Goal: Task Accomplishment & Management: Use online tool/utility

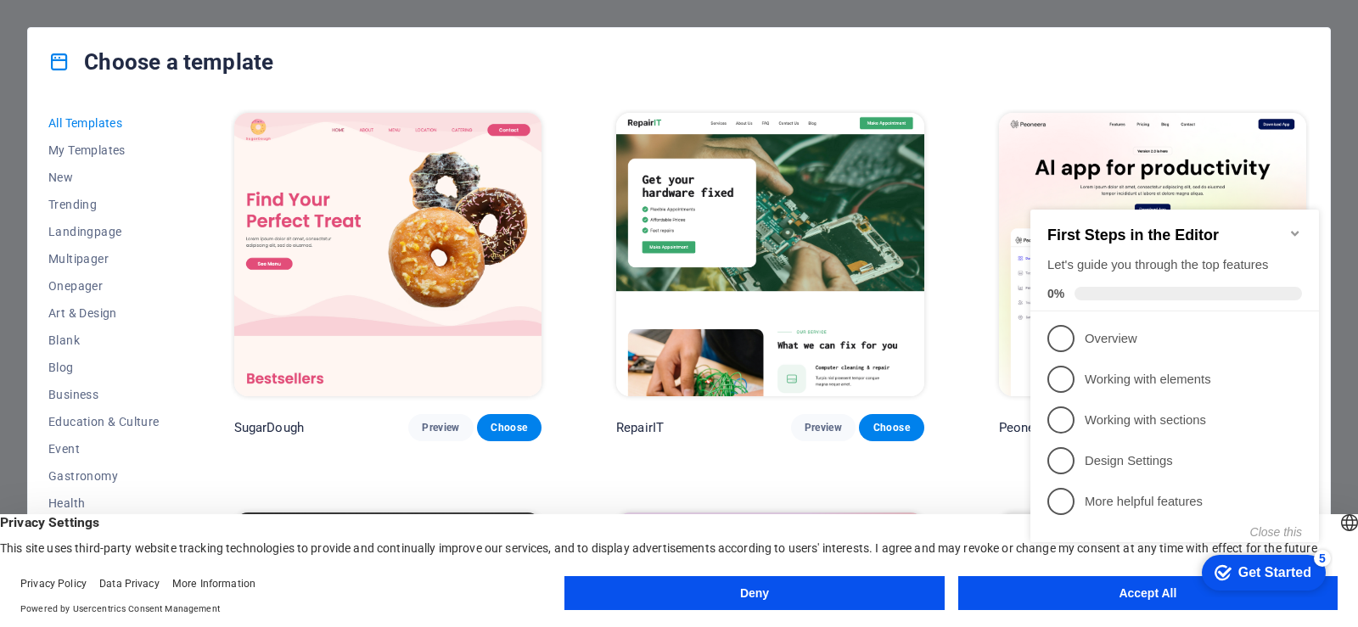
click div "checkmark Get Started 5 First Steps in the Editor Let's guide you through the t…"
click html "checkmark Get Started 5 First Steps in the Editor Let's guide you through the t…"
click at [1085, 599] on appcues-checklist "Contextual help checklist present on screen" at bounding box center [1178, 393] width 309 height 417
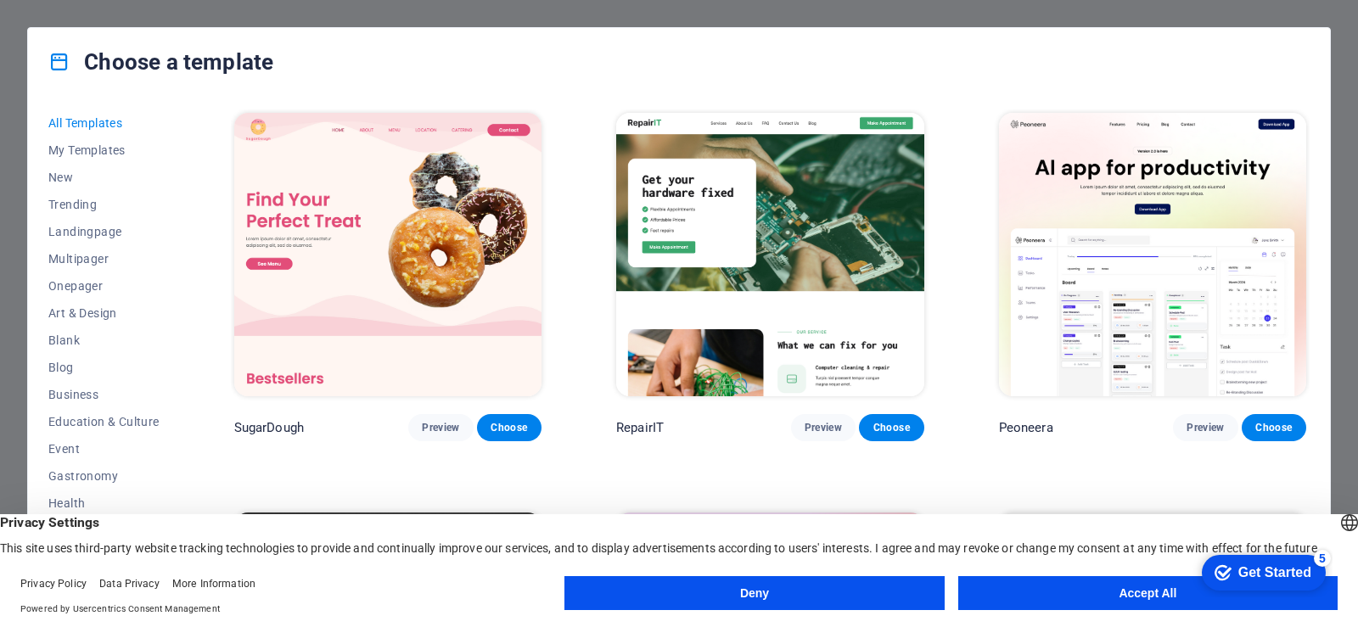
click at [1189, 599] on appcues-checklist "Contextual help checklist present on screen" at bounding box center [1261, 574] width 144 height 55
click at [1022, 590] on button "Accept All" at bounding box center [1149, 594] width 380 height 34
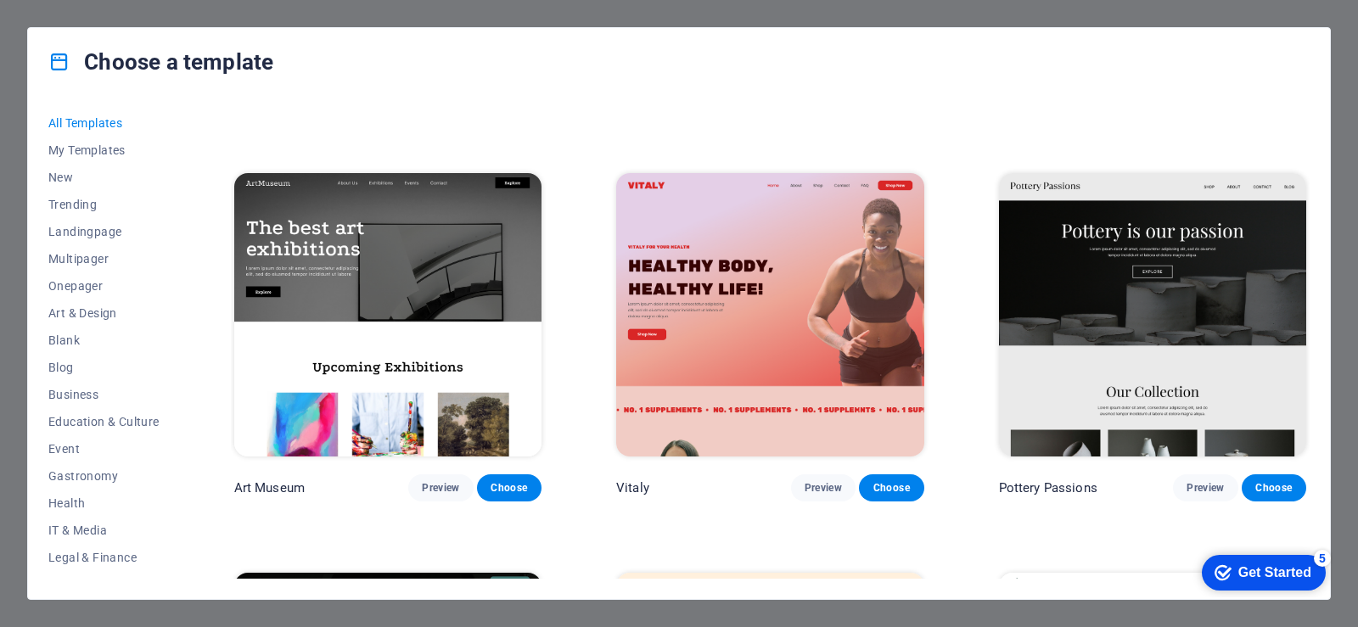
scroll to position [425, 0]
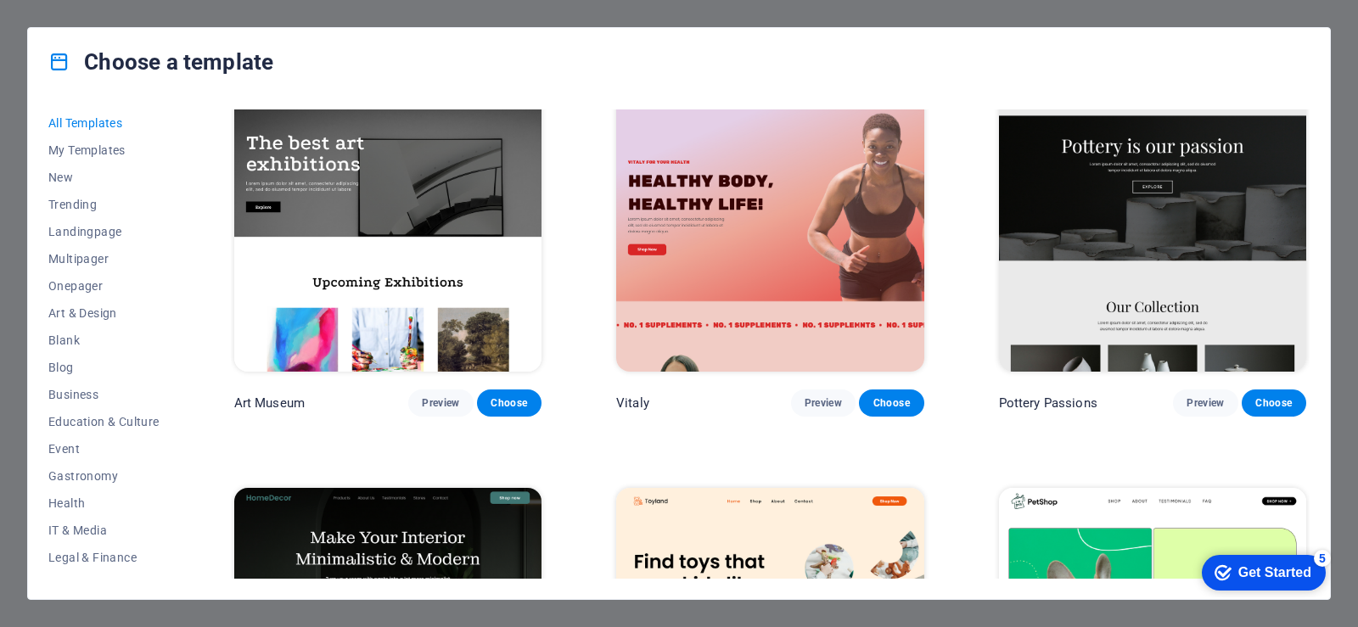
click at [1169, 200] on img at bounding box center [1152, 230] width 307 height 284
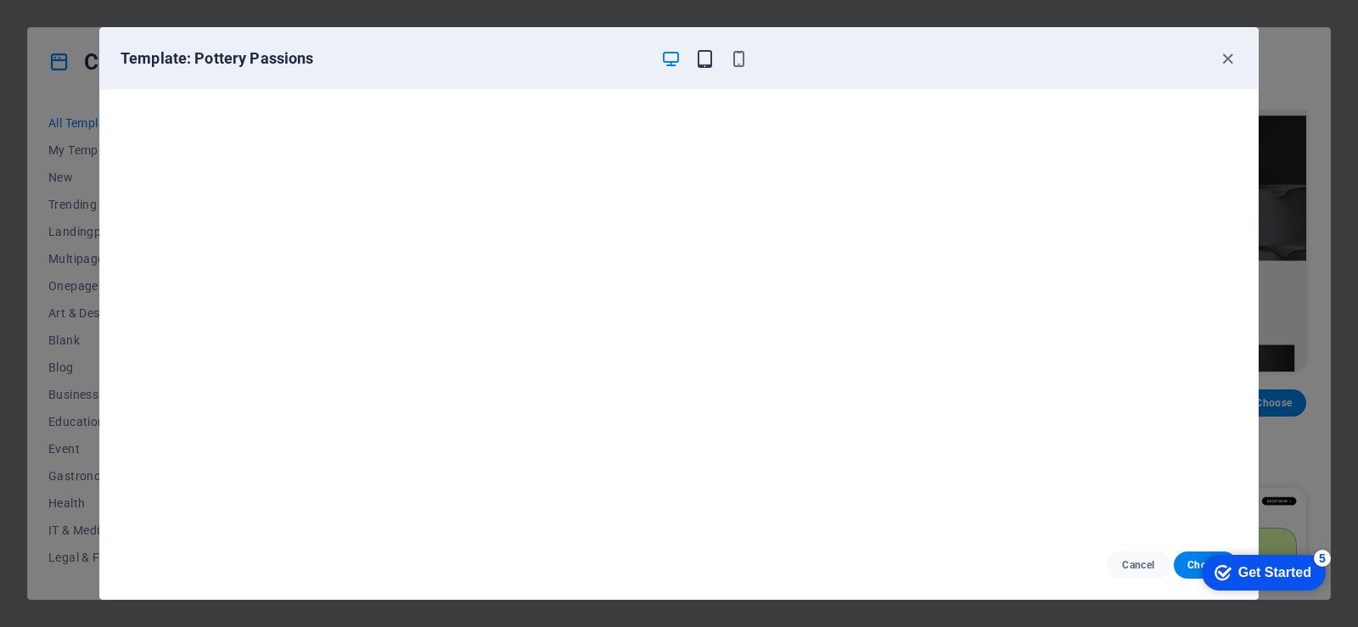
click at [700, 58] on icon "button" at bounding box center [705, 59] width 20 height 20
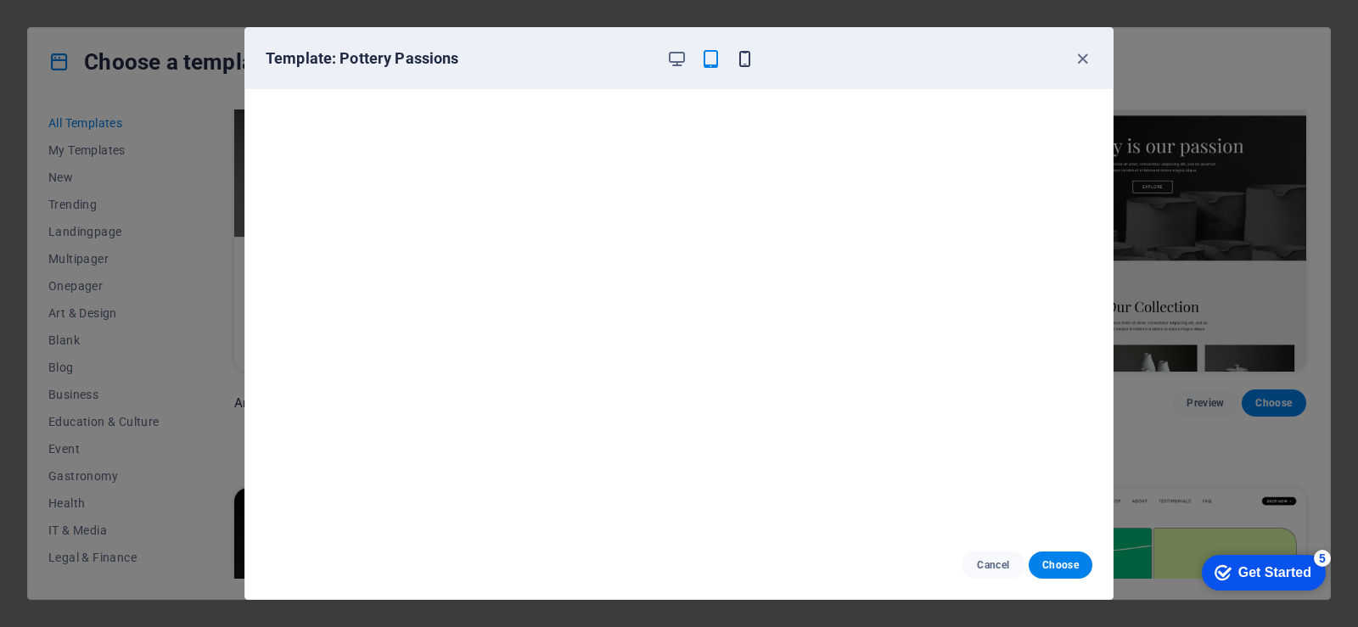
click at [739, 58] on icon "button" at bounding box center [745, 59] width 20 height 20
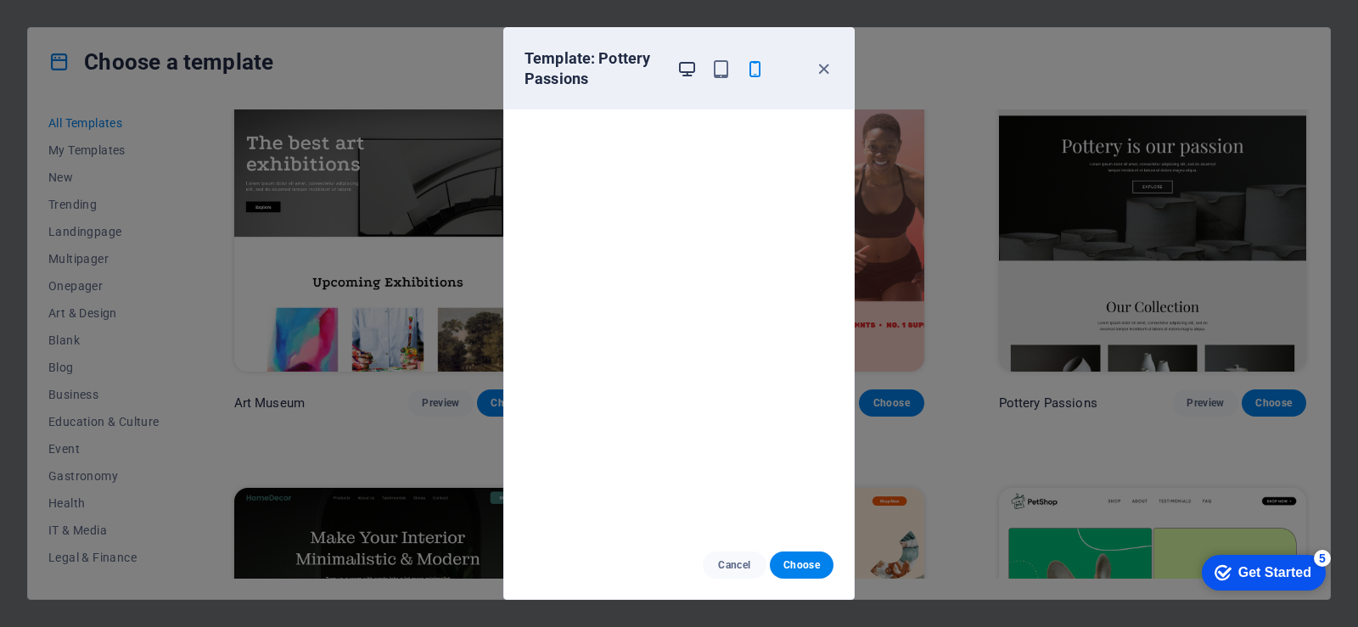
click at [692, 69] on icon "button" at bounding box center [688, 69] width 20 height 20
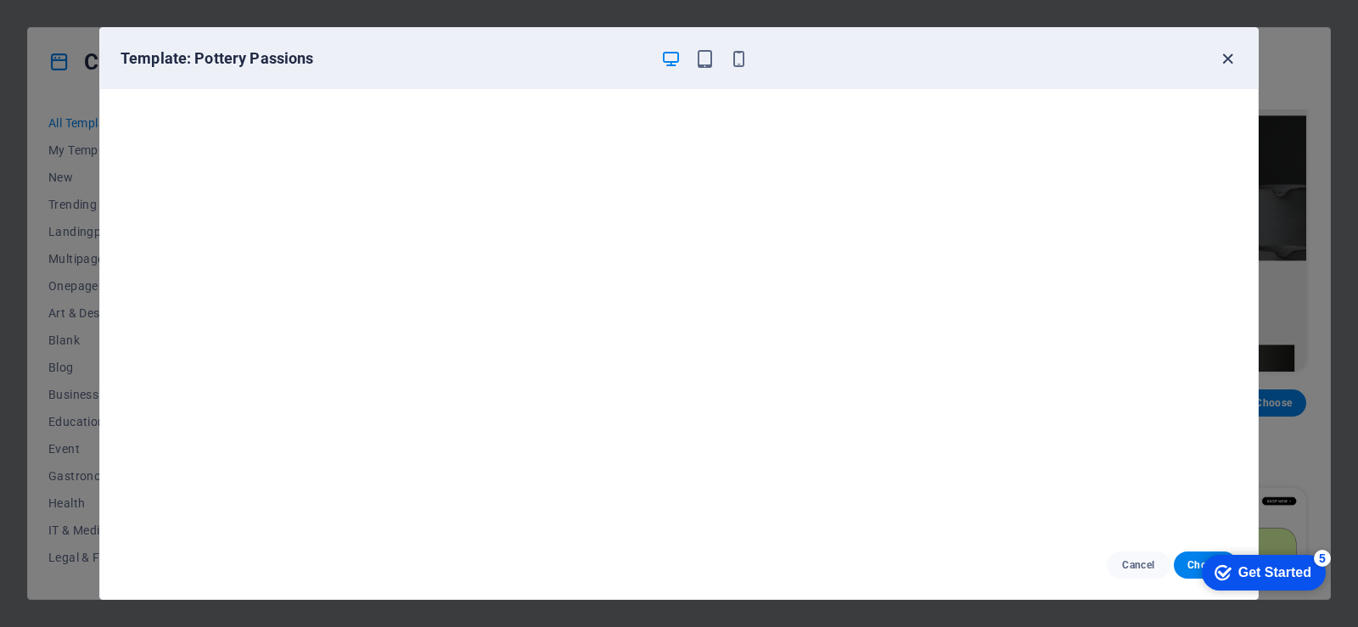
click at [1224, 60] on icon "button" at bounding box center [1228, 59] width 20 height 20
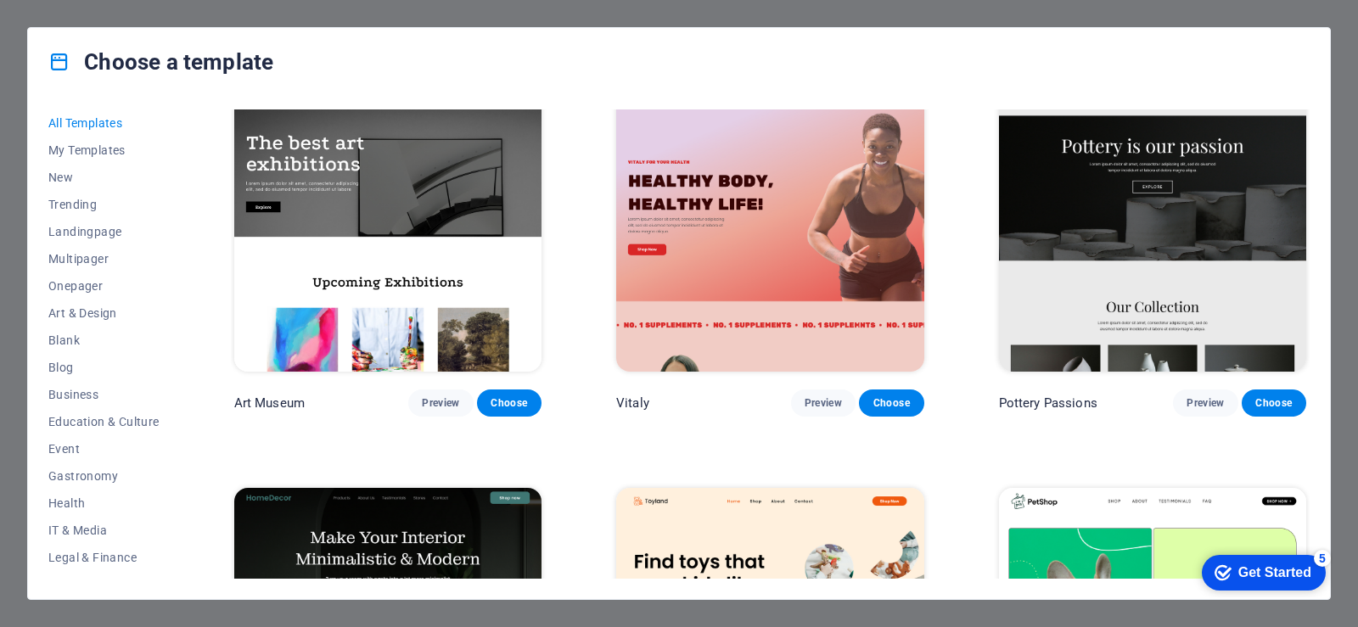
click at [1162, 177] on img at bounding box center [1152, 230] width 307 height 284
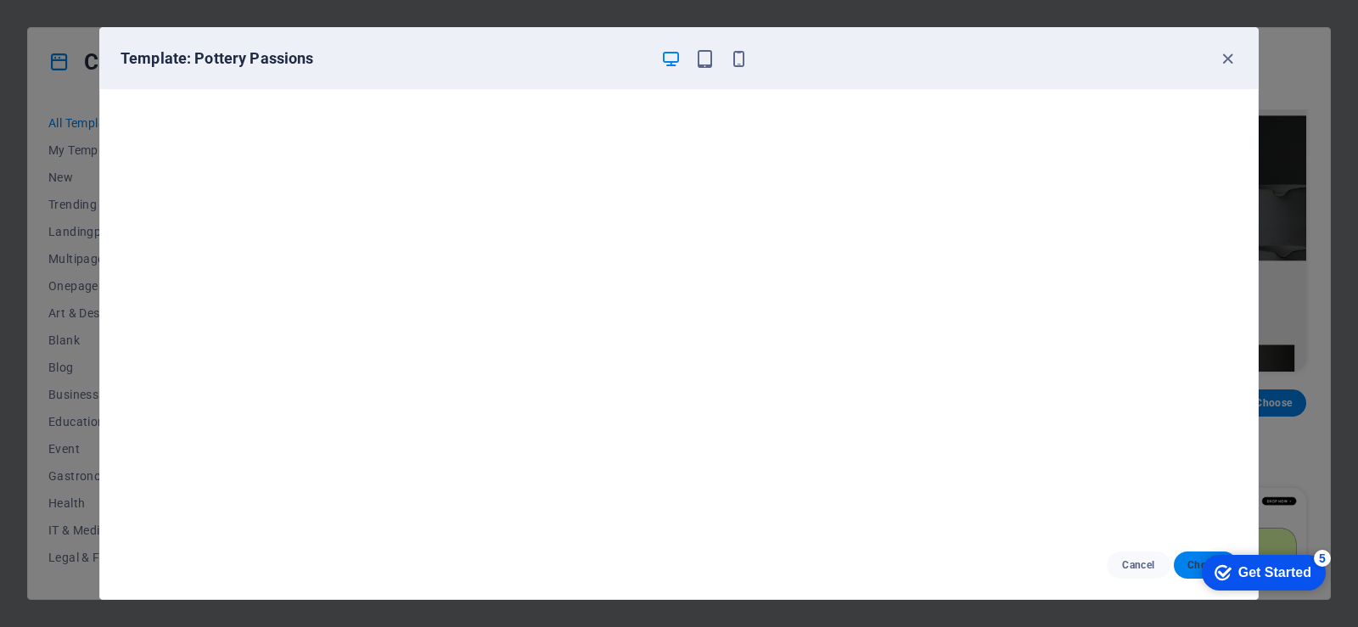
click at [1183, 561] on button "Choose" at bounding box center [1206, 565] width 64 height 27
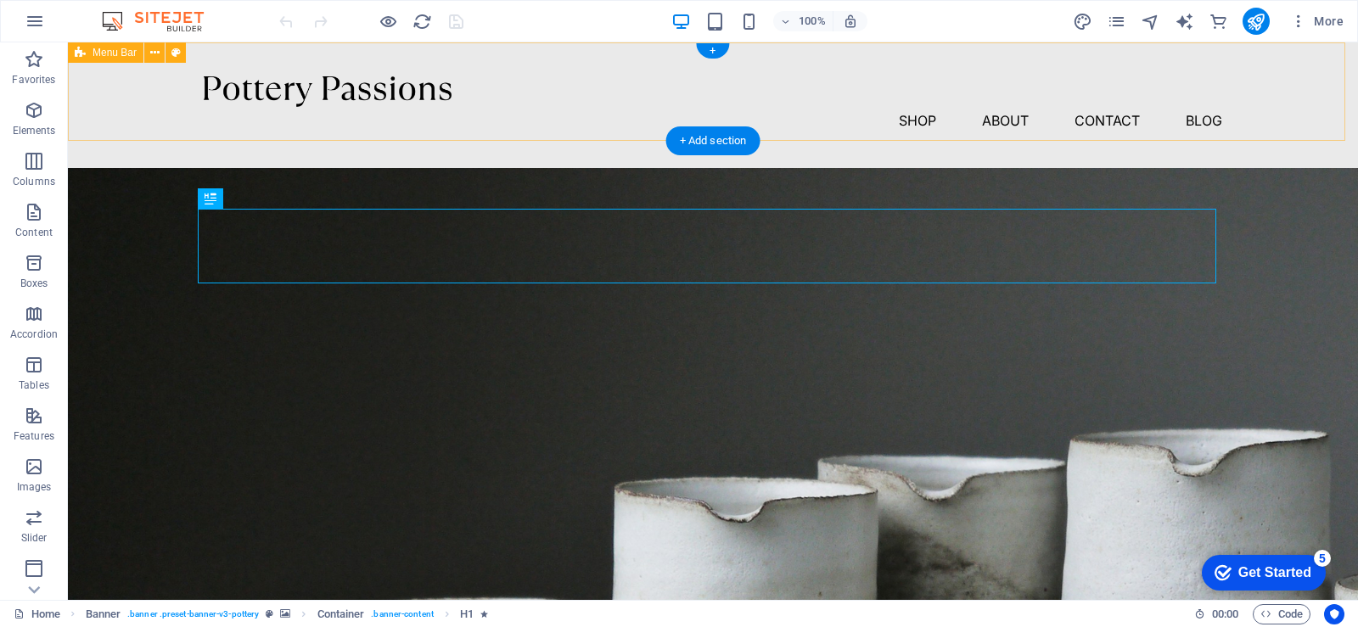
click at [356, 99] on div at bounding box center [713, 91] width 1019 height 31
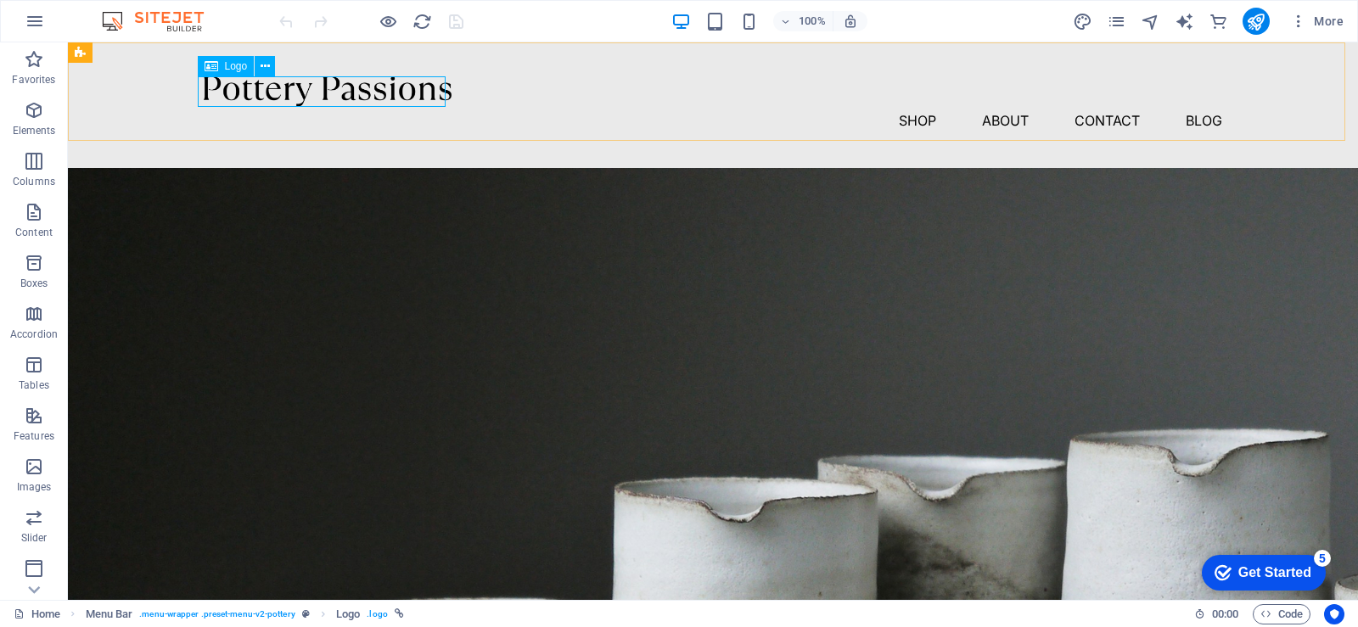
click at [222, 67] on div "Logo" at bounding box center [226, 66] width 57 height 20
click at [231, 65] on span "Logo" at bounding box center [236, 66] width 23 height 10
select select "px"
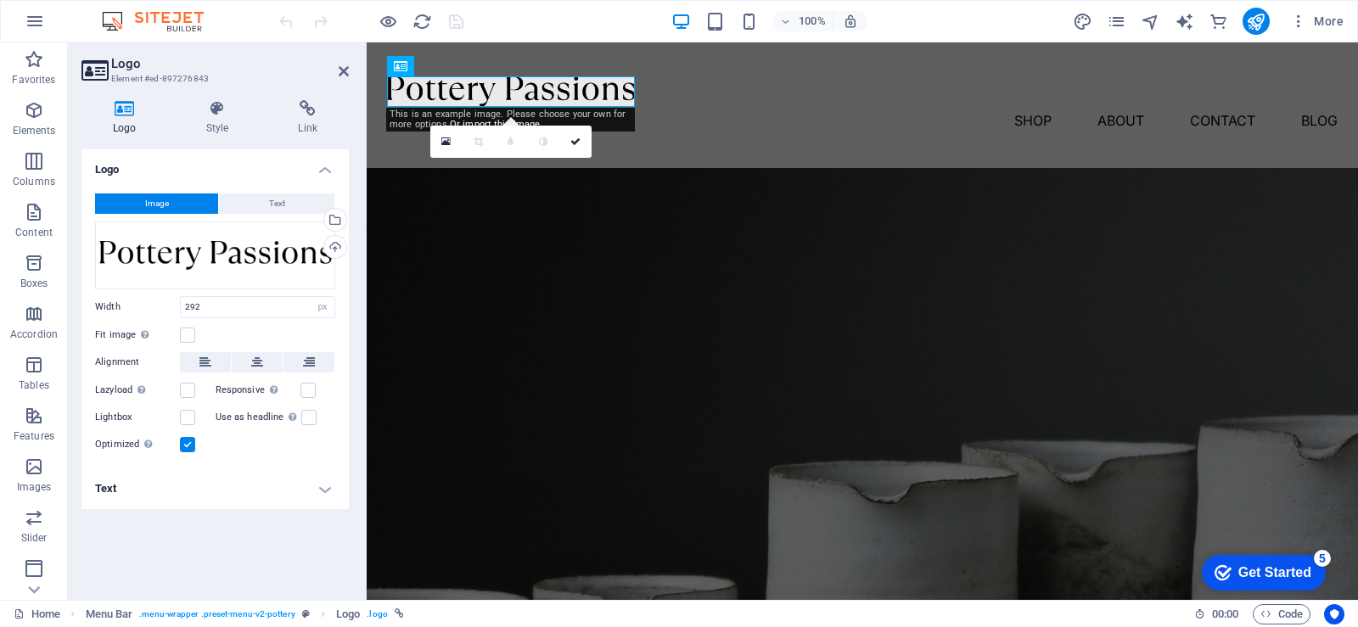
click at [161, 198] on span "Image" at bounding box center [157, 204] width 24 height 20
click at [128, 128] on h4 "Logo" at bounding box center [128, 118] width 93 height 36
click at [167, 208] on span "Image" at bounding box center [157, 204] width 24 height 20
click at [1148, 24] on icon "navigator" at bounding box center [1151, 22] width 20 height 20
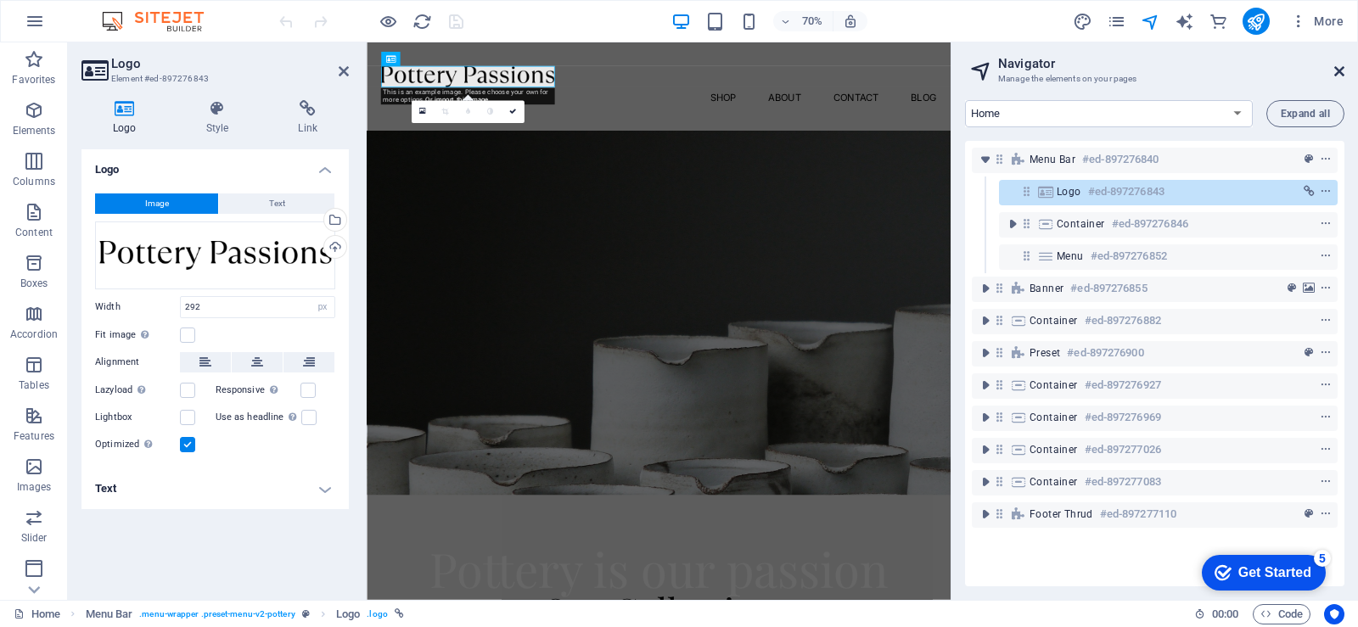
click at [1341, 76] on icon at bounding box center [1340, 72] width 10 height 14
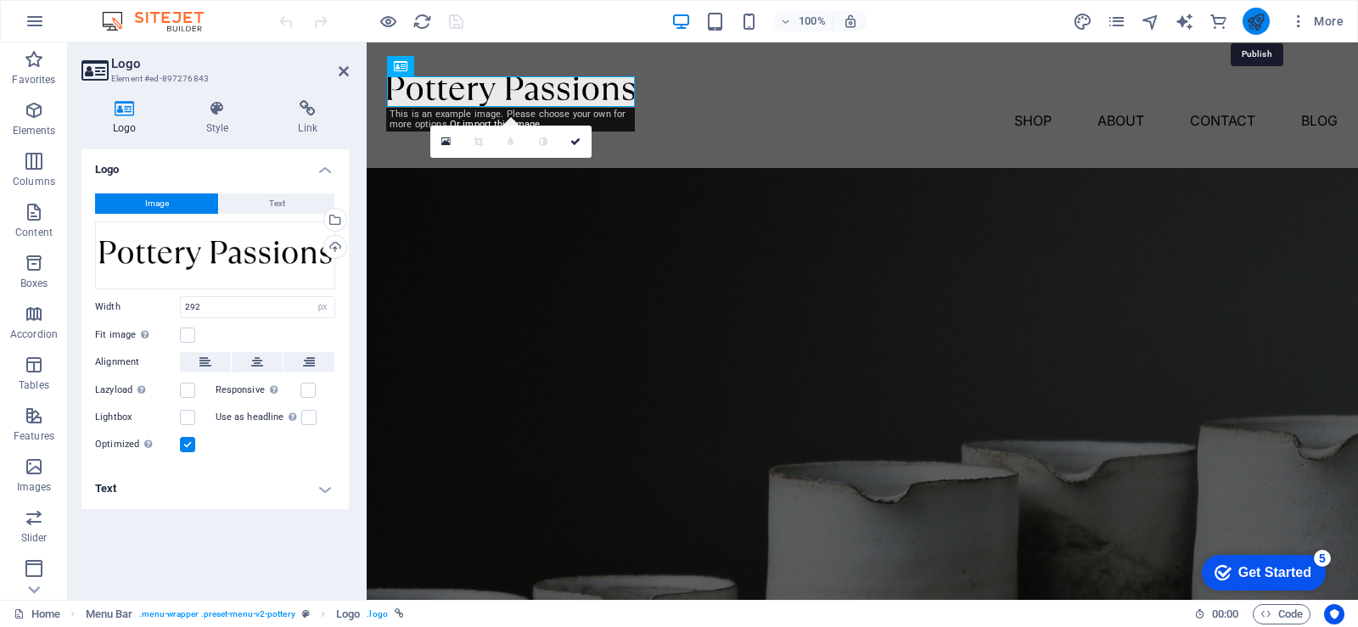
click at [1256, 27] on icon "publish" at bounding box center [1256, 22] width 20 height 20
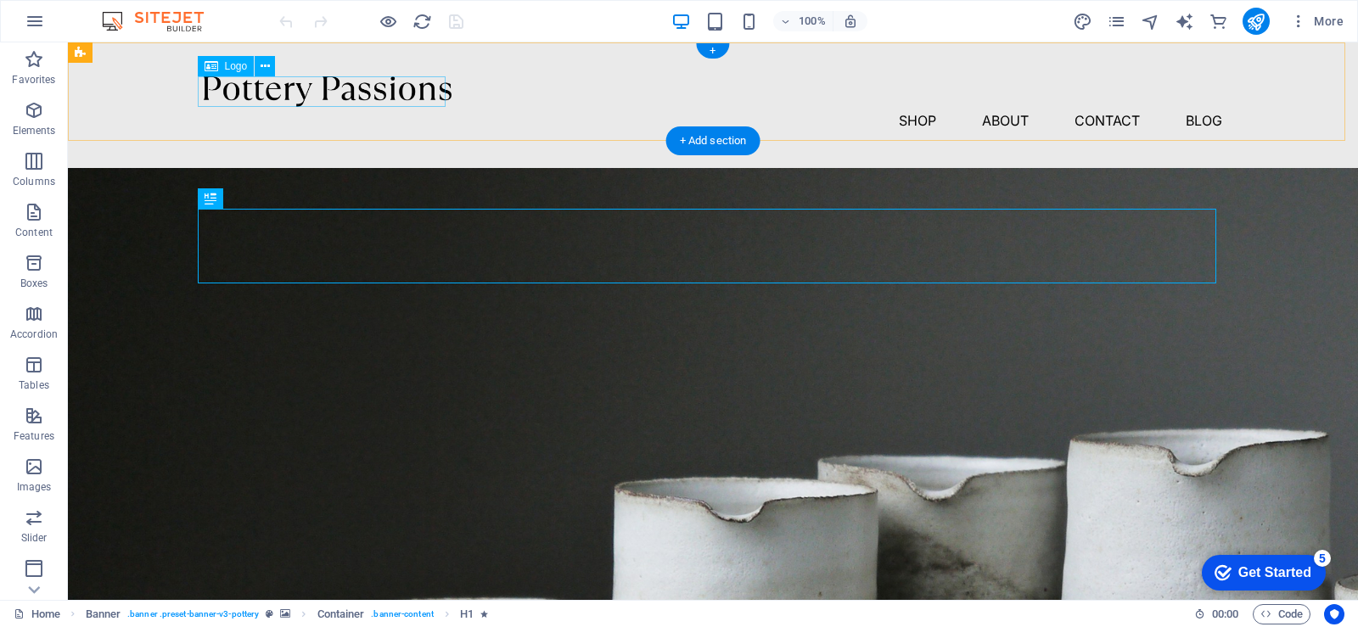
click at [273, 91] on div at bounding box center [713, 91] width 1019 height 31
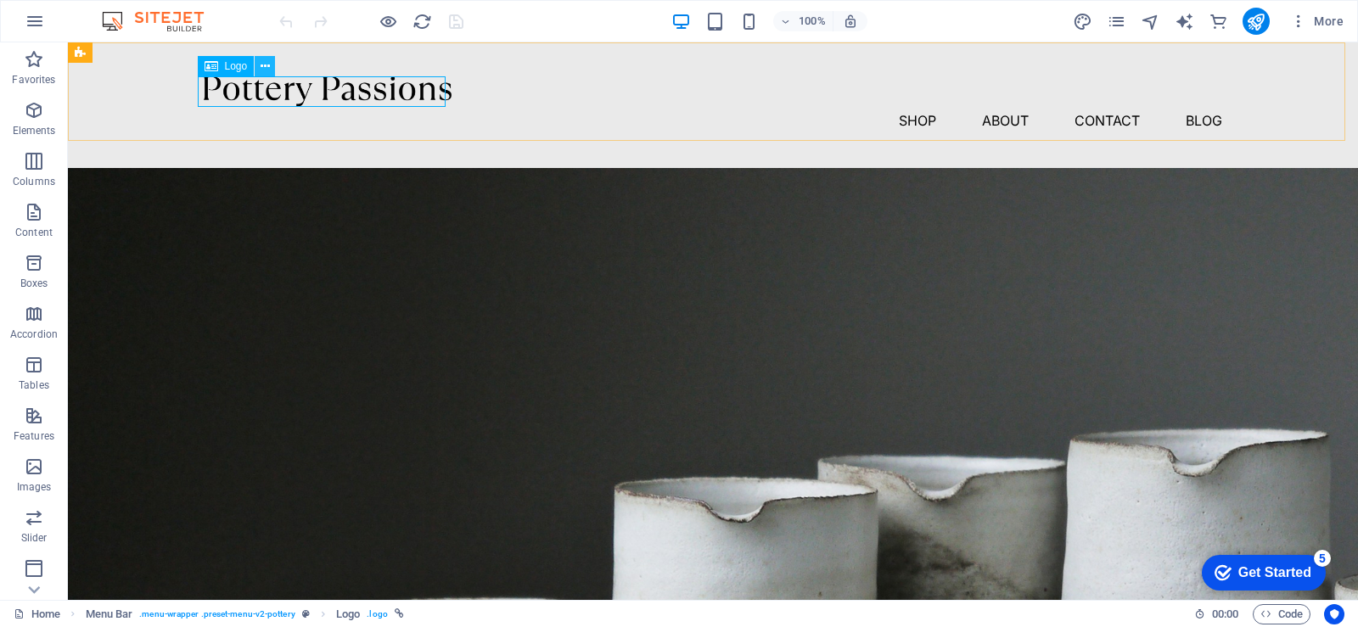
click at [261, 65] on icon at bounding box center [265, 67] width 9 height 18
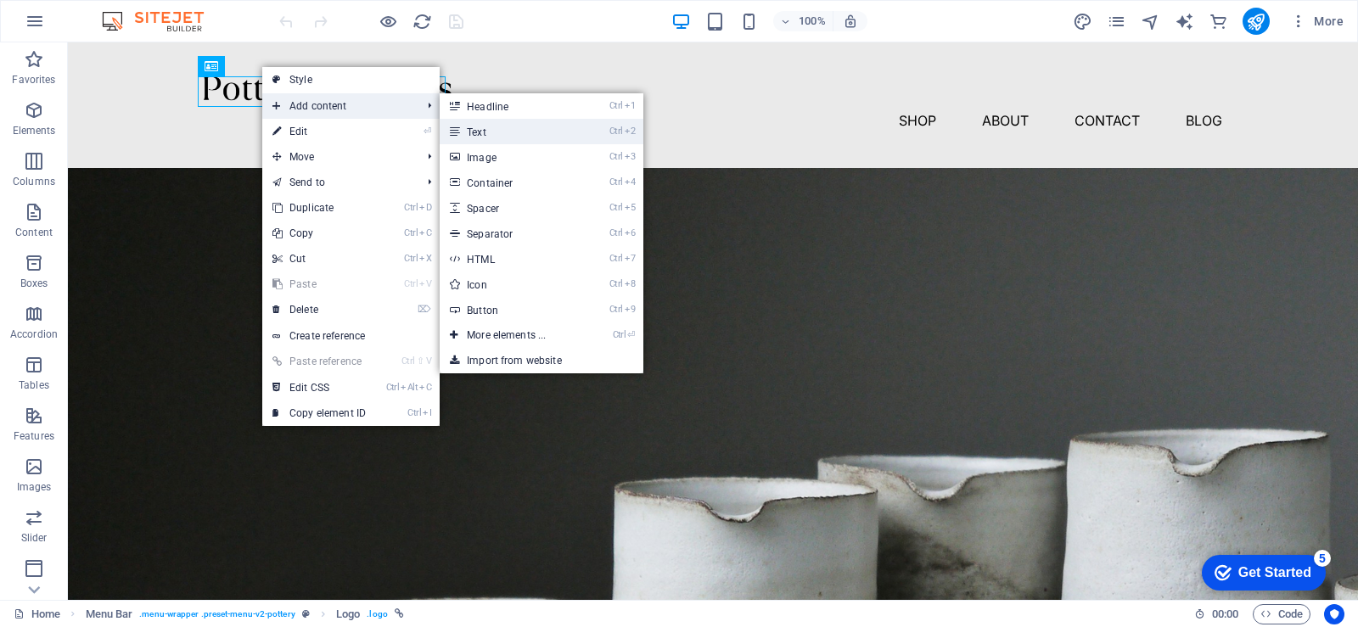
click at [532, 128] on link "Ctrl 2 Text" at bounding box center [510, 131] width 140 height 25
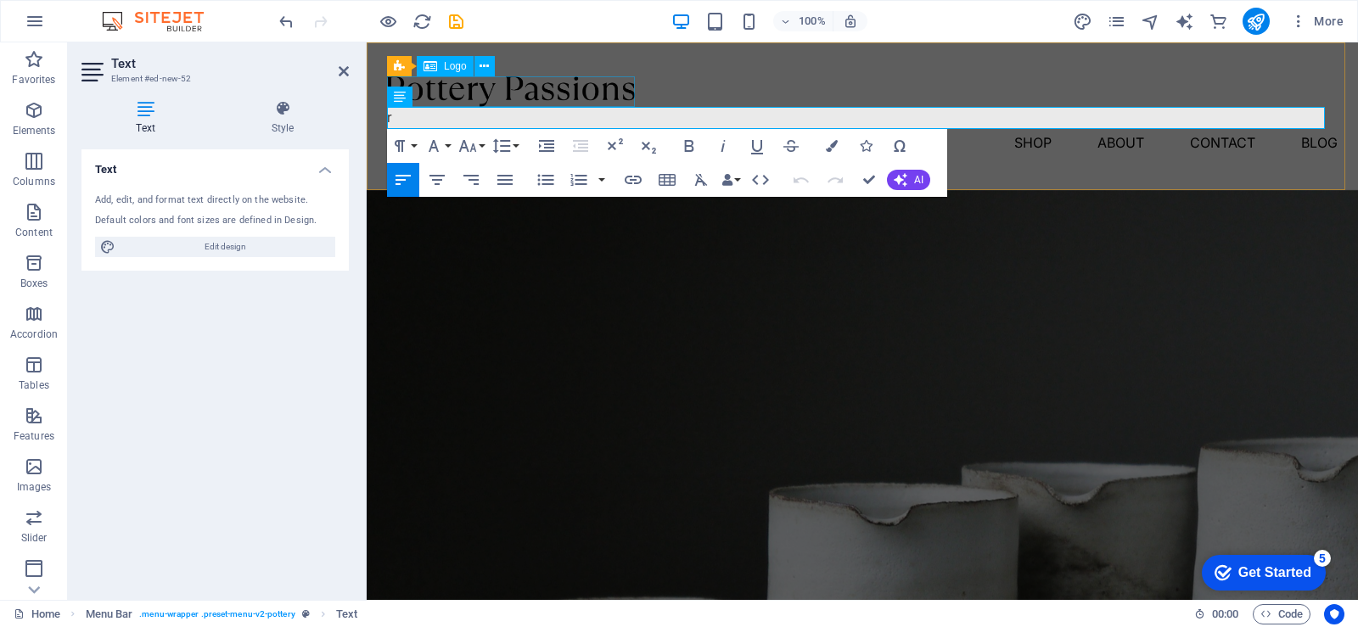
click at [534, 93] on div at bounding box center [862, 91] width 951 height 31
select select "px"
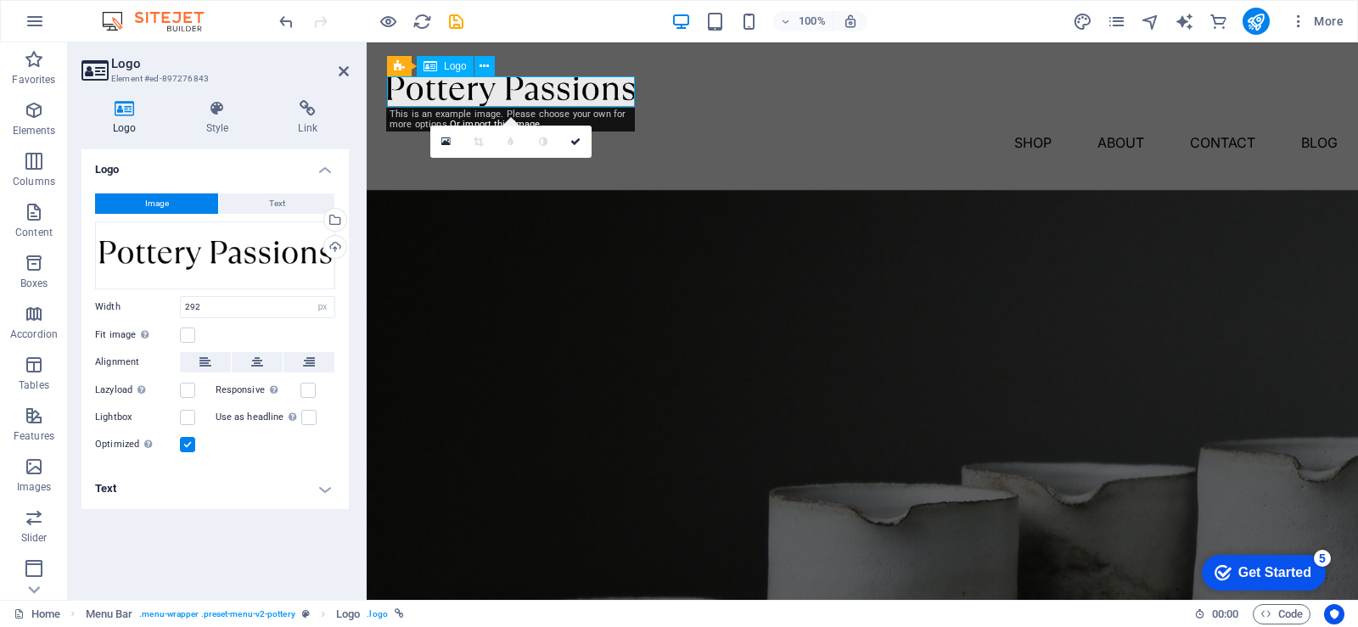
click at [534, 93] on div at bounding box center [862, 91] width 951 height 31
click at [134, 171] on h4 "Logo" at bounding box center [215, 164] width 267 height 31
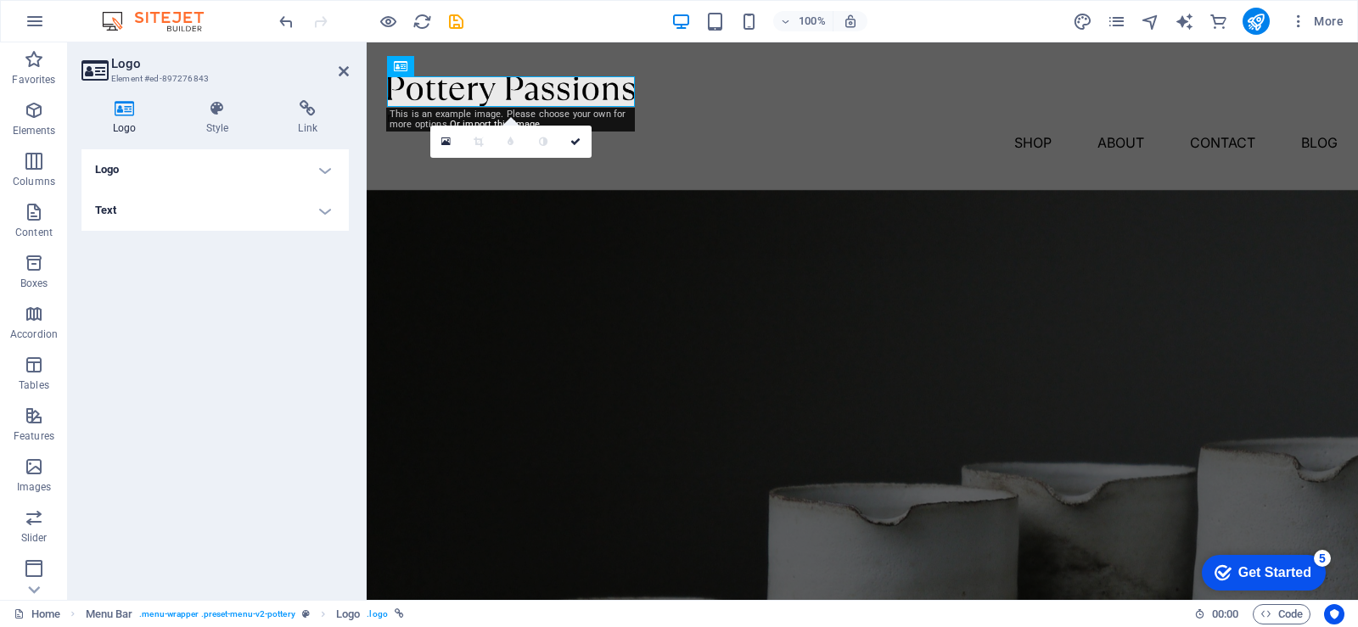
click at [140, 214] on h4 "Text" at bounding box center [215, 210] width 267 height 41
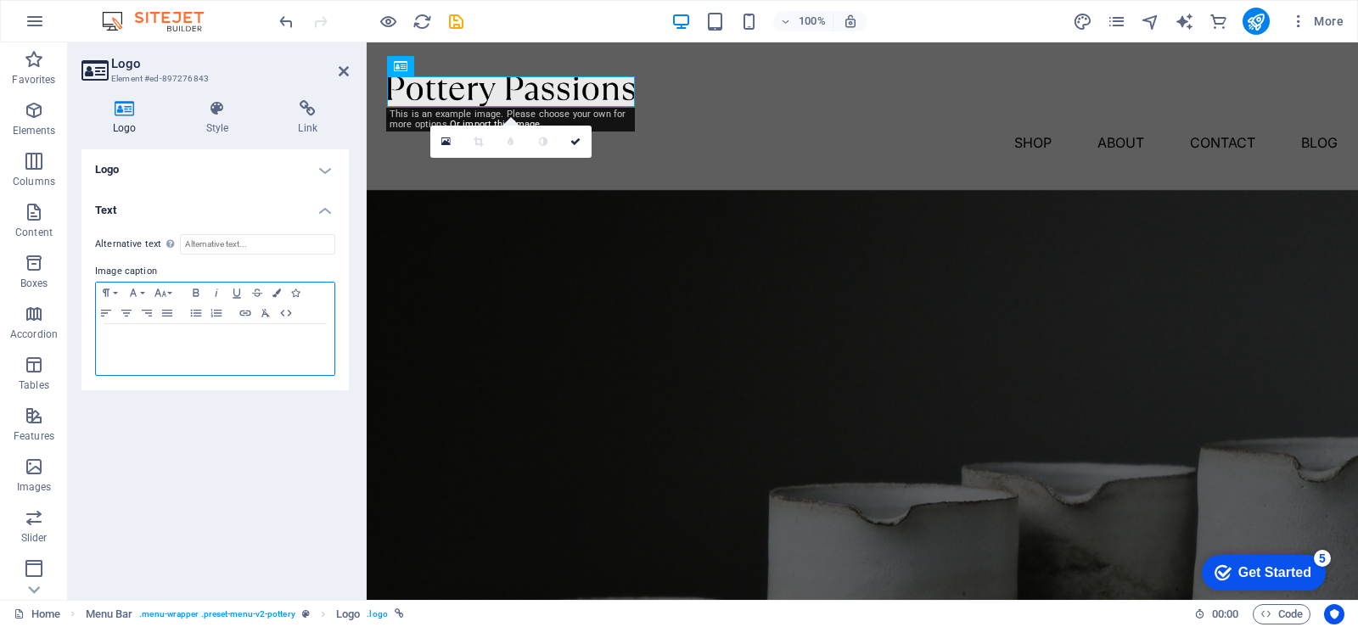
click at [148, 340] on p at bounding box center [215, 340] width 222 height 15
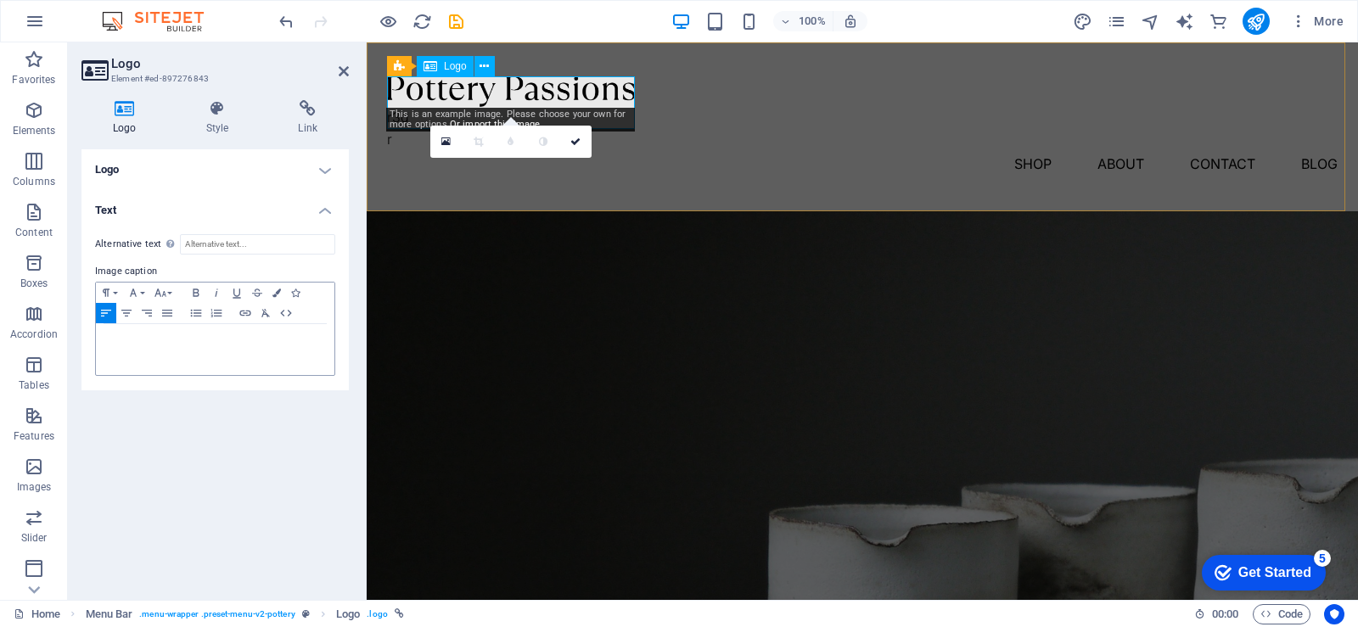
click at [456, 100] on div "r3d" at bounding box center [862, 102] width 951 height 53
click at [429, 115] on div "This is an example image. Please choose your own for more options. Or import th…" at bounding box center [510, 120] width 249 height 24
click at [257, 244] on input "Alternative text The alternative text is used by devices that cannot display im…" at bounding box center [257, 244] width 155 height 20
type input "eeee"
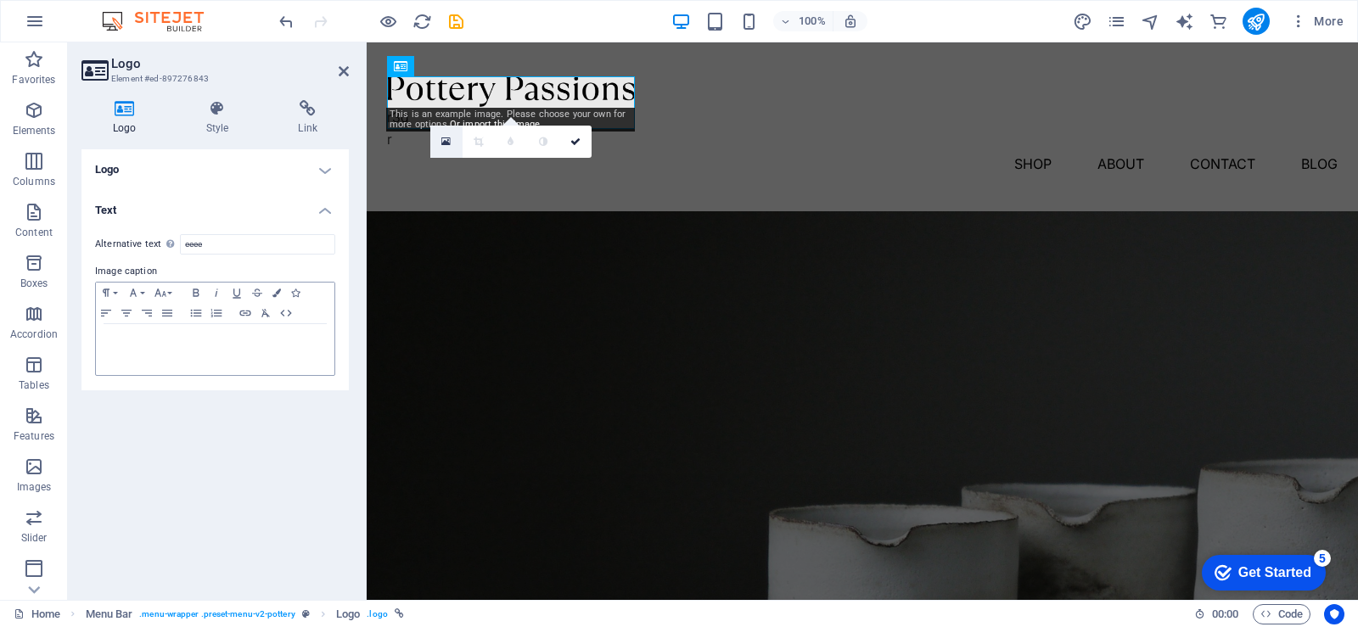
click at [446, 142] on icon at bounding box center [446, 142] width 9 height 12
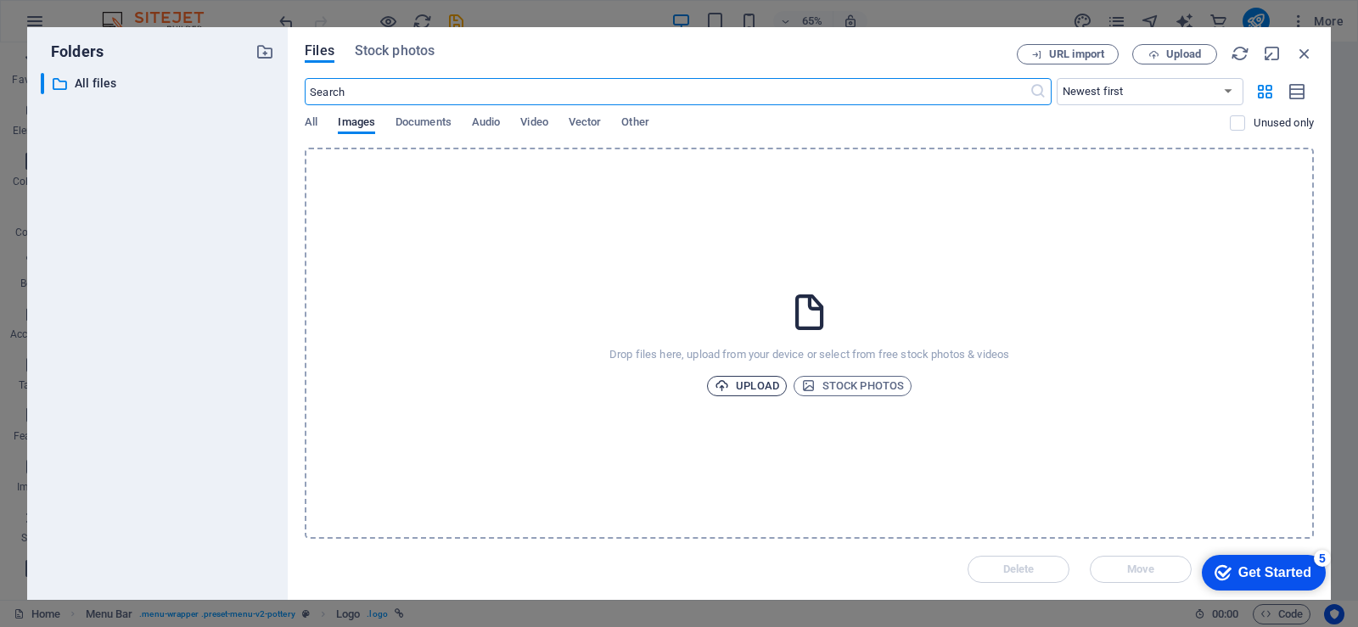
click at [749, 380] on span "Upload" at bounding box center [747, 386] width 65 height 20
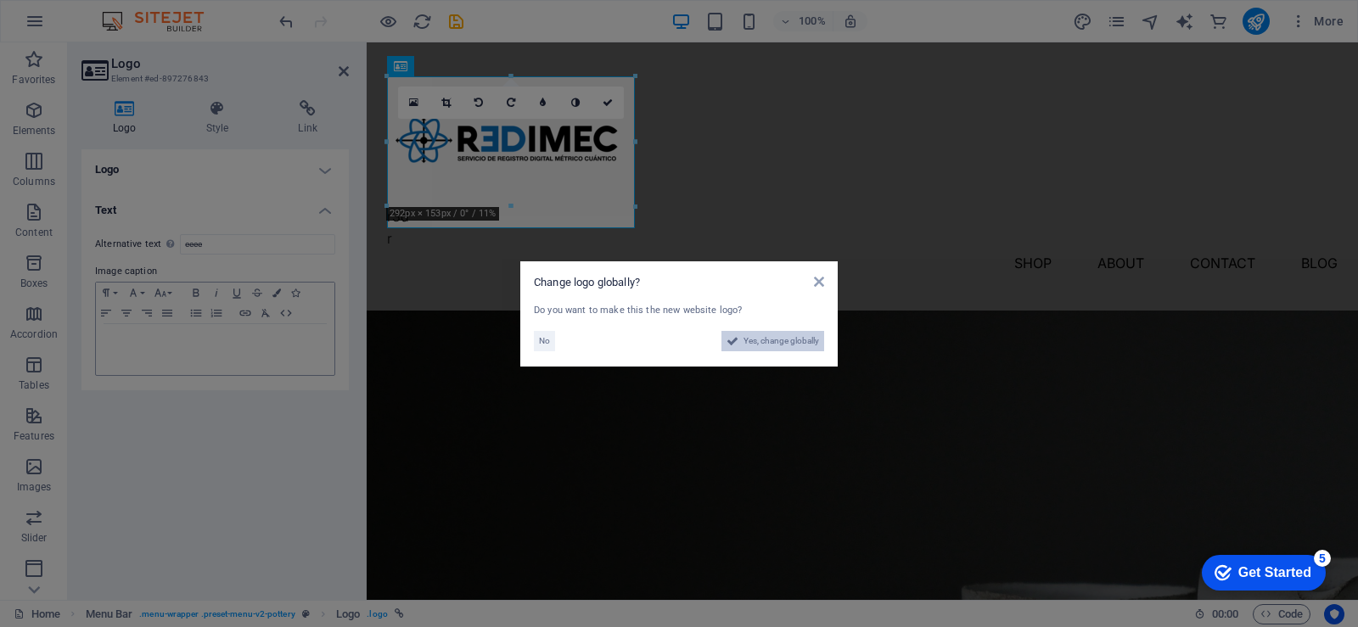
click at [755, 344] on span "Yes, change globally" at bounding box center [782, 341] width 76 height 20
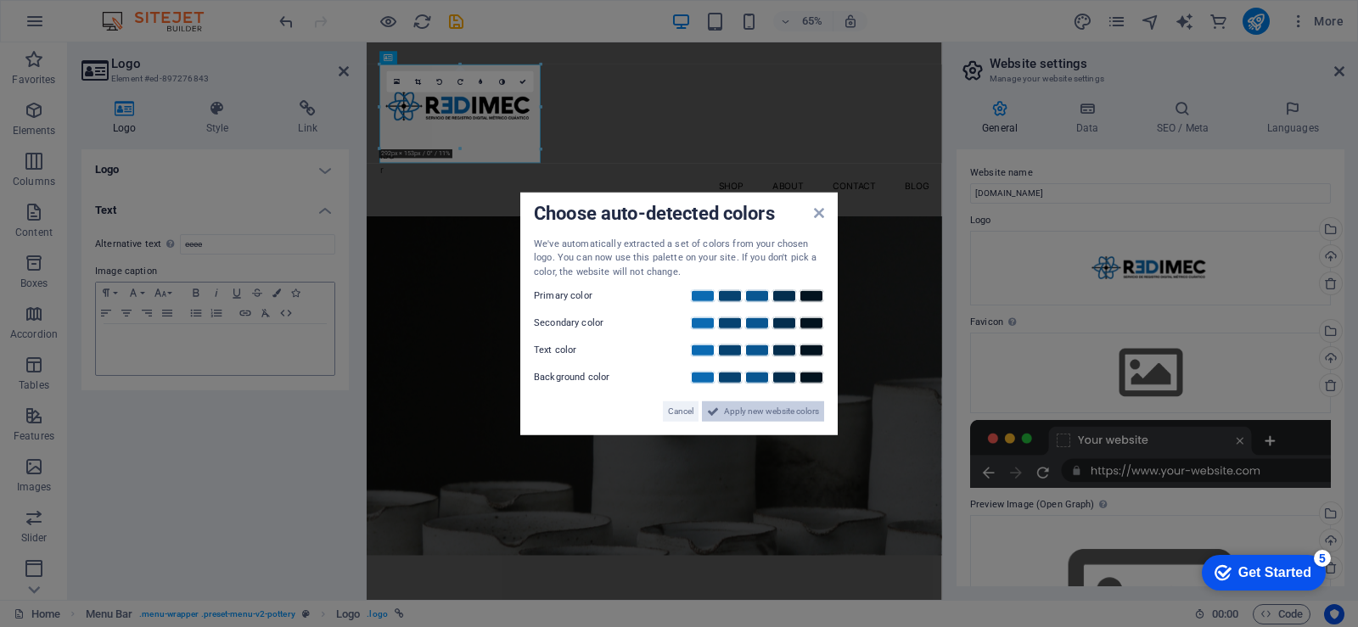
click at [761, 416] on span "Apply new website colors" at bounding box center [771, 412] width 95 height 20
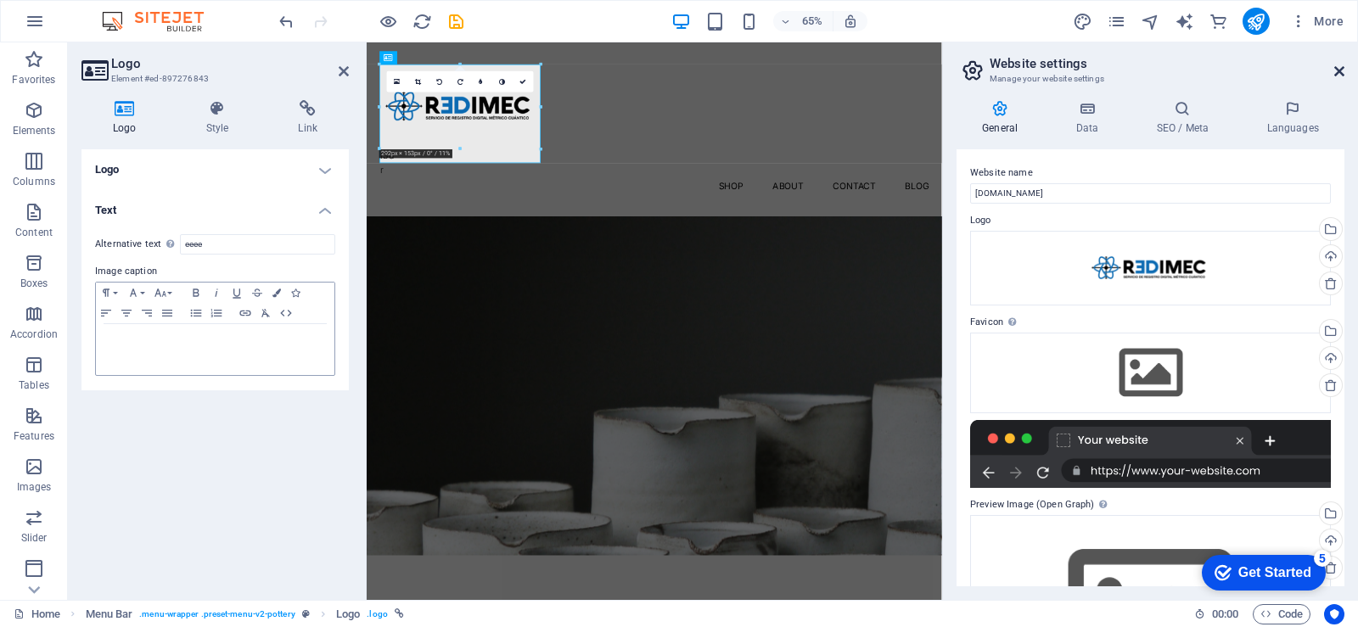
click at [1342, 65] on icon at bounding box center [1340, 72] width 10 height 14
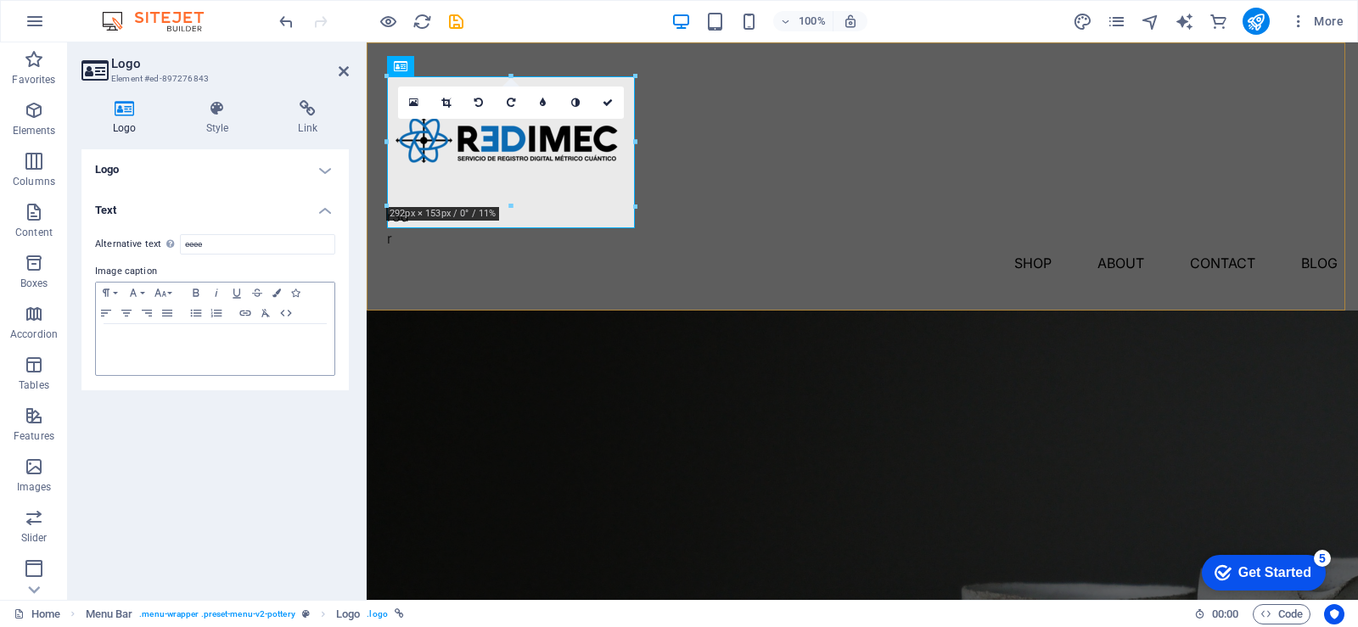
click at [807, 136] on div "r3d r Shop About Contact Blog" at bounding box center [863, 176] width 992 height 268
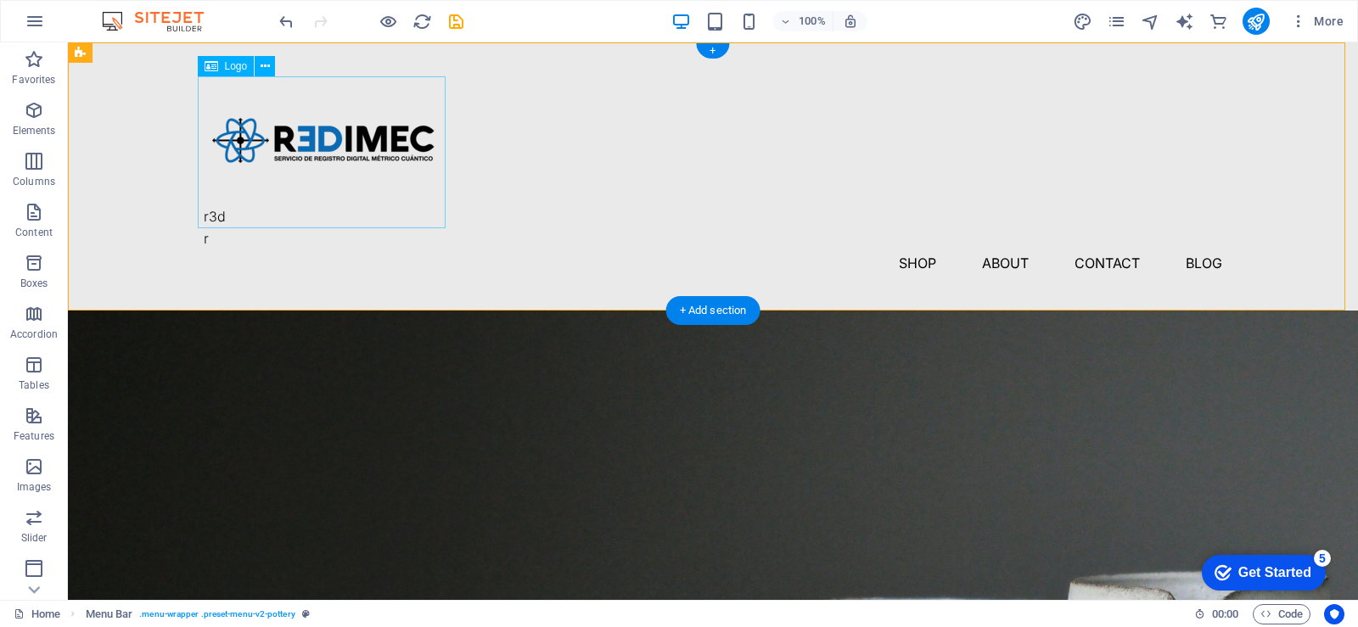
click at [219, 213] on div "r3d" at bounding box center [713, 152] width 1019 height 152
click at [267, 70] on icon at bounding box center [265, 67] width 9 height 18
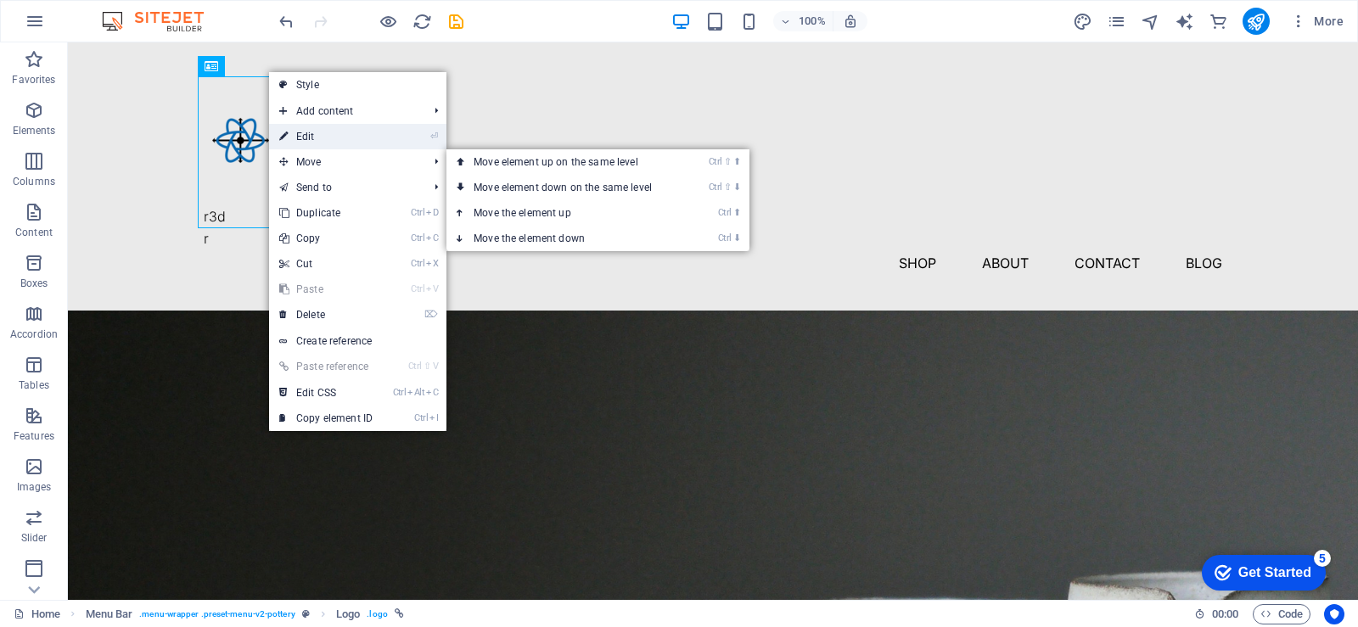
click at [333, 140] on link "⏎ Edit" at bounding box center [326, 136] width 114 height 25
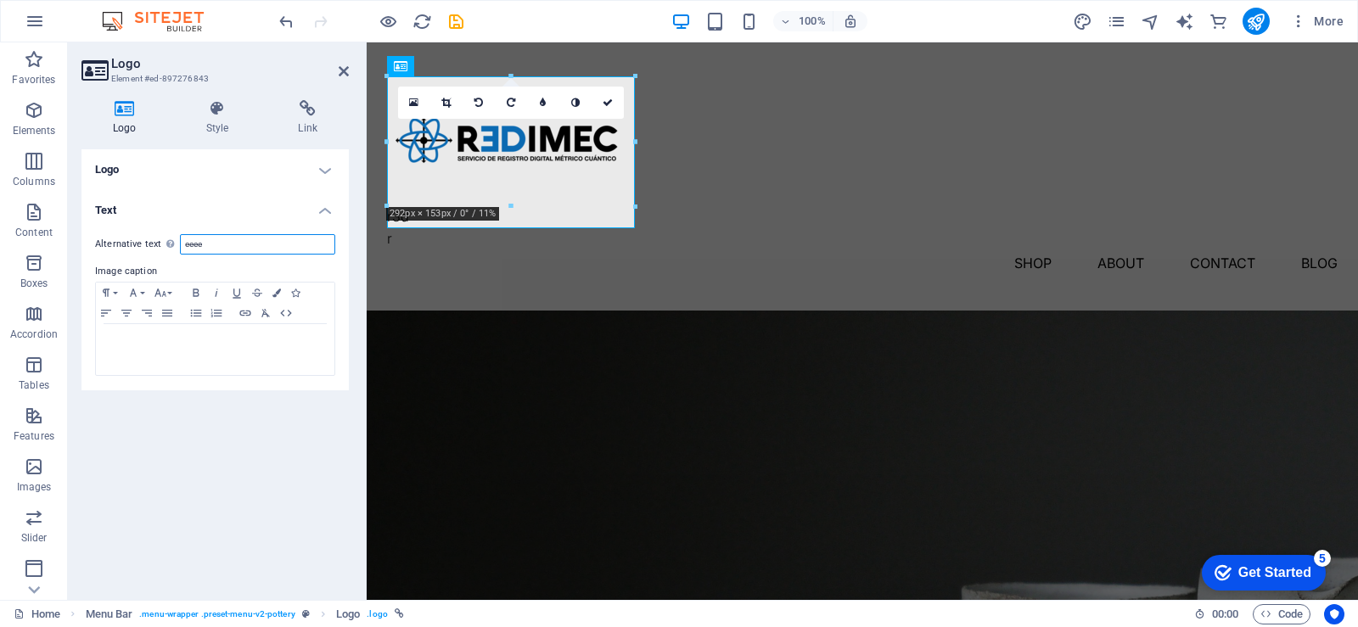
click at [250, 250] on input "eeee" at bounding box center [257, 244] width 155 height 20
type input "e"
click at [720, 173] on div "r3d r Shop About Contact Blog" at bounding box center [863, 176] width 992 height 268
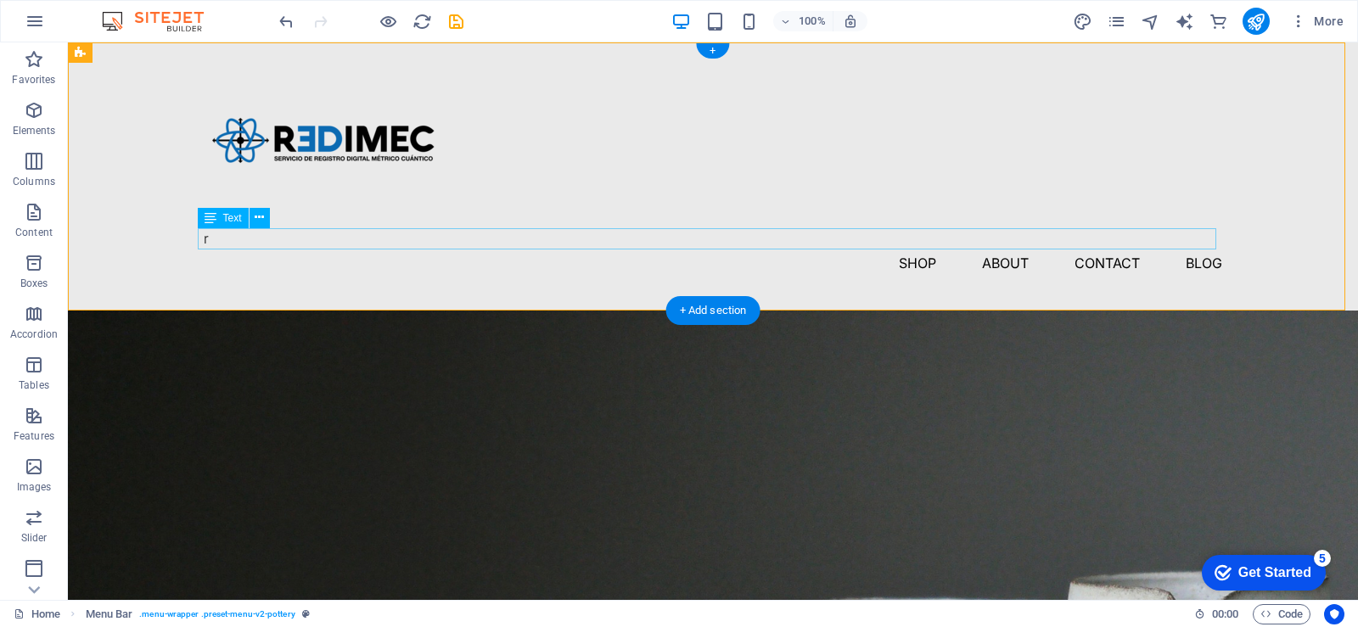
click at [243, 236] on div "r" at bounding box center [713, 239] width 1019 height 22
click at [253, 220] on button at bounding box center [260, 218] width 20 height 20
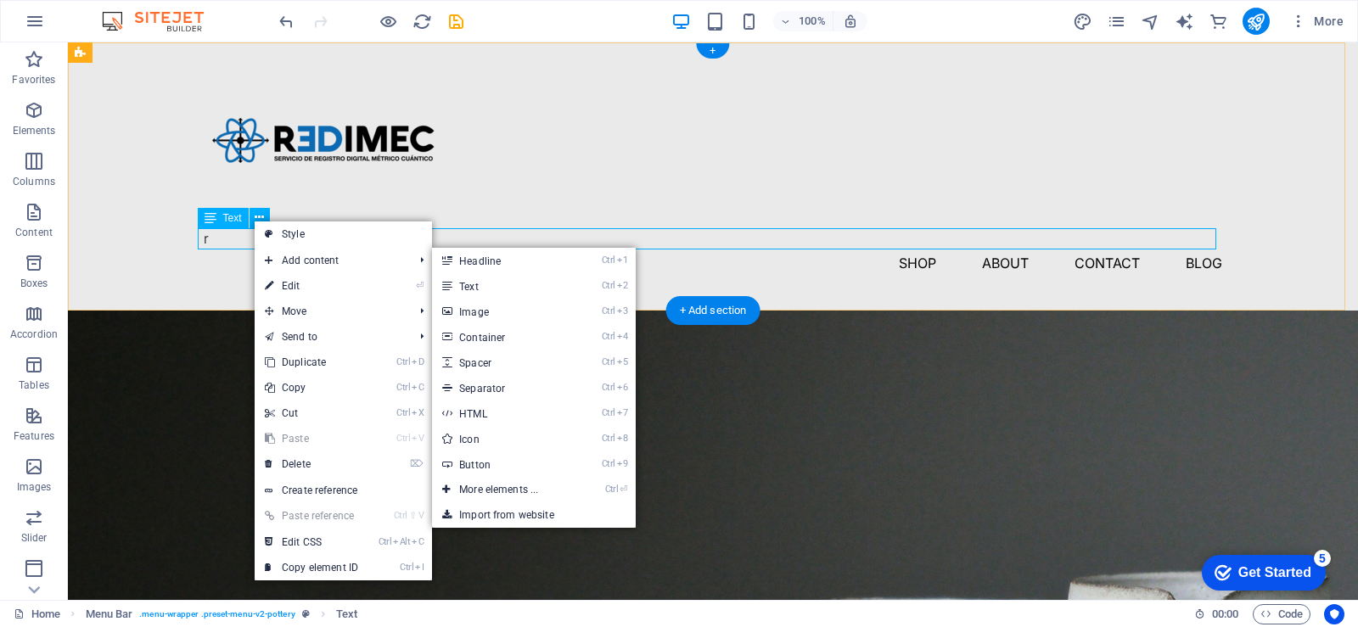
click at [212, 242] on div "r" at bounding box center [713, 239] width 1019 height 22
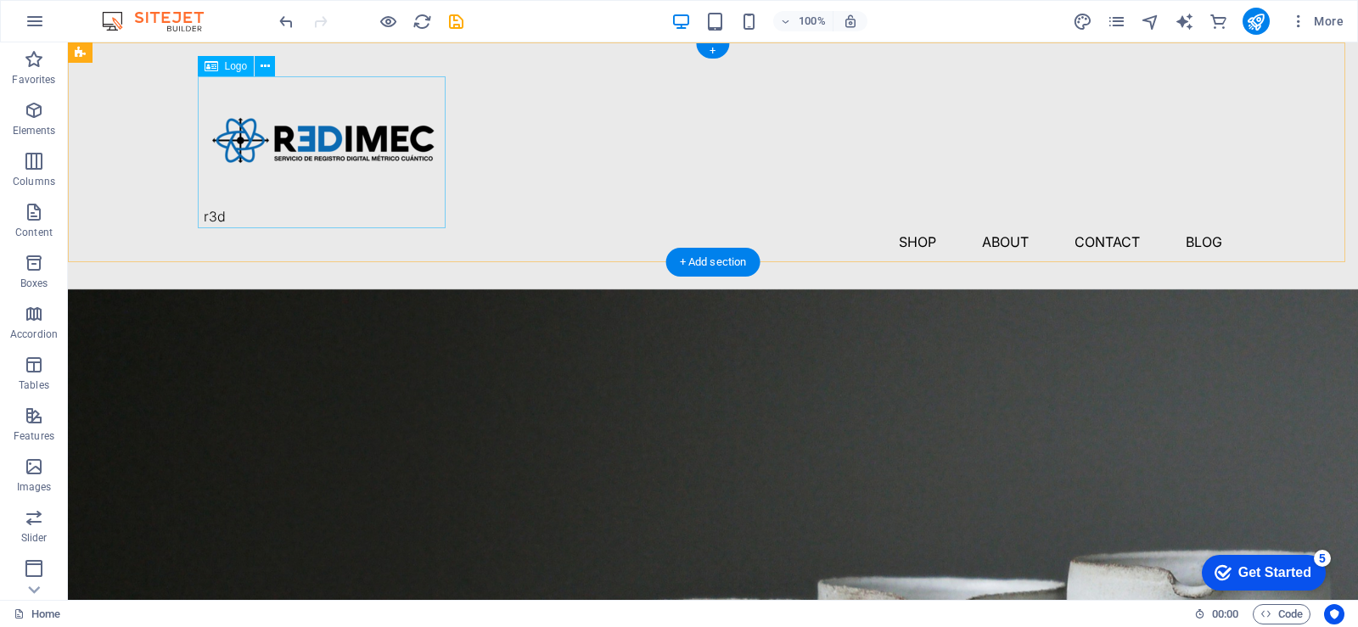
click at [222, 221] on div "r3d" at bounding box center [713, 152] width 1019 height 152
click at [239, 208] on div "r3d" at bounding box center [713, 152] width 1019 height 152
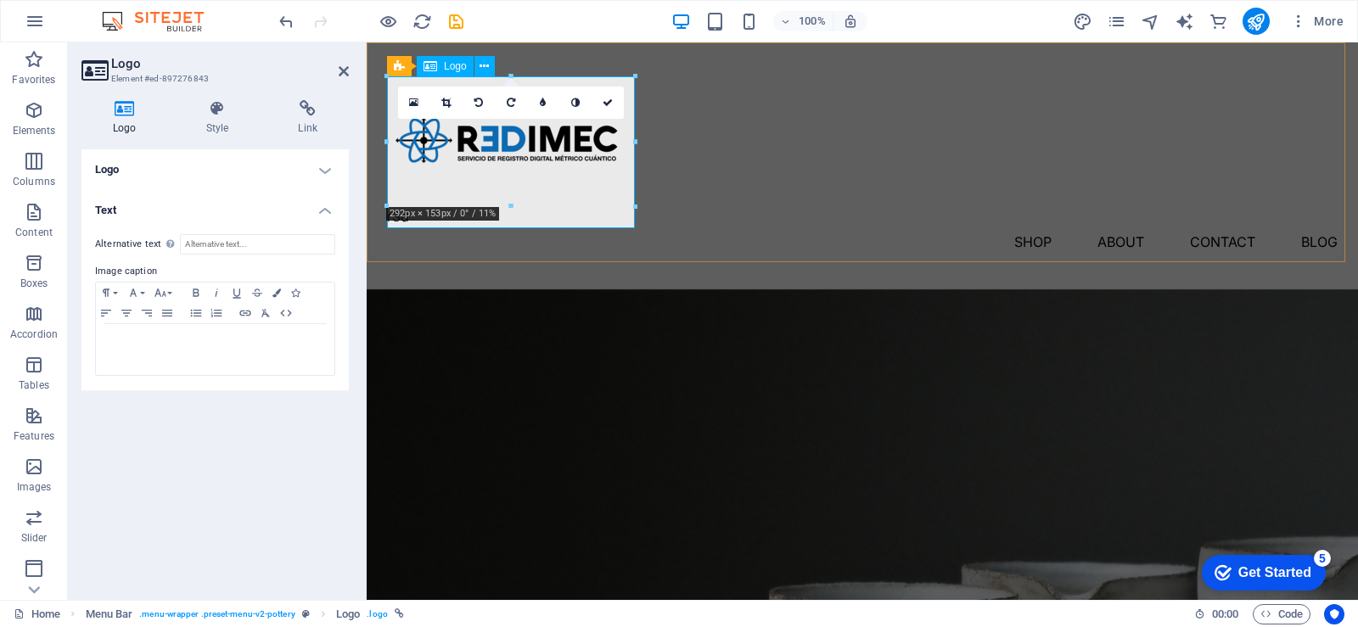
click at [515, 184] on div "r3d" at bounding box center [862, 152] width 951 height 152
click at [428, 188] on div "r3d" at bounding box center [862, 152] width 951 height 152
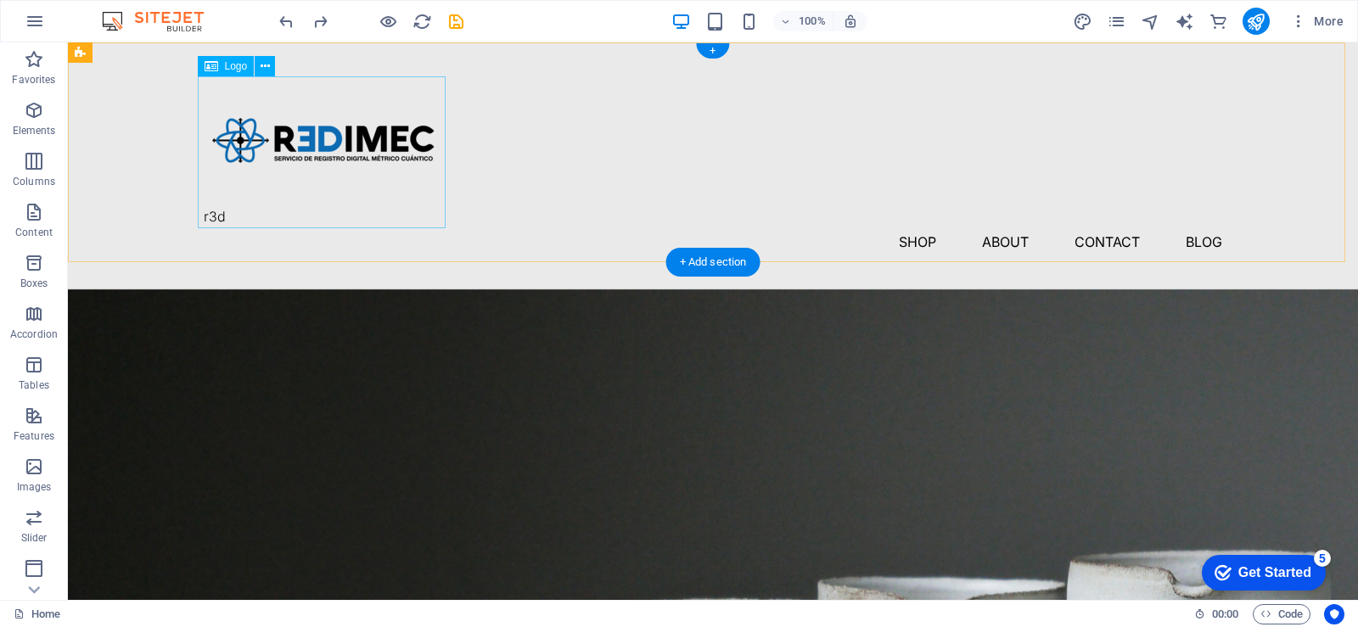
click at [251, 208] on div "r3d" at bounding box center [713, 152] width 1019 height 152
click at [234, 215] on div "r3d" at bounding box center [713, 152] width 1019 height 152
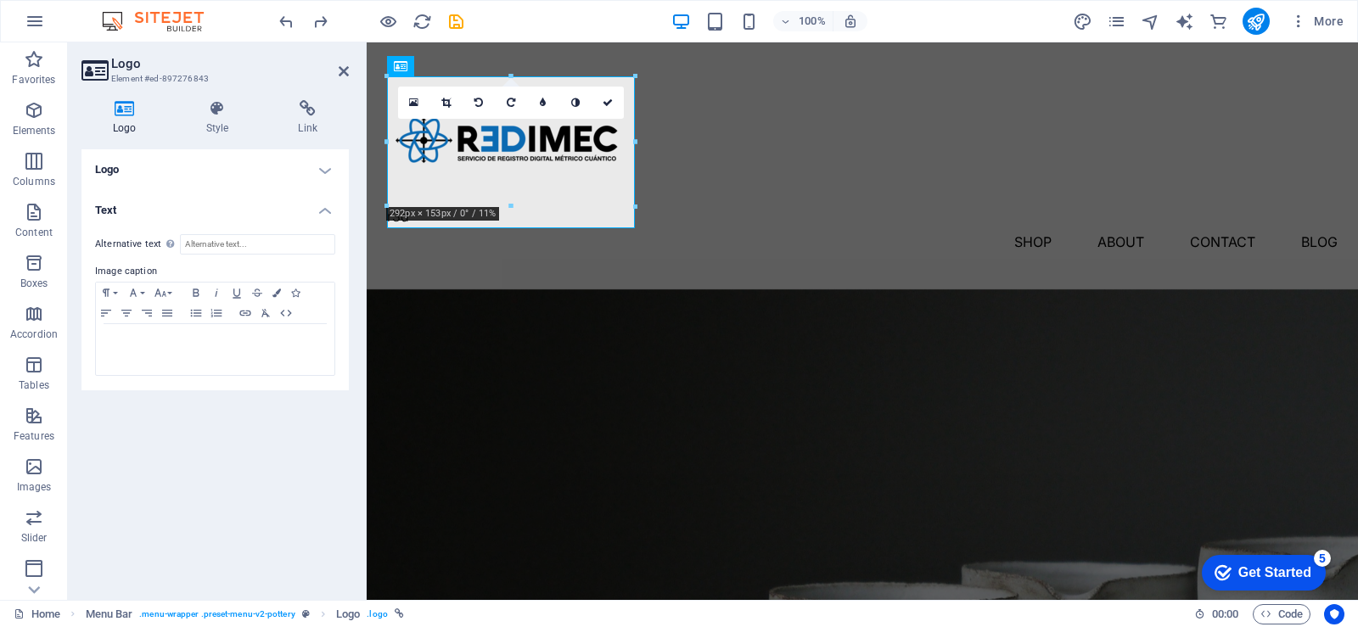
click at [234, 215] on h4 "Text" at bounding box center [215, 205] width 267 height 31
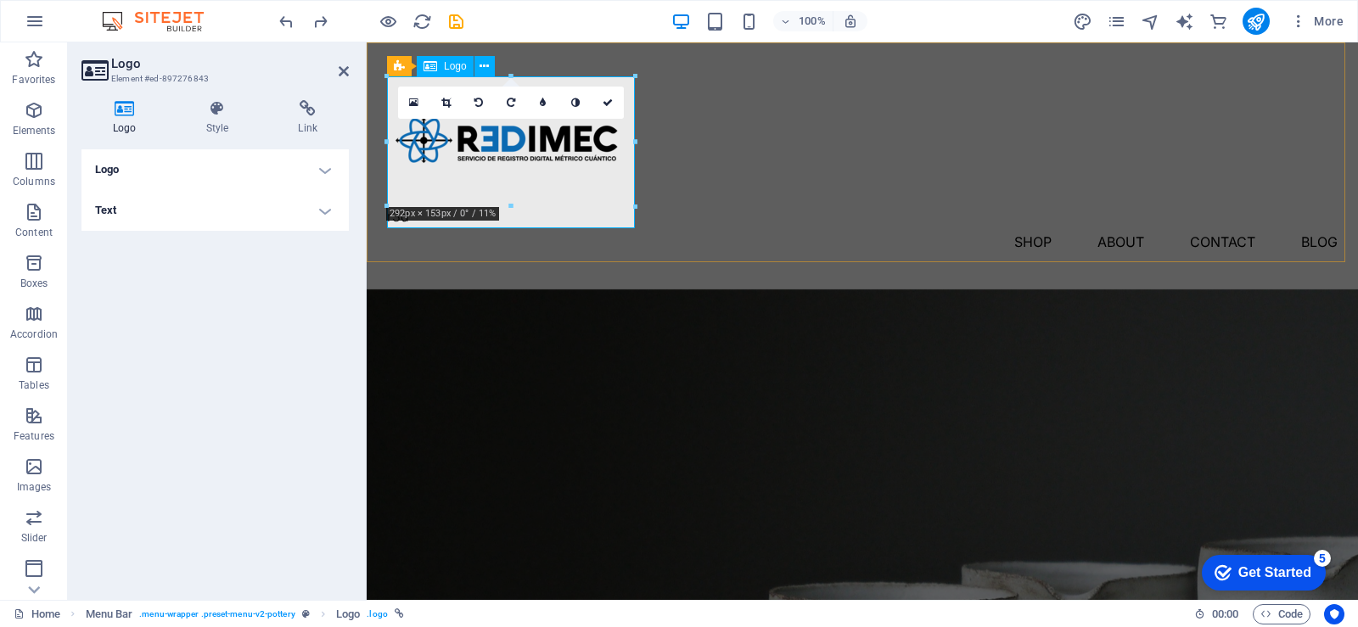
click at [551, 194] on div "r3d" at bounding box center [862, 152] width 951 height 152
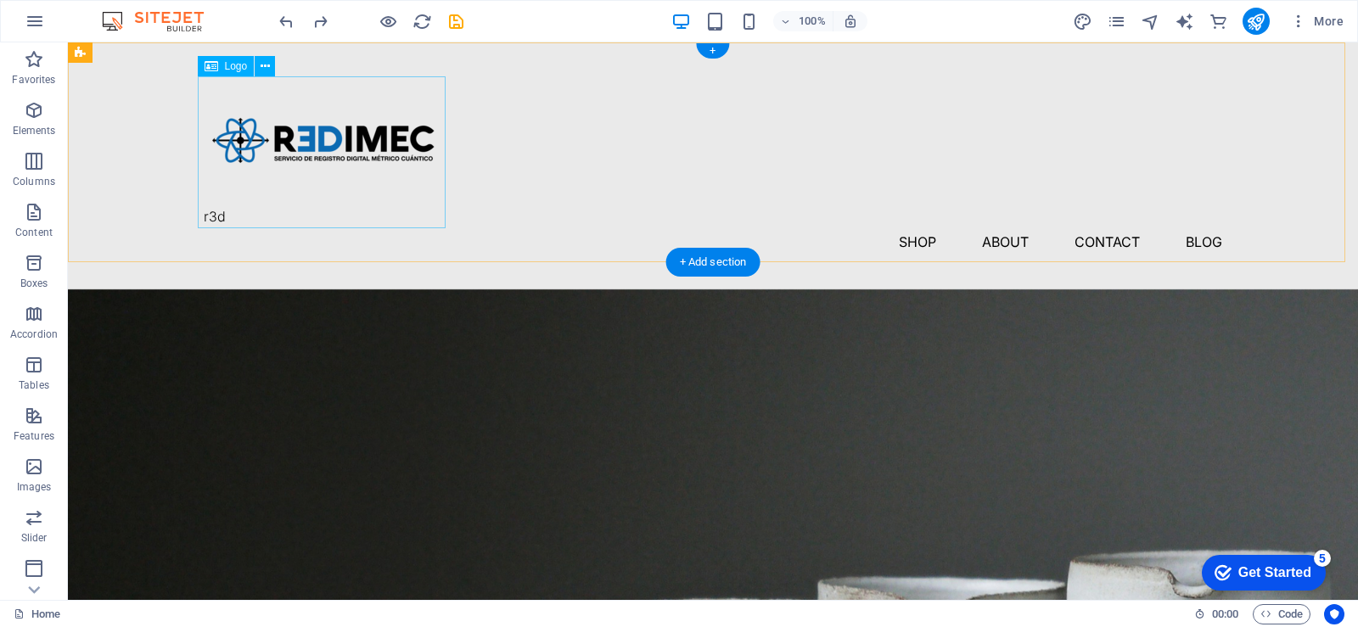
click at [214, 220] on div "r3d" at bounding box center [713, 152] width 1019 height 152
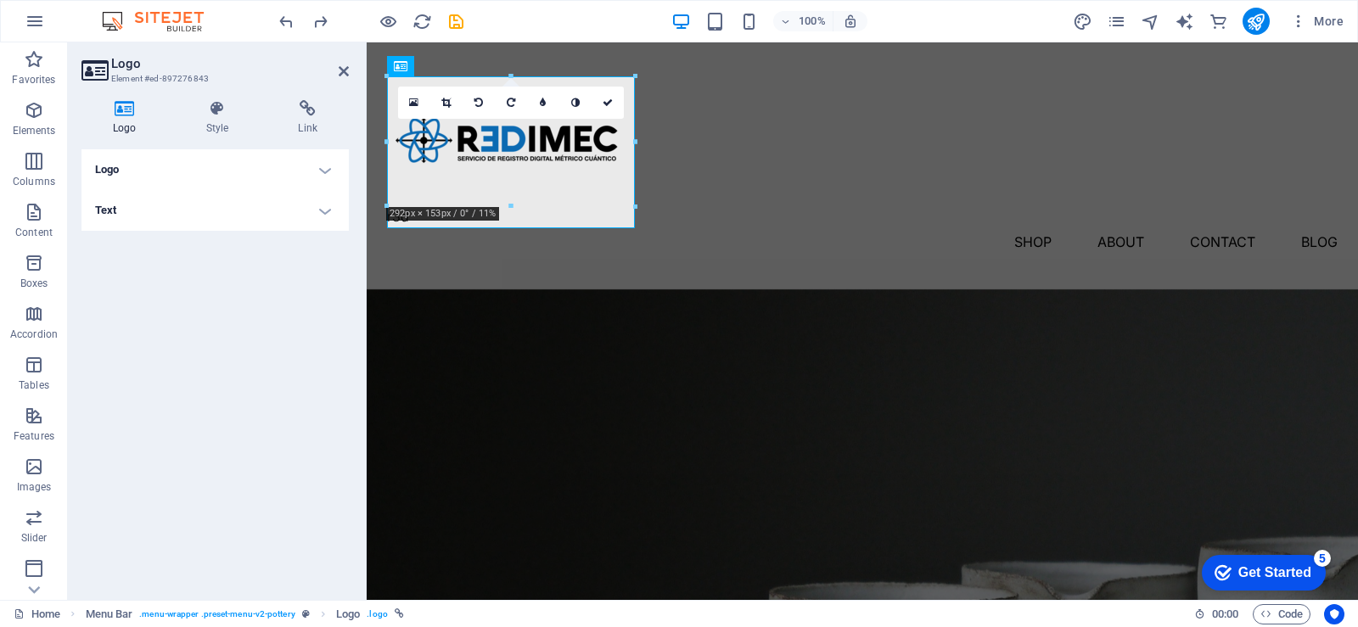
click at [214, 220] on h4 "Text" at bounding box center [215, 210] width 267 height 41
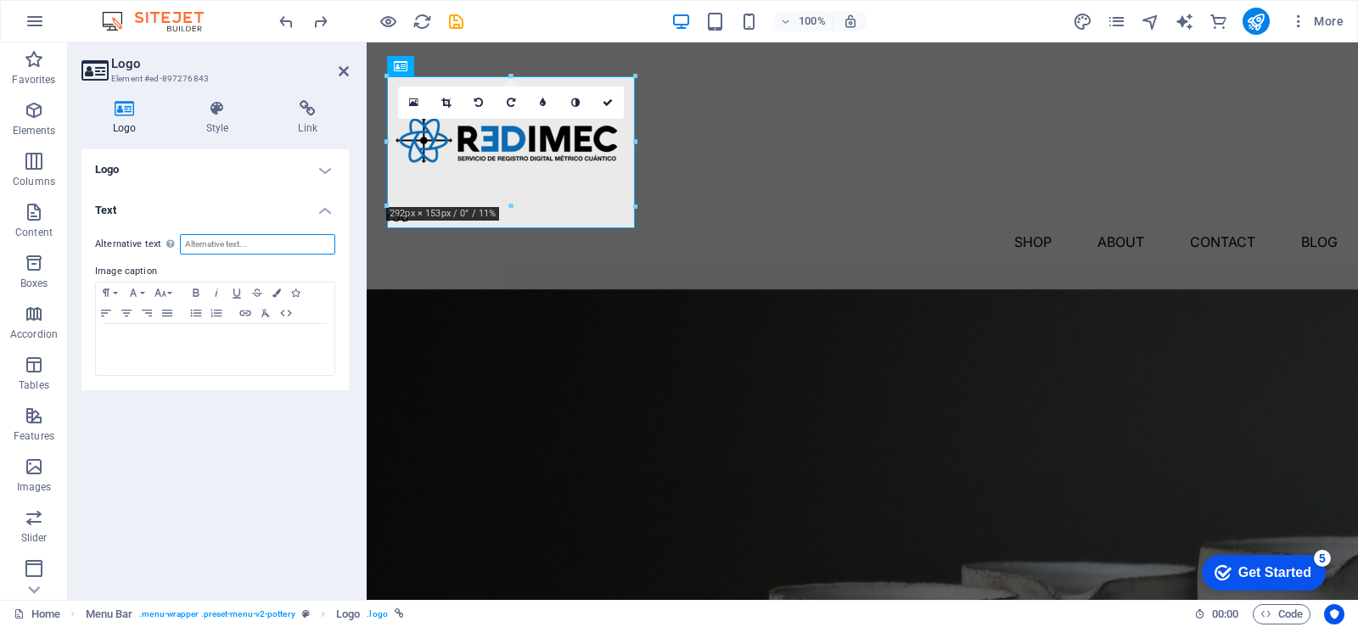
click at [242, 244] on input "Alternative text The alternative text is used by devices that cannot display im…" at bounding box center [257, 244] width 155 height 20
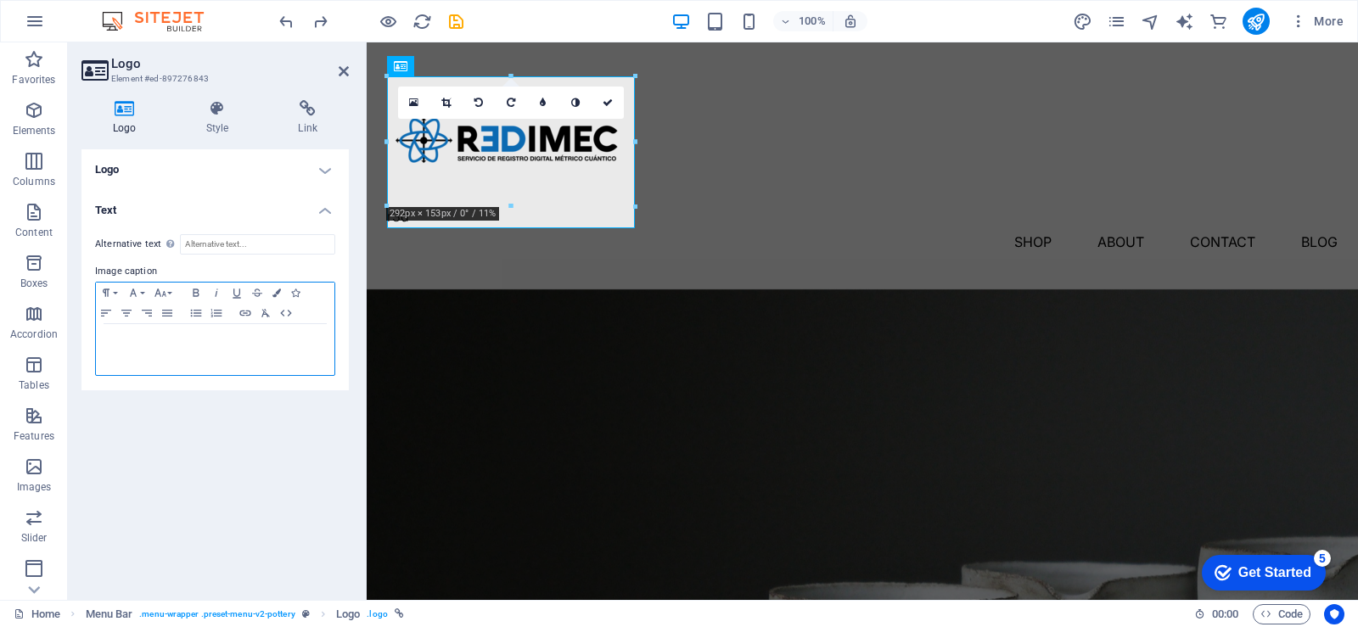
click at [185, 345] on p at bounding box center [215, 340] width 222 height 15
click at [158, 215] on h4 "Text" at bounding box center [215, 205] width 267 height 31
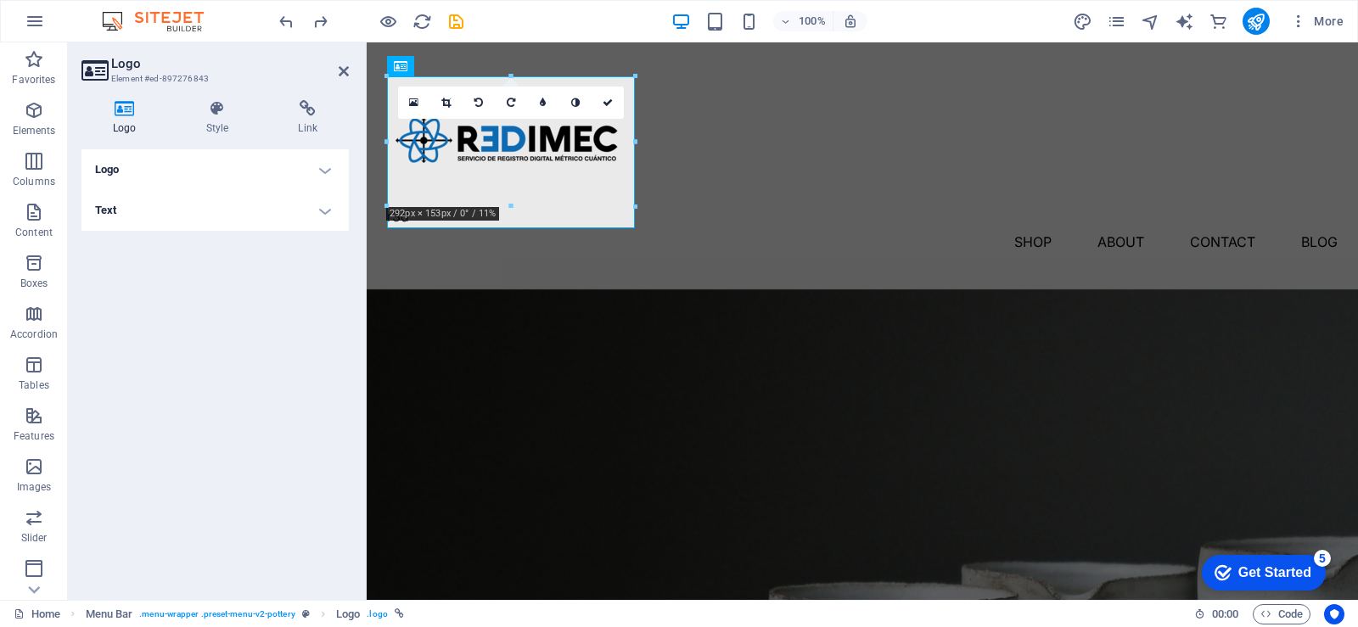
click at [194, 172] on h4 "Logo" at bounding box center [215, 169] width 267 height 41
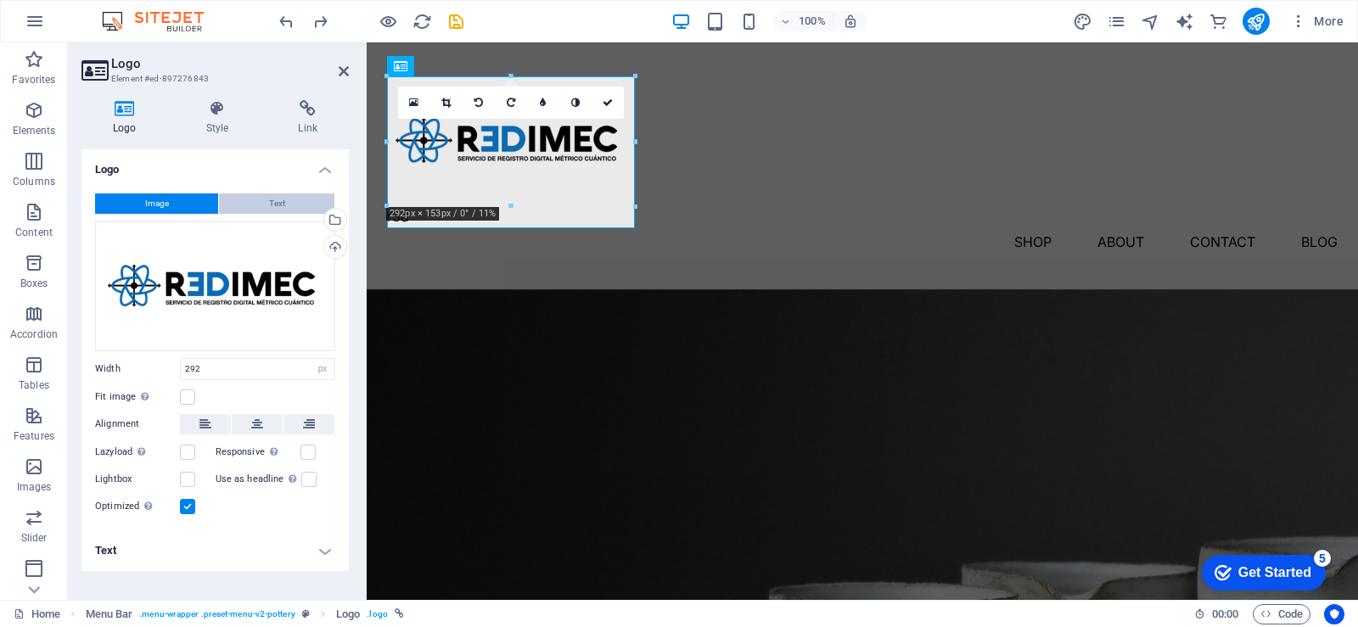
click at [270, 211] on span "Text" at bounding box center [277, 204] width 16 height 20
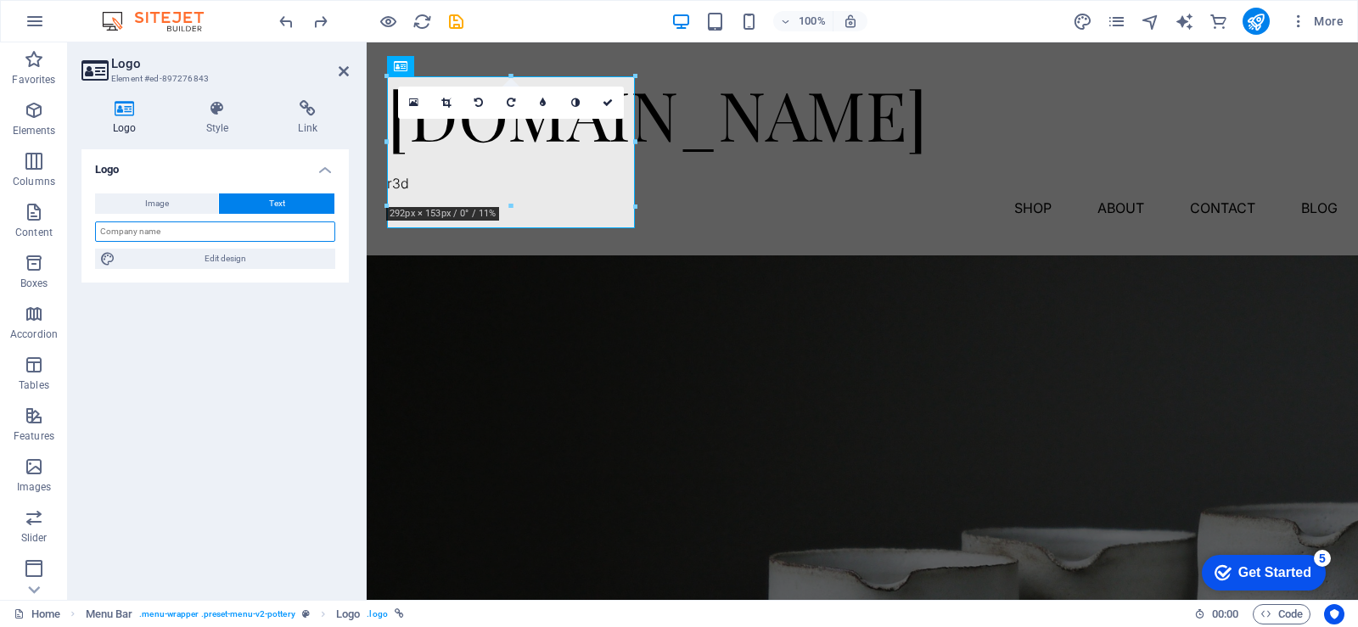
click at [231, 233] on input "text" at bounding box center [215, 232] width 240 height 20
type input "r"
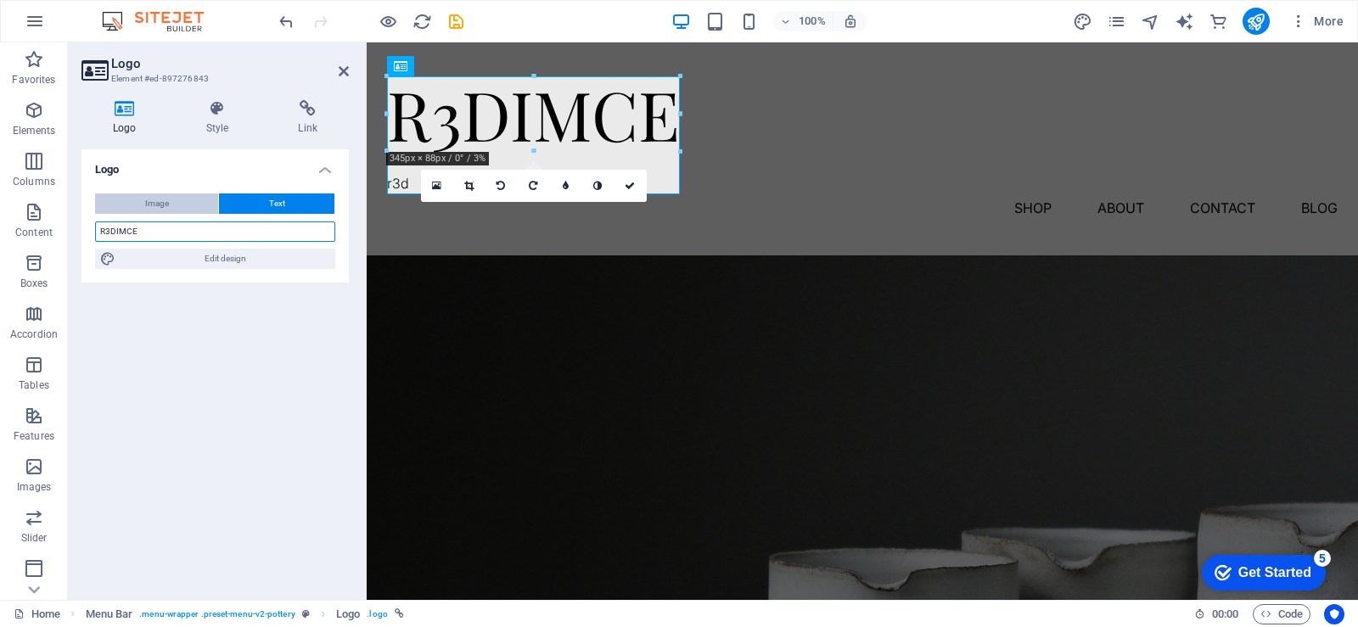
type input "R3DIMCE"
click at [149, 200] on span "Image" at bounding box center [157, 204] width 24 height 20
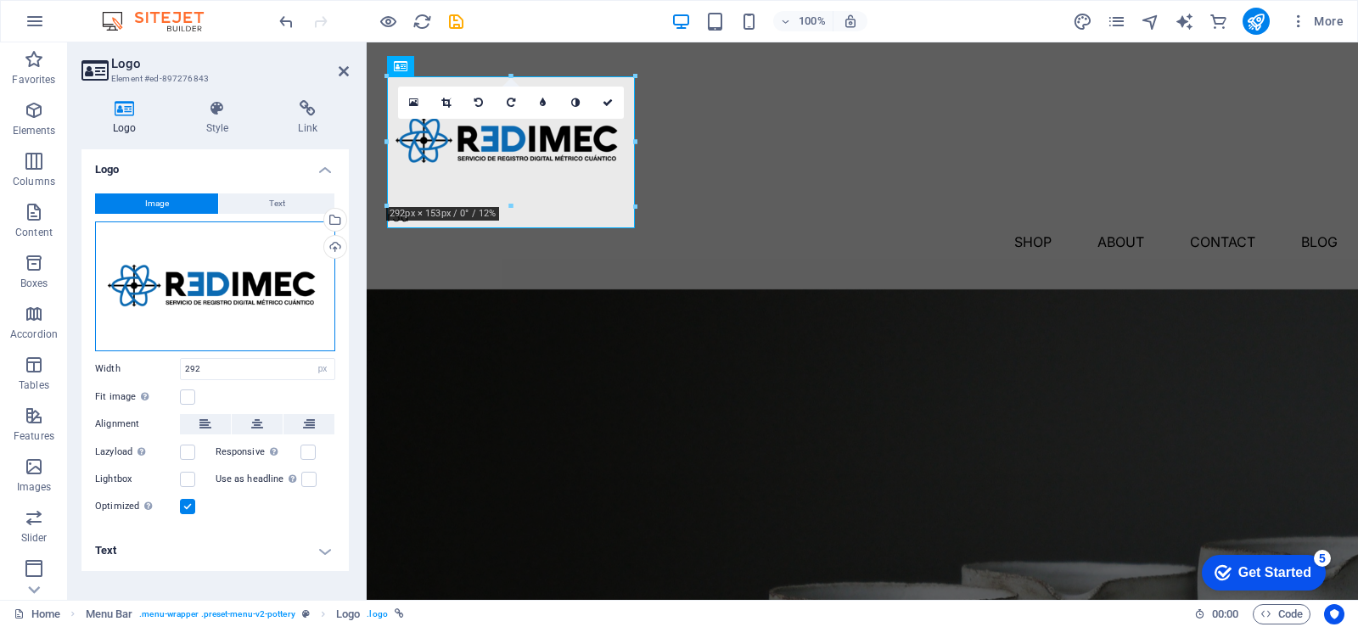
click at [208, 318] on div "Drag files here, click to choose files or select files from Files or our free s…" at bounding box center [215, 287] width 240 height 130
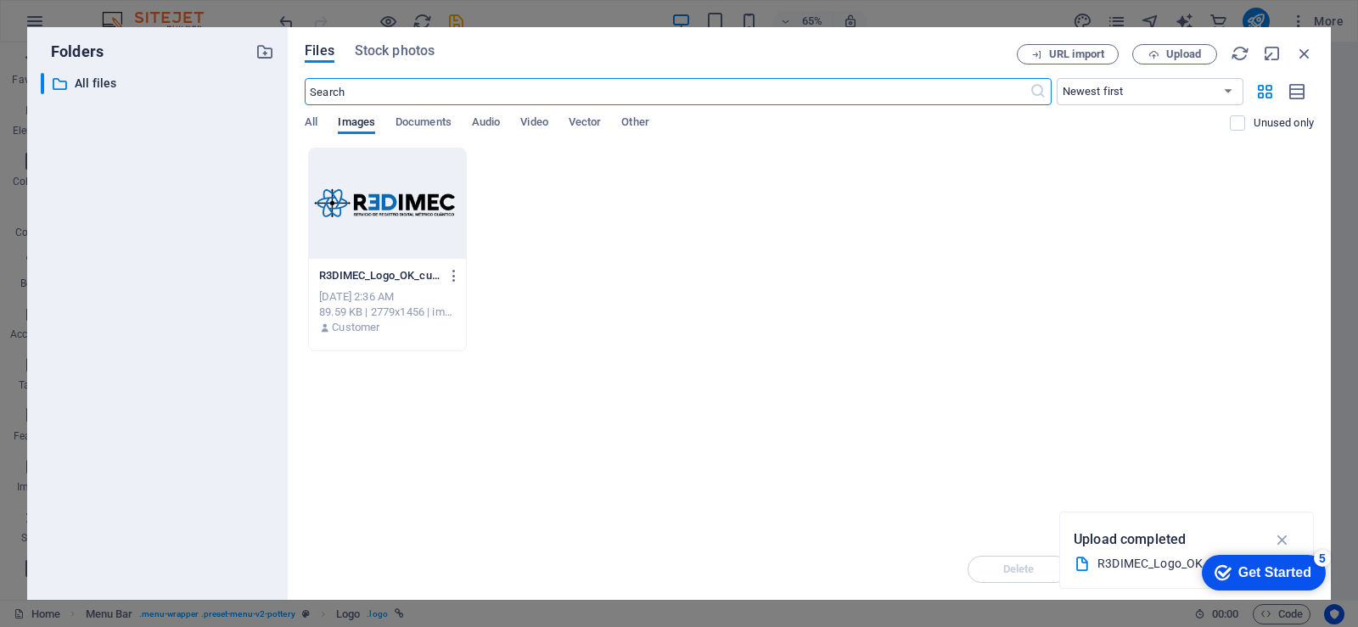
click at [1231, 575] on div "checkmark Get Started 5" at bounding box center [1263, 573] width 97 height 17
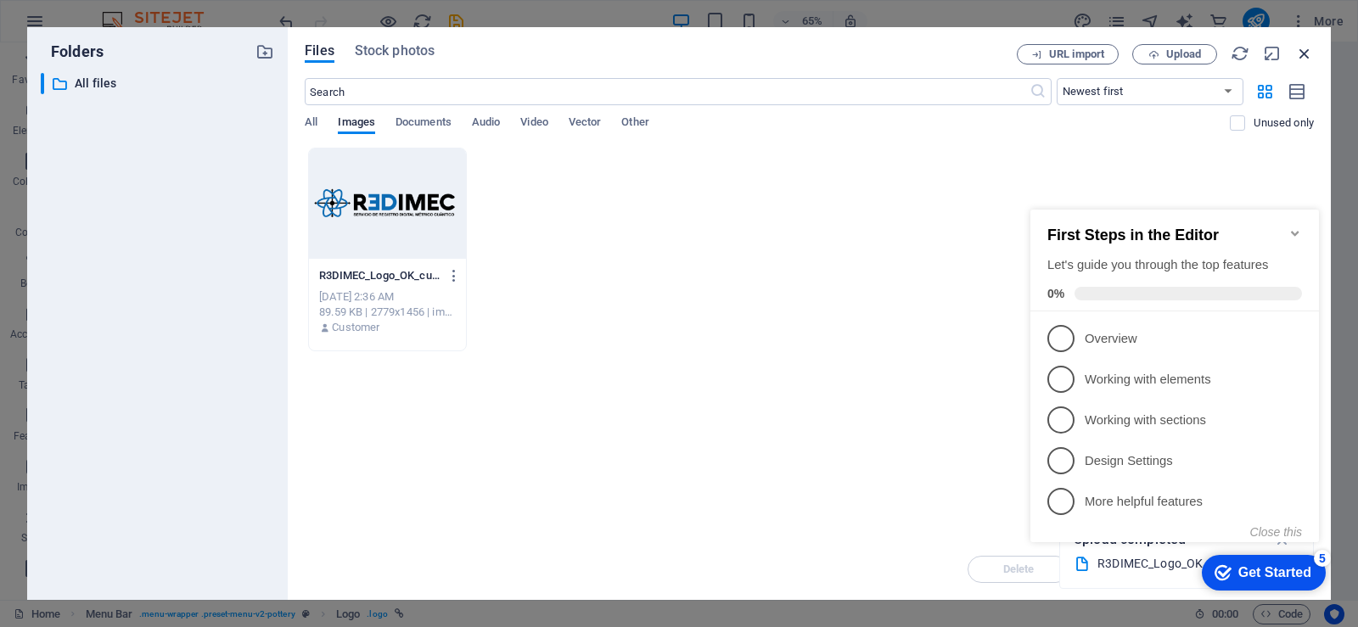
drag, startPoint x: 1305, startPoint y: 53, endPoint x: 927, endPoint y: 17, distance: 379.6
click at [1305, 53] on icon "button" at bounding box center [1305, 53] width 19 height 19
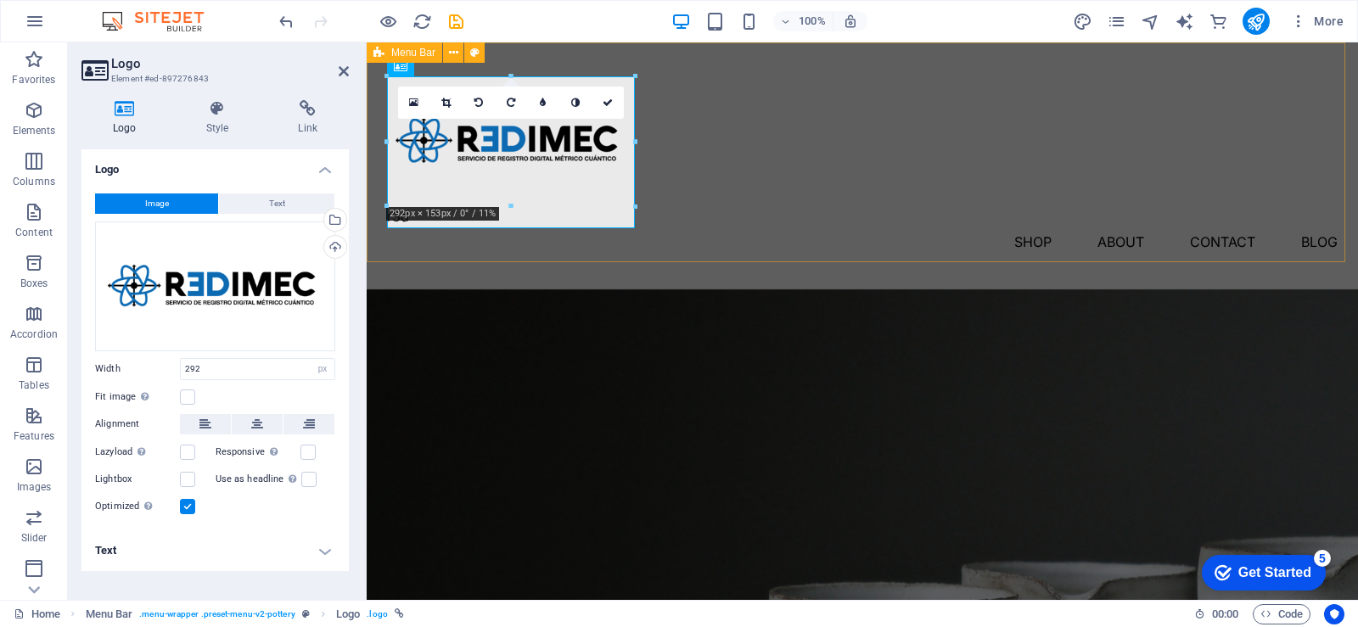
click at [711, 193] on div "r3d Shop About Contact Blog" at bounding box center [863, 165] width 992 height 247
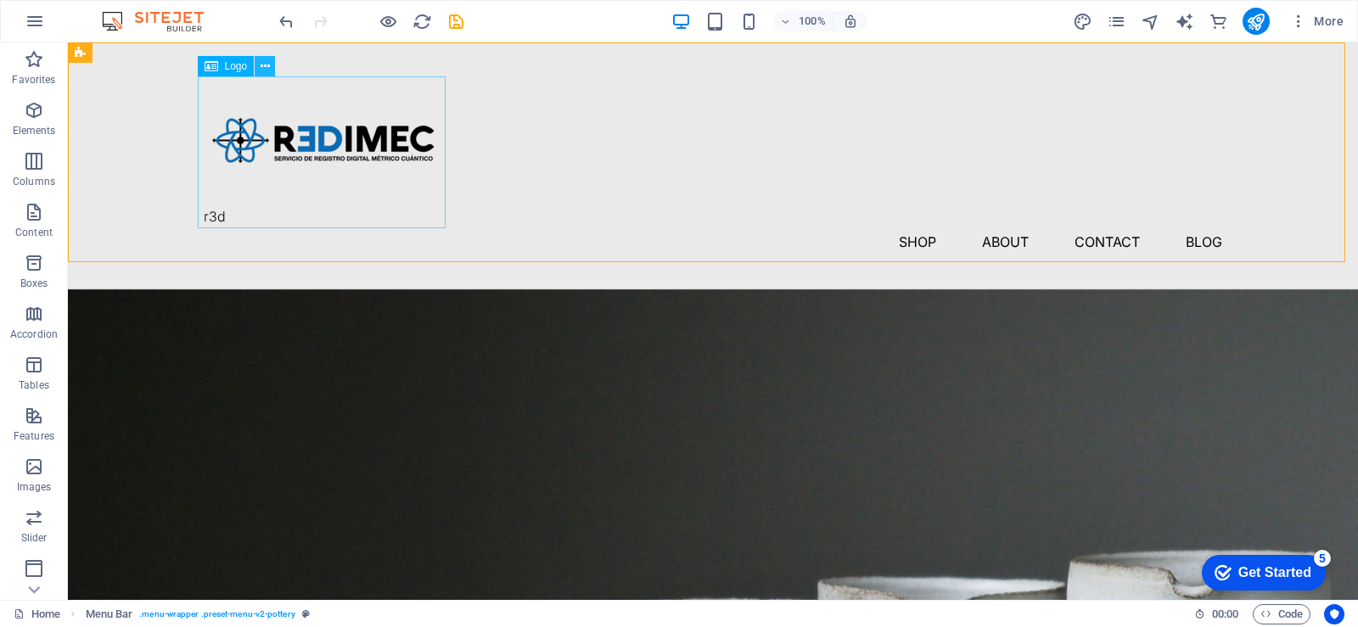
click at [263, 56] on button at bounding box center [265, 66] width 20 height 20
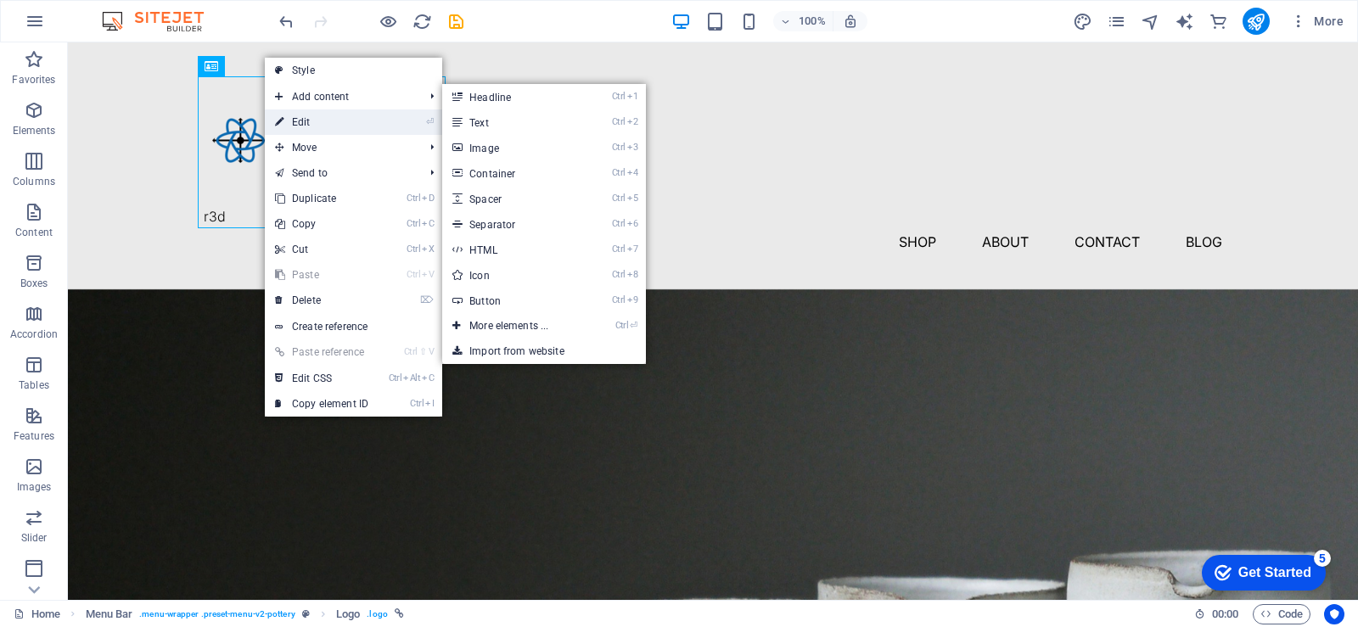
click at [305, 112] on link "⏎ Edit" at bounding box center [322, 122] width 114 height 25
select select "px"
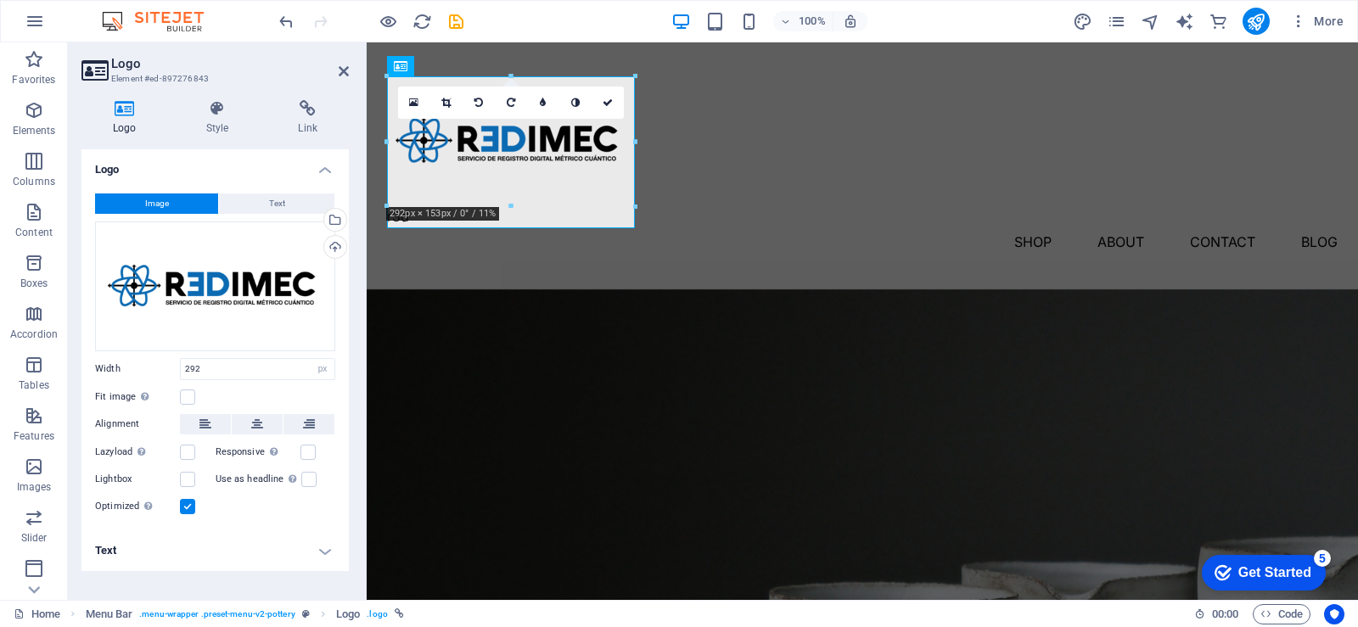
click at [320, 170] on h4 "Logo" at bounding box center [215, 164] width 267 height 31
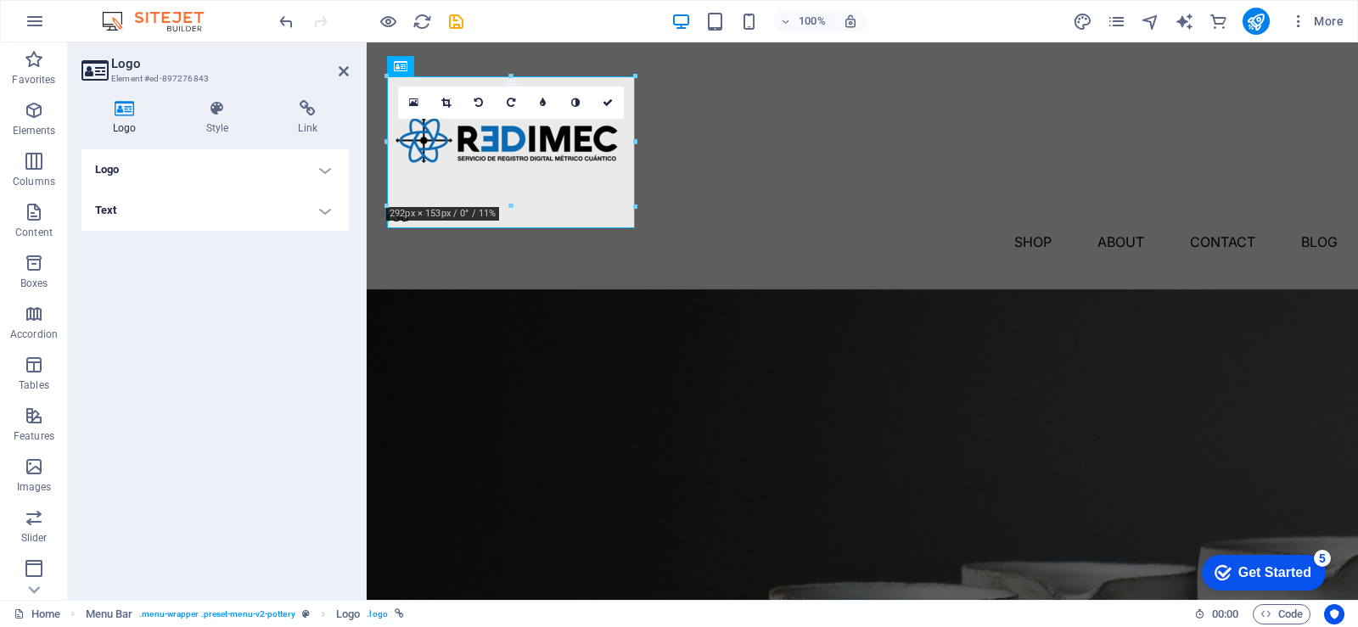
click at [290, 196] on h4 "Text" at bounding box center [215, 210] width 267 height 41
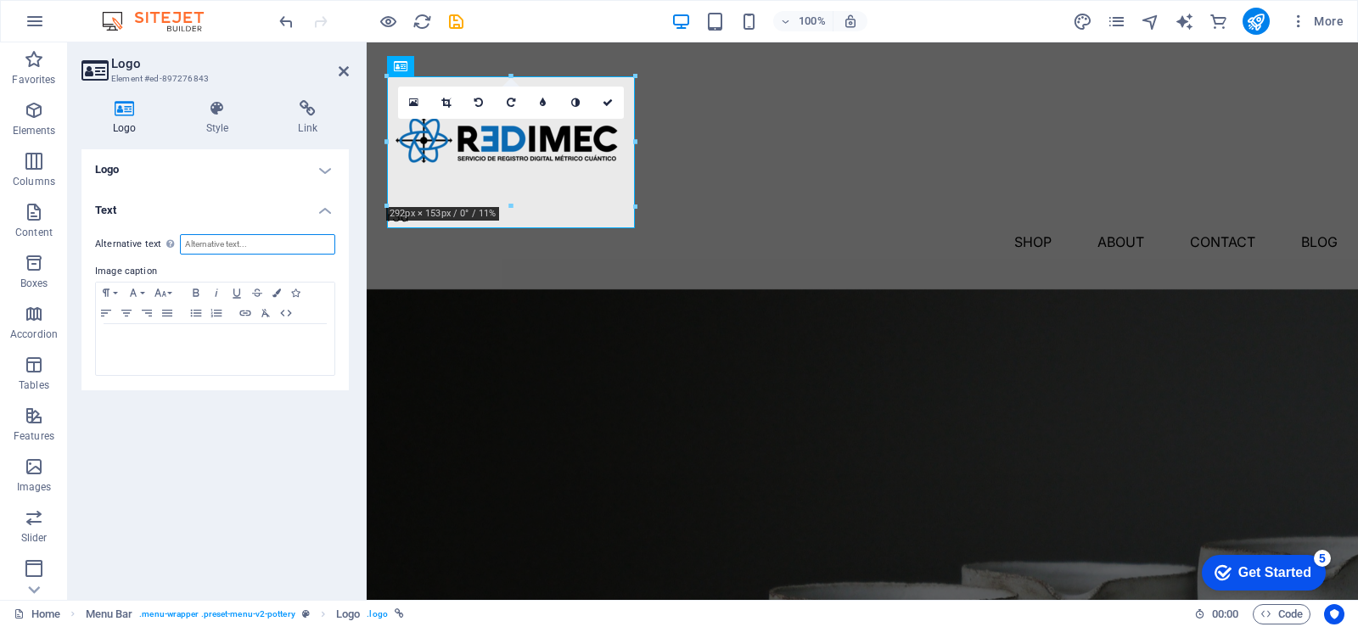
click at [211, 245] on input "Alternative text The alternative text is used by devices that cannot display im…" at bounding box center [257, 244] width 155 height 20
type input "R3DIMEC"
click at [122, 340] on p at bounding box center [215, 340] width 222 height 15
click at [346, 123] on h4 "Link" at bounding box center [308, 118] width 82 height 36
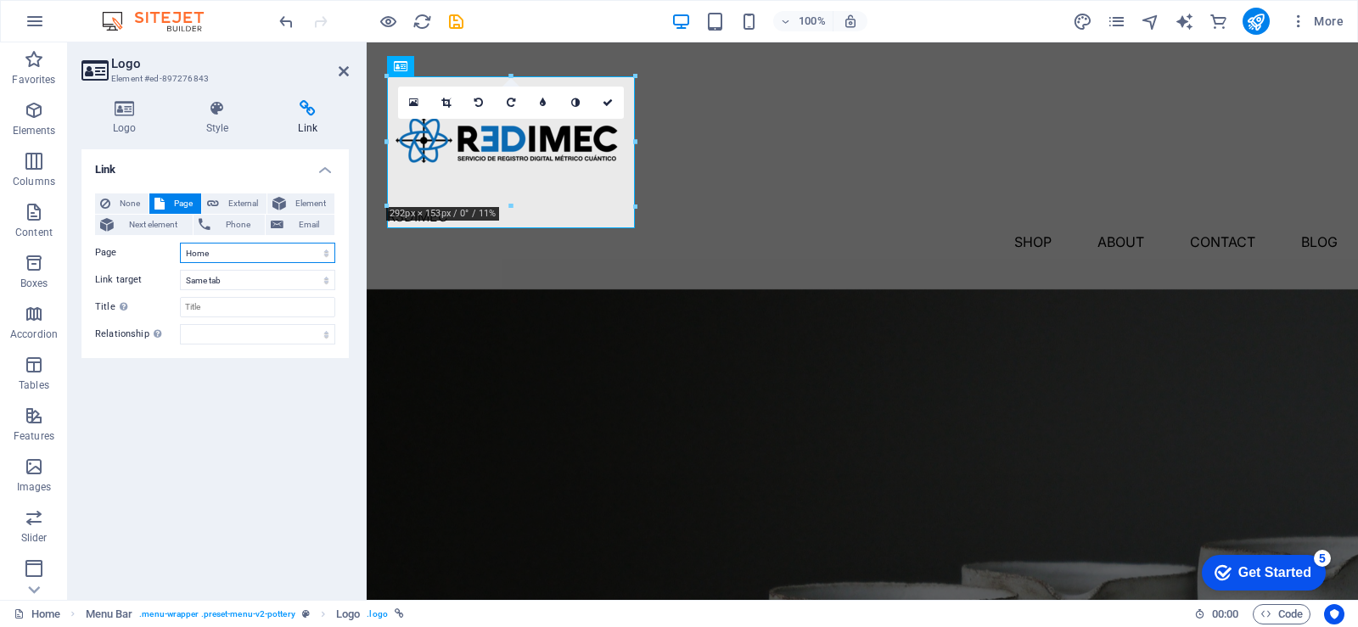
click at [229, 256] on select "Home Blog Subpage Legal Notice Privacy" at bounding box center [257, 253] width 155 height 20
click at [225, 306] on input "Title Additional link description, should not be the same as the link text. The…" at bounding box center [257, 307] width 155 height 20
type input "R3DIMEC"
click at [124, 199] on span "None" at bounding box center [129, 204] width 28 height 20
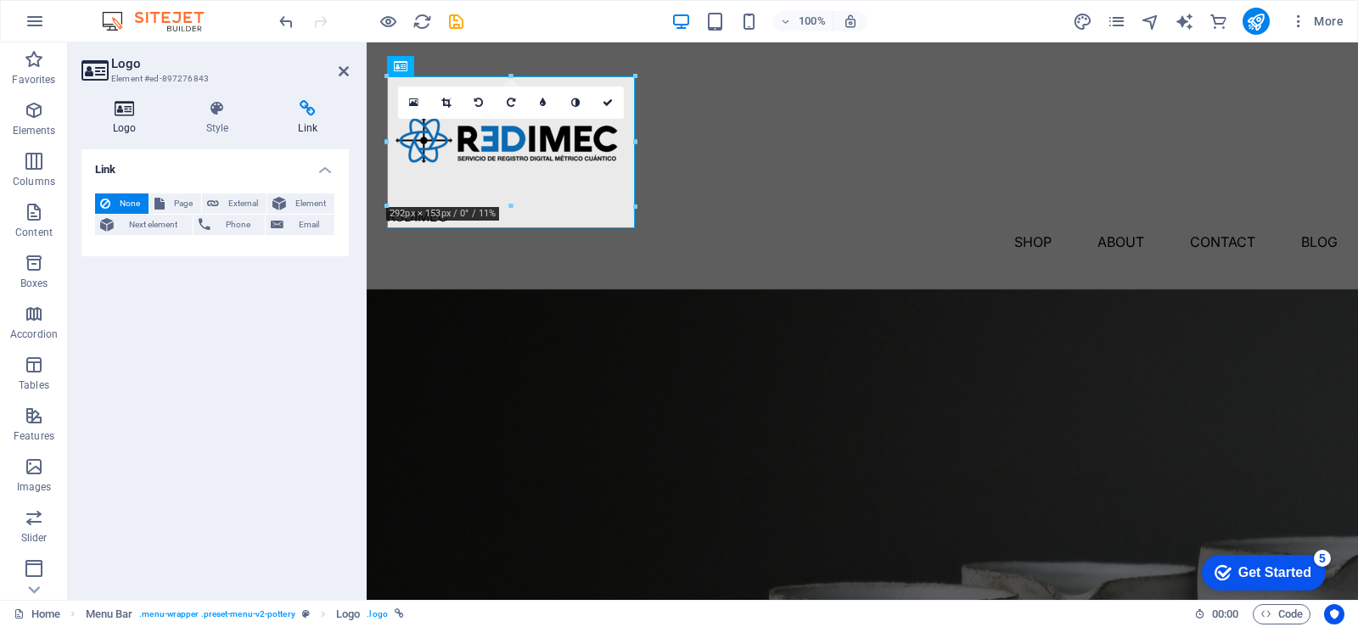
click at [130, 126] on h4 "Logo" at bounding box center [128, 118] width 93 height 36
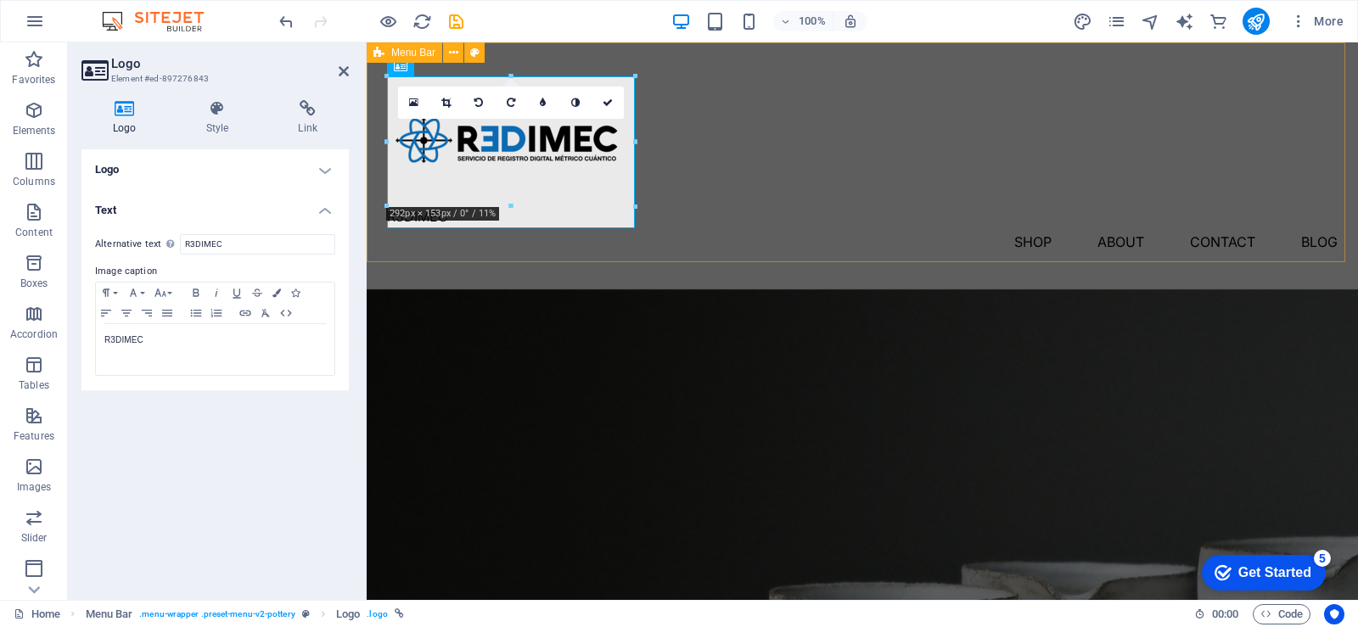
click at [783, 176] on div "R3DIMEC Shop About Contact Blog" at bounding box center [863, 165] width 992 height 247
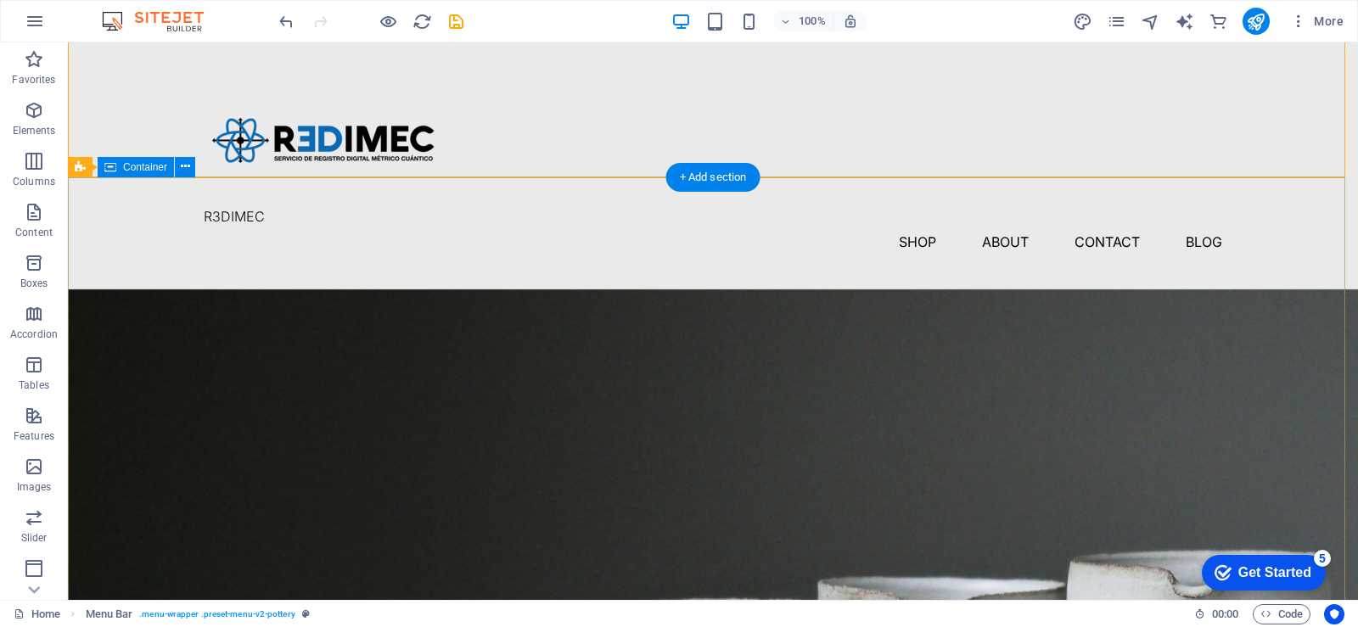
scroll to position [85, 0]
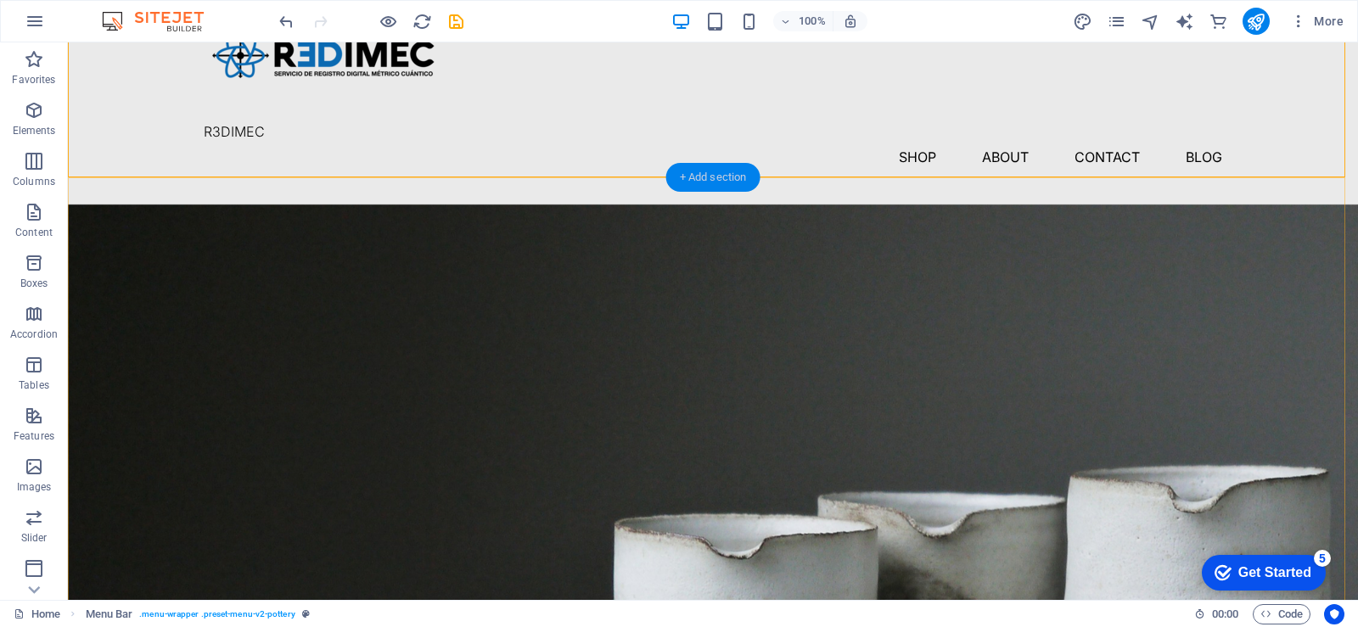
click at [690, 183] on div "+ Add section" at bounding box center [714, 177] width 94 height 29
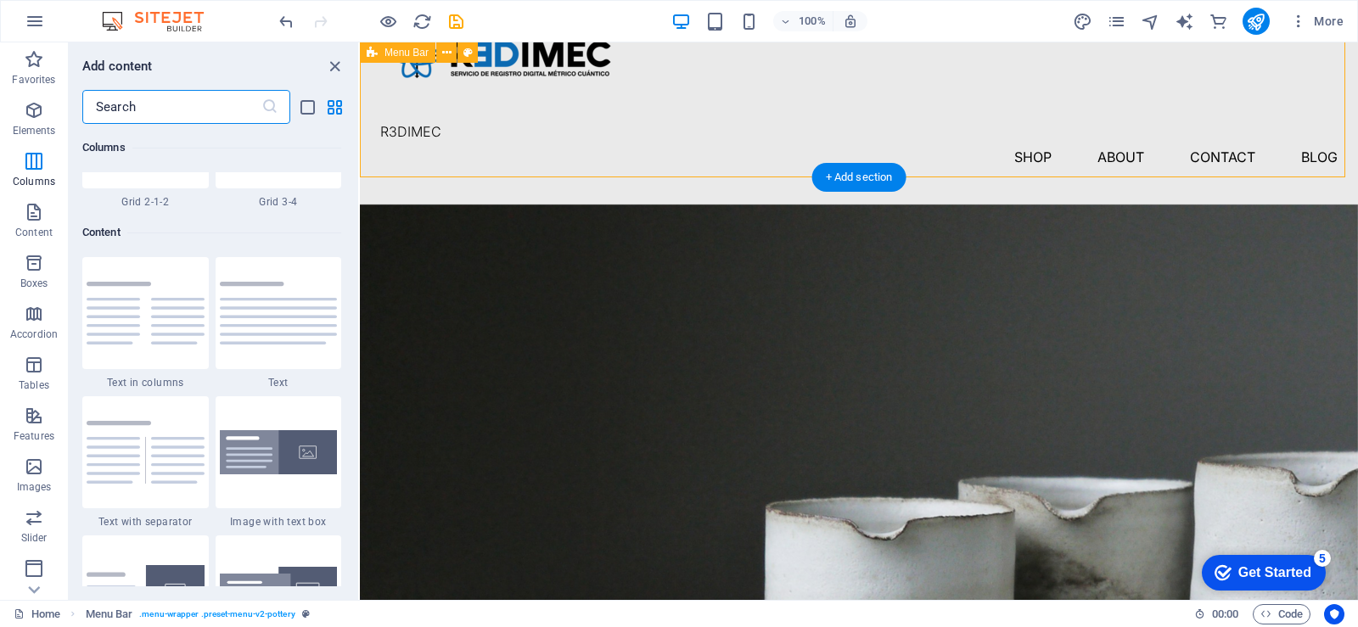
scroll to position [0, 0]
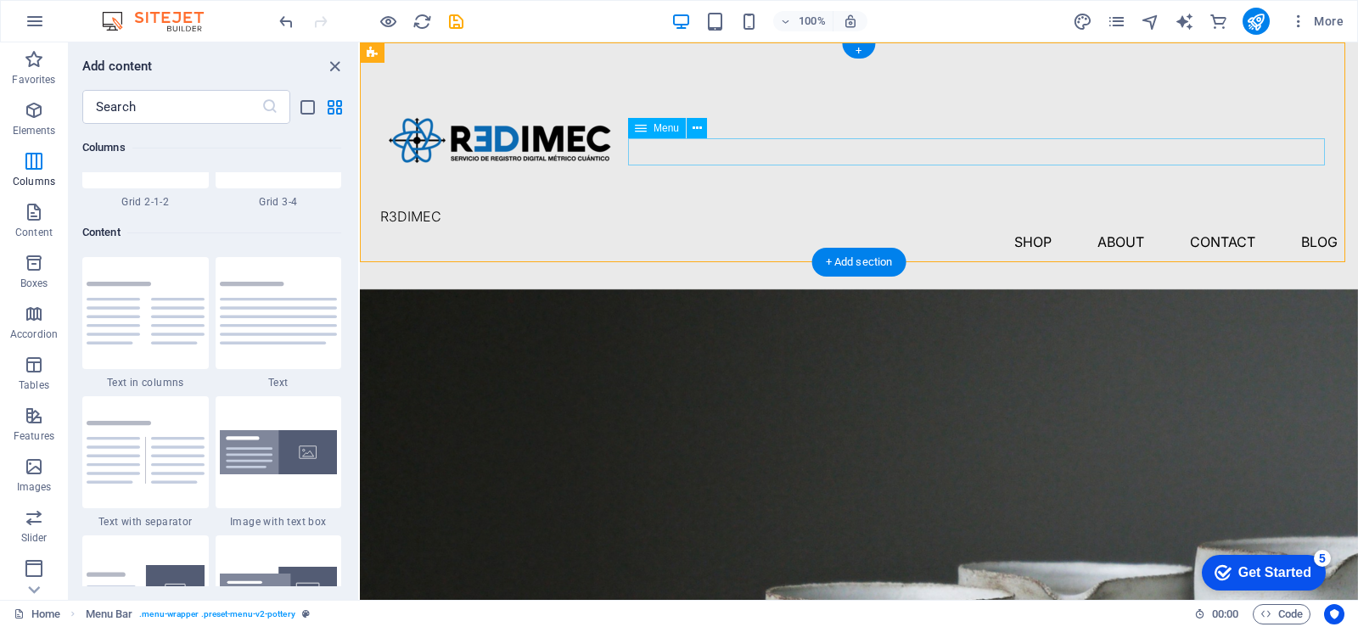
click at [946, 228] on nav "Shop About Contact Blog" at bounding box center [859, 241] width 958 height 27
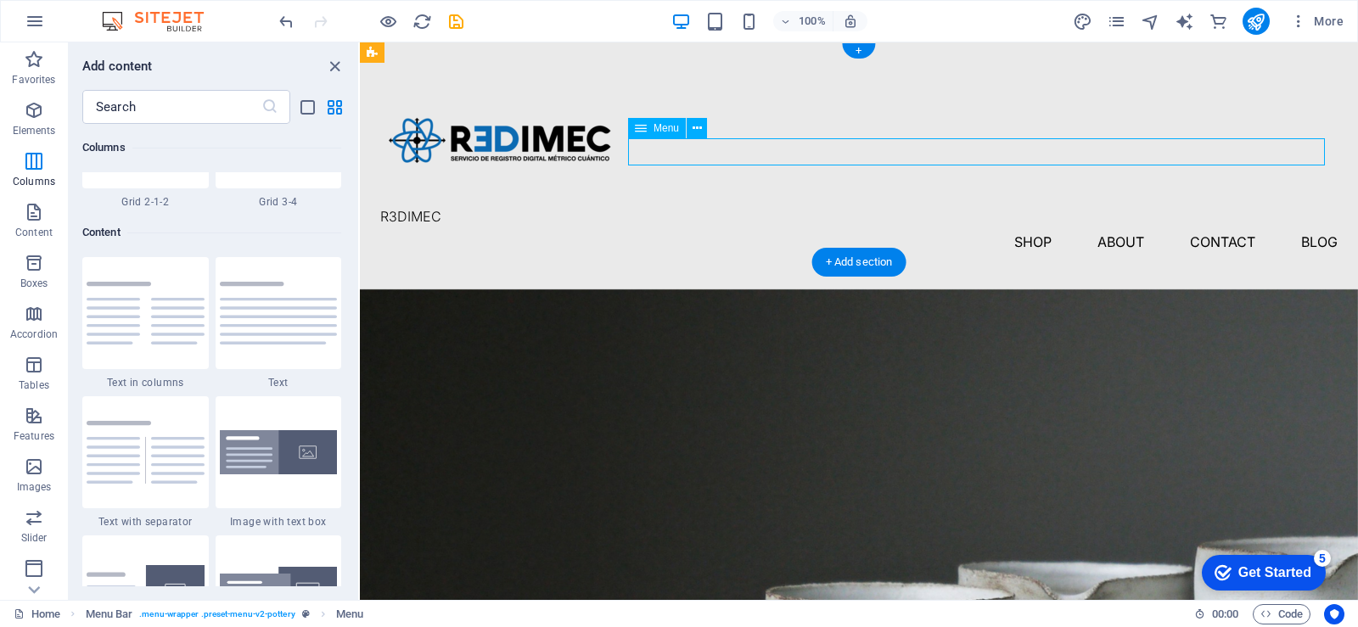
click at [1011, 228] on nav "Shop About Contact Blog" at bounding box center [859, 241] width 958 height 27
select select "1"
select select
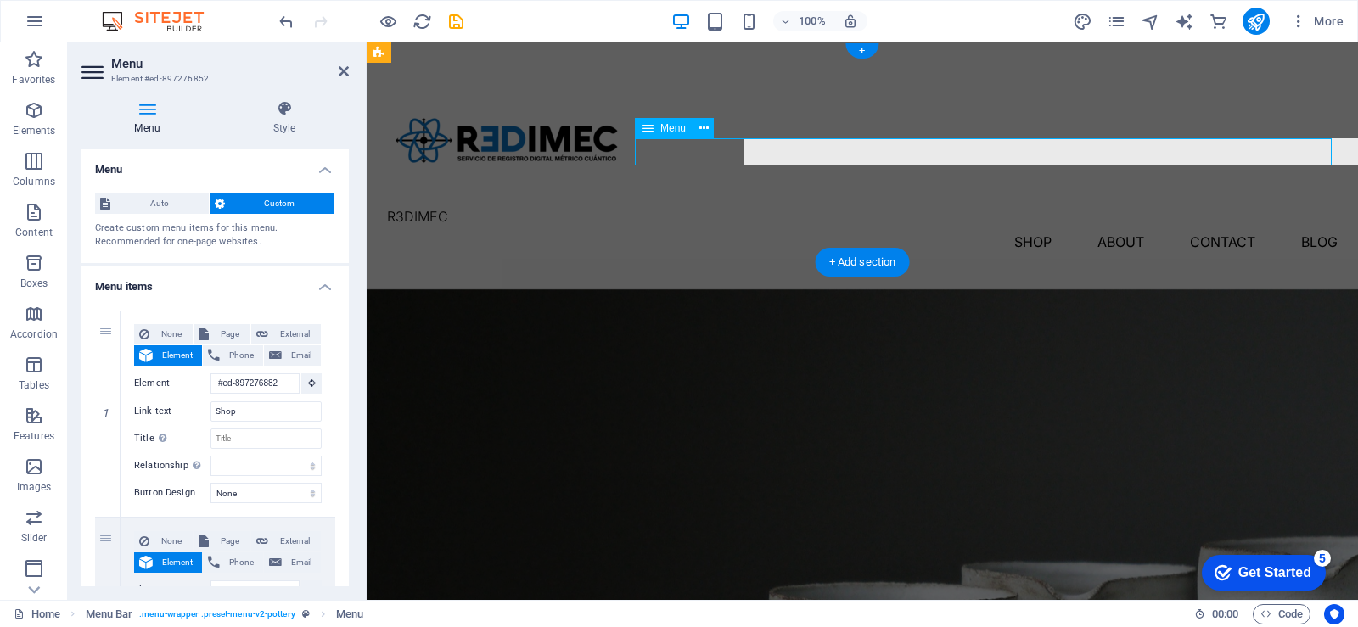
click at [1011, 228] on nav "Shop About Contact Blog" at bounding box center [862, 241] width 951 height 27
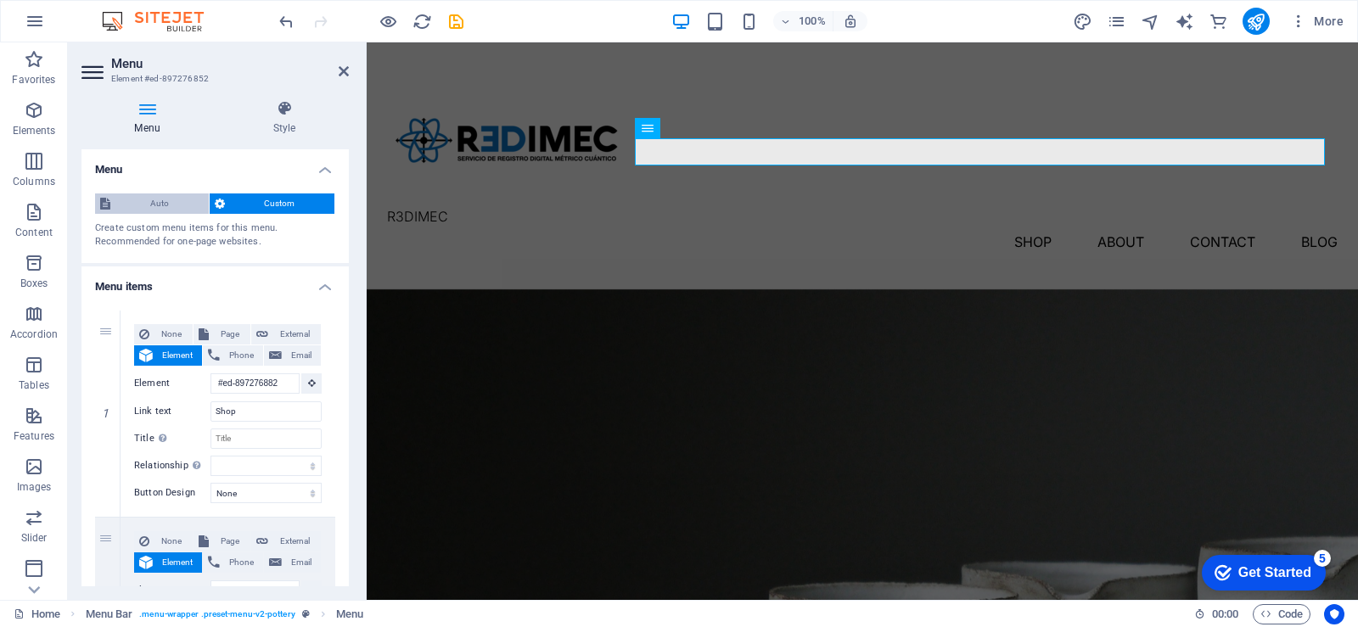
click at [172, 209] on span "Auto" at bounding box center [159, 204] width 88 height 20
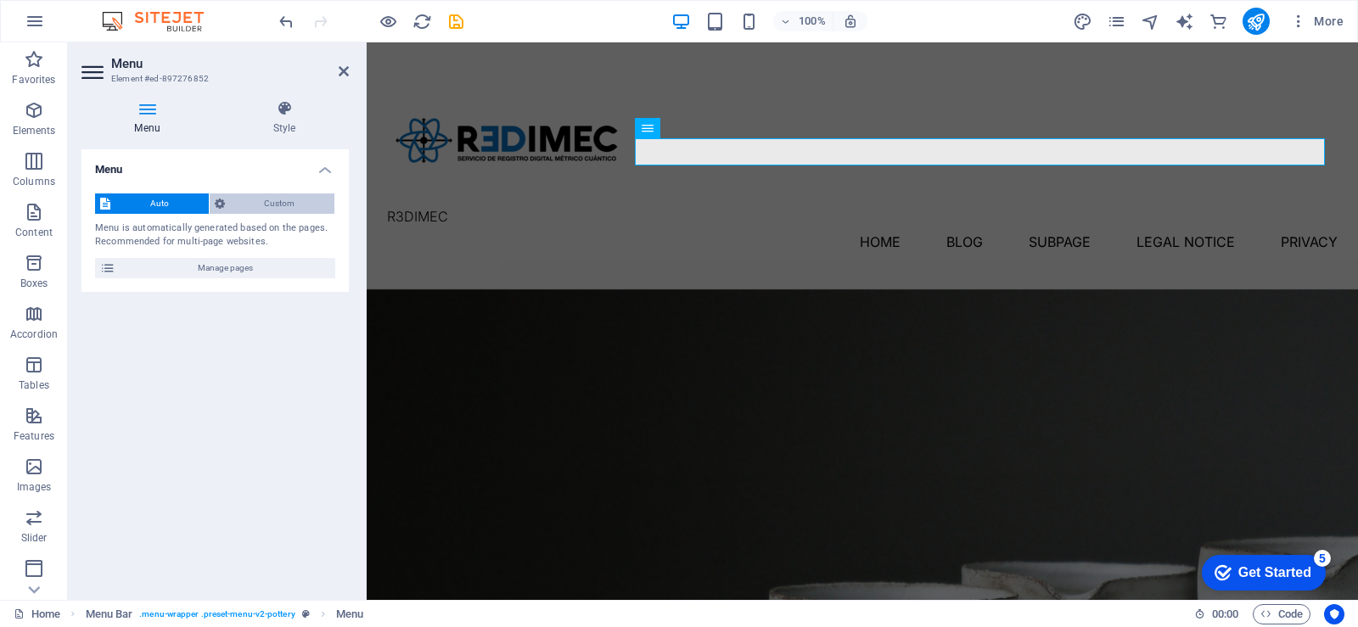
click at [286, 202] on span "Custom" at bounding box center [280, 204] width 100 height 20
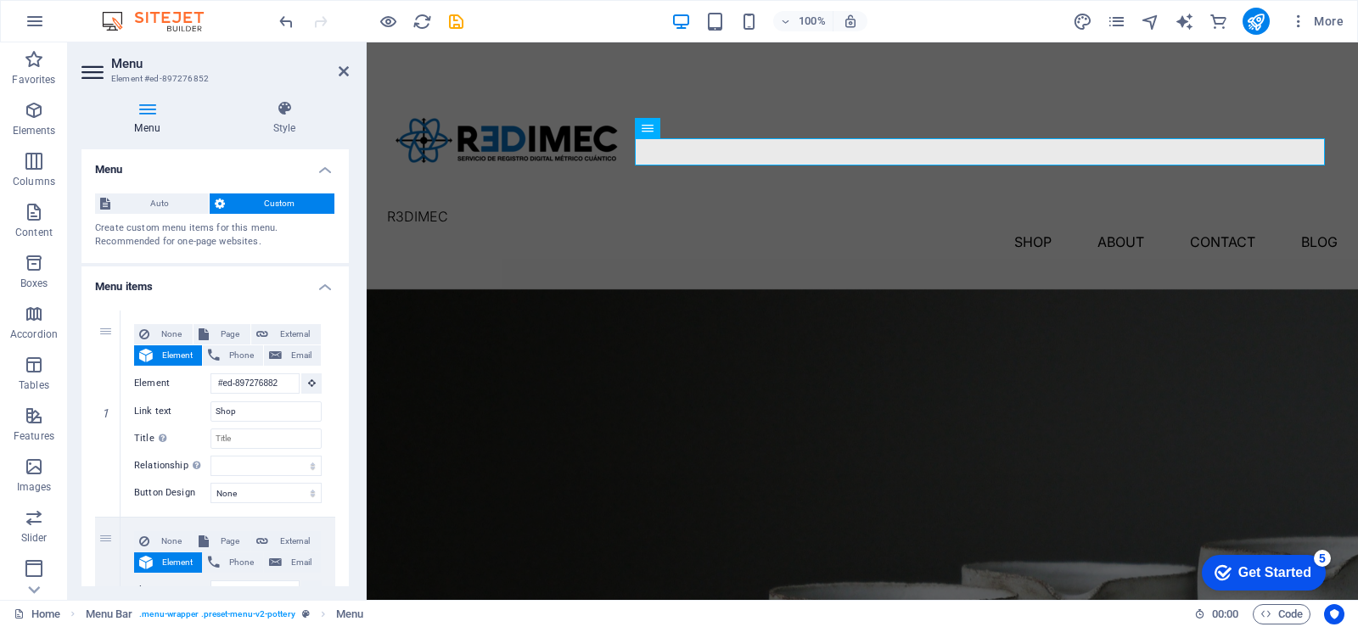
click at [322, 285] on h4 "Menu items" at bounding box center [215, 282] width 267 height 31
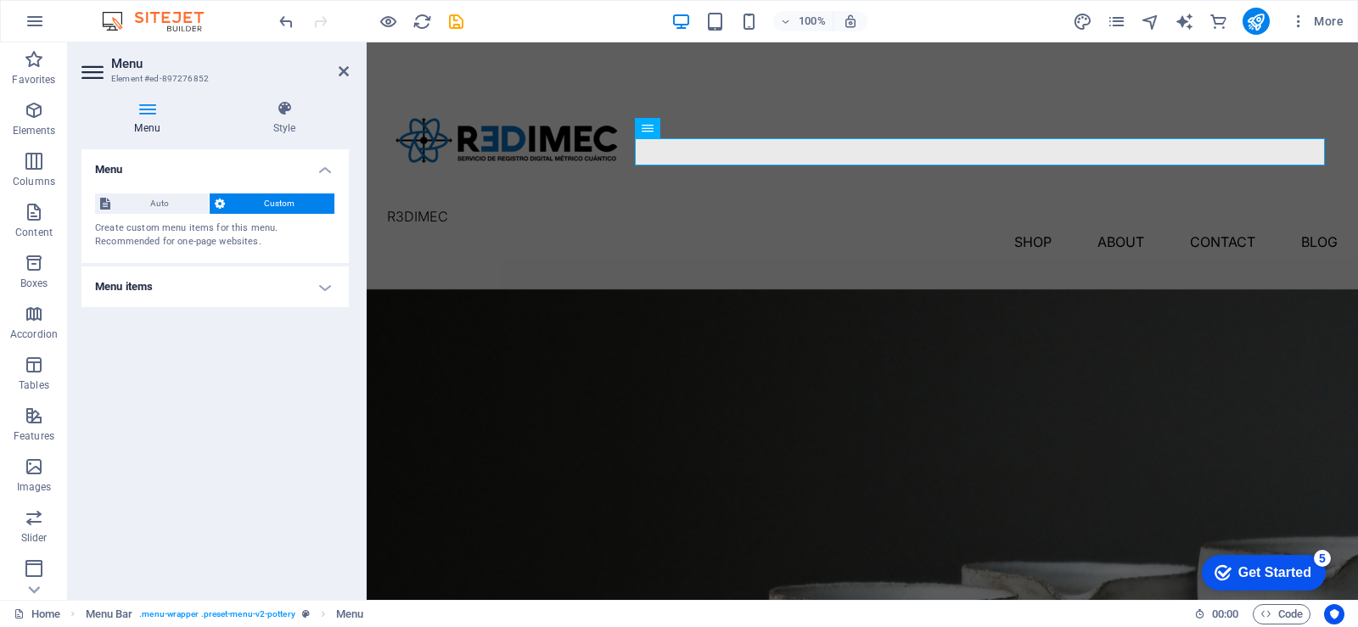
click at [322, 285] on h4 "Menu items" at bounding box center [215, 287] width 267 height 41
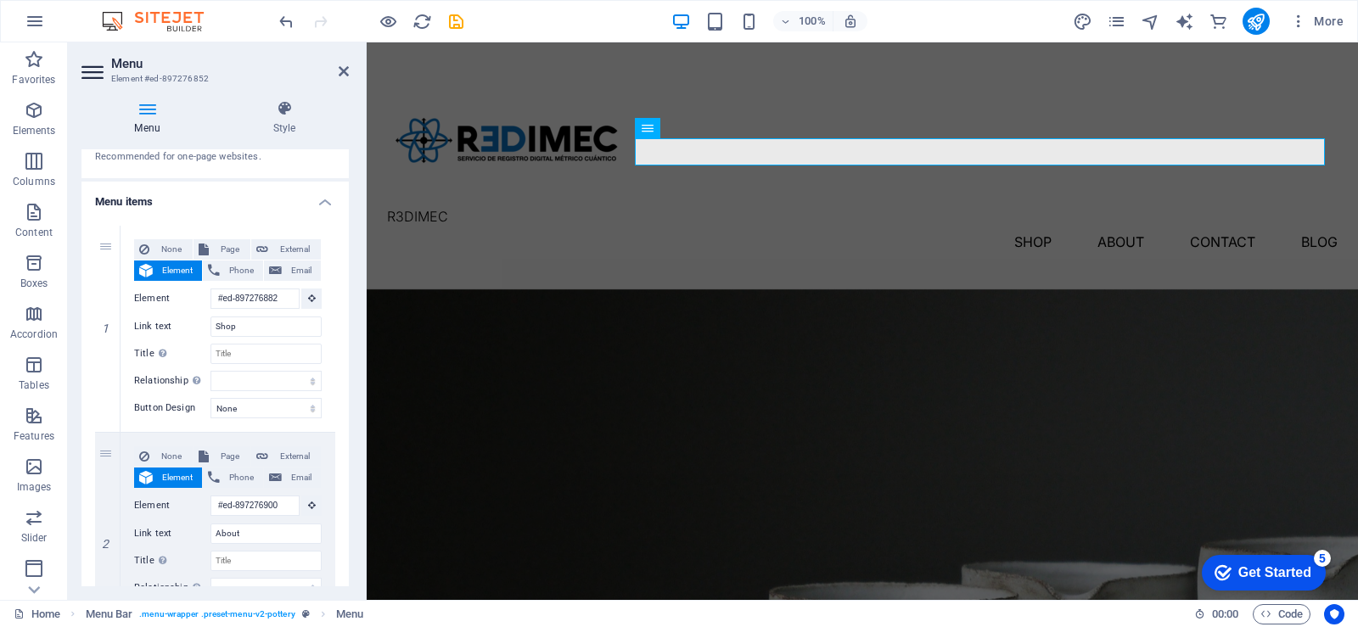
scroll to position [170, 0]
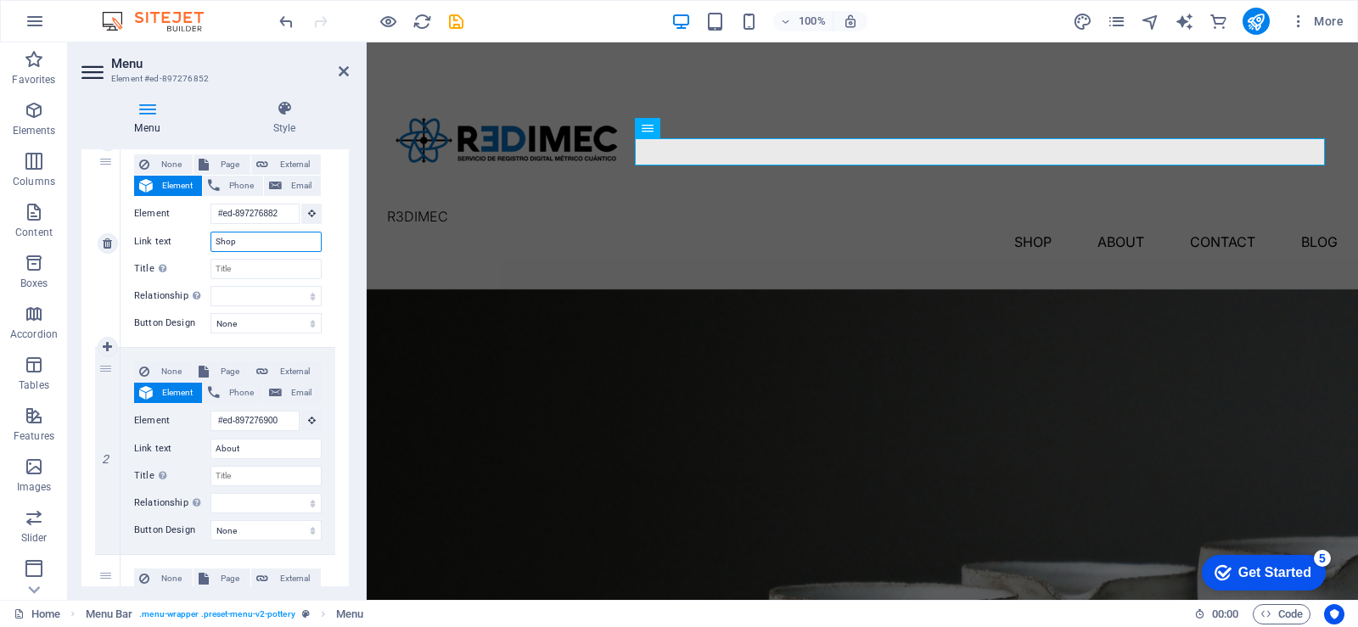
click at [256, 247] on input "Shop" at bounding box center [266, 242] width 111 height 20
type input "S"
select select
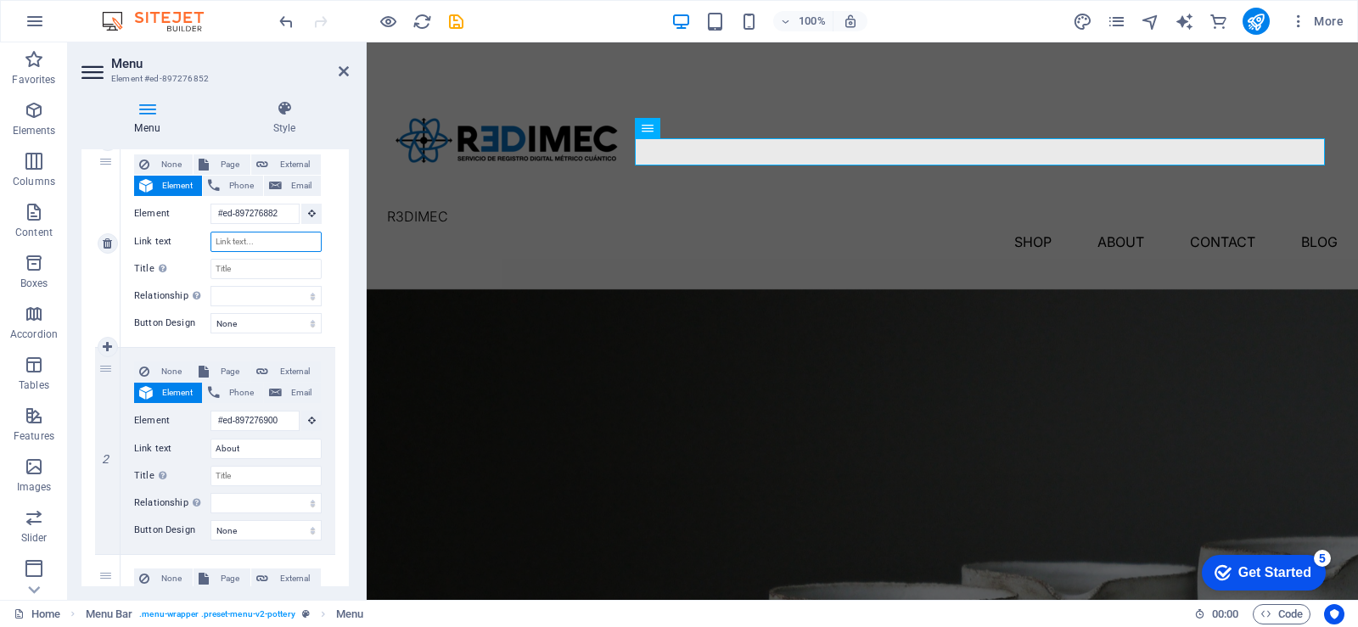
select select
type input "PROD"
select select
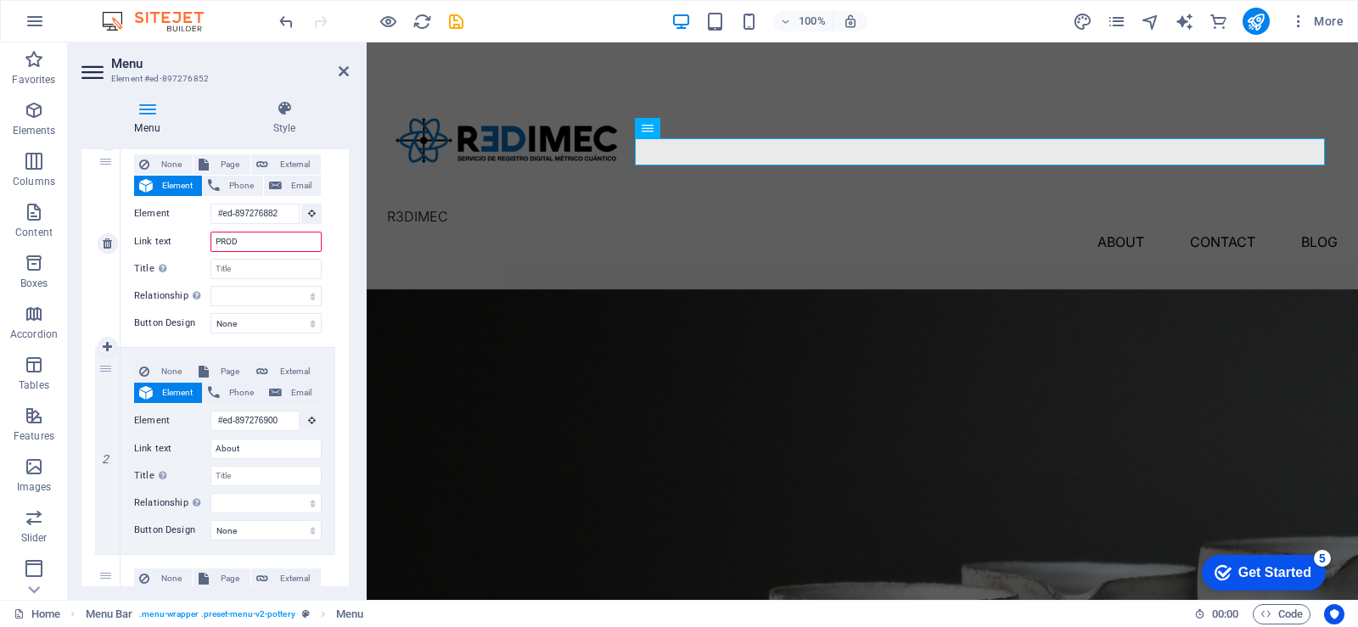
select select
type input "PRODUCTOS"
select select
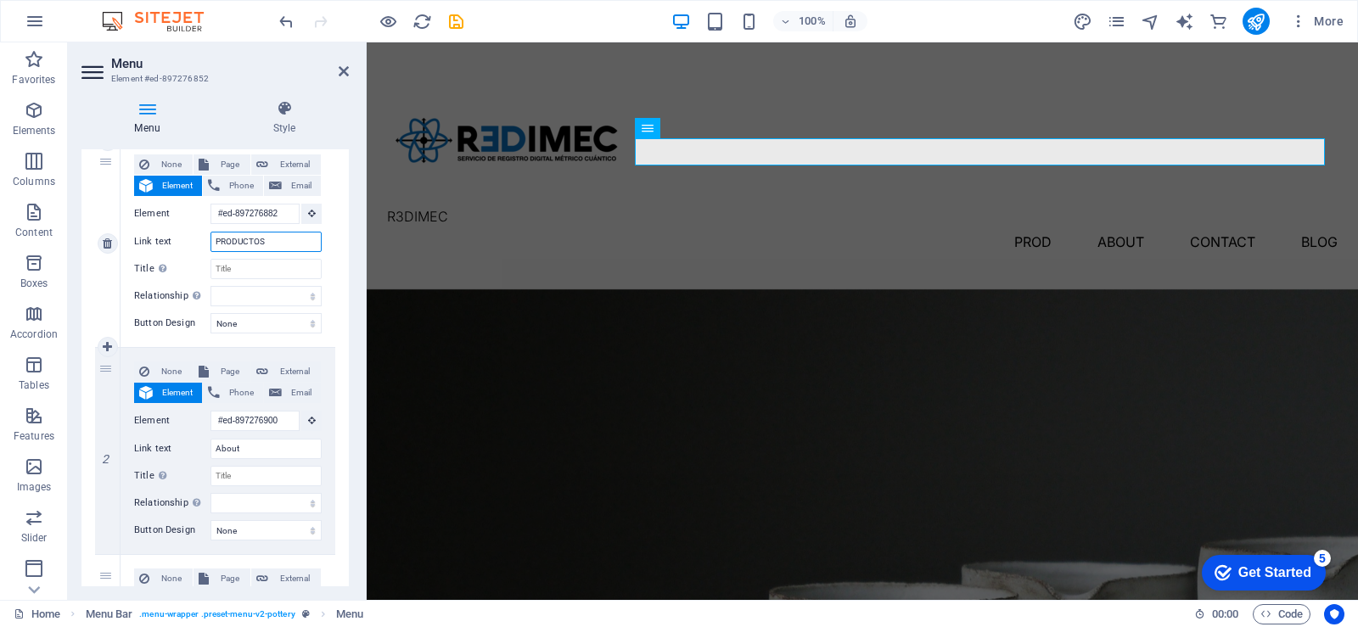
select select
type input "PRODUCTOS"
click at [260, 451] on input "About" at bounding box center [266, 449] width 111 height 20
drag, startPoint x: 260, startPoint y: 451, endPoint x: 208, endPoint y: 437, distance: 53.5
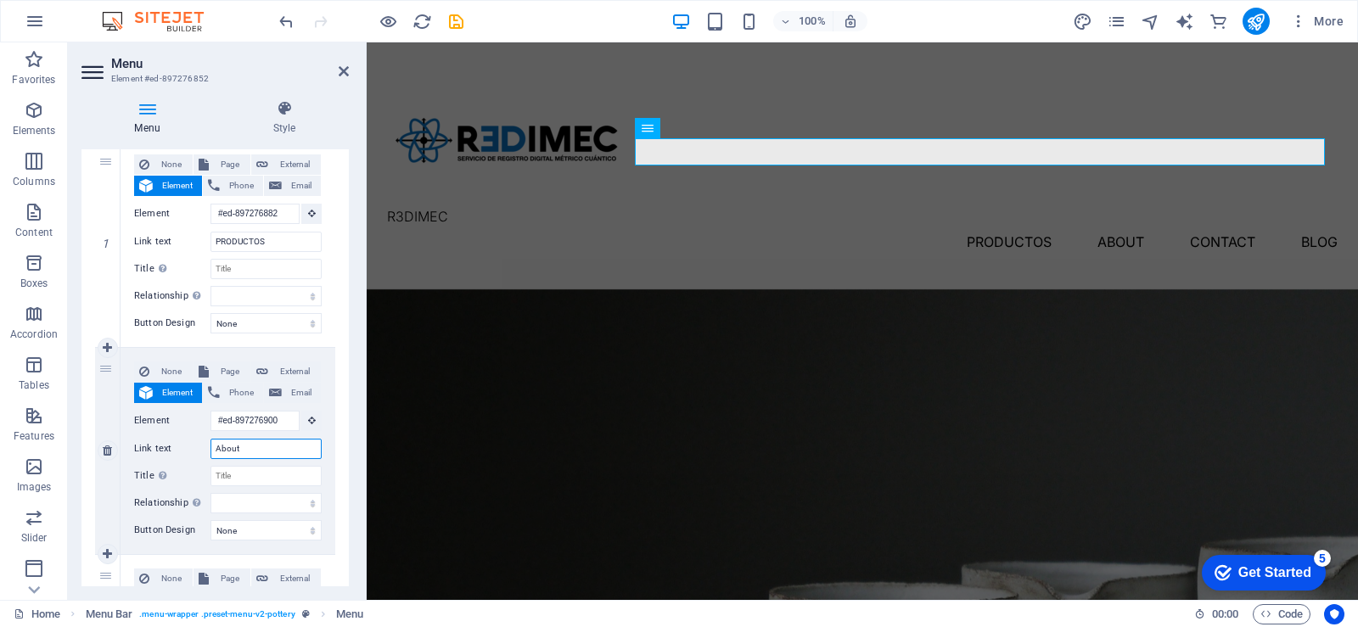
click at [208, 437] on div "None Page External Element Phone Email Page Home Blog Subpage Legal Notice Priv…" at bounding box center [228, 438] width 188 height 152
type input "ACERCA"
select select
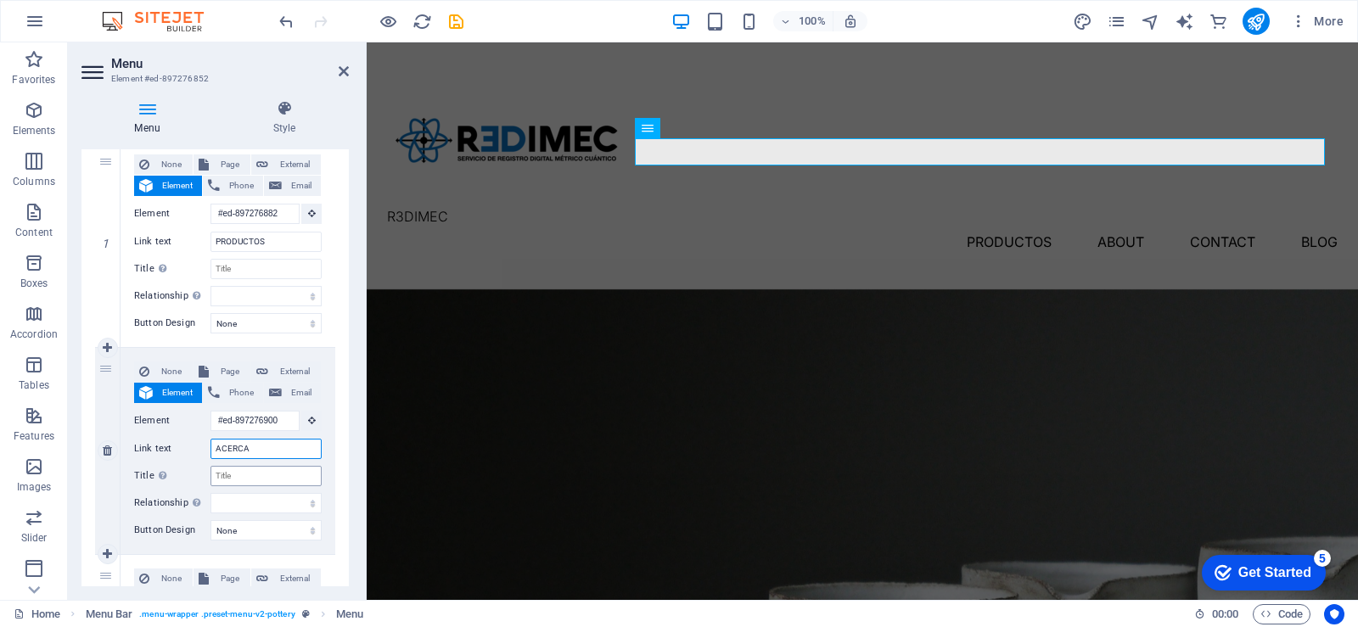
select select
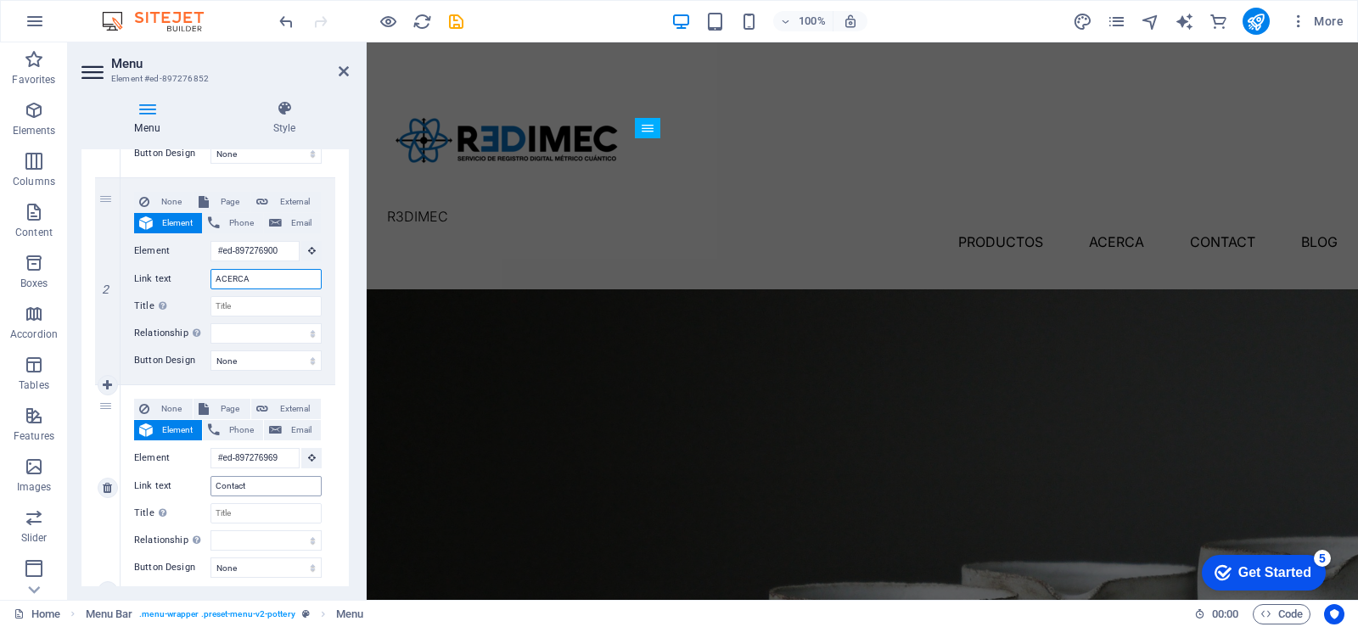
type input "ACERCA"
click at [258, 487] on input "Contact" at bounding box center [266, 486] width 111 height 20
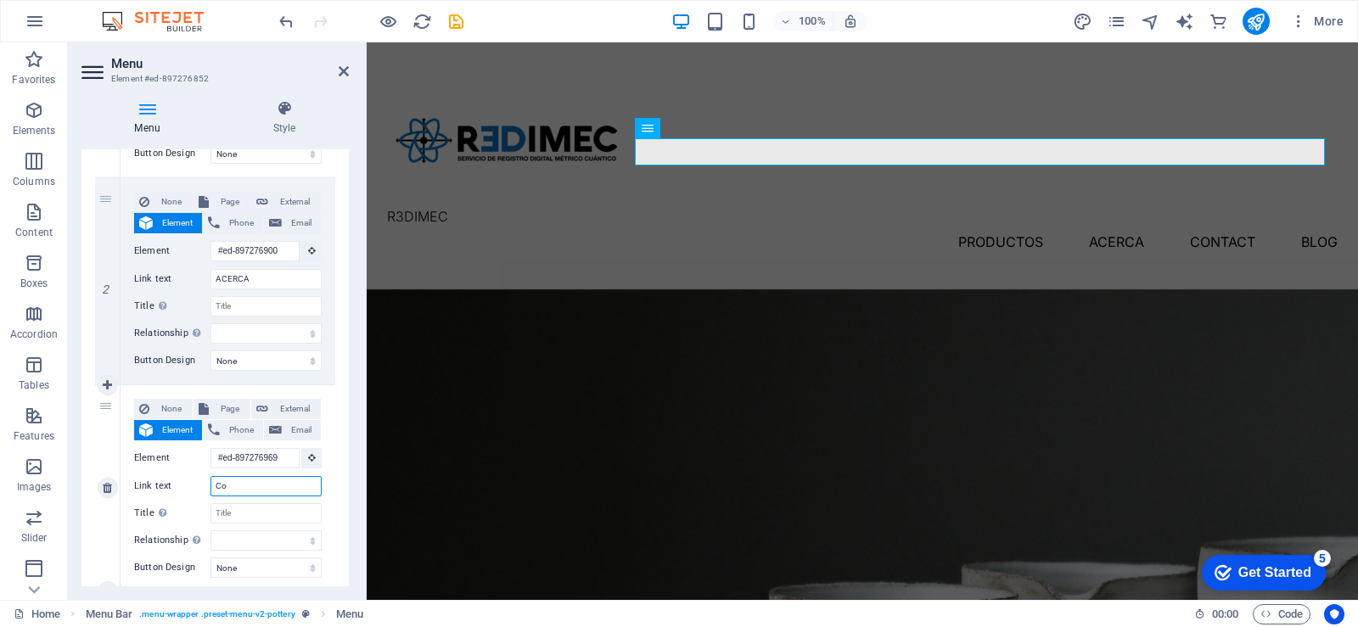
type input "C"
select select
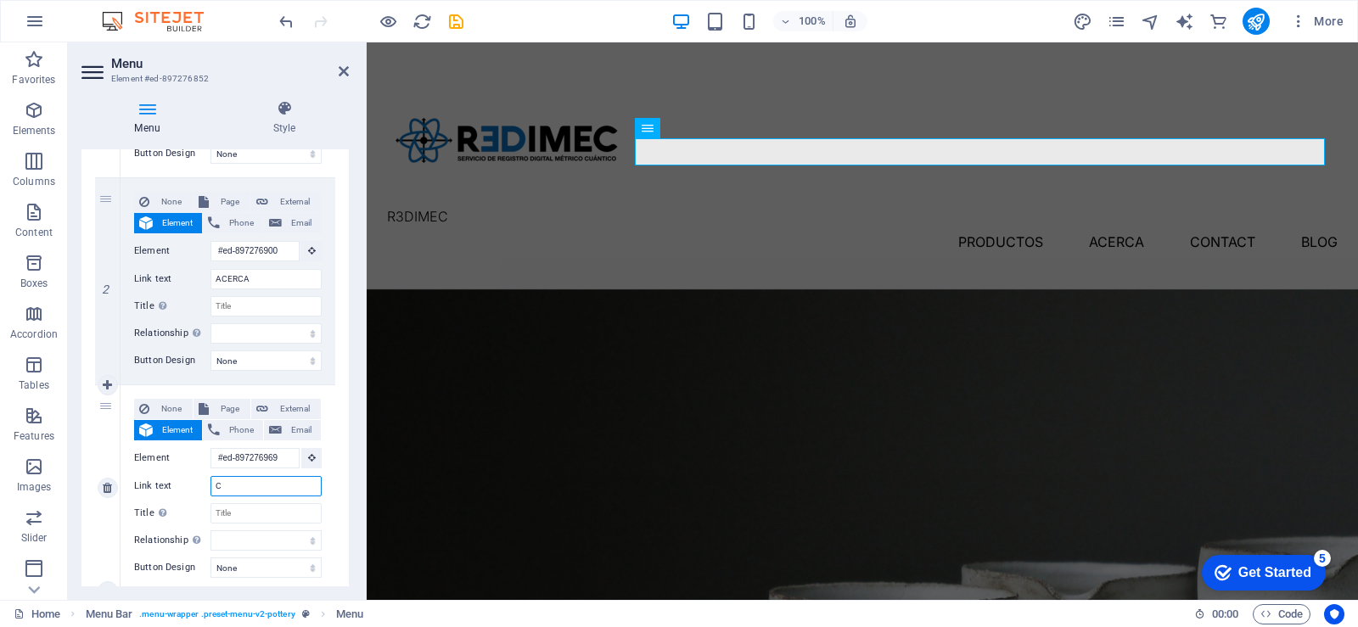
select select
type input "CONTACTO"
select select
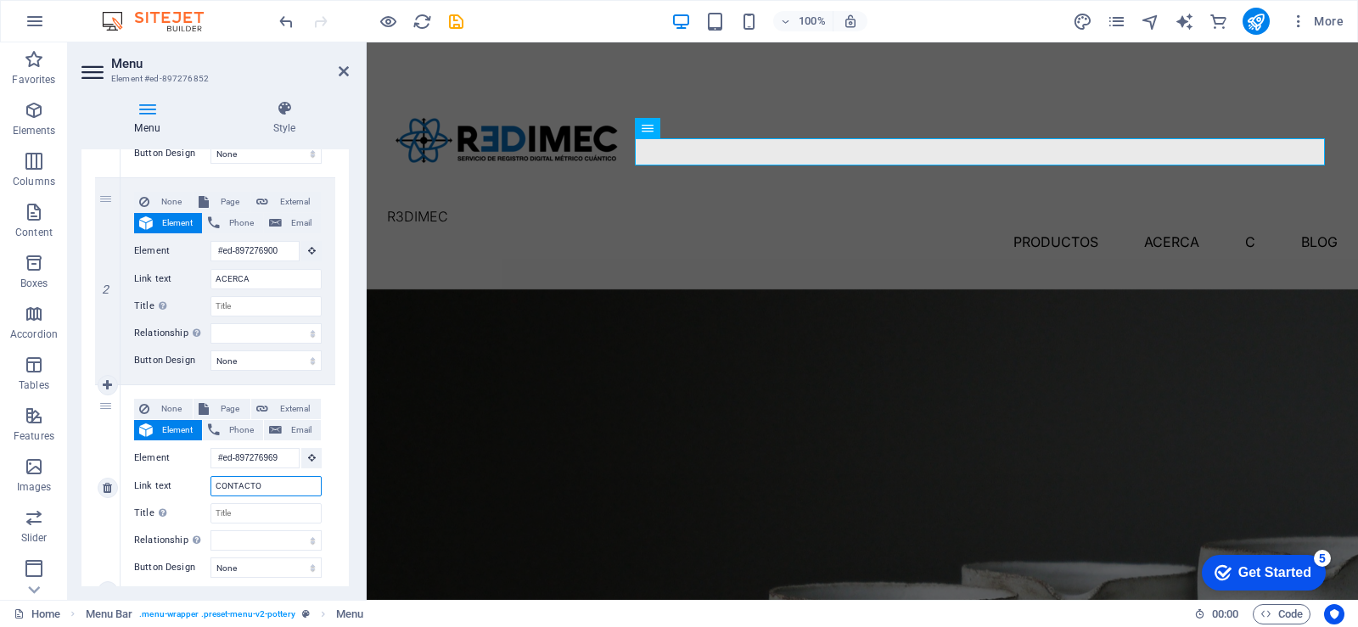
select select
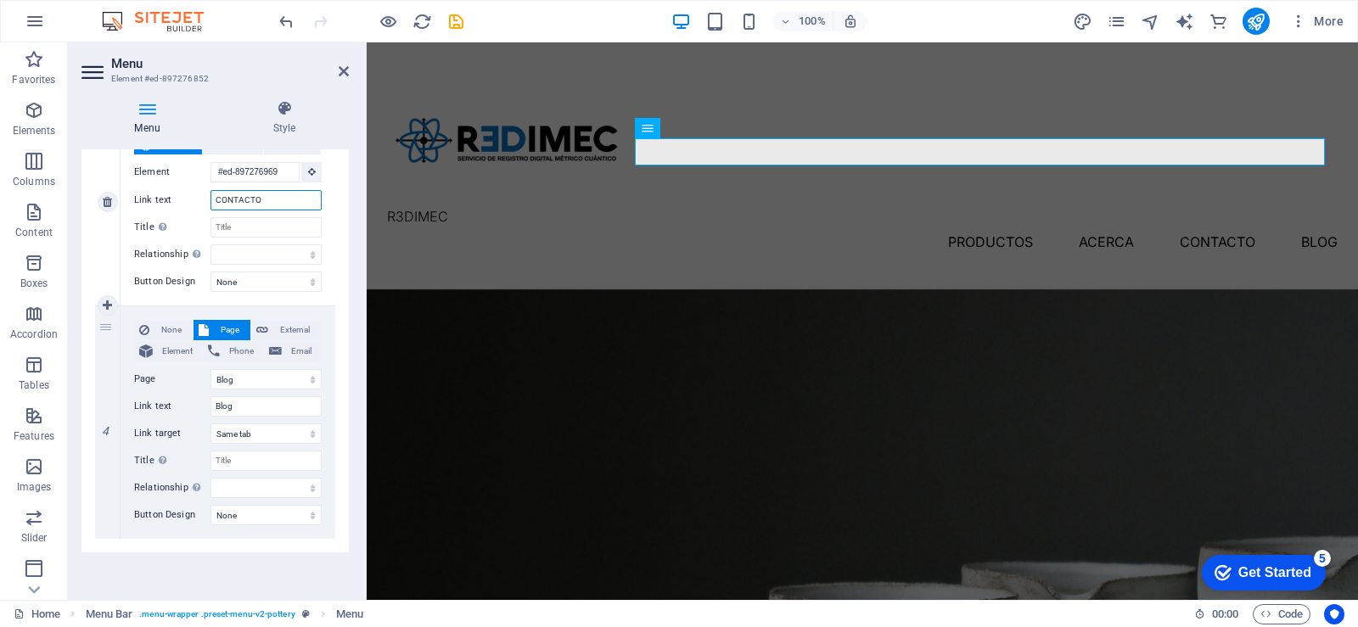
scroll to position [371, 0]
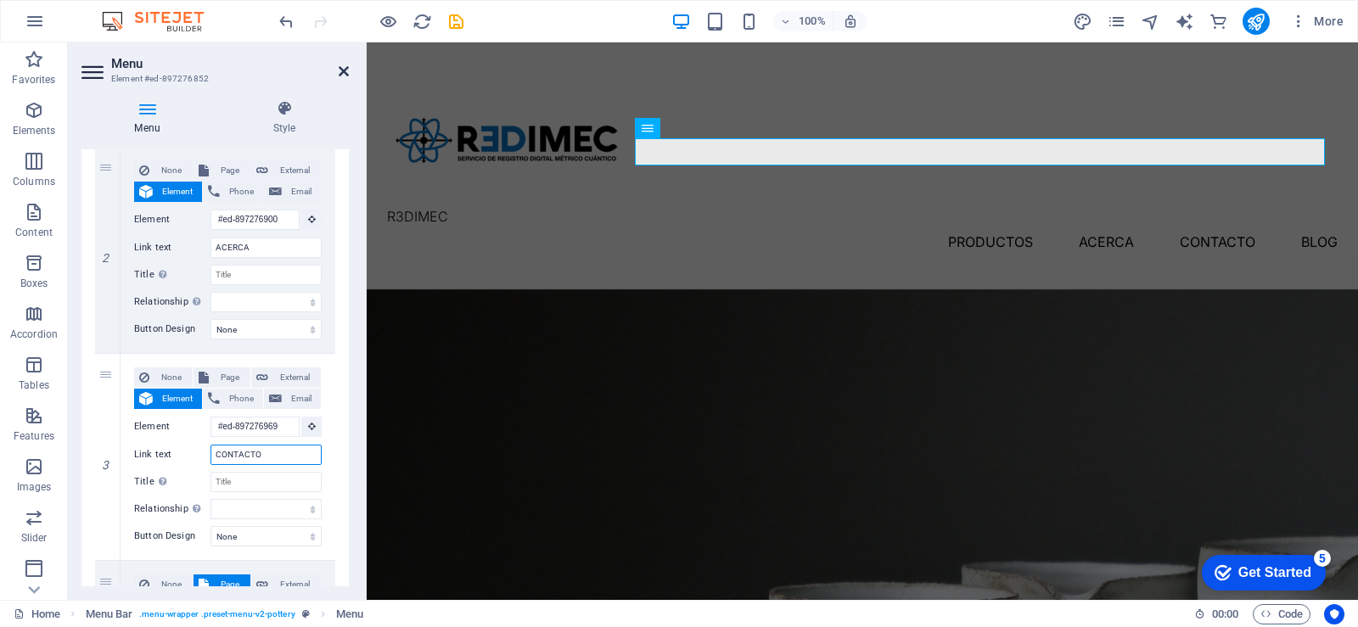
type input "CONTACTO"
drag, startPoint x: 347, startPoint y: 72, endPoint x: 363, endPoint y: 101, distance: 33.1
click at [347, 72] on icon at bounding box center [344, 72] width 10 height 14
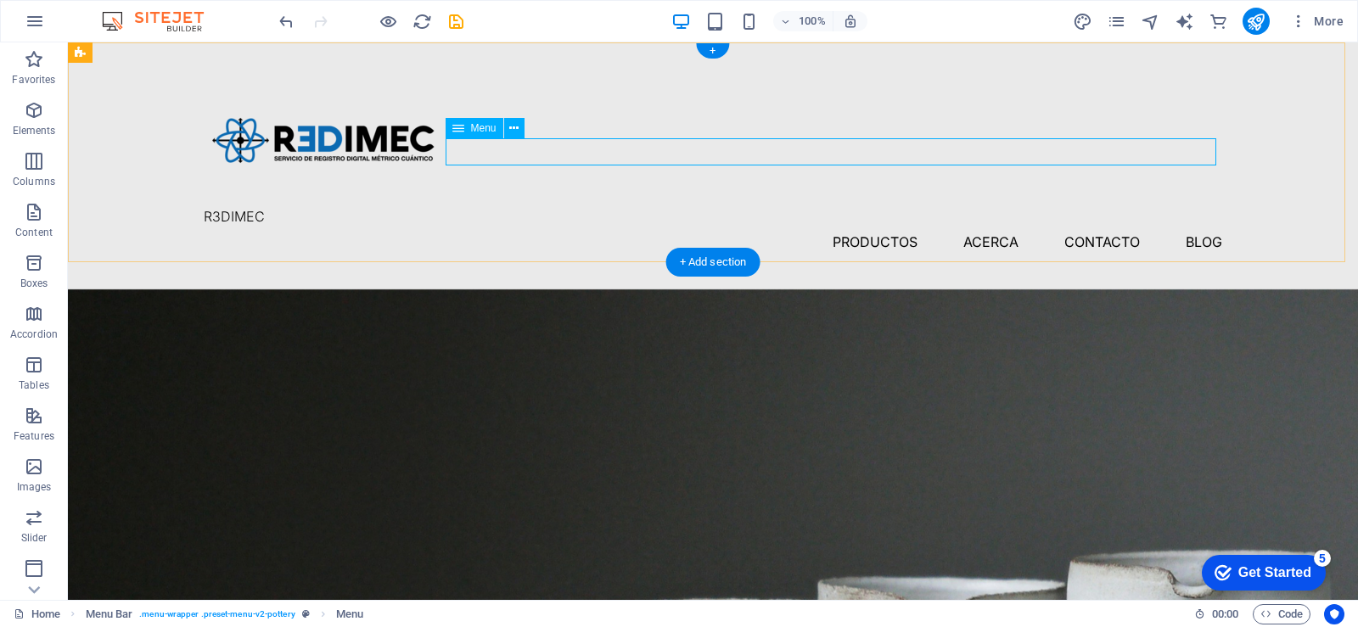
click at [880, 228] on nav "PRODUCTOS ACERCA CONTACTO Blog" at bounding box center [713, 241] width 1019 height 27
click at [940, 242] on div "R3DIMEC PRODUCTOS ACERCA CONTACTO Blog" at bounding box center [713, 165] width 1291 height 247
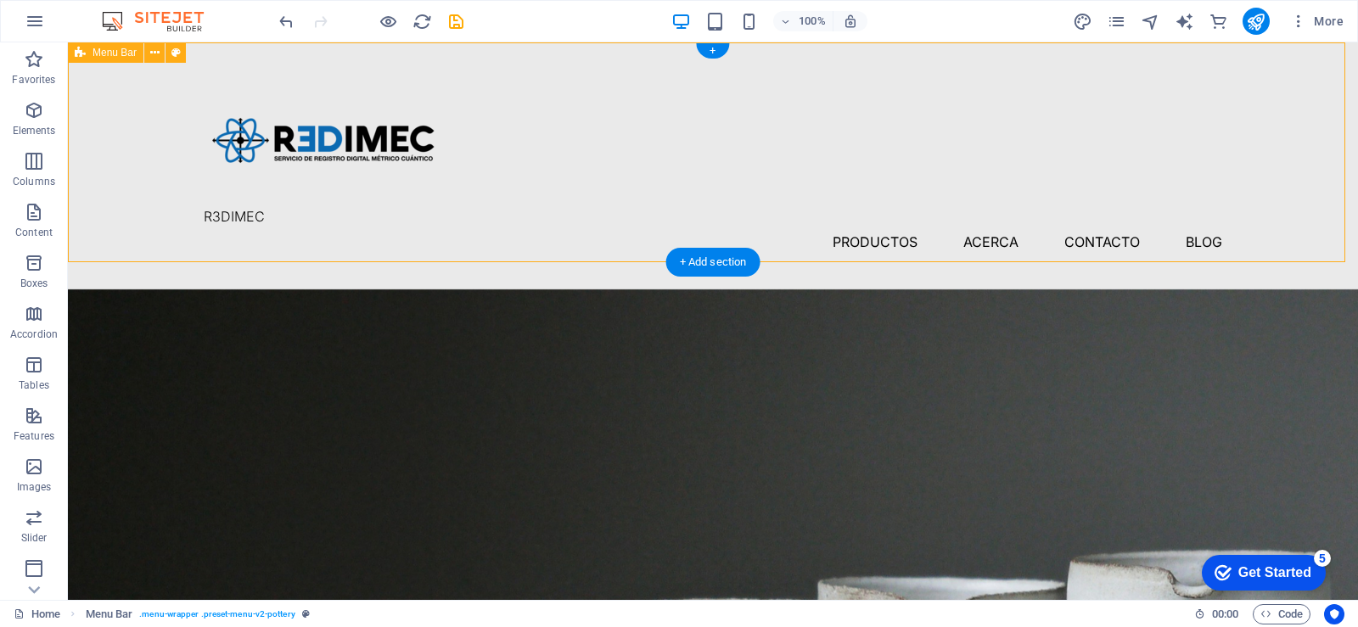
scroll to position [85, 0]
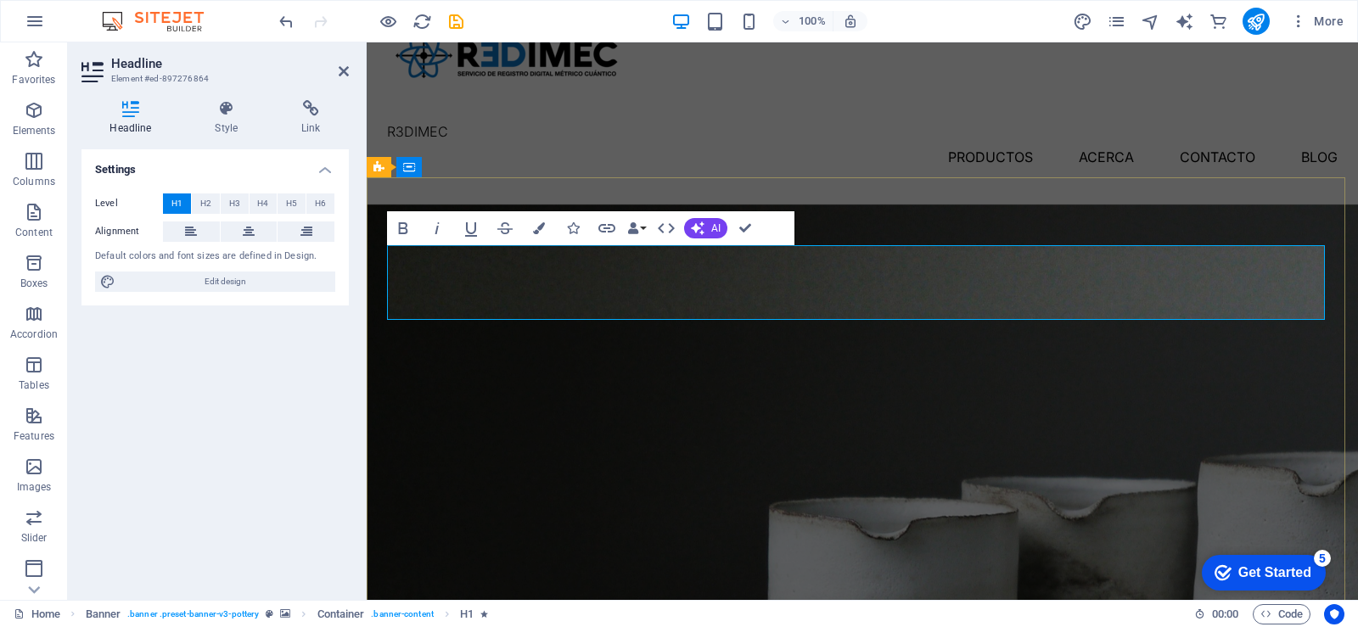
click at [200, 210] on span "H2" at bounding box center [205, 204] width 11 height 20
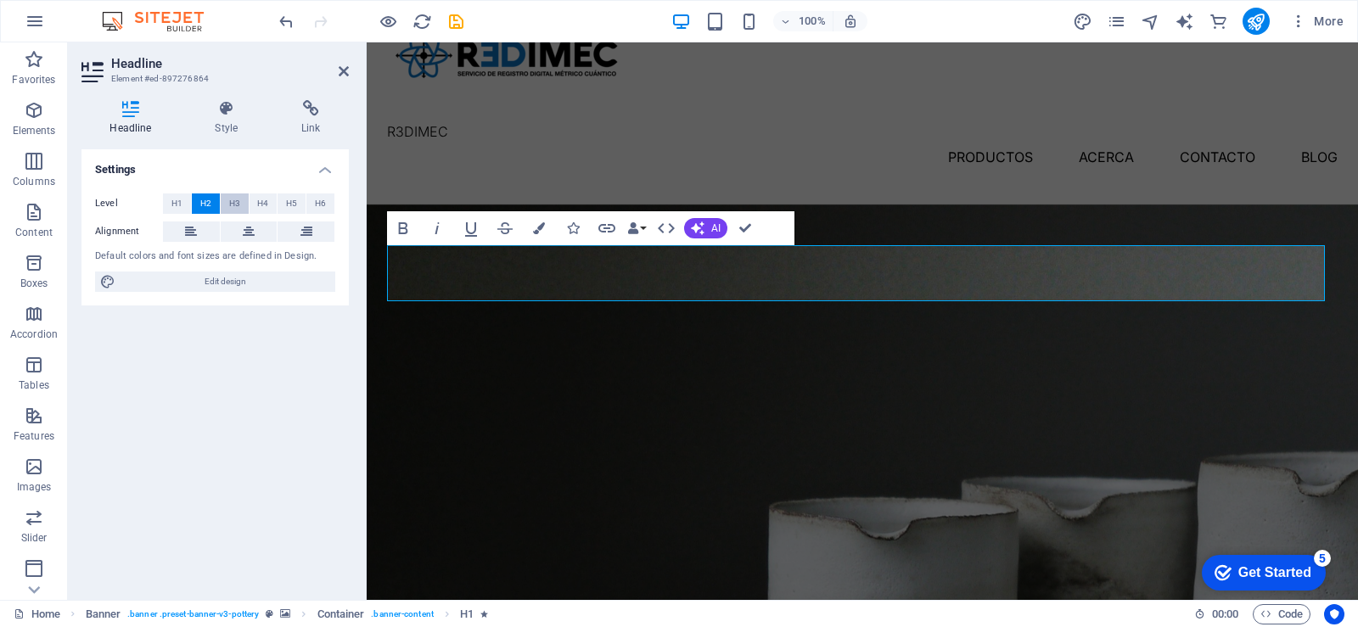
click at [226, 198] on button "H3" at bounding box center [235, 204] width 28 height 20
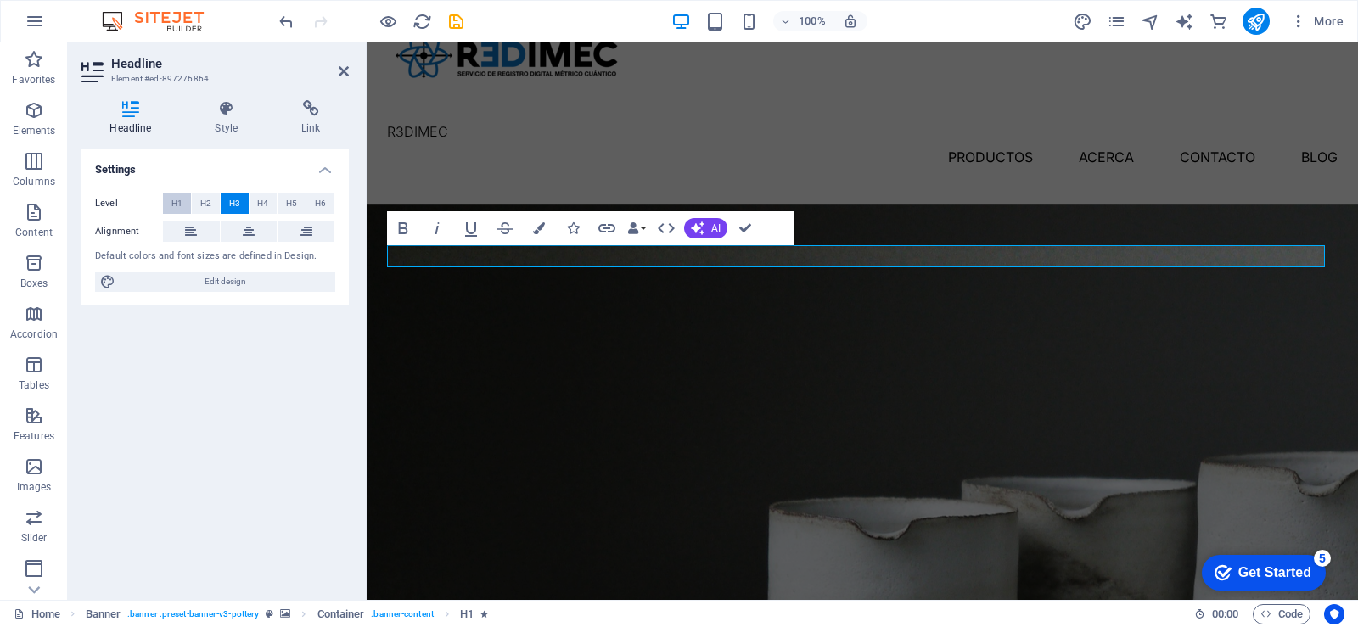
click at [182, 197] on span "H1" at bounding box center [177, 204] width 11 height 20
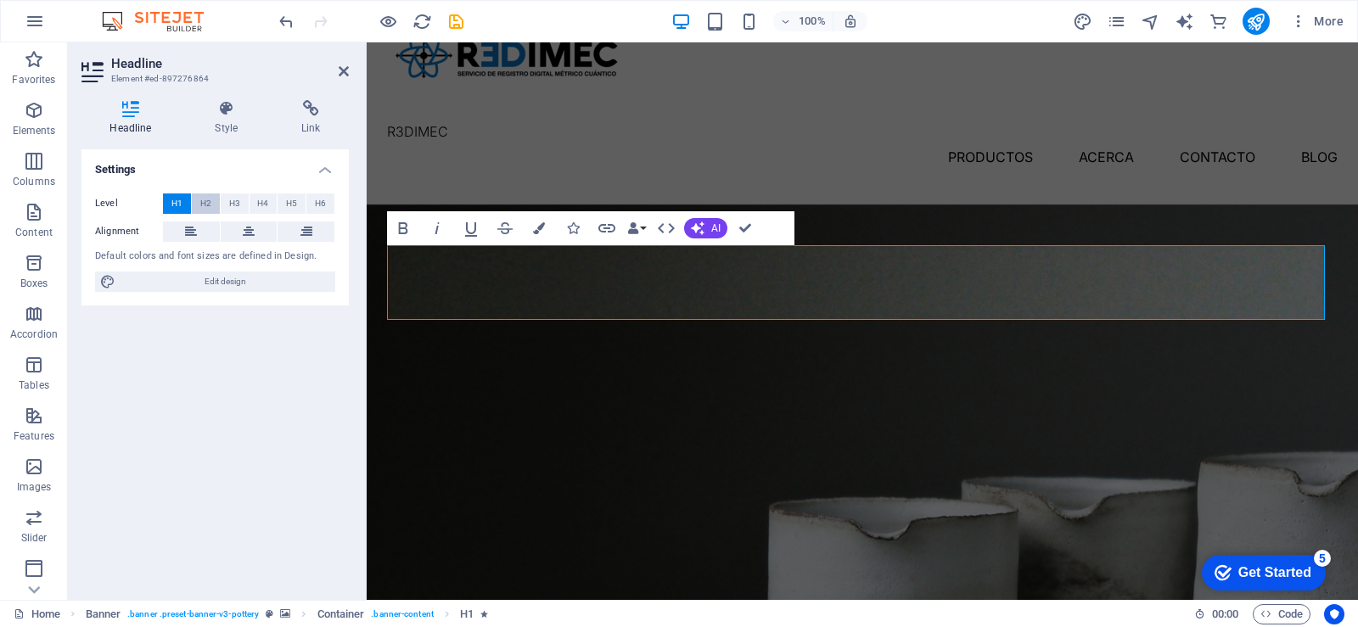
click at [199, 204] on button "H2" at bounding box center [206, 204] width 28 height 20
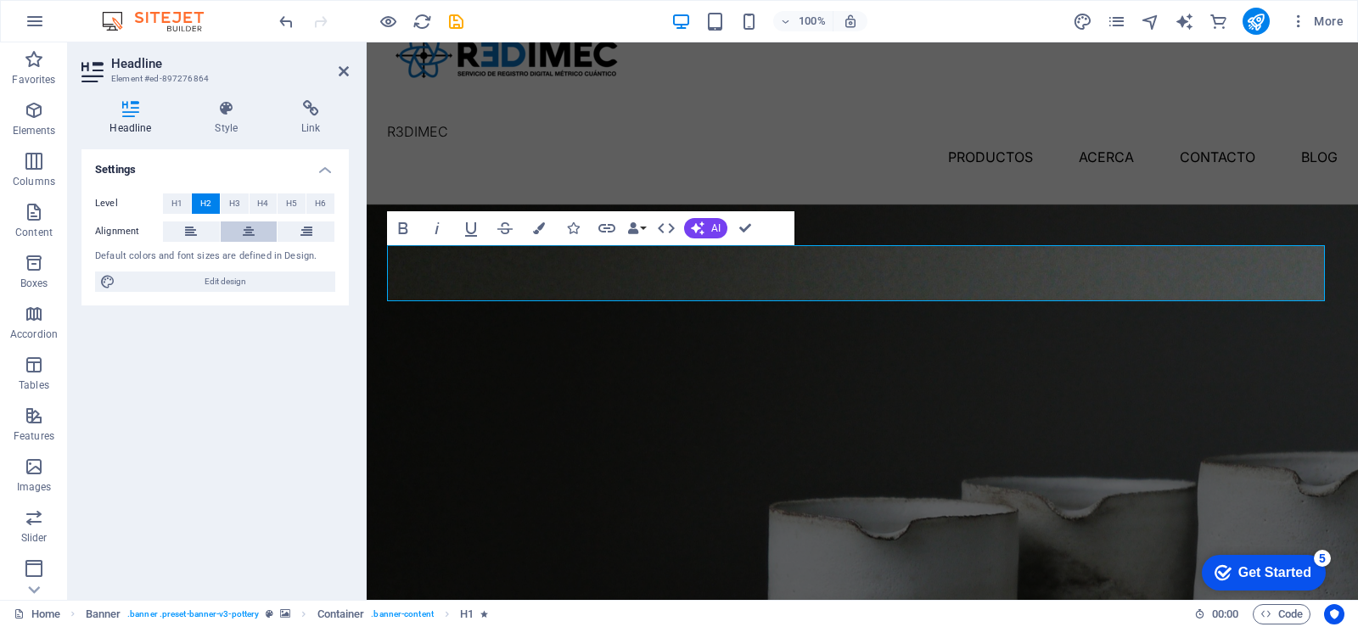
click at [247, 238] on icon at bounding box center [249, 232] width 12 height 20
click at [243, 204] on button "H3" at bounding box center [235, 204] width 28 height 20
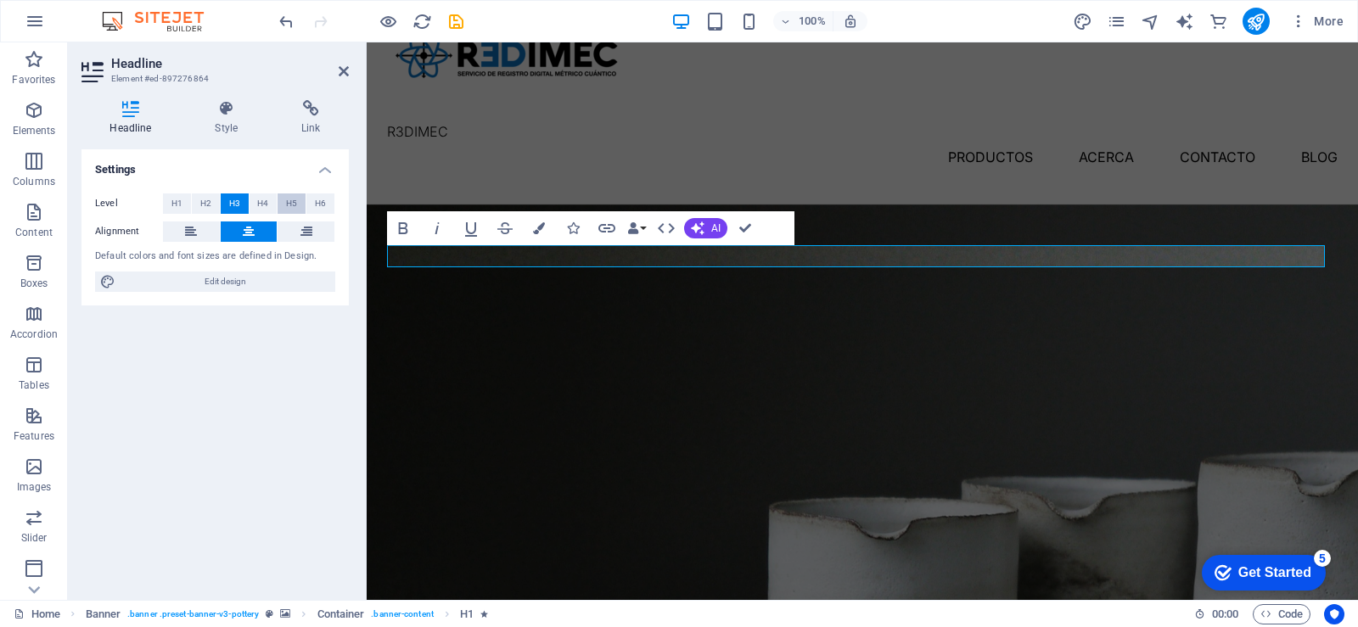
click at [289, 200] on span "H5" at bounding box center [291, 204] width 11 height 20
click at [309, 204] on button "H6" at bounding box center [321, 204] width 28 height 20
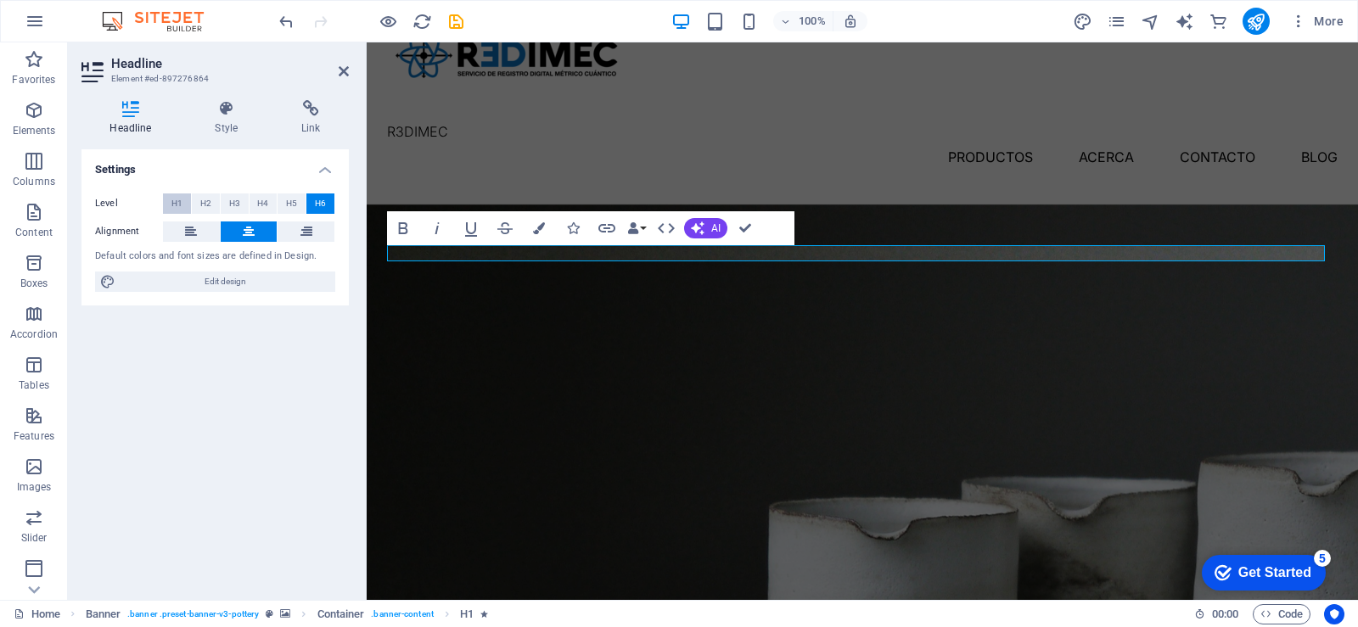
click at [182, 205] on span "H1" at bounding box center [177, 204] width 11 height 20
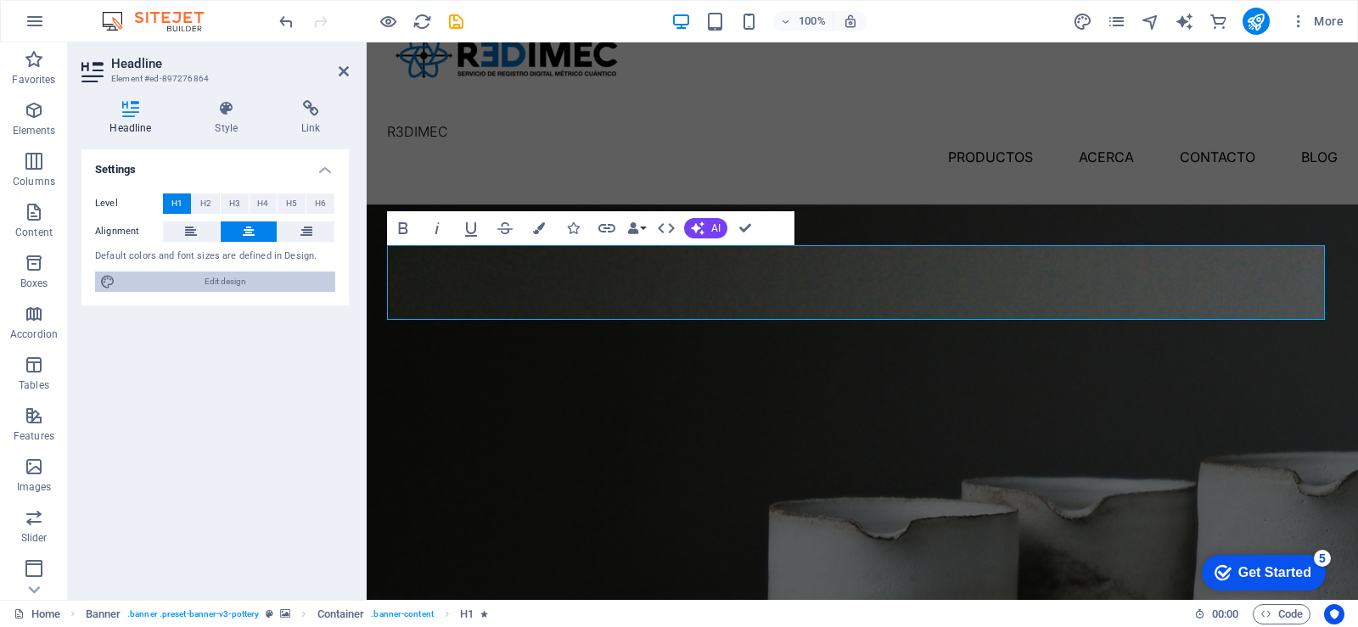
click at [225, 286] on span "Edit design" at bounding box center [226, 282] width 210 height 20
select select "px"
select select "300"
select select "px"
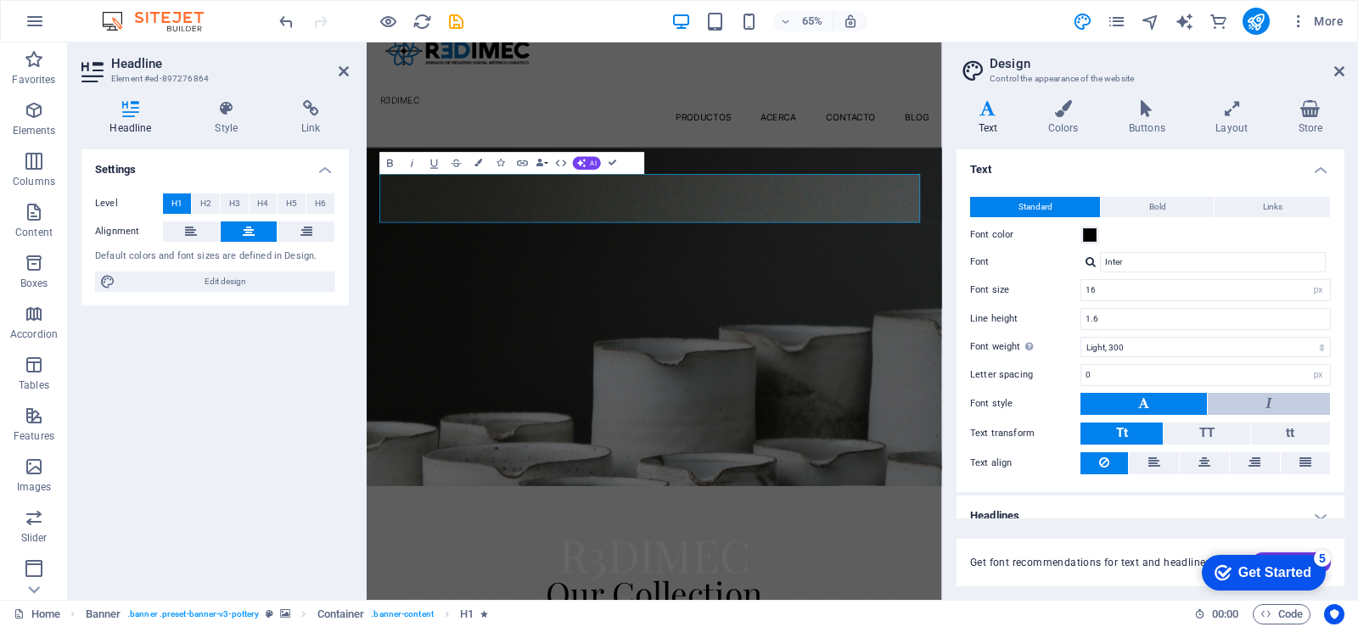
click at [1233, 398] on button at bounding box center [1269, 404] width 122 height 22
click at [1156, 396] on button at bounding box center [1144, 404] width 127 height 22
click at [1218, 434] on button "TT" at bounding box center [1207, 434] width 86 height 22
click at [1219, 435] on button "TT" at bounding box center [1207, 434] width 86 height 22
click at [1139, 430] on button "Tt" at bounding box center [1122, 434] width 82 height 22
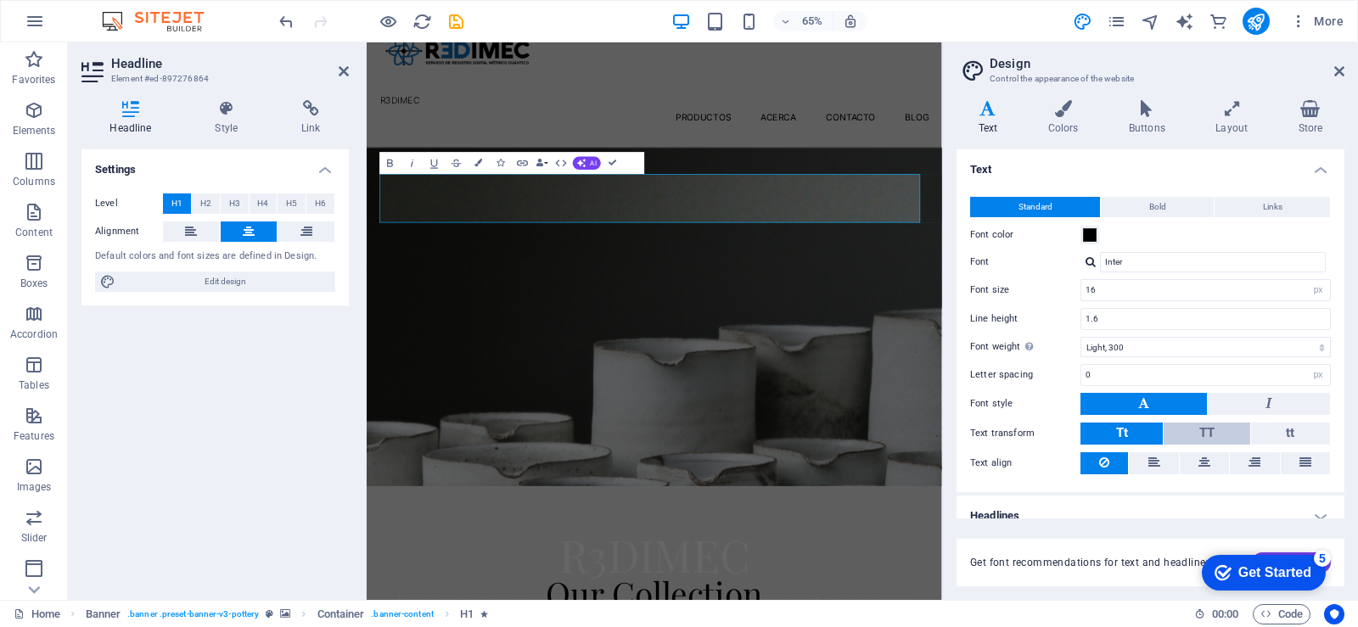
click at [1210, 430] on span "TT" at bounding box center [1207, 432] width 15 height 15
click at [1157, 211] on span "Bold" at bounding box center [1158, 207] width 17 height 20
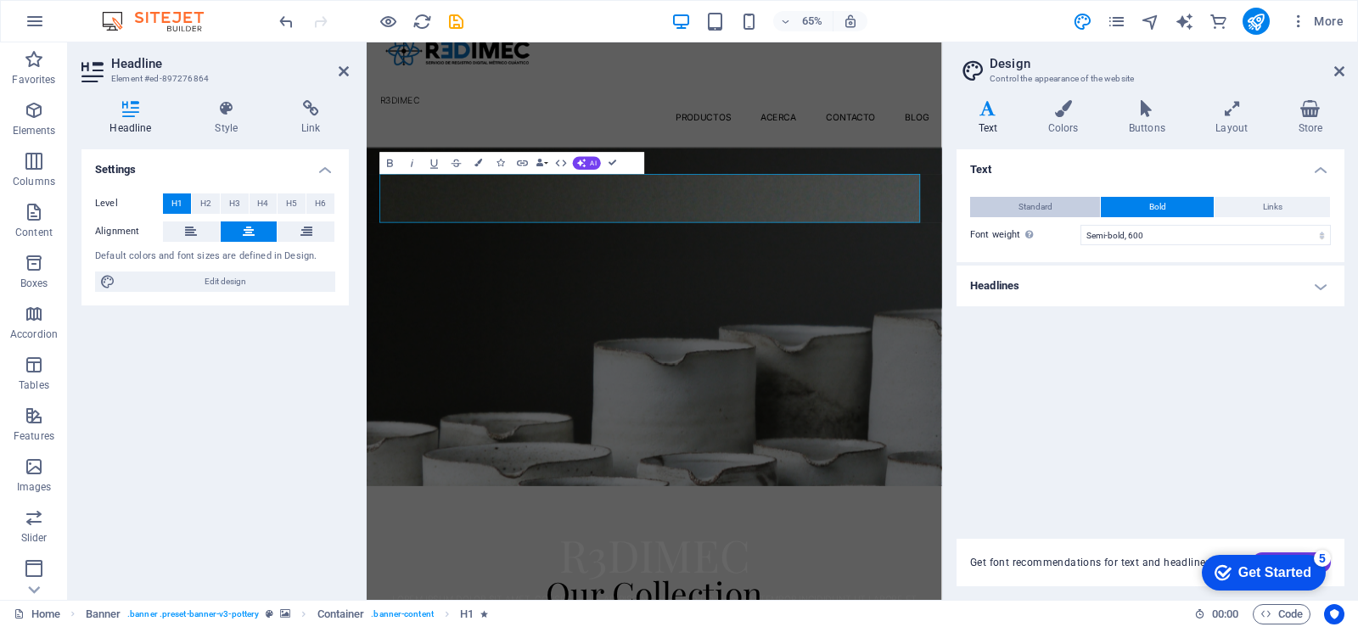
click at [1070, 211] on button "Standard" at bounding box center [1035, 207] width 130 height 20
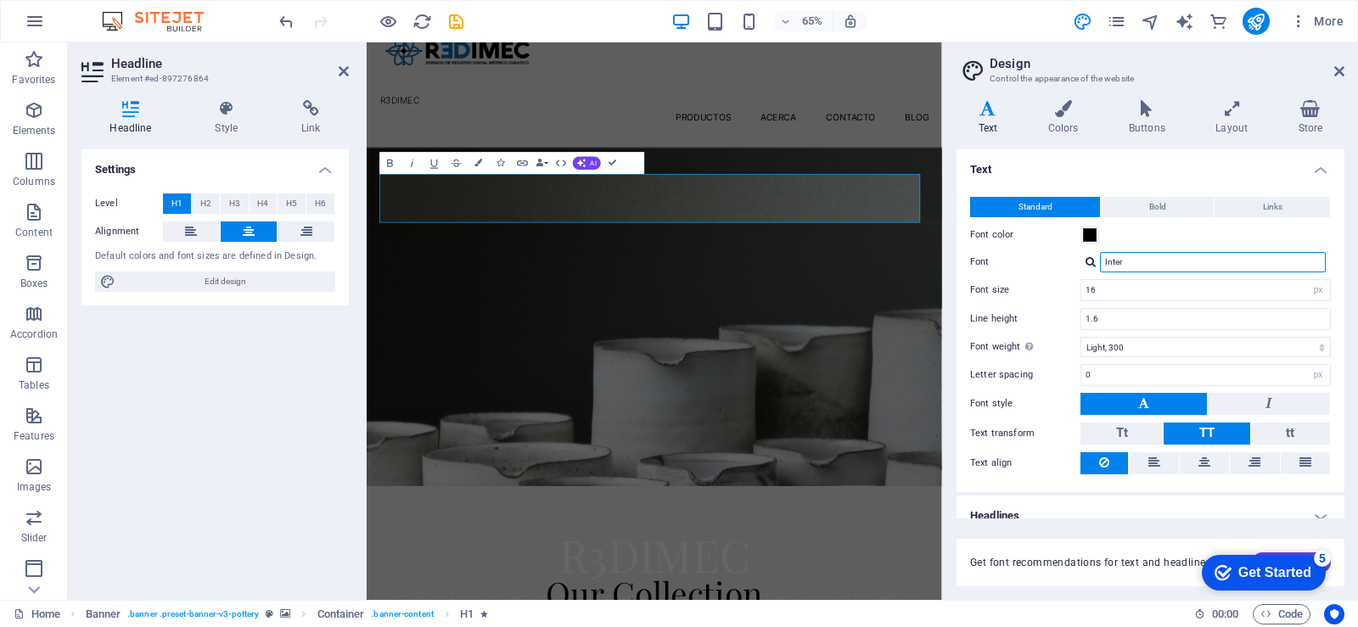
click at [1145, 264] on input "Inter" at bounding box center [1213, 262] width 226 height 20
click at [1092, 265] on div at bounding box center [1091, 261] width 10 height 11
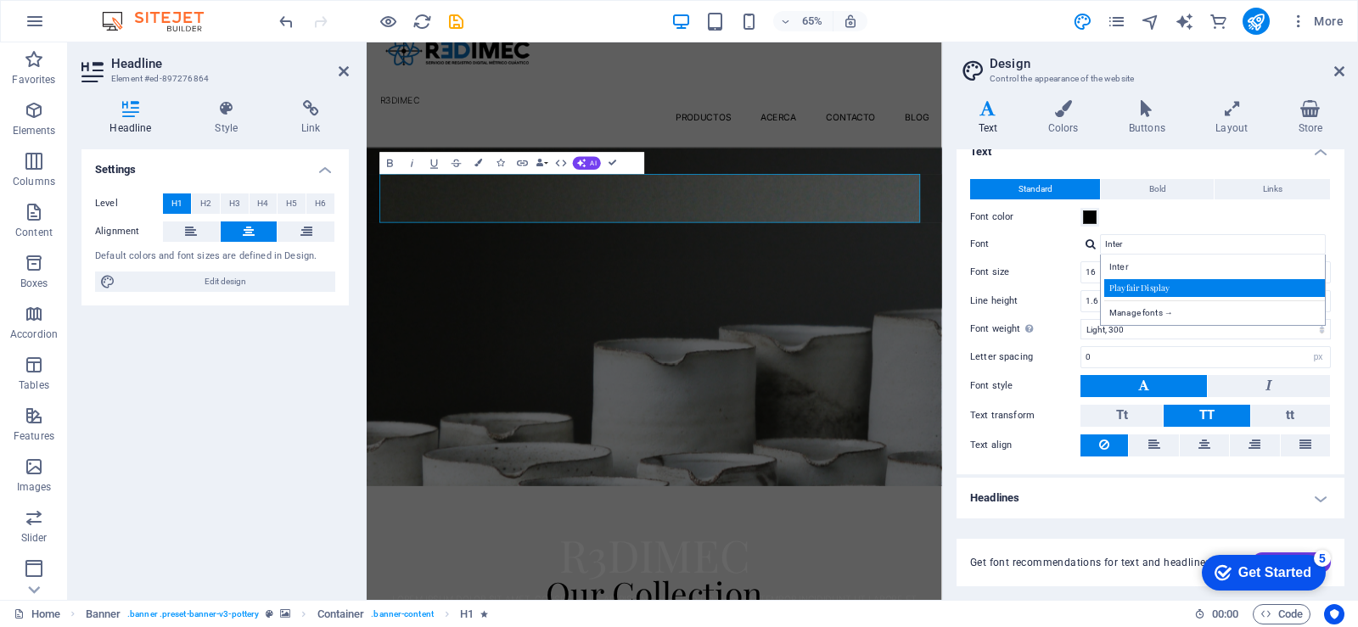
scroll to position [0, 0]
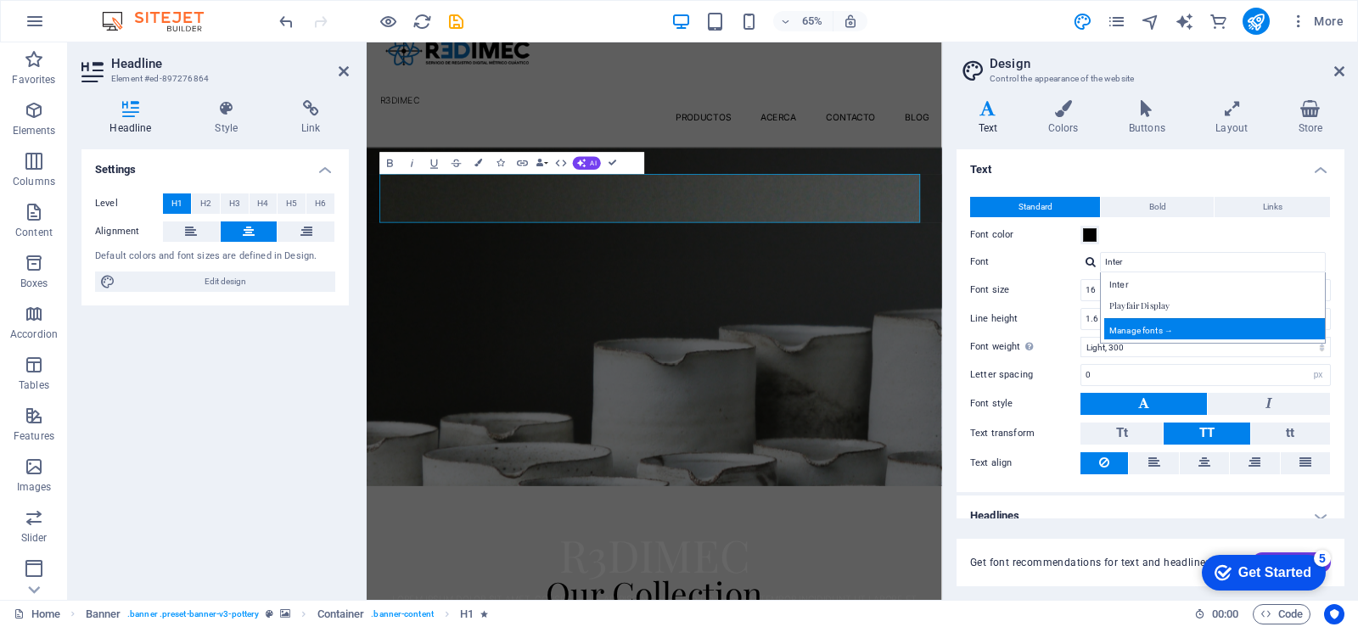
click at [1142, 325] on div "Manage fonts →" at bounding box center [1217, 328] width 224 height 21
select select "popularity"
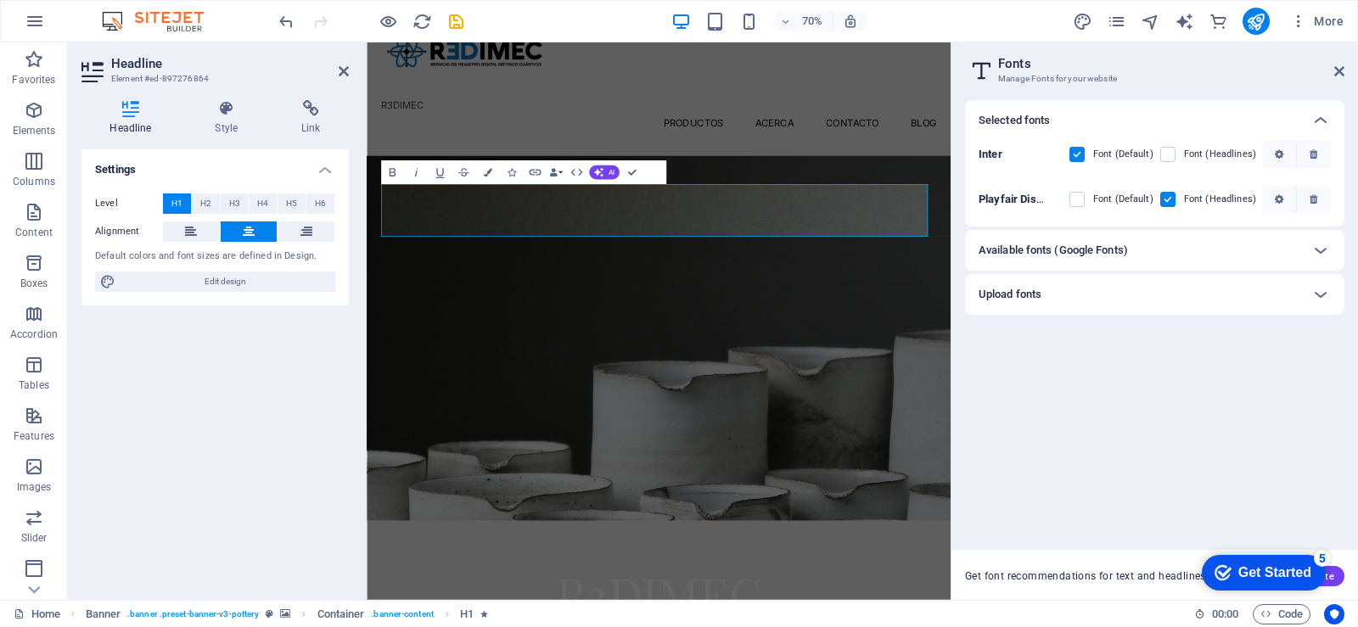
click at [1088, 200] on span at bounding box center [1089, 199] width 8 height 8
click at [1173, 154] on label at bounding box center [1168, 154] width 15 height 15
click at [0, 0] on input "checkbox" at bounding box center [0, 0] width 0 height 0
click at [1078, 198] on label at bounding box center [1077, 199] width 15 height 15
click at [0, 0] on Display "checkbox" at bounding box center [0, 0] width 0 height 0
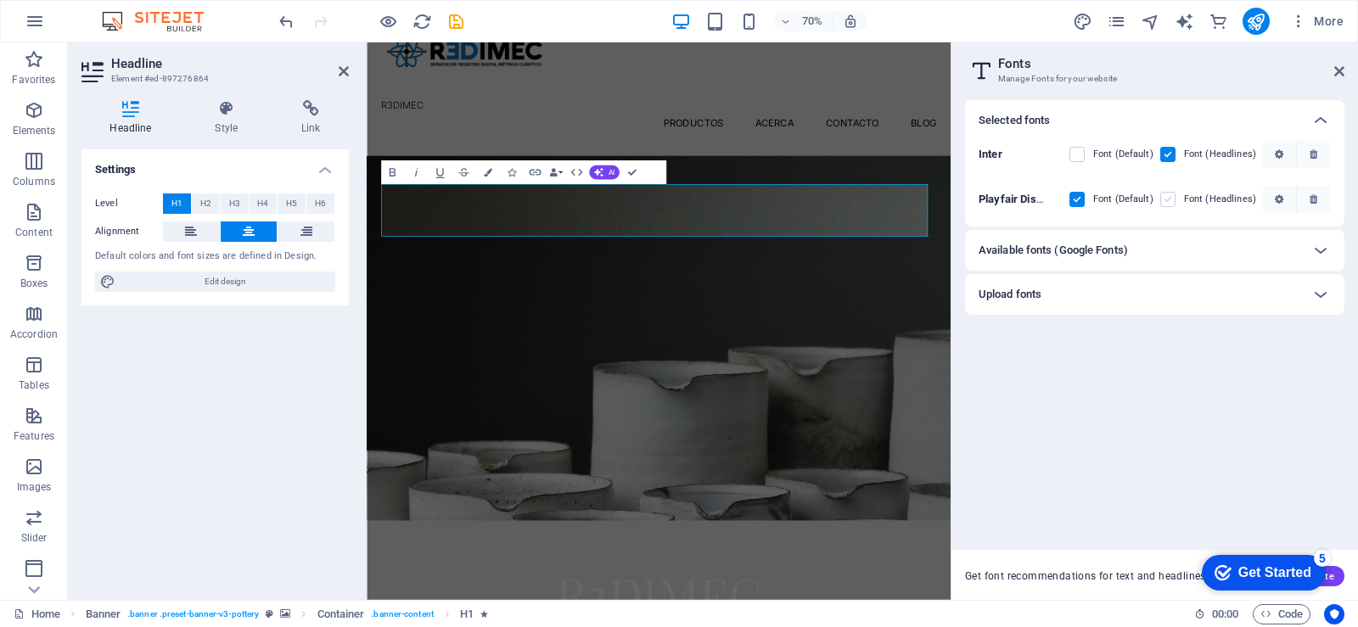
click at [1169, 202] on label at bounding box center [1168, 199] width 15 height 15
click at [0, 0] on Display "checkbox" at bounding box center [0, 0] width 0 height 0
drag, startPoint x: 1342, startPoint y: 70, endPoint x: 811, endPoint y: 191, distance: 544.2
click at [1342, 70] on icon at bounding box center [1340, 72] width 10 height 14
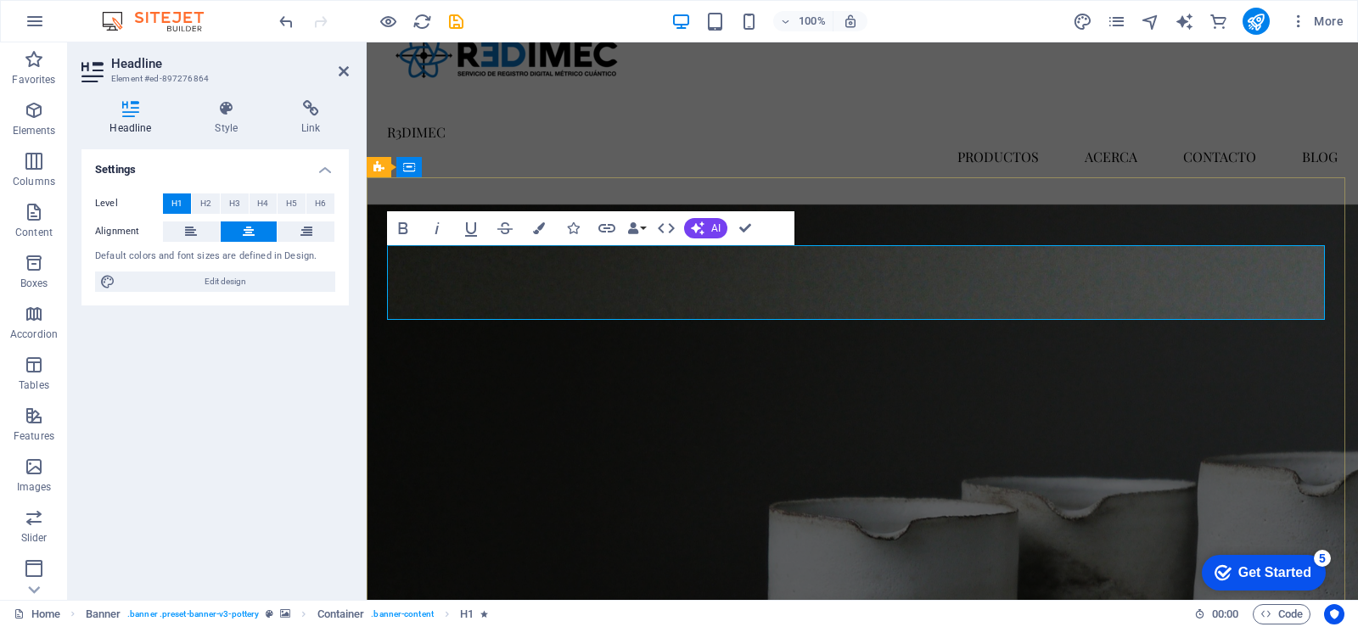
click at [696, 234] on icon "button" at bounding box center [698, 229] width 14 height 14
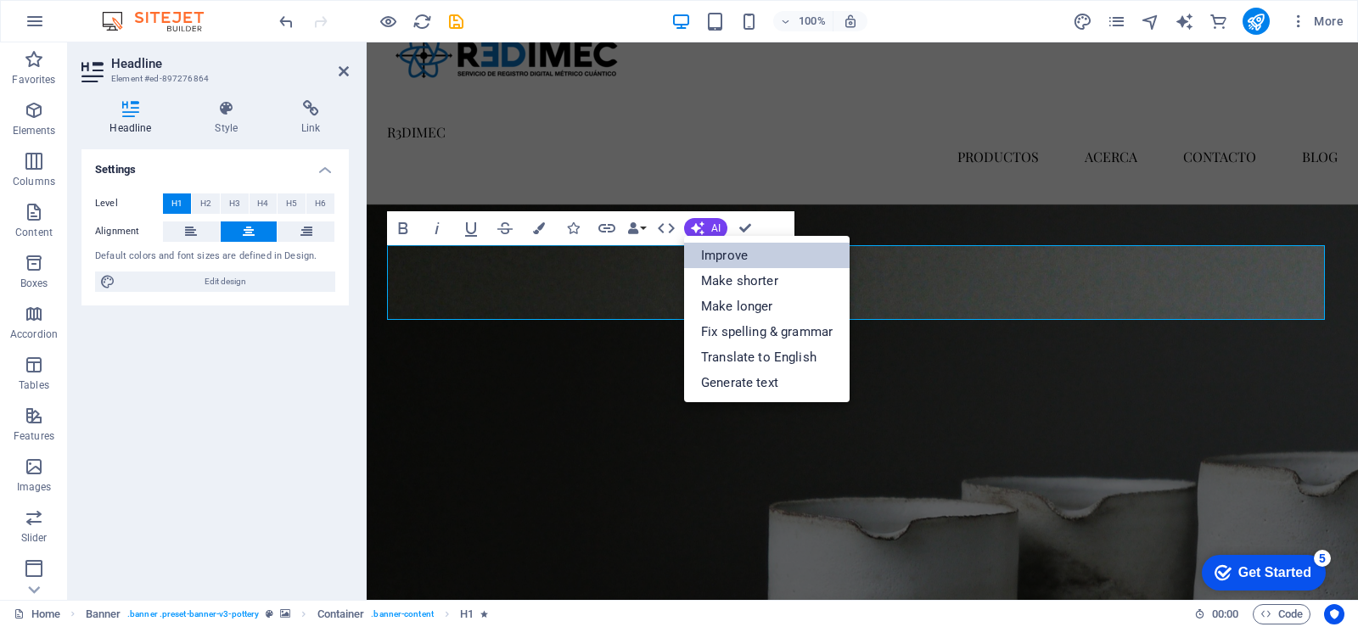
click at [758, 262] on link "Improve" at bounding box center [767, 255] width 166 height 25
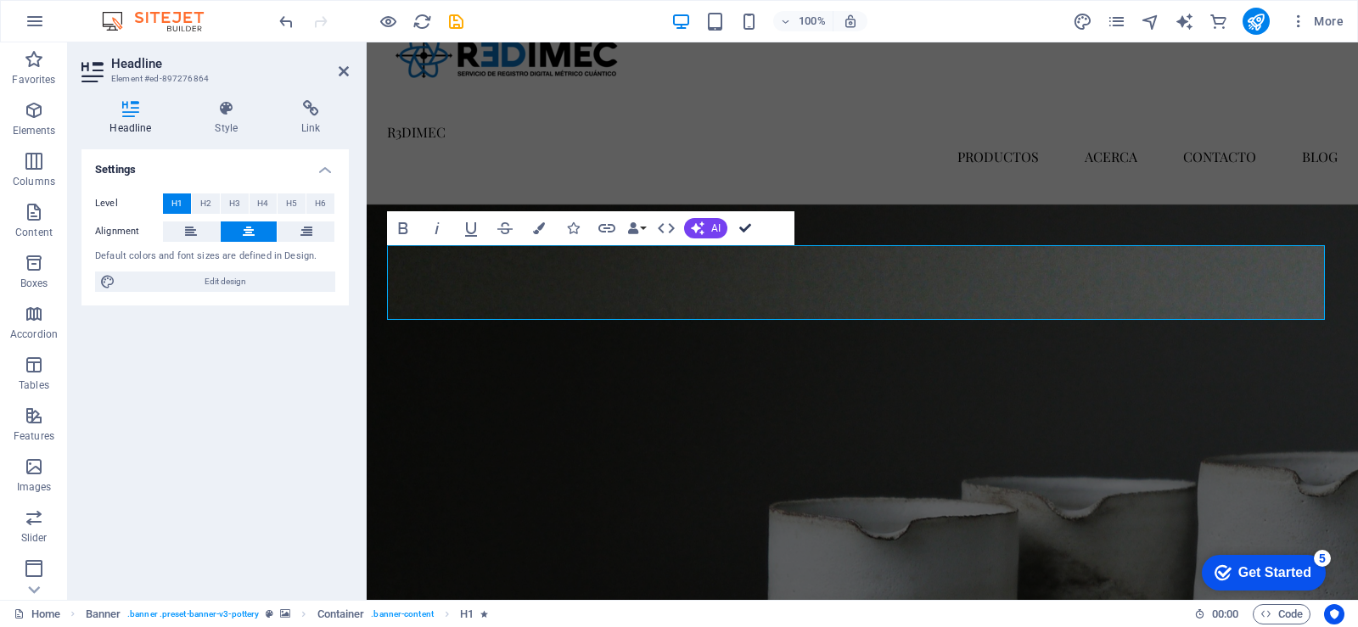
drag, startPoint x: 746, startPoint y: 233, endPoint x: 689, endPoint y: 202, distance: 65.0
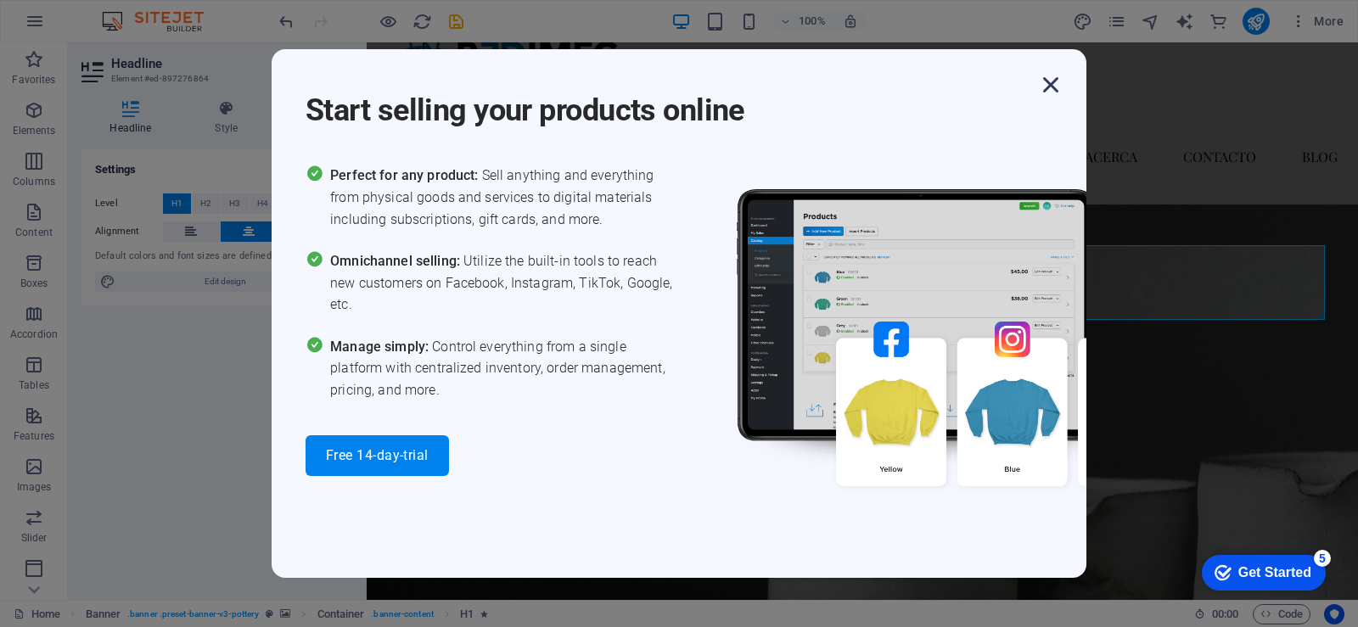
click at [1053, 91] on icon "button" at bounding box center [1051, 85] width 31 height 31
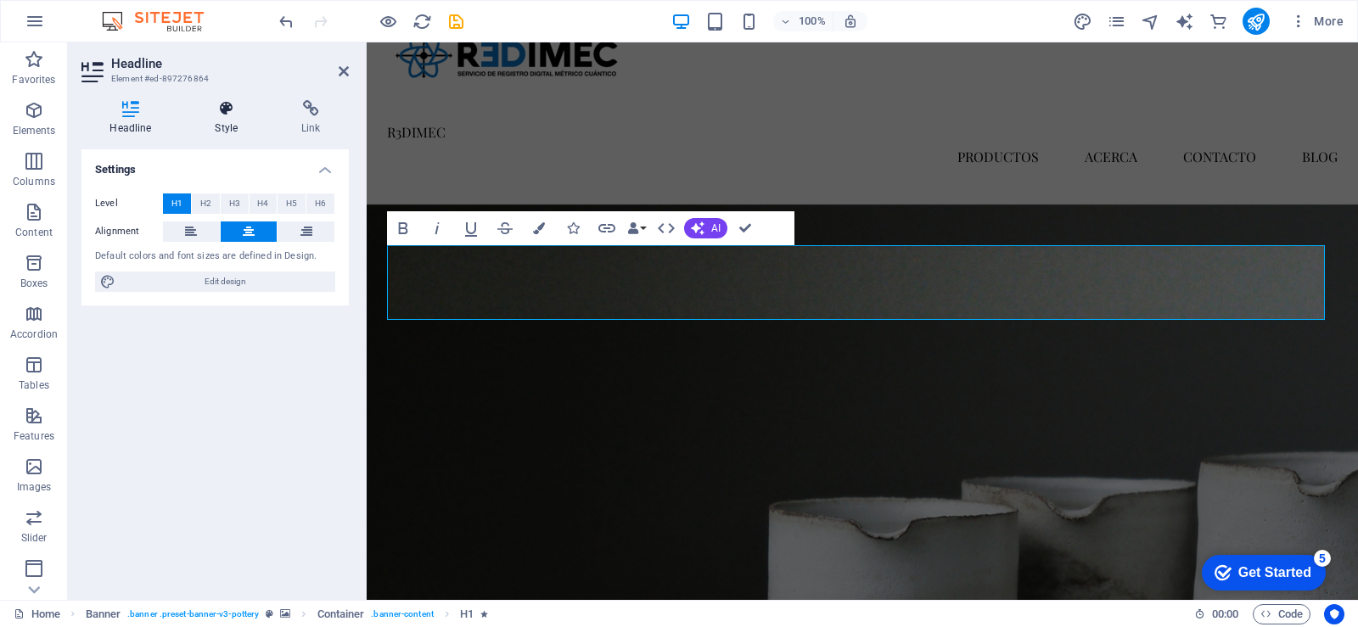
click at [252, 108] on icon at bounding box center [227, 108] width 80 height 17
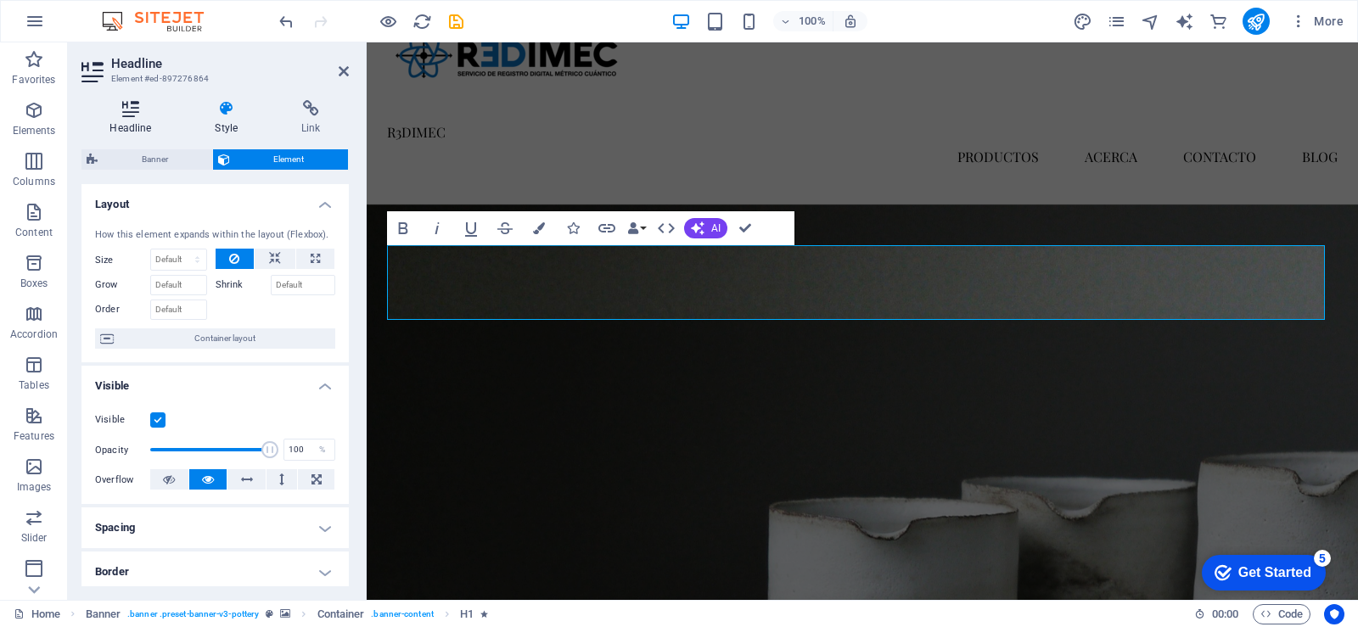
click at [140, 120] on h4 "Headline" at bounding box center [134, 118] width 105 height 36
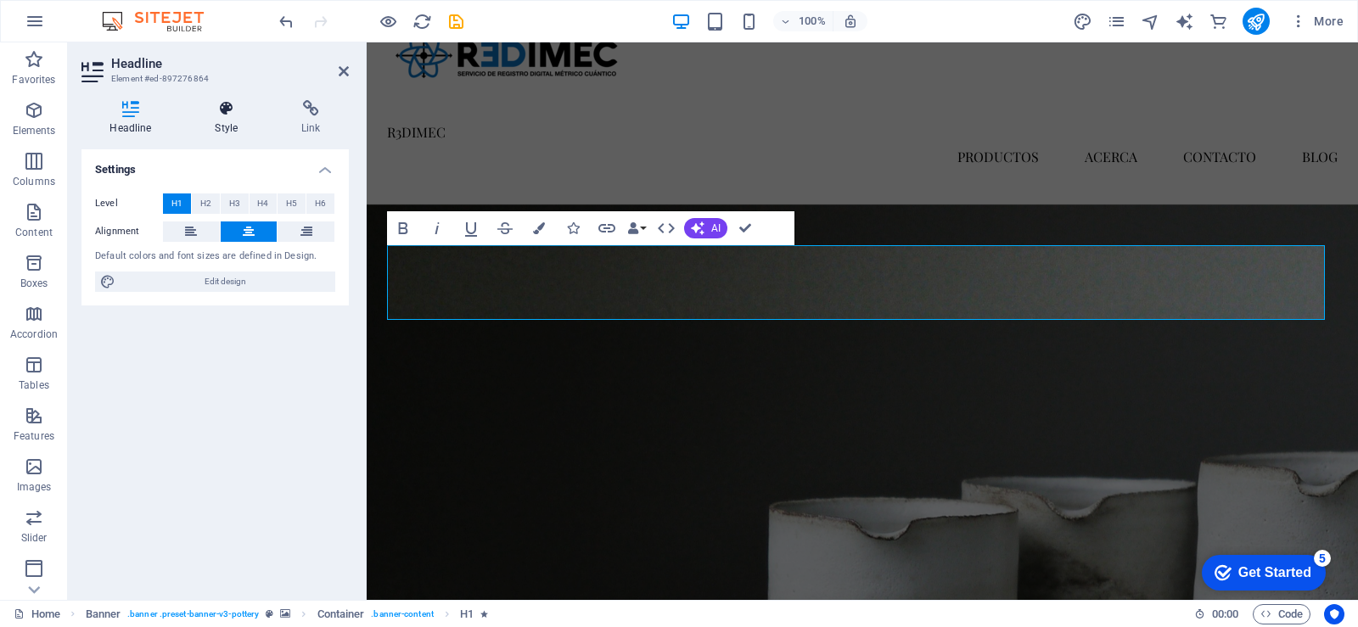
drag, startPoint x: 233, startPoint y: 130, endPoint x: 224, endPoint y: 126, distance: 9.5
click at [232, 129] on h4 "Style" at bounding box center [230, 118] width 87 height 36
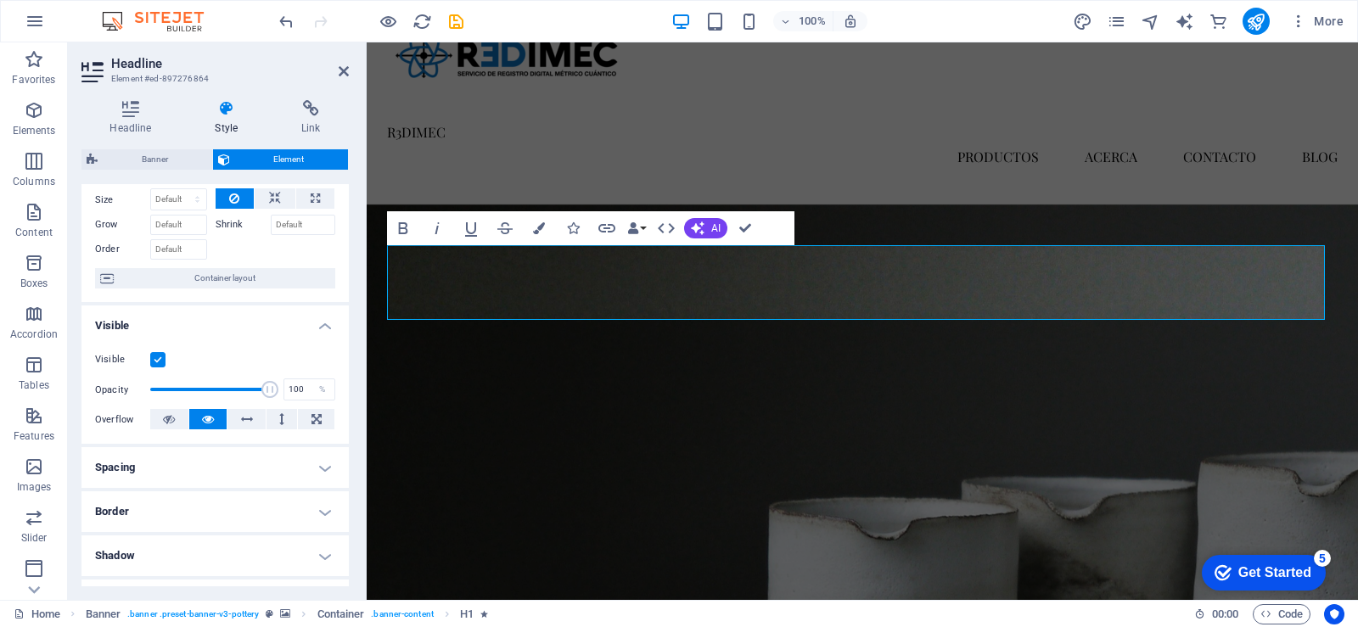
scroll to position [315, 0]
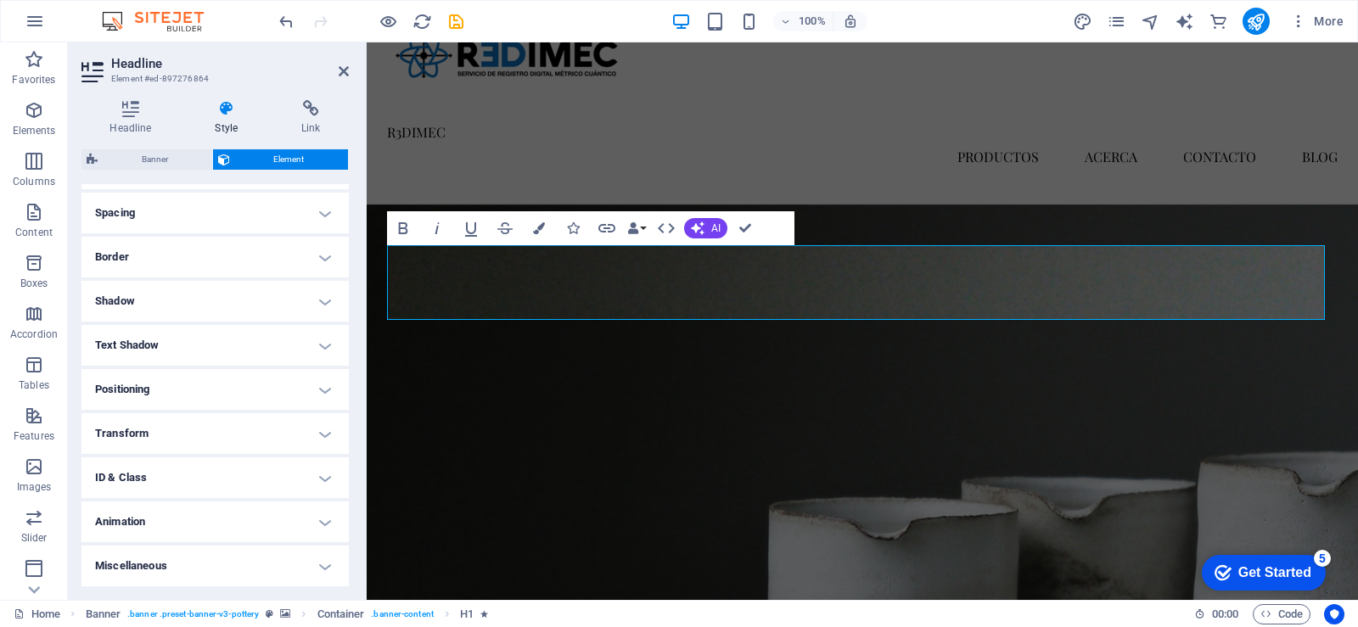
click at [188, 513] on h4 "Animation" at bounding box center [215, 522] width 267 height 41
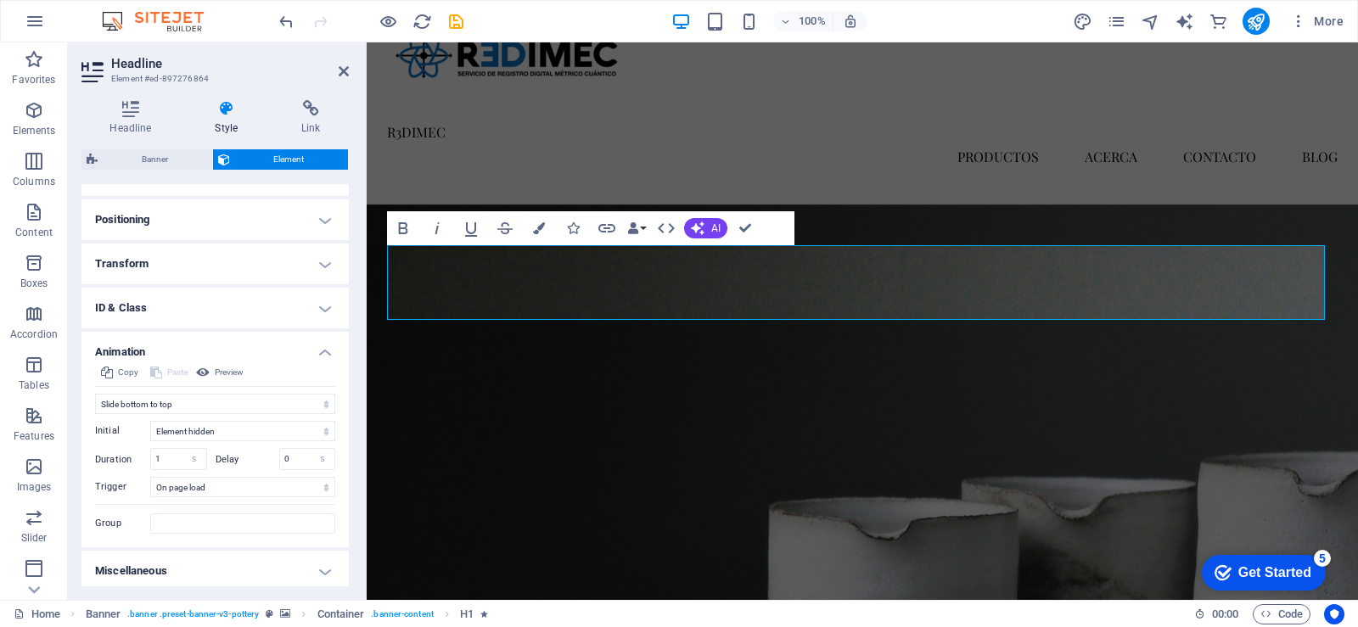
scroll to position [490, 0]
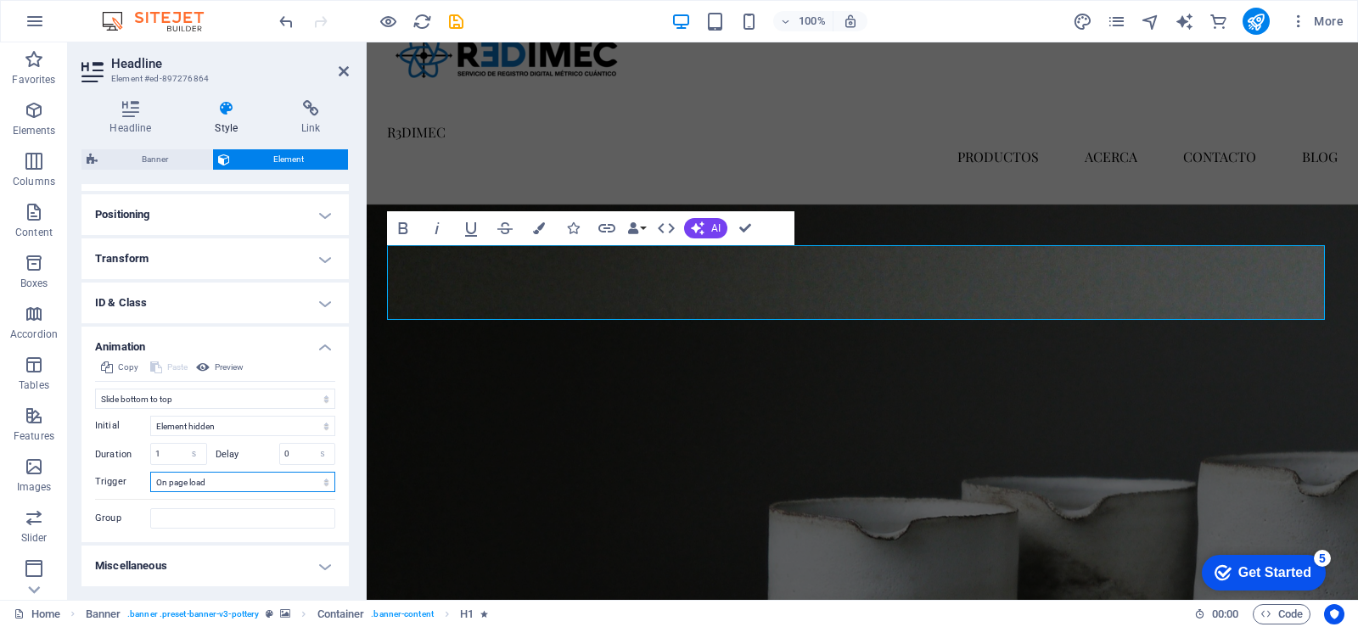
click at [225, 484] on select "No automatic trigger On page load Element scrolled into view" at bounding box center [242, 482] width 185 height 20
select select
click at [150, 472] on select "No automatic trigger On page load Element scrolled into view" at bounding box center [242, 482] width 185 height 20
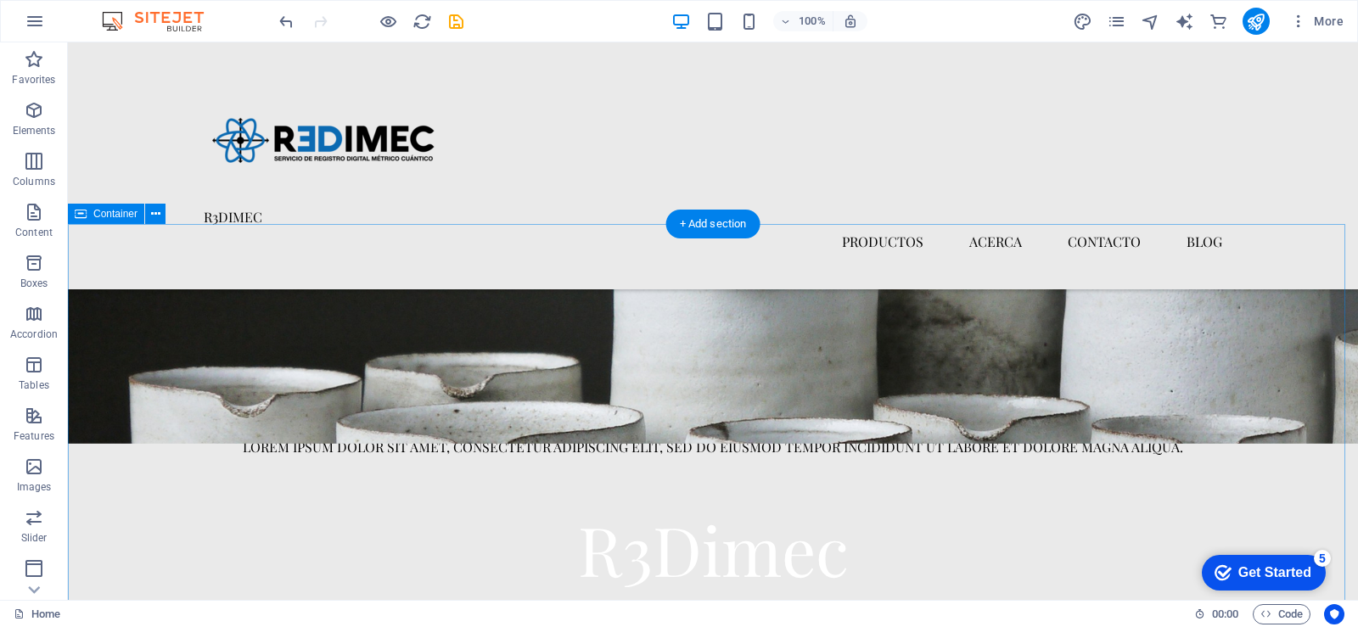
scroll to position [0, 0]
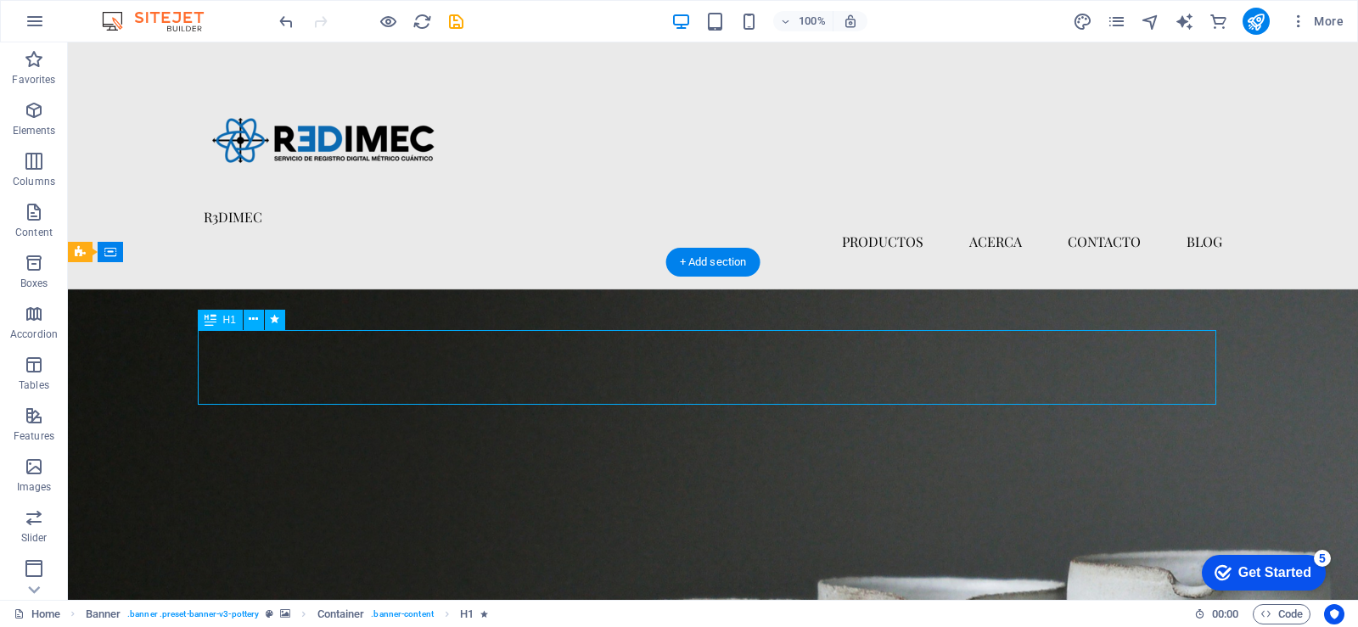
select select "move-bottom-to-top"
select select "s"
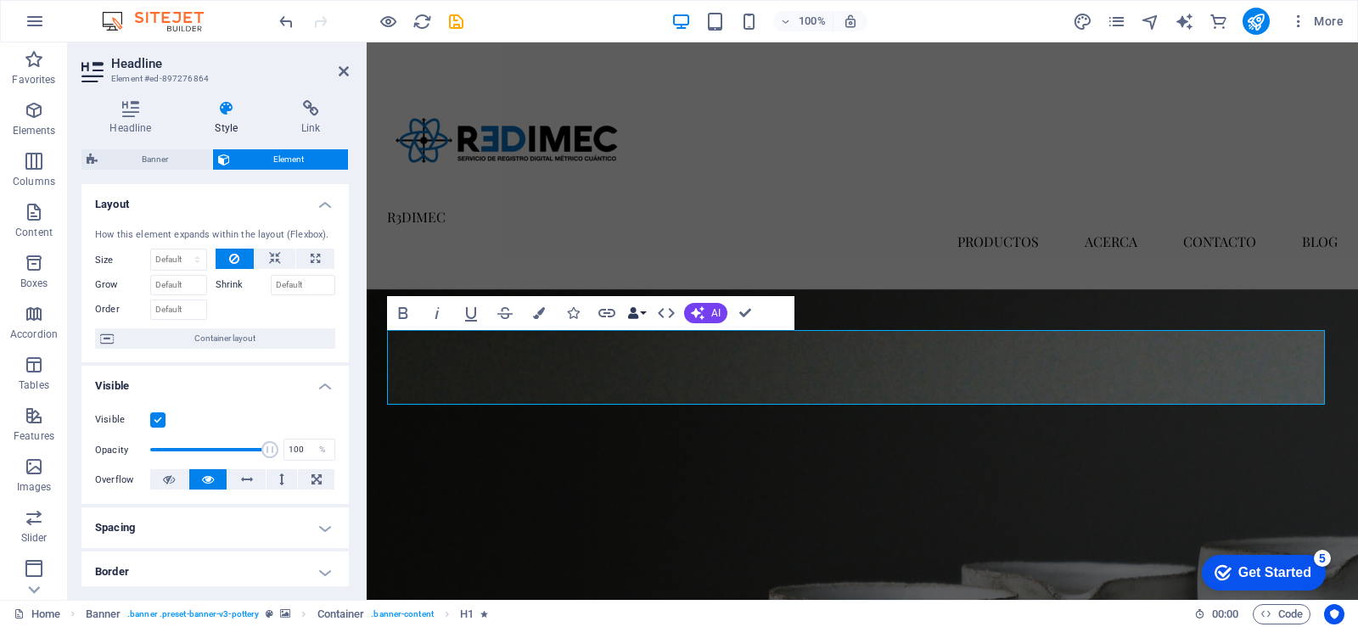
click at [635, 312] on icon "button" at bounding box center [633, 313] width 12 height 12
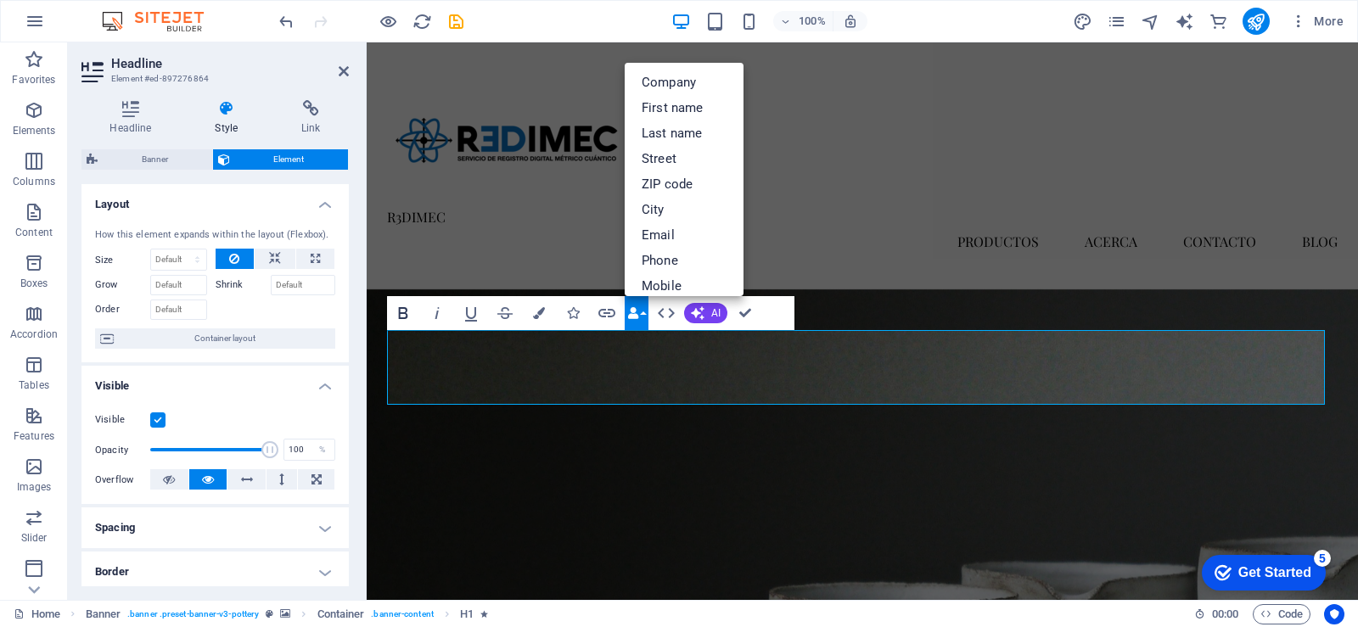
click at [401, 311] on icon "button" at bounding box center [403, 313] width 20 height 20
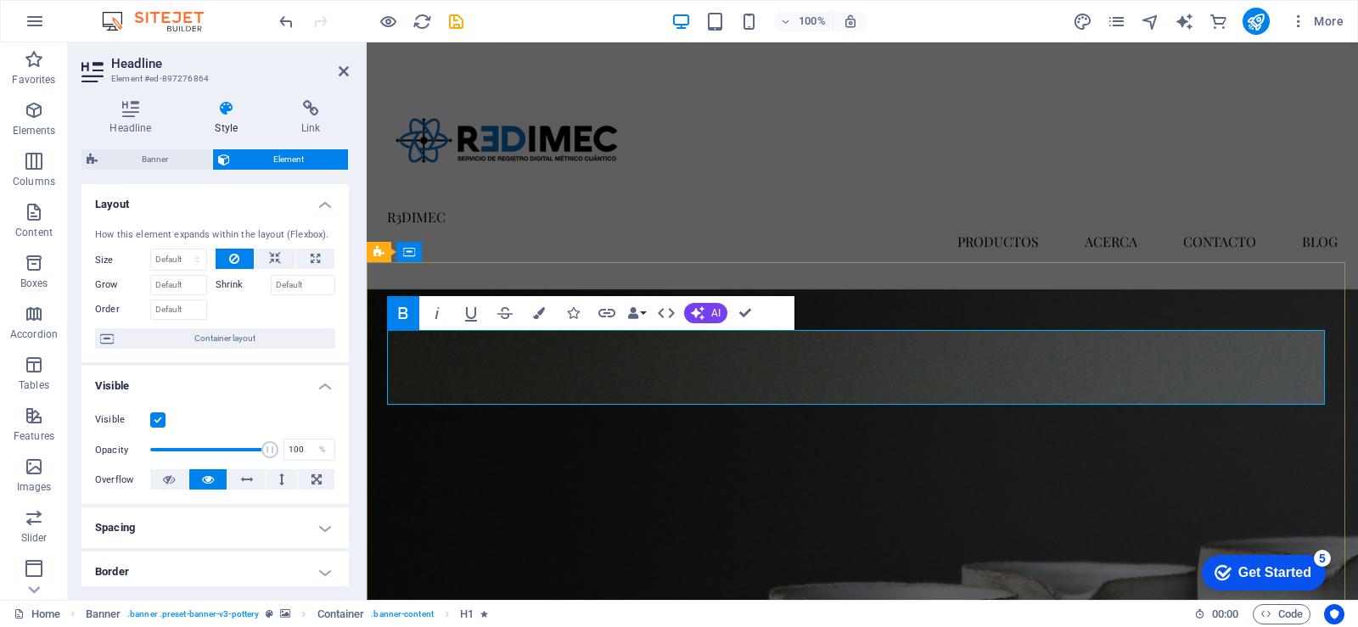
click at [1235, 555] on div "checkmark Get Started 5" at bounding box center [1264, 573] width 124 height 36
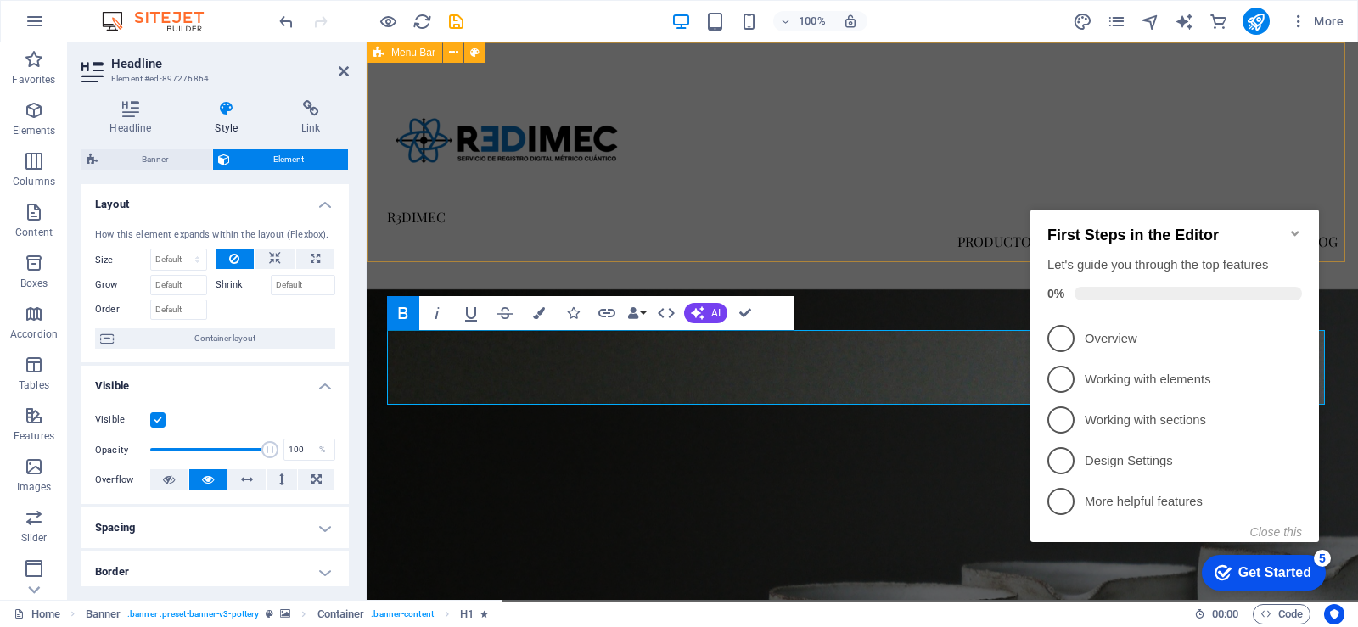
click at [908, 214] on div "R3DIMEC PRODUCTOS ACERCA CONTACTO Blog" at bounding box center [863, 165] width 992 height 247
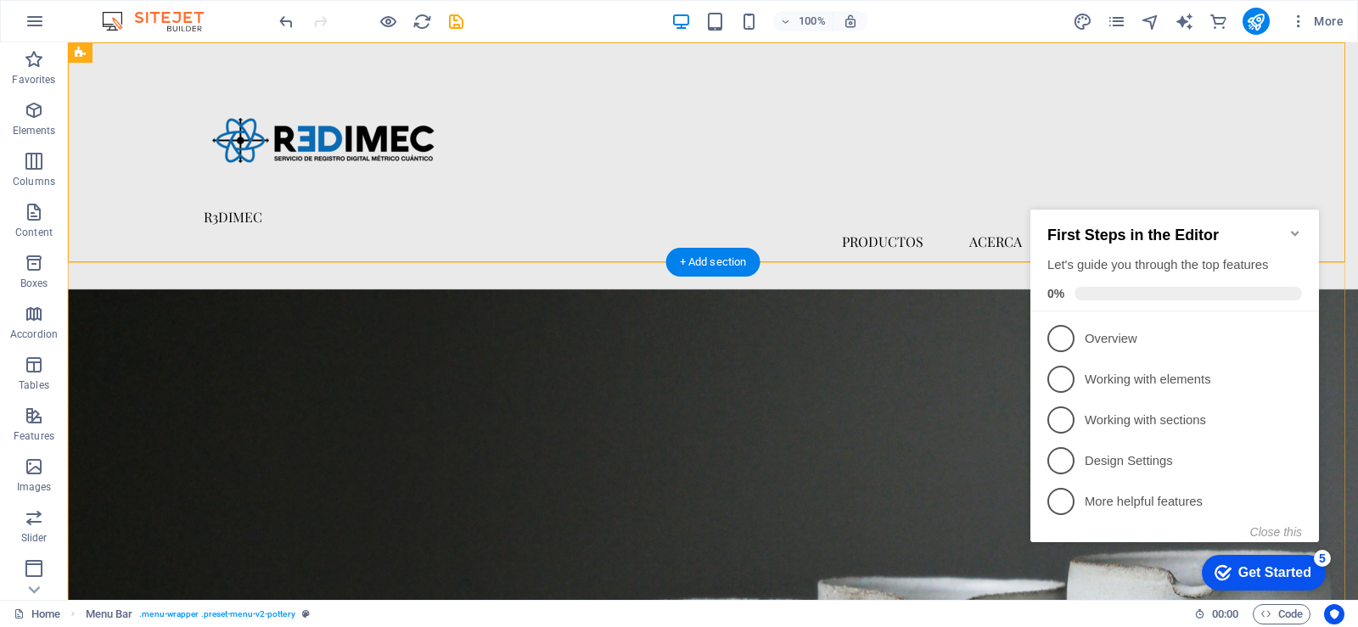
click at [690, 267] on div "+ Add section" at bounding box center [714, 262] width 94 height 29
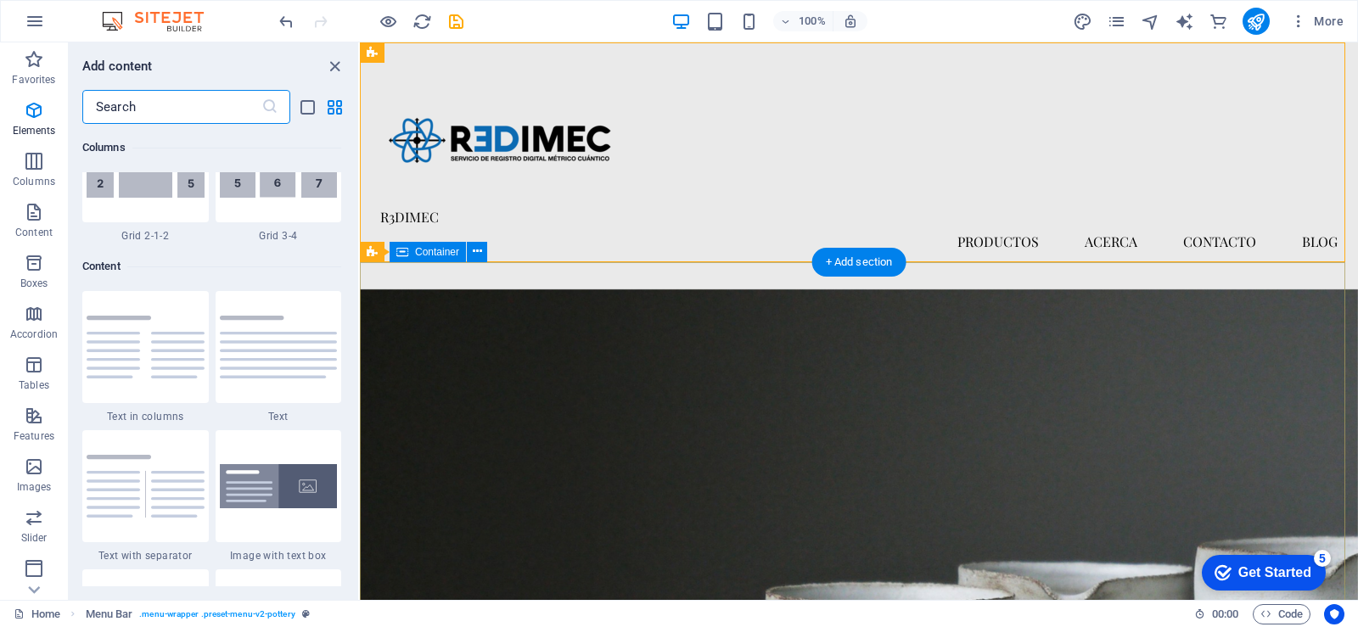
scroll to position [2971, 0]
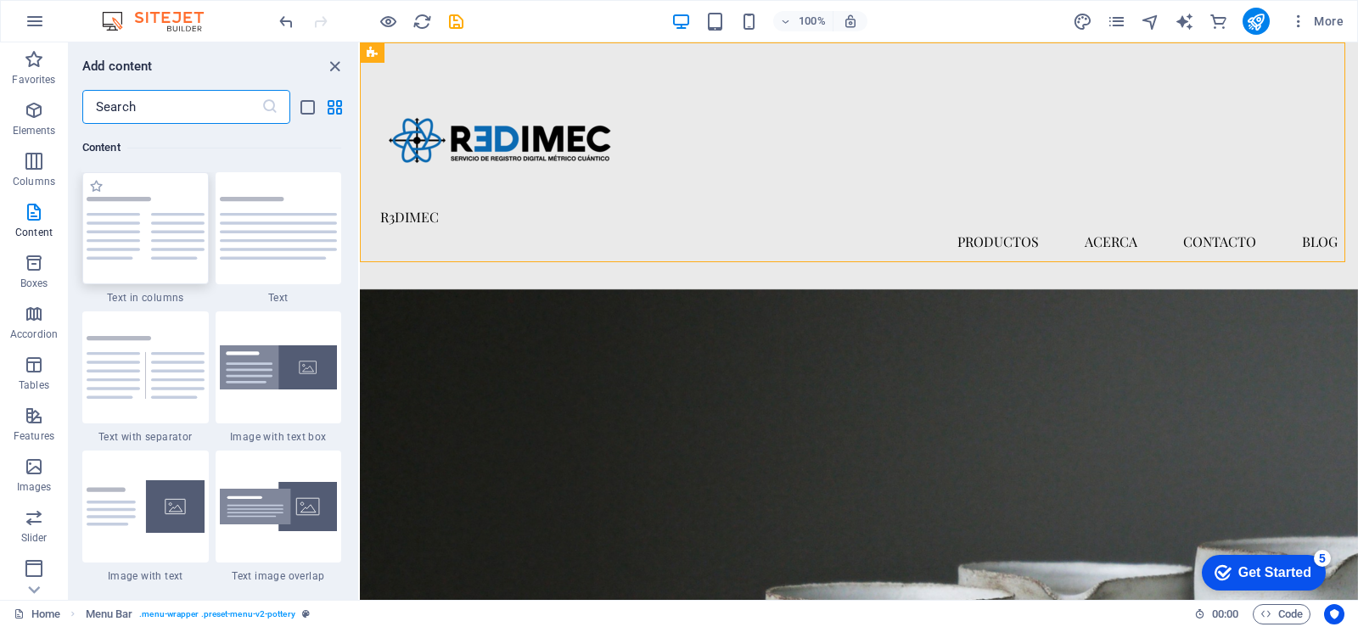
click at [176, 224] on img at bounding box center [146, 228] width 118 height 63
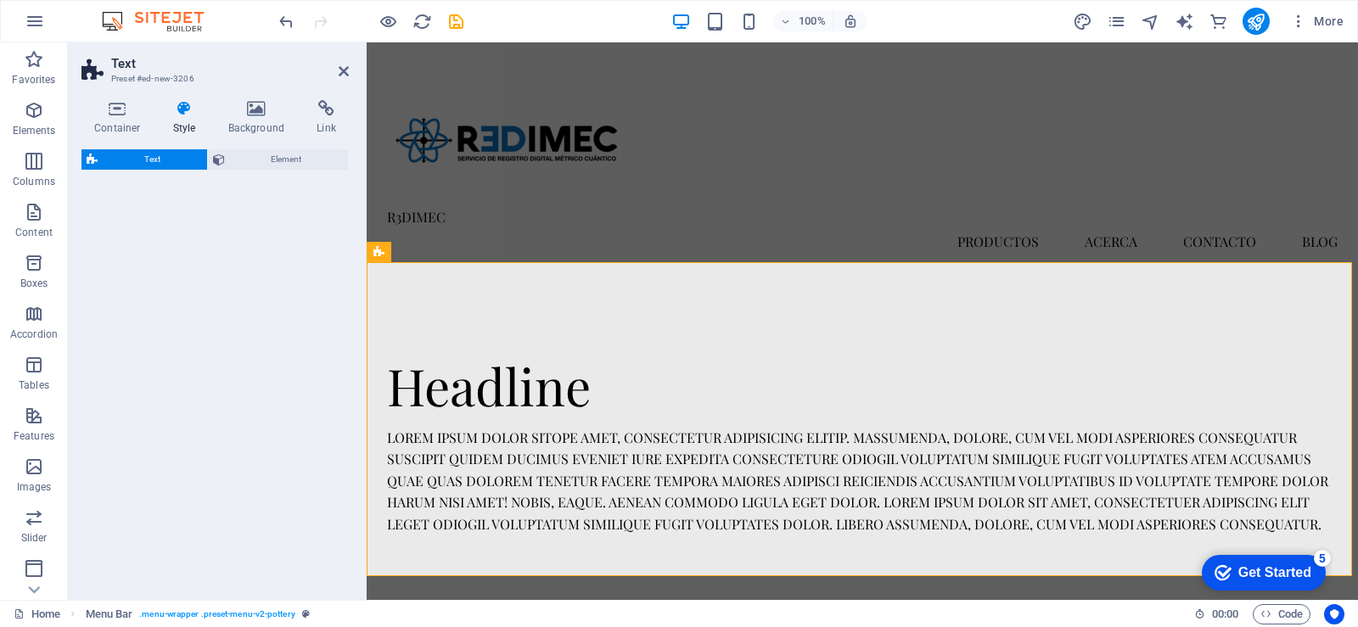
select select "rem"
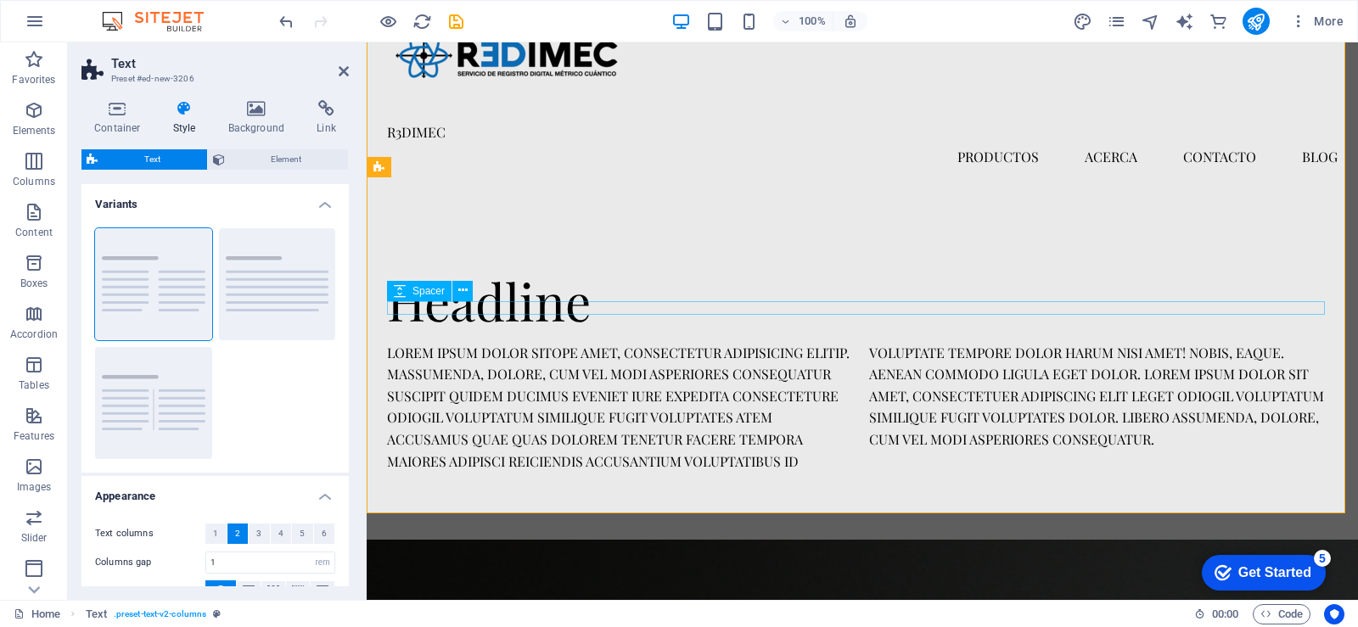
scroll to position [0, 0]
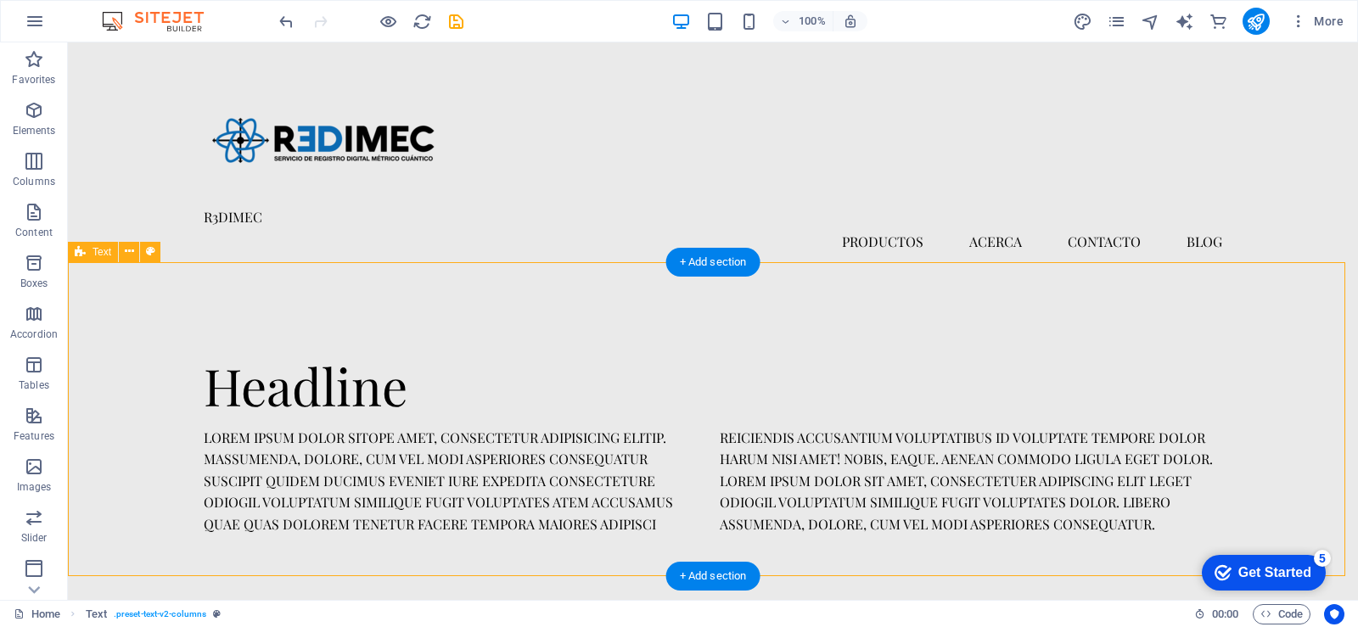
click at [340, 313] on div "Headline Lorem ipsum dolor sitope amet, consectetur adipisicing elitip. [PERSON…" at bounding box center [713, 447] width 1291 height 314
click at [709, 269] on div "+ Add section" at bounding box center [714, 262] width 94 height 29
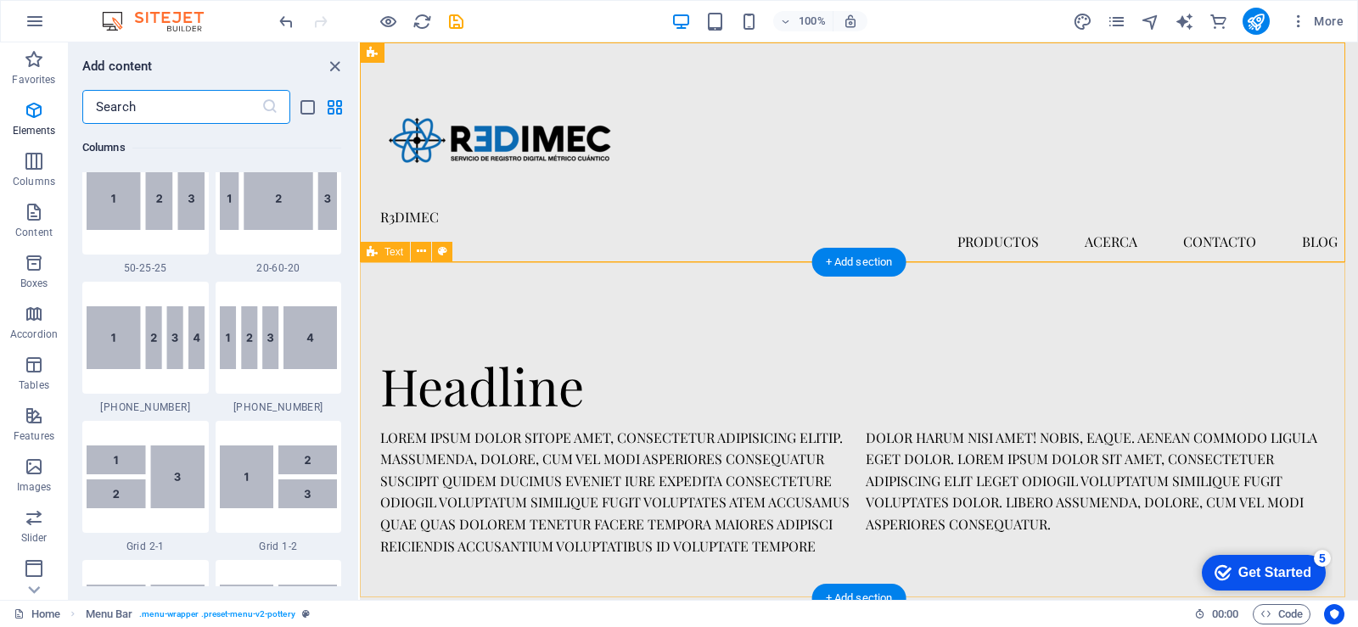
scroll to position [2971, 0]
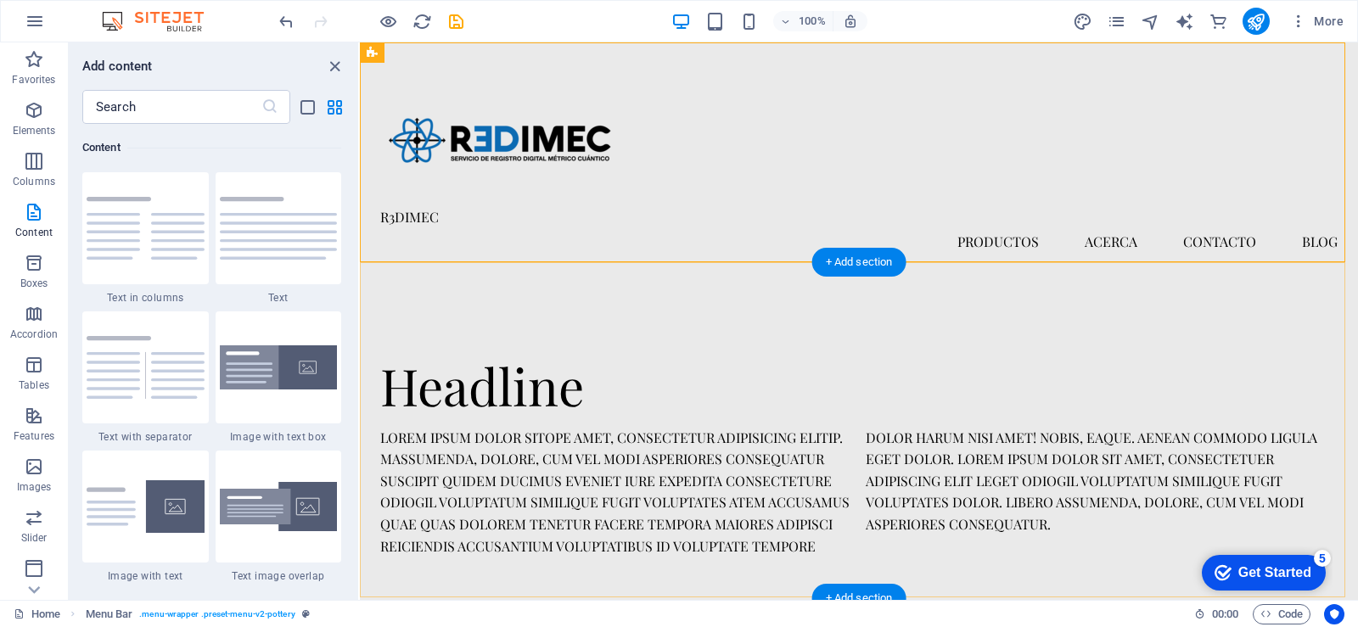
drag, startPoint x: 1196, startPoint y: 300, endPoint x: 795, endPoint y: 261, distance: 403.5
click at [795, 261] on div "R3DIMEC PRODUCTOS ACERCA CONTACTO Blog" at bounding box center [859, 165] width 998 height 247
click at [338, 64] on icon "close panel" at bounding box center [335, 67] width 20 height 20
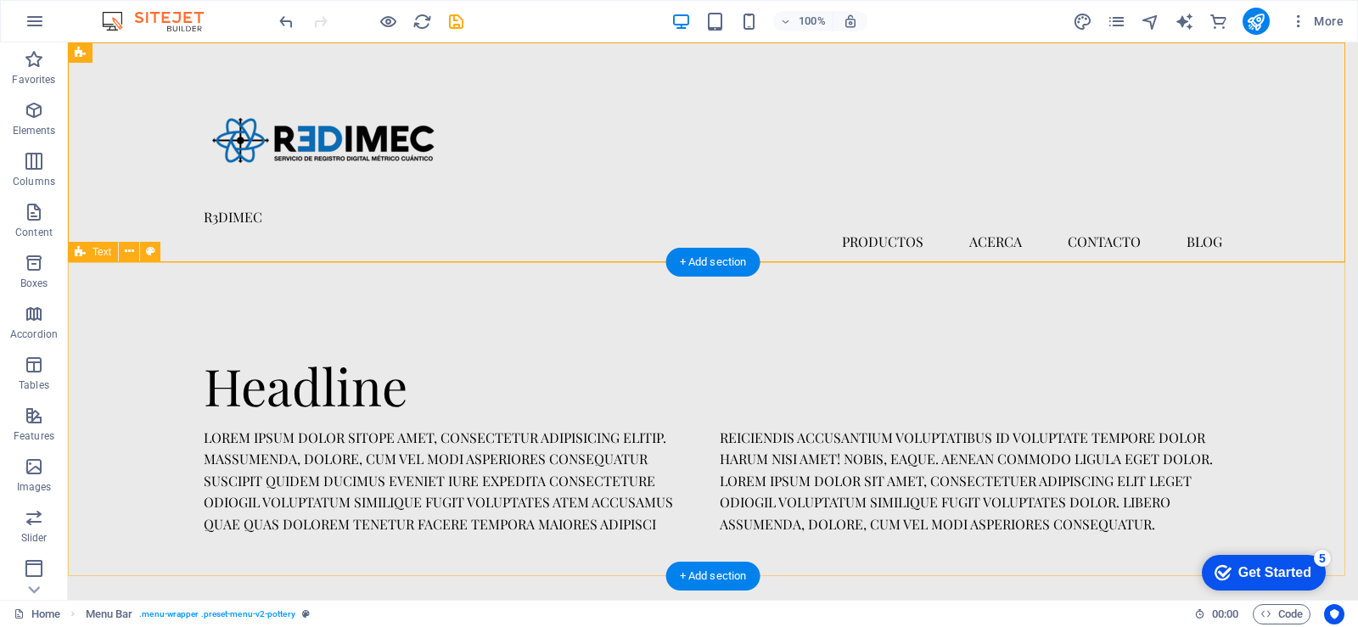
click at [430, 316] on div "Headline Lorem ipsum dolor sitope amet, consectetur adipisicing elitip. [PERSON…" at bounding box center [713, 447] width 1291 height 314
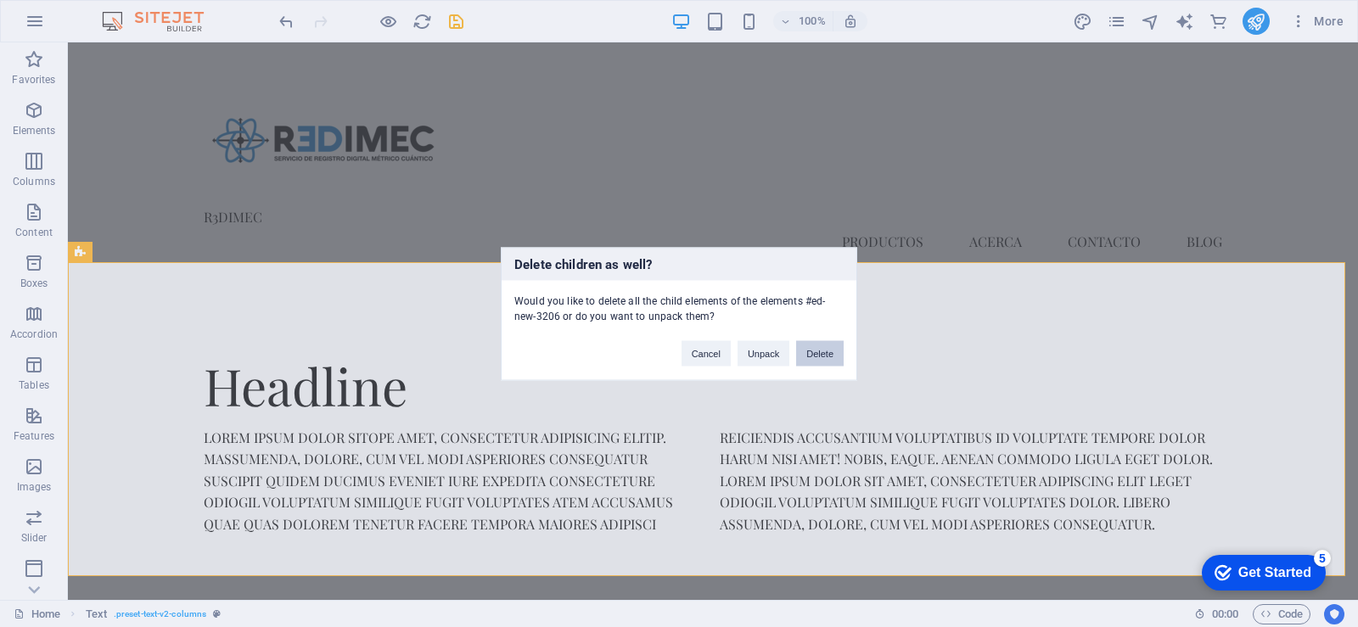
click at [806, 352] on button "Delete" at bounding box center [820, 352] width 48 height 25
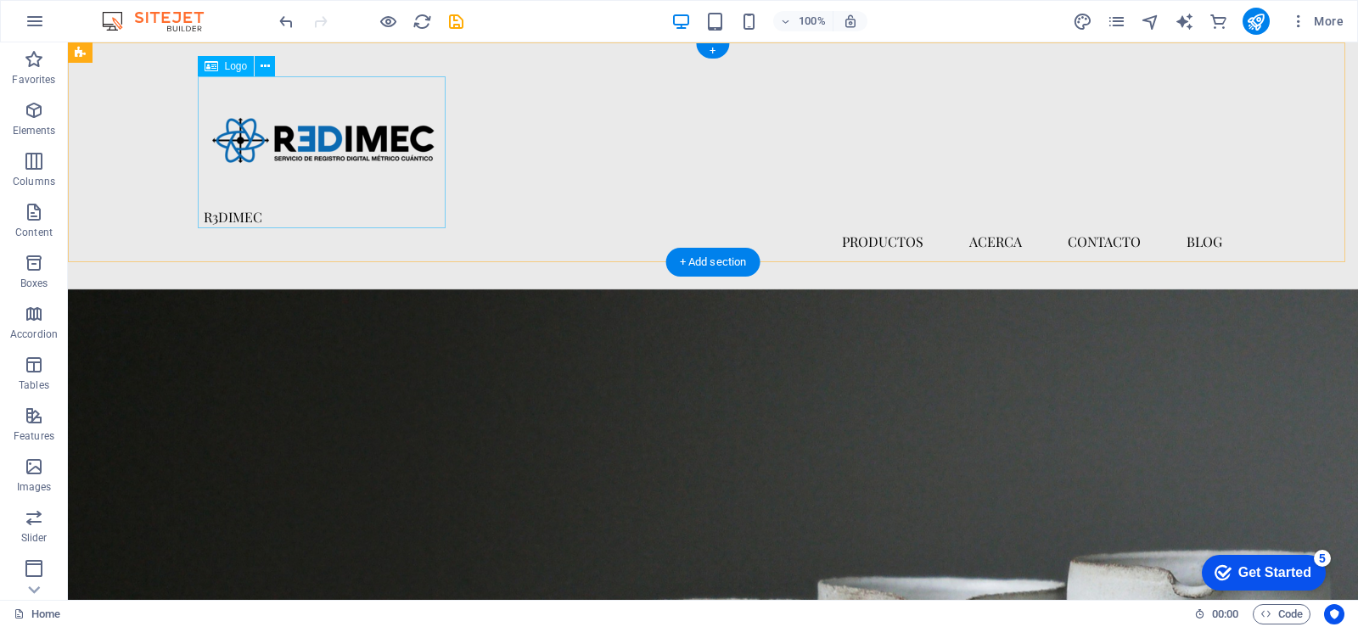
click at [250, 214] on div "R3DIMEC" at bounding box center [713, 152] width 1019 height 152
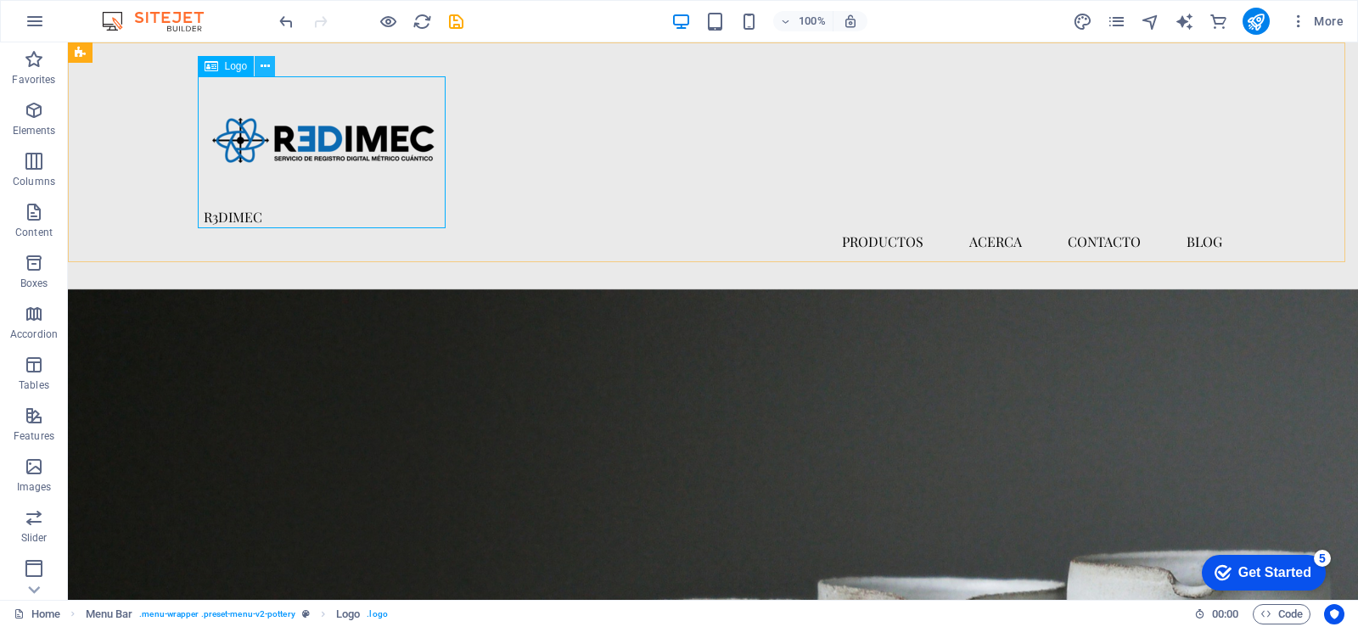
click at [273, 68] on button at bounding box center [265, 66] width 20 height 20
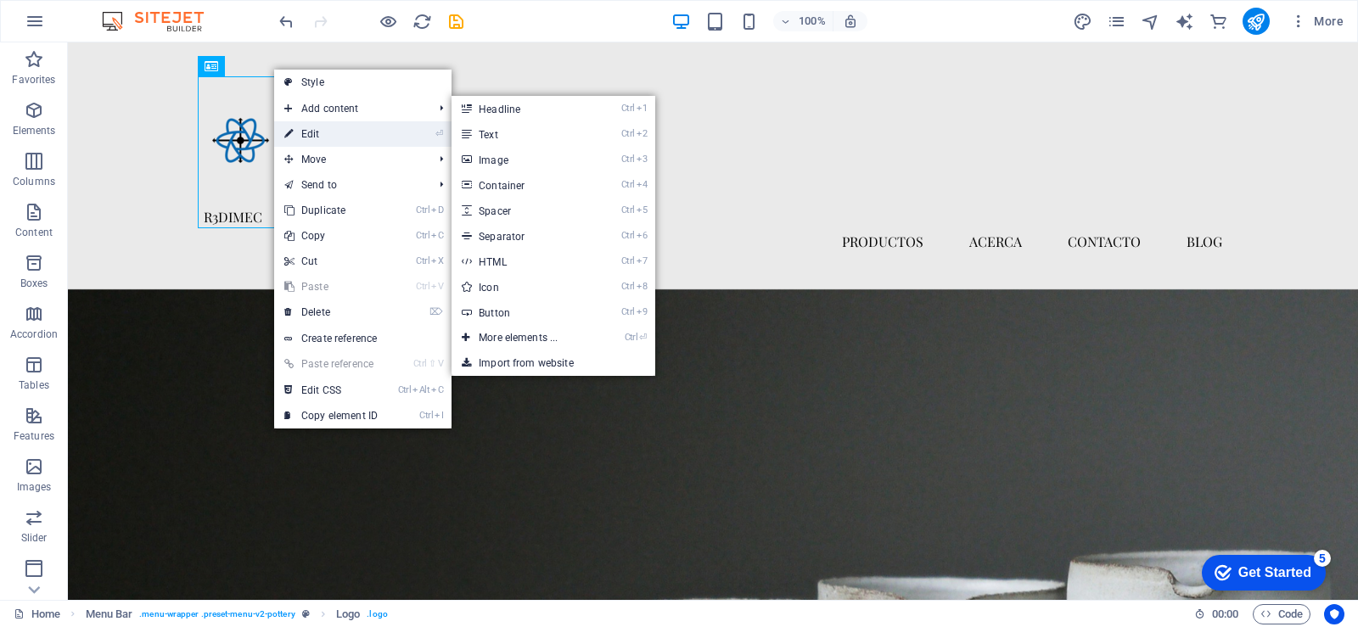
click at [357, 143] on link "⏎ Edit" at bounding box center [331, 133] width 114 height 25
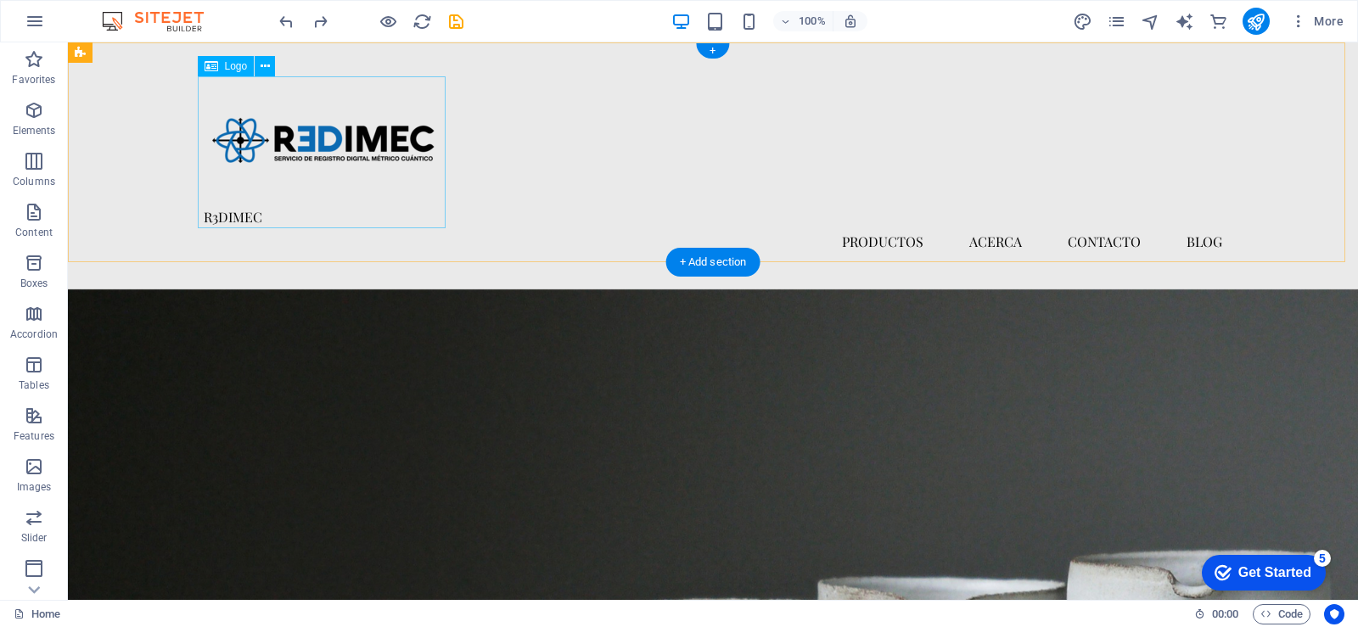
click at [304, 190] on div "R3DIMEC" at bounding box center [713, 152] width 1019 height 152
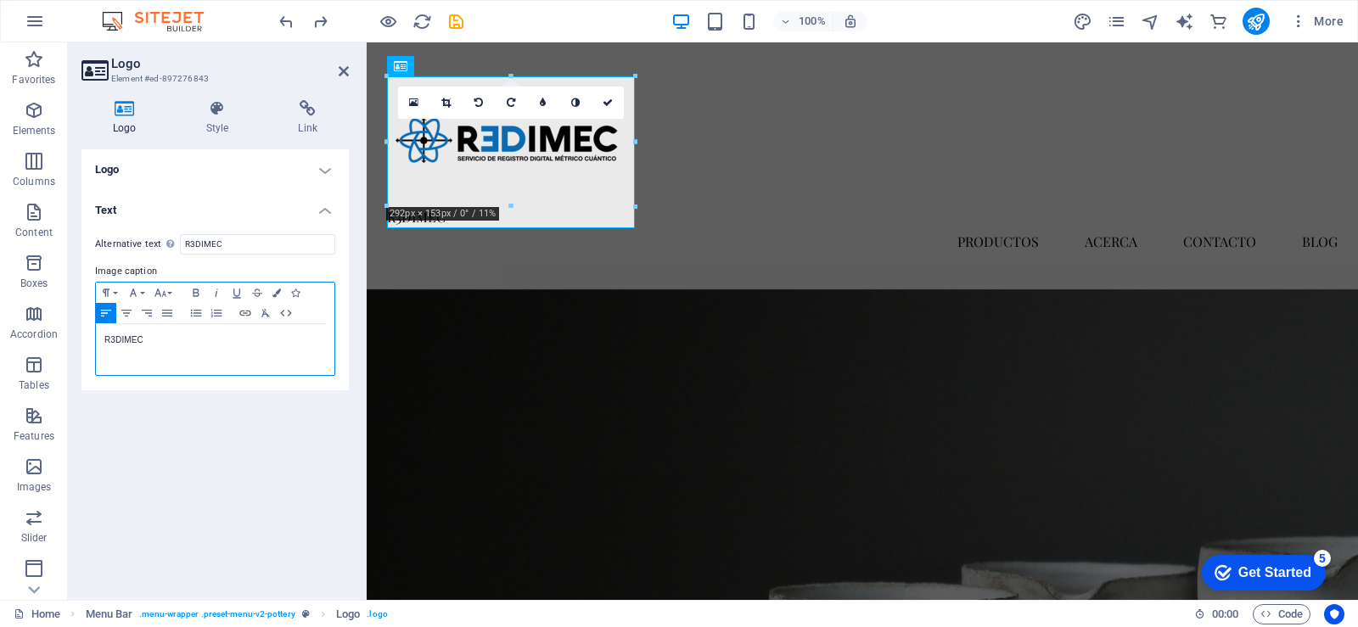
click at [172, 344] on p "R3DIMEC" at bounding box center [215, 340] width 222 height 15
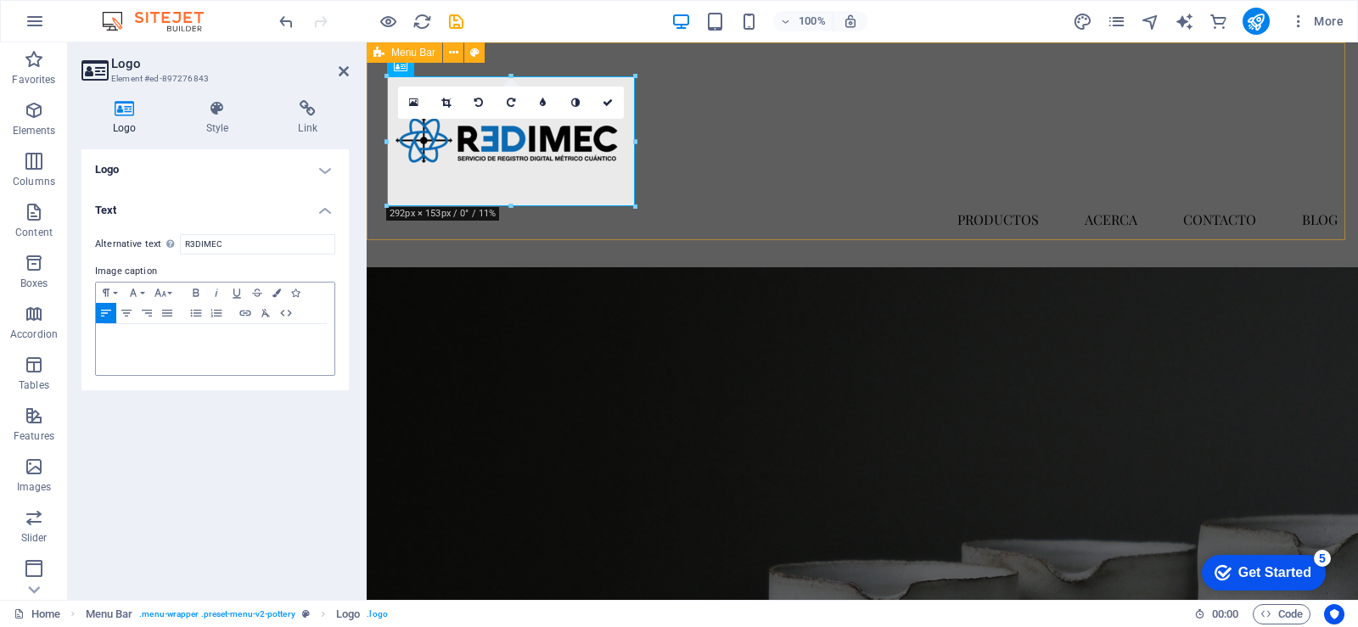
click at [709, 227] on div "PRODUCTOS ACERCA CONTACTO Blog" at bounding box center [863, 154] width 992 height 225
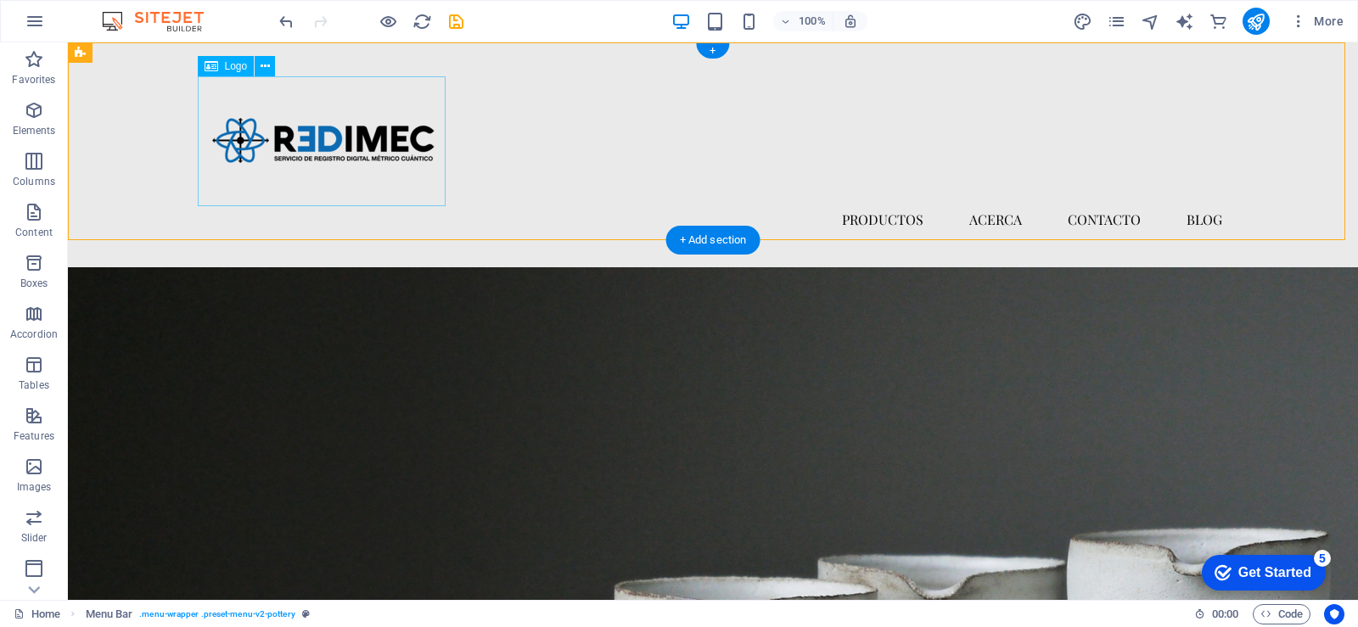
click at [356, 160] on div at bounding box center [713, 141] width 1019 height 130
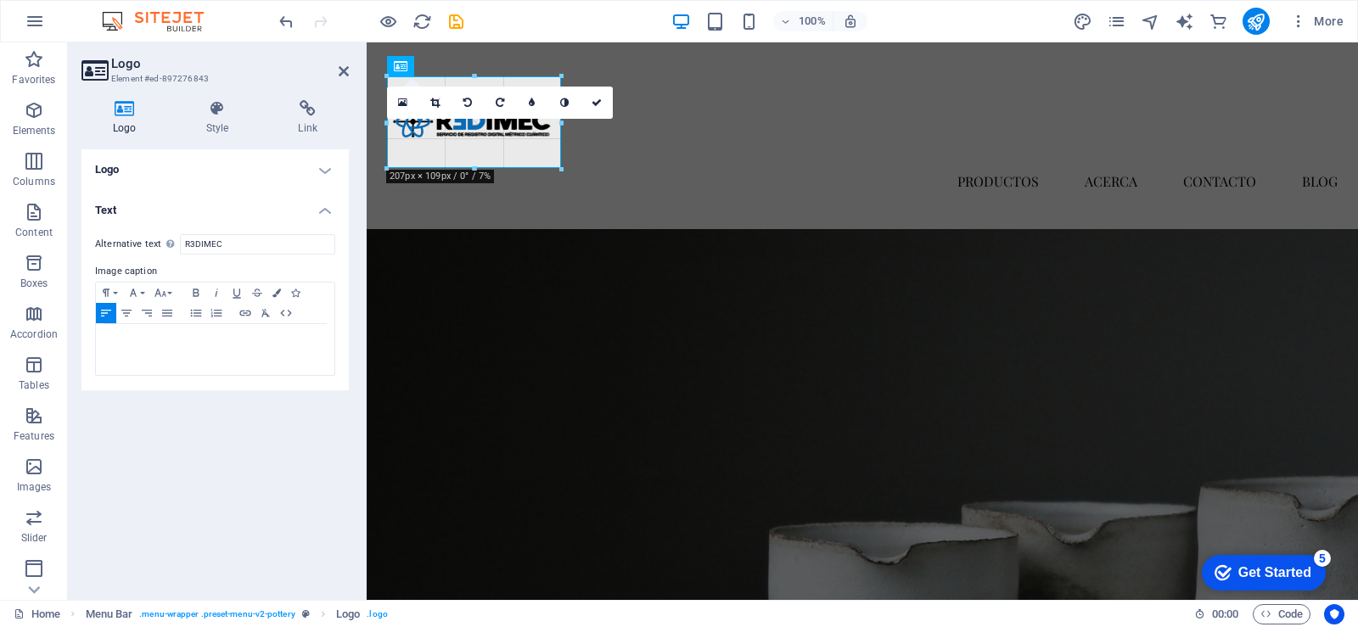
drag, startPoint x: 509, startPoint y: 207, endPoint x: 149, endPoint y: 161, distance: 363.8
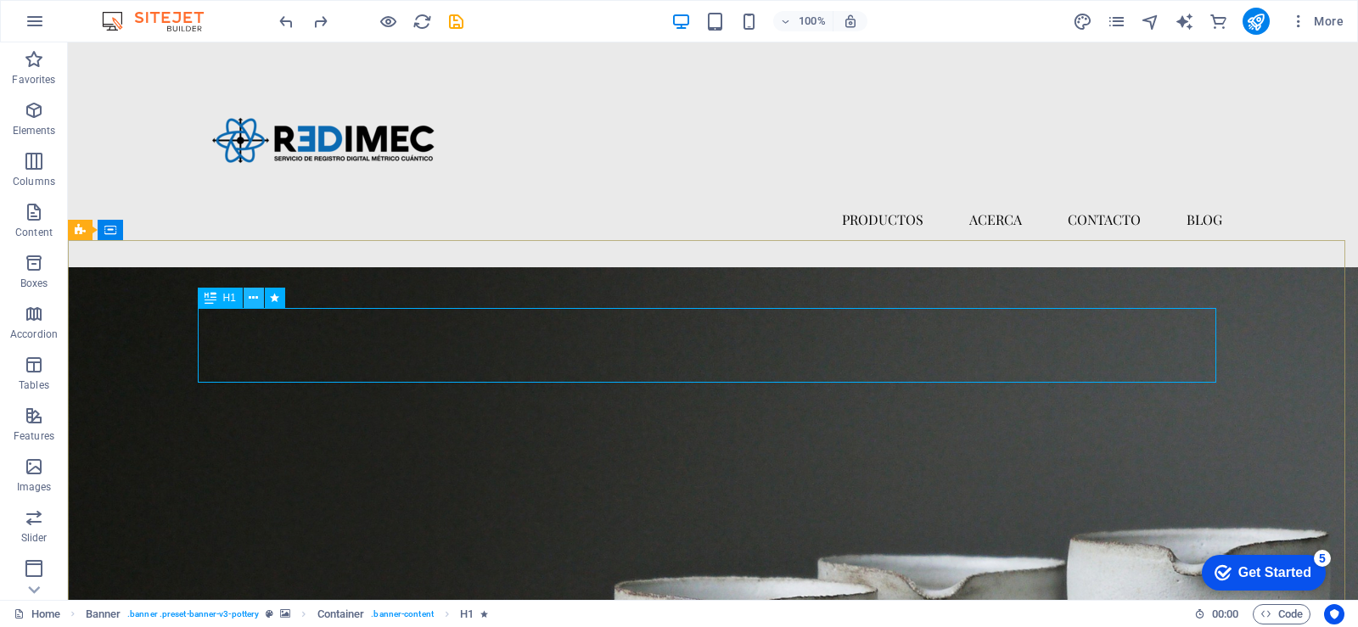
click at [255, 300] on icon at bounding box center [253, 299] width 9 height 18
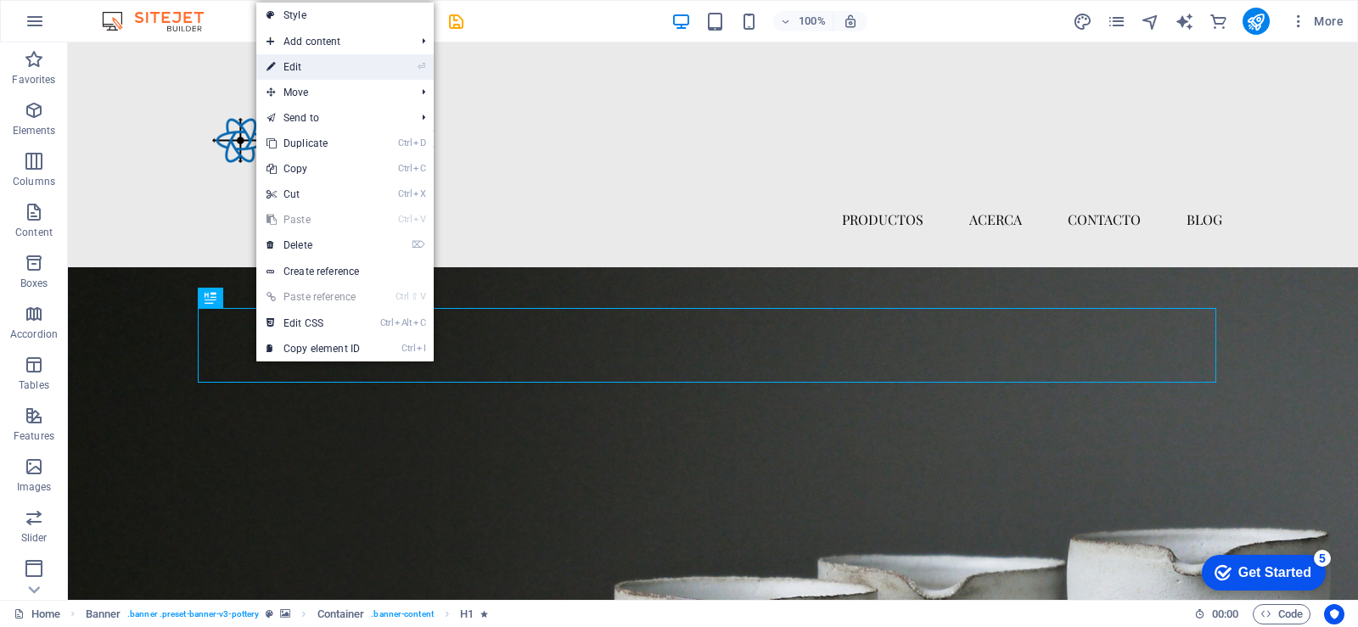
click at [380, 70] on li "⏎ Edit" at bounding box center [344, 66] width 177 height 25
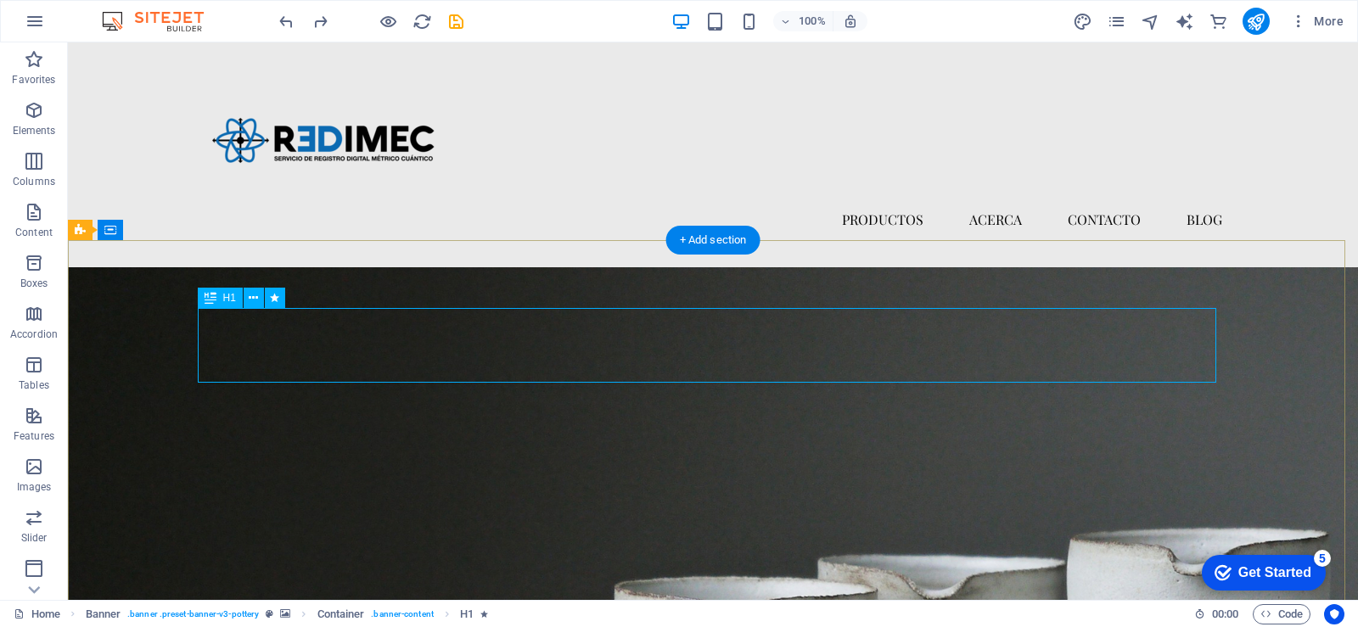
select select "move-bottom-to-top"
select select "s"
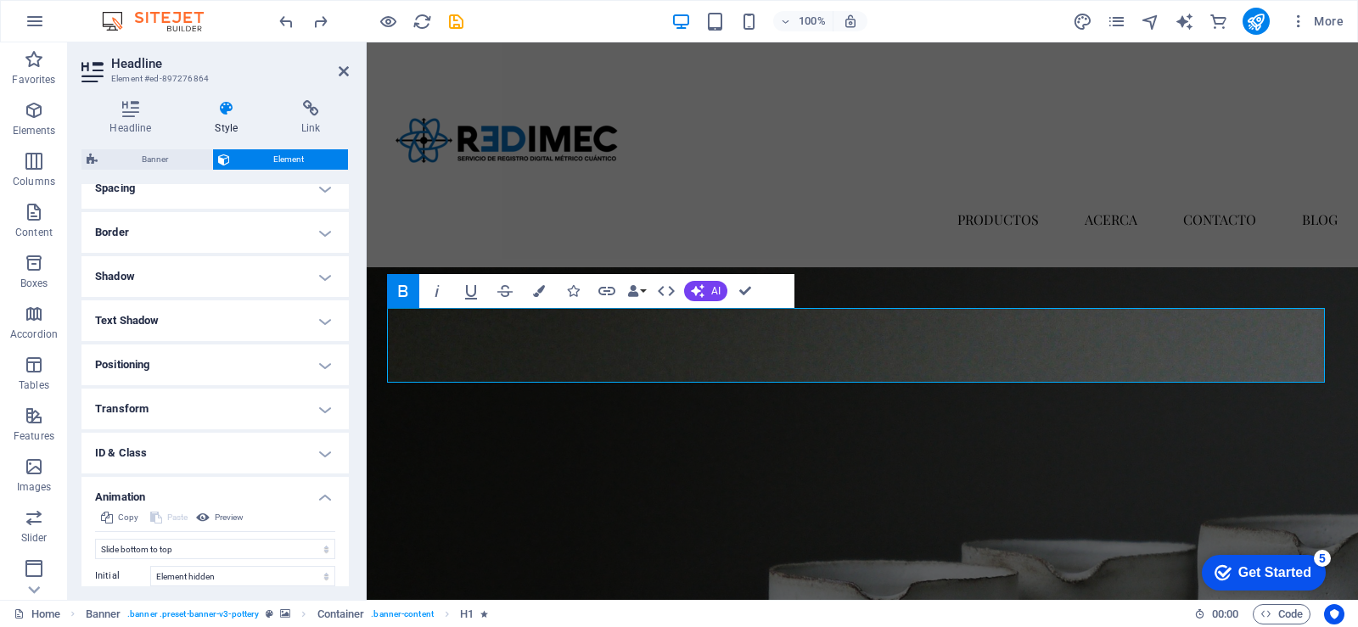
scroll to position [0, 0]
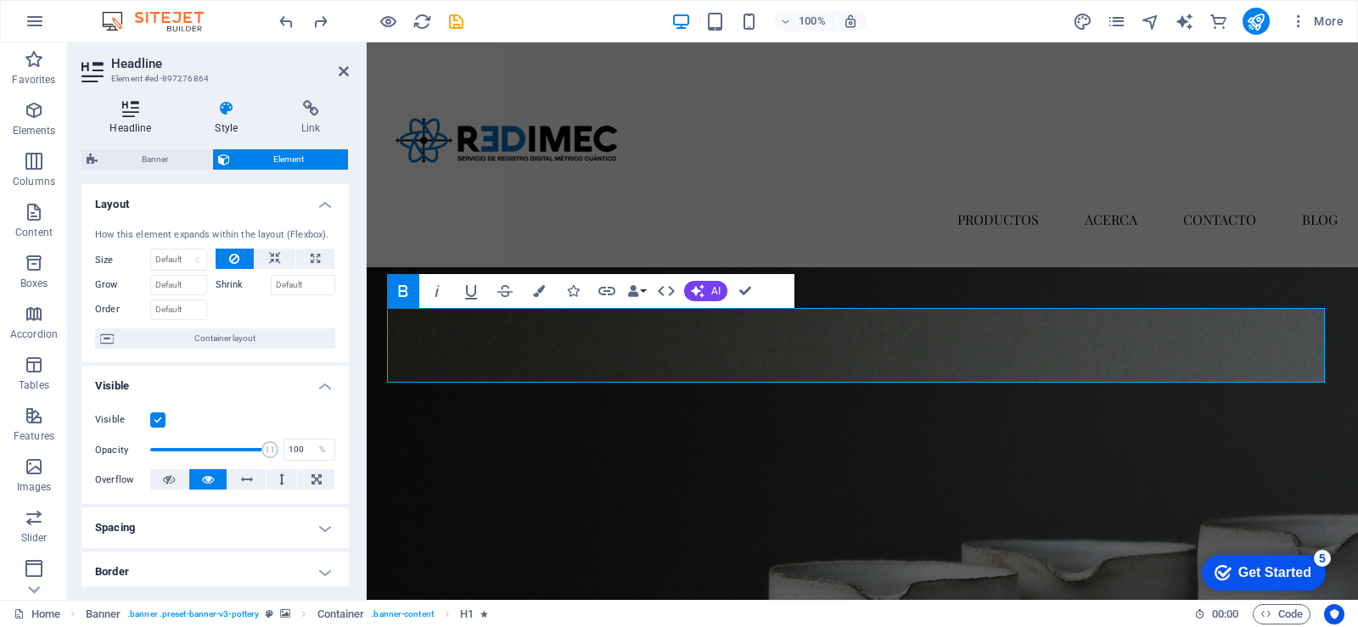
click at [132, 125] on h4 "Headline" at bounding box center [134, 118] width 105 height 36
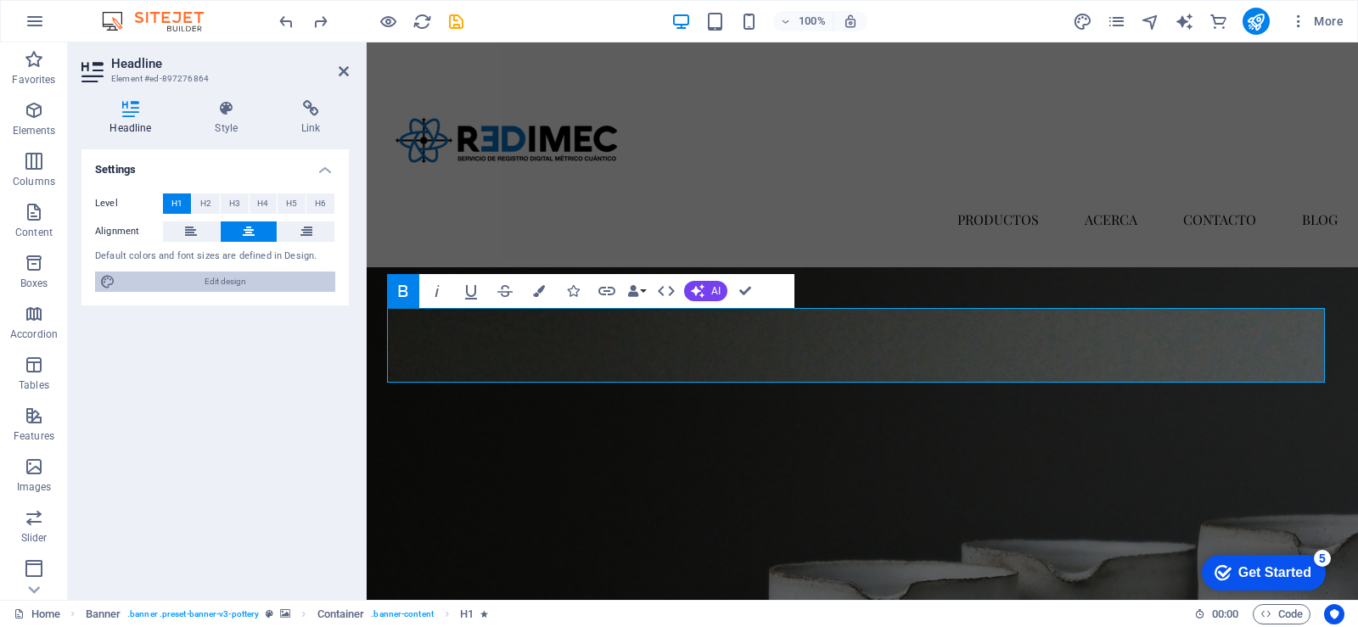
click at [183, 275] on span "Edit design" at bounding box center [226, 282] width 210 height 20
select select "px"
select select "300"
select select "px"
select select "600"
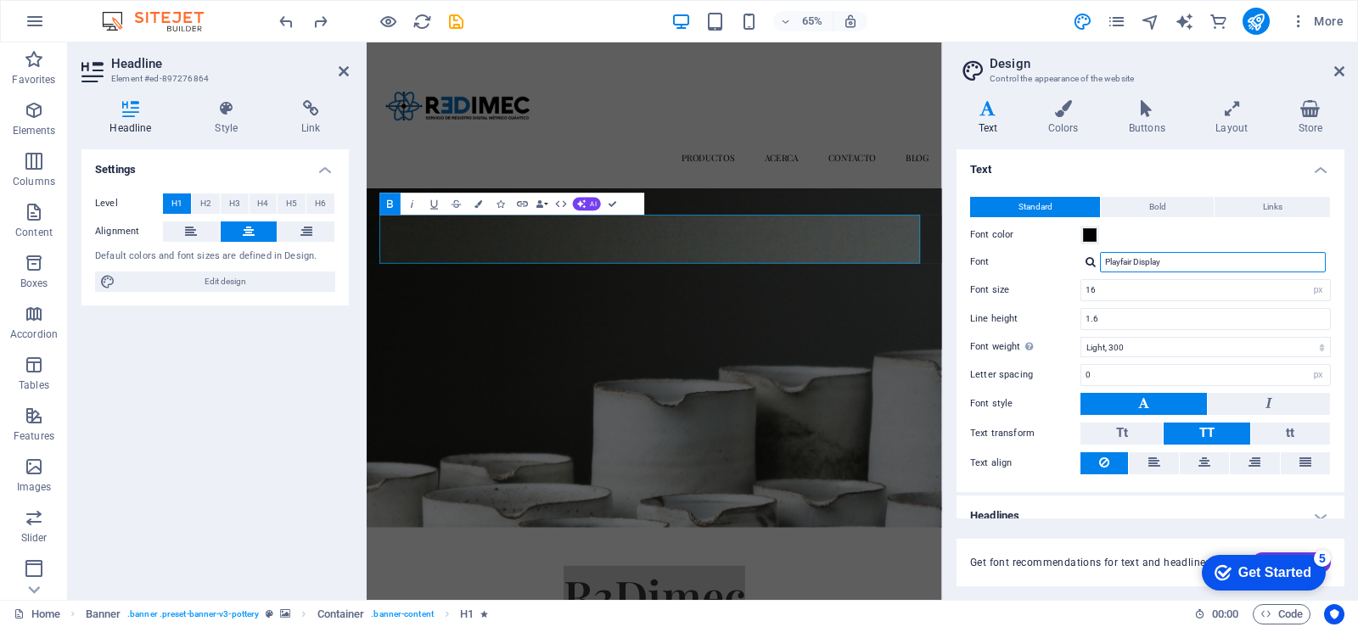
click at [1169, 262] on input "Playfair Display" at bounding box center [1213, 262] width 226 height 20
click at [1164, 208] on span "Bold" at bounding box center [1158, 207] width 17 height 20
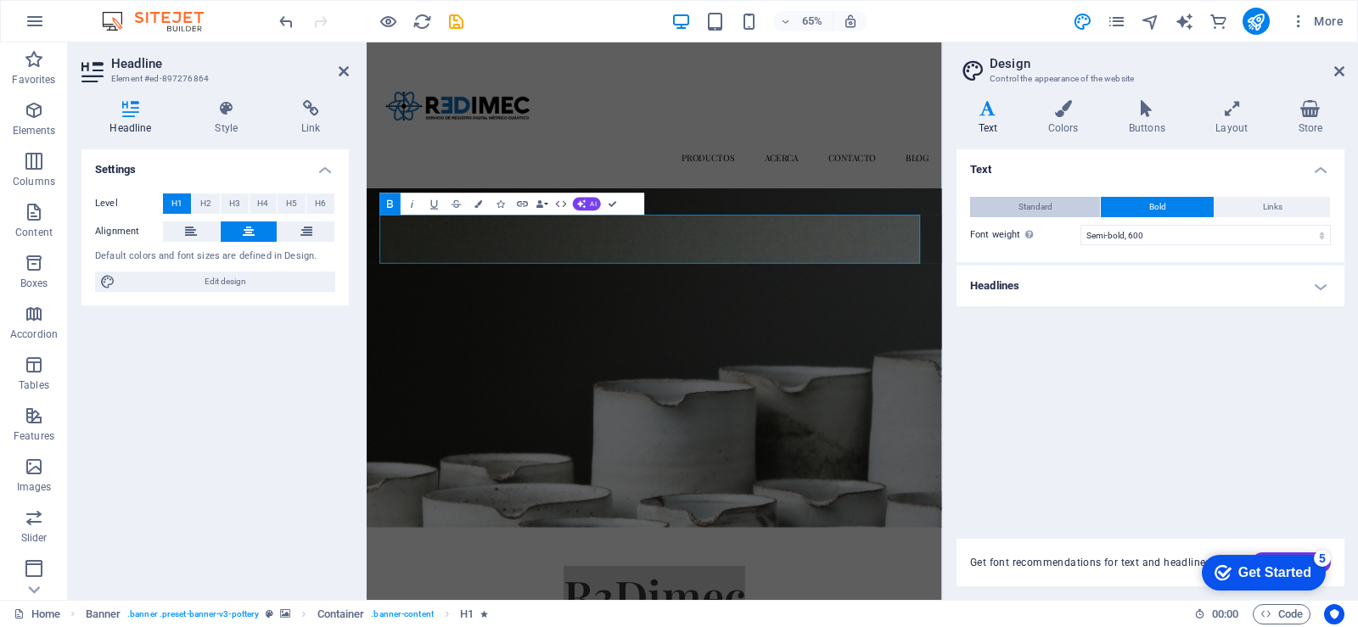
click at [1040, 214] on span "Standard" at bounding box center [1036, 207] width 34 height 20
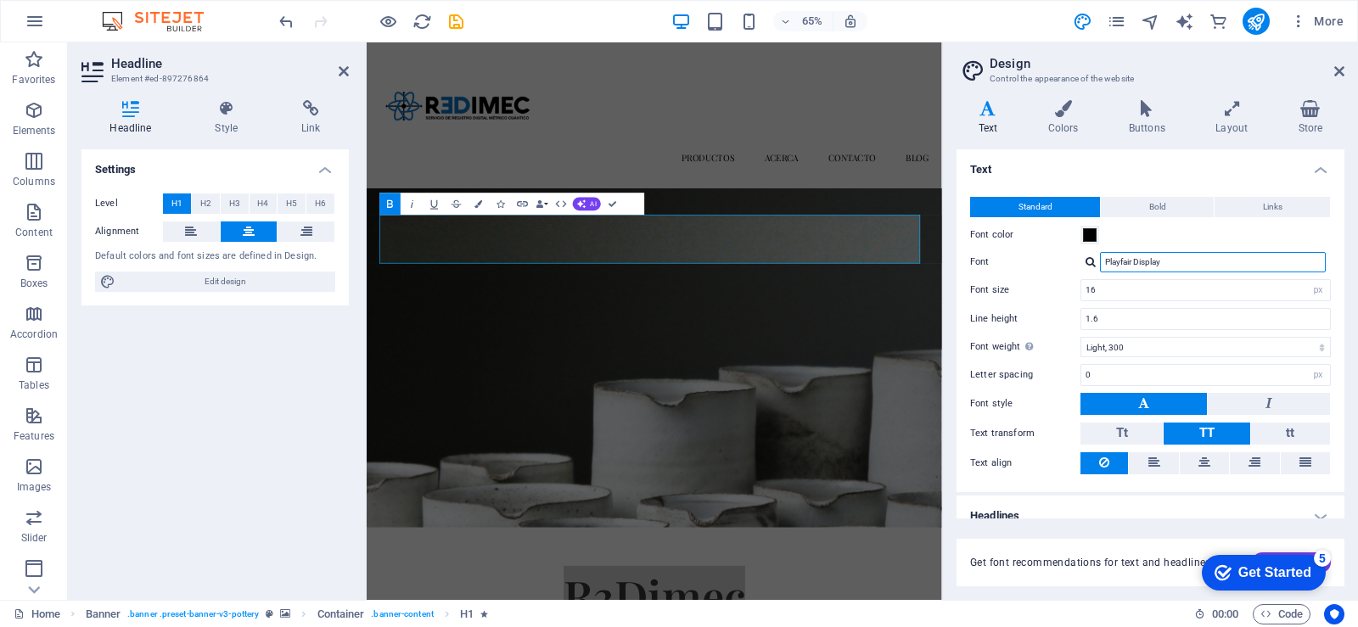
click at [1131, 267] on input "Playfair Display" at bounding box center [1213, 262] width 226 height 20
click at [1092, 262] on div at bounding box center [1091, 261] width 10 height 11
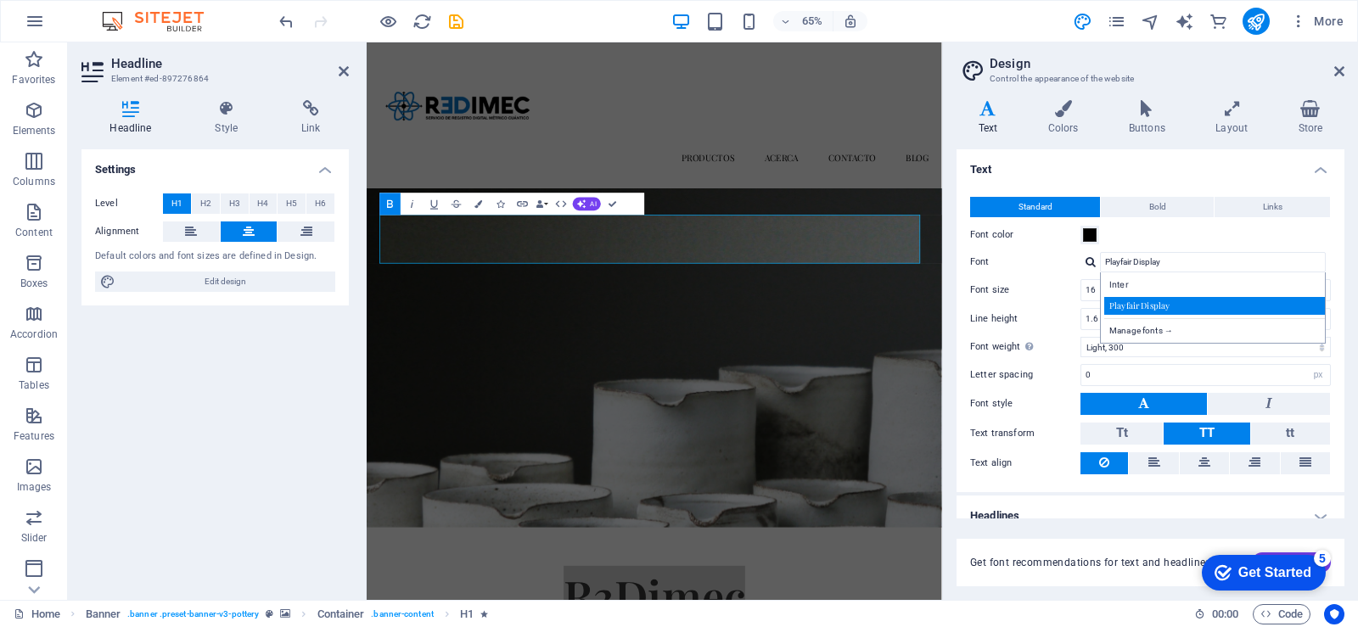
click at [1115, 299] on div "Playfair Display" at bounding box center [1217, 306] width 224 height 18
click at [1090, 262] on div at bounding box center [1091, 261] width 10 height 11
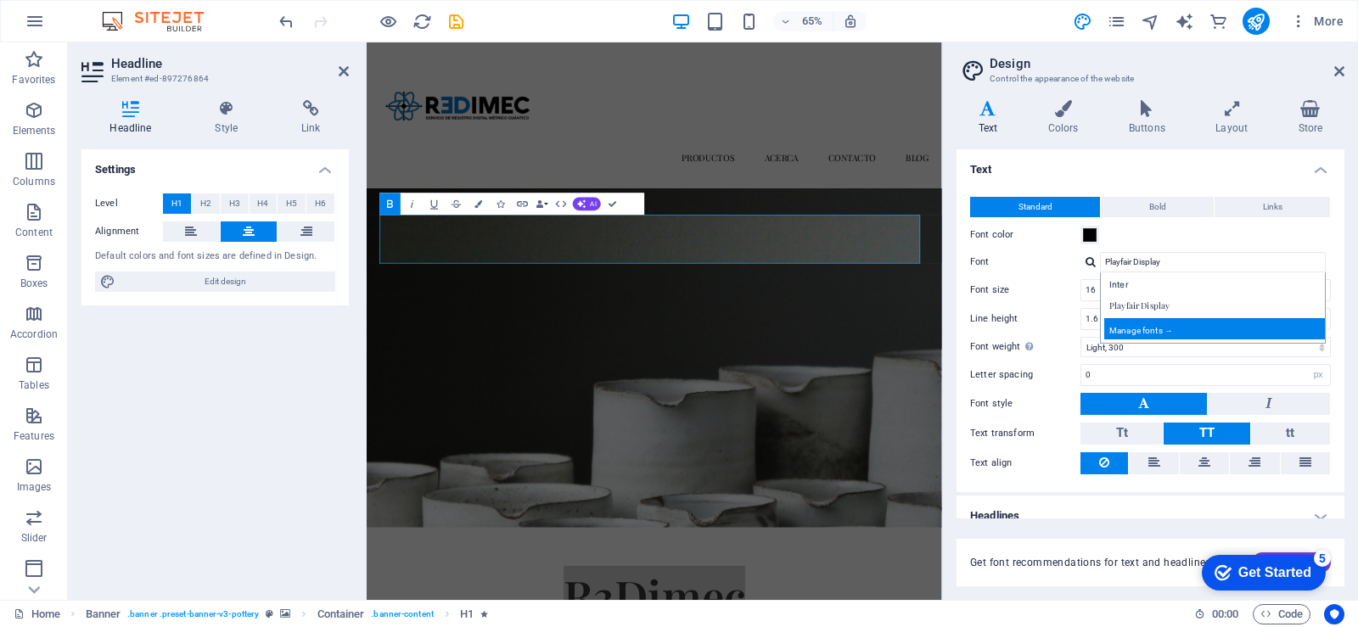
click at [1119, 324] on div "Manage fonts →" at bounding box center [1217, 328] width 224 height 21
select select "popularity"
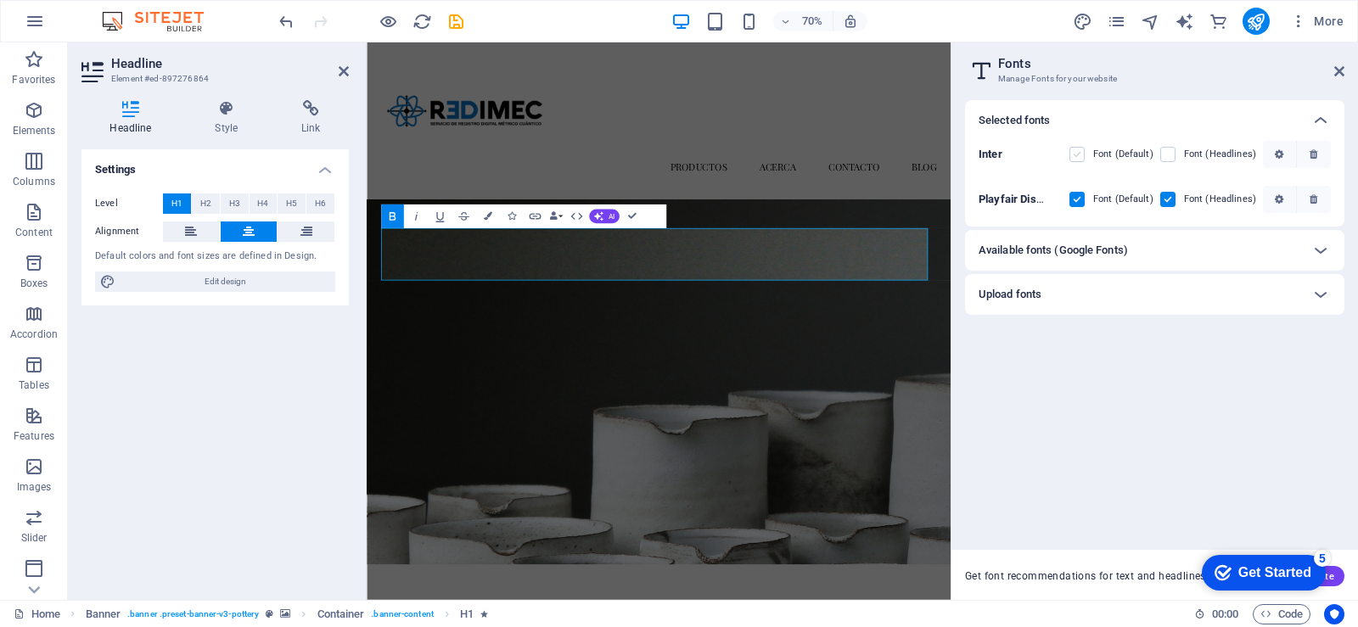
click at [1082, 155] on label at bounding box center [1077, 154] width 15 height 15
click at [0, 0] on input "checkbox" at bounding box center [0, 0] width 0 height 0
click at [1079, 202] on label at bounding box center [1077, 199] width 15 height 15
click at [0, 0] on Display "checkbox" at bounding box center [0, 0] width 0 height 0
click at [1079, 204] on label at bounding box center [1077, 199] width 15 height 15
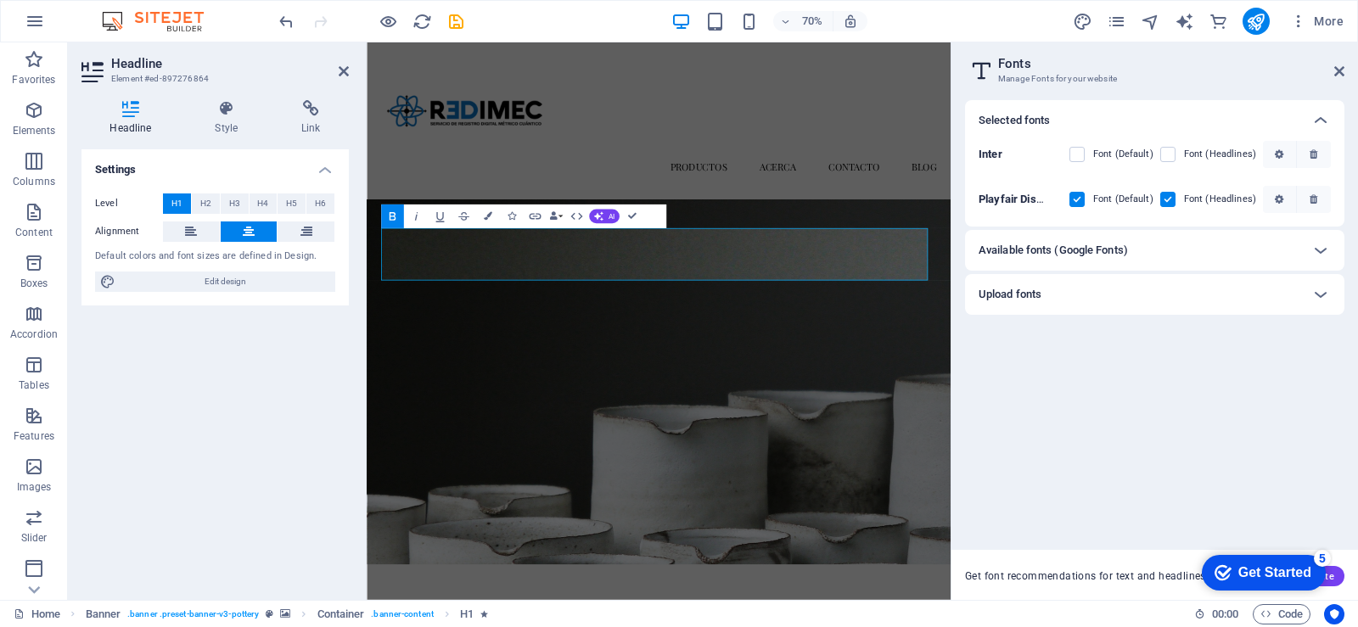
click at [0, 0] on Display "checkbox" at bounding box center [0, 0] width 0 height 0
click at [1176, 156] on label at bounding box center [1168, 154] width 15 height 15
click at [0, 0] on input "checkbox" at bounding box center [0, 0] width 0 height 0
click at [1170, 197] on label at bounding box center [1168, 199] width 15 height 15
click at [0, 0] on Display "checkbox" at bounding box center [0, 0] width 0 height 0
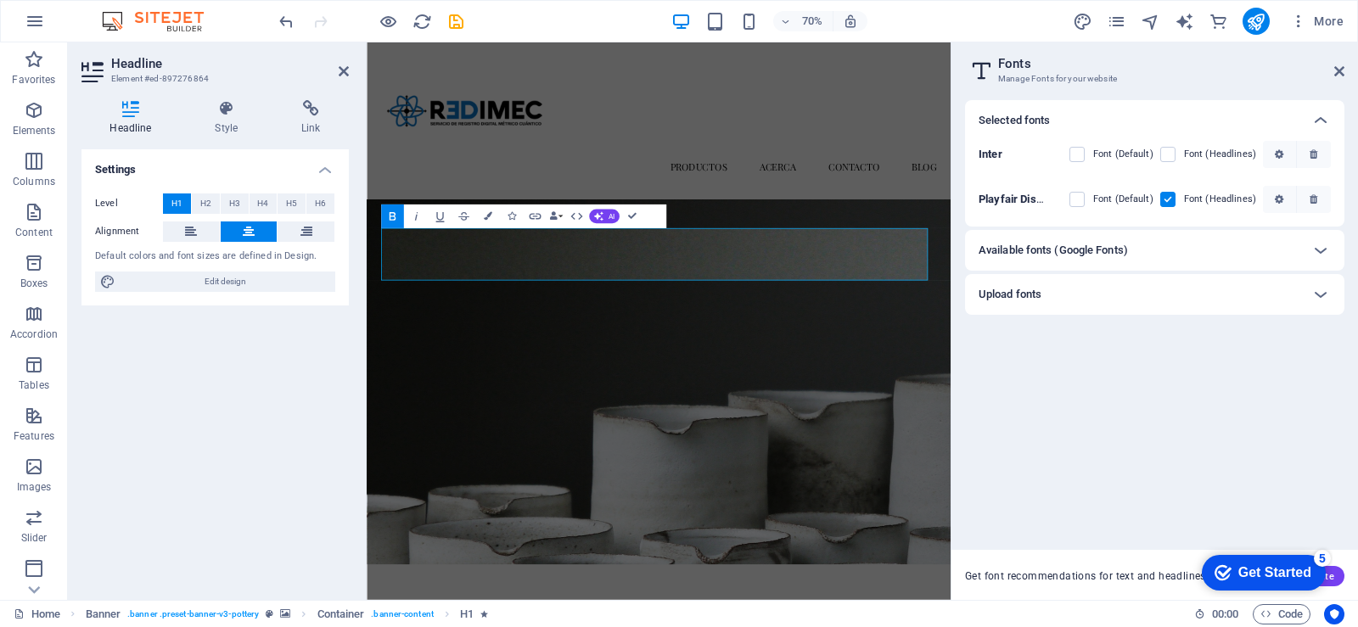
click at [1083, 198] on label at bounding box center [1077, 199] width 15 height 15
click at [0, 0] on Display "checkbox" at bounding box center [0, 0] width 0 height 0
click at [1131, 249] on div "Available fonts (Google Fonts)" at bounding box center [1140, 250] width 322 height 20
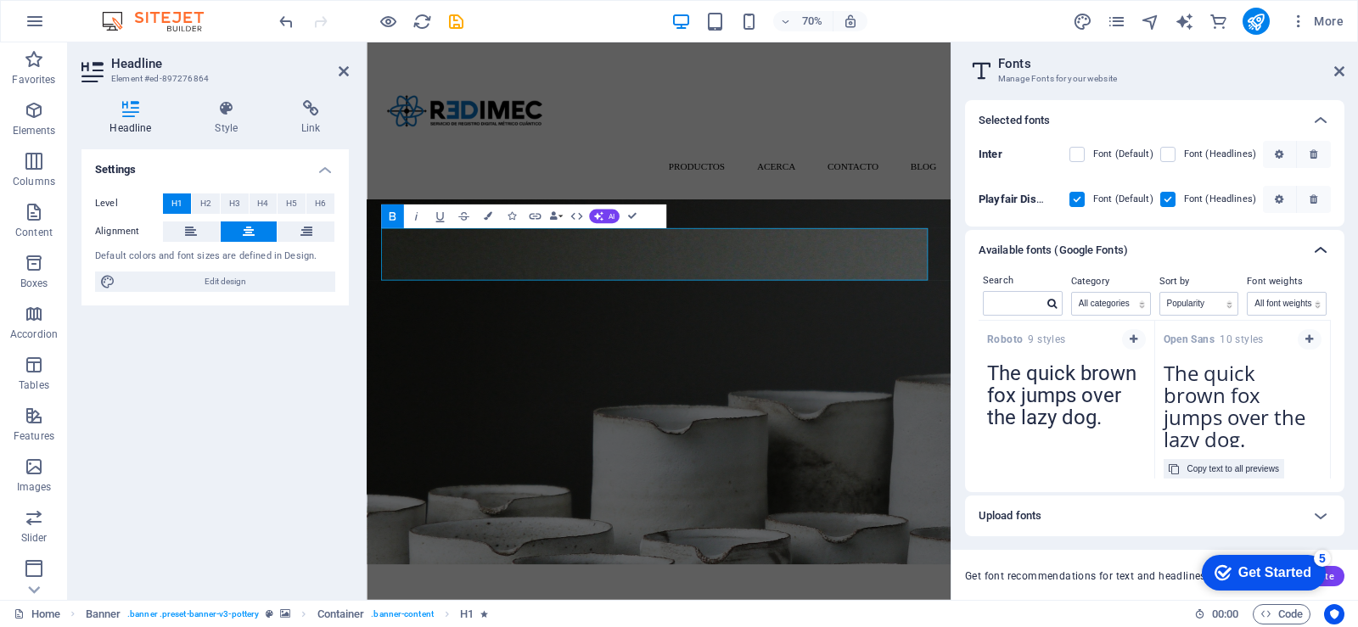
click at [1317, 252] on icon at bounding box center [1321, 250] width 20 height 20
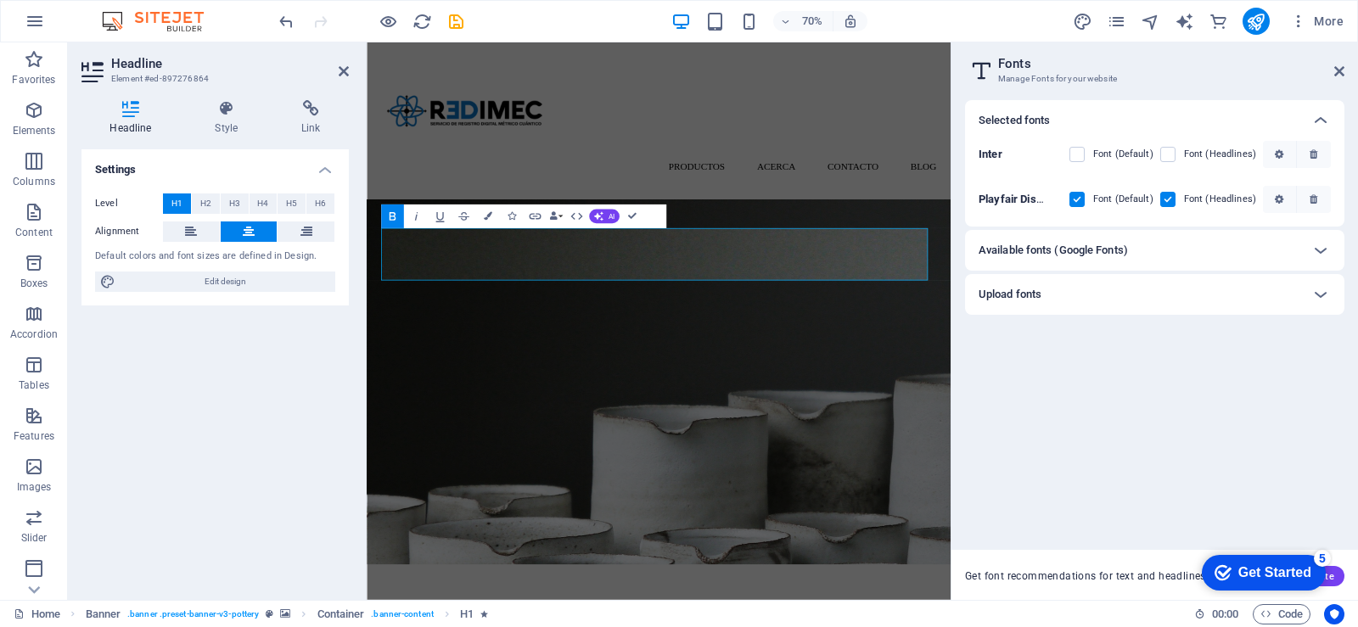
click at [1082, 296] on div "Upload fonts" at bounding box center [1140, 294] width 322 height 20
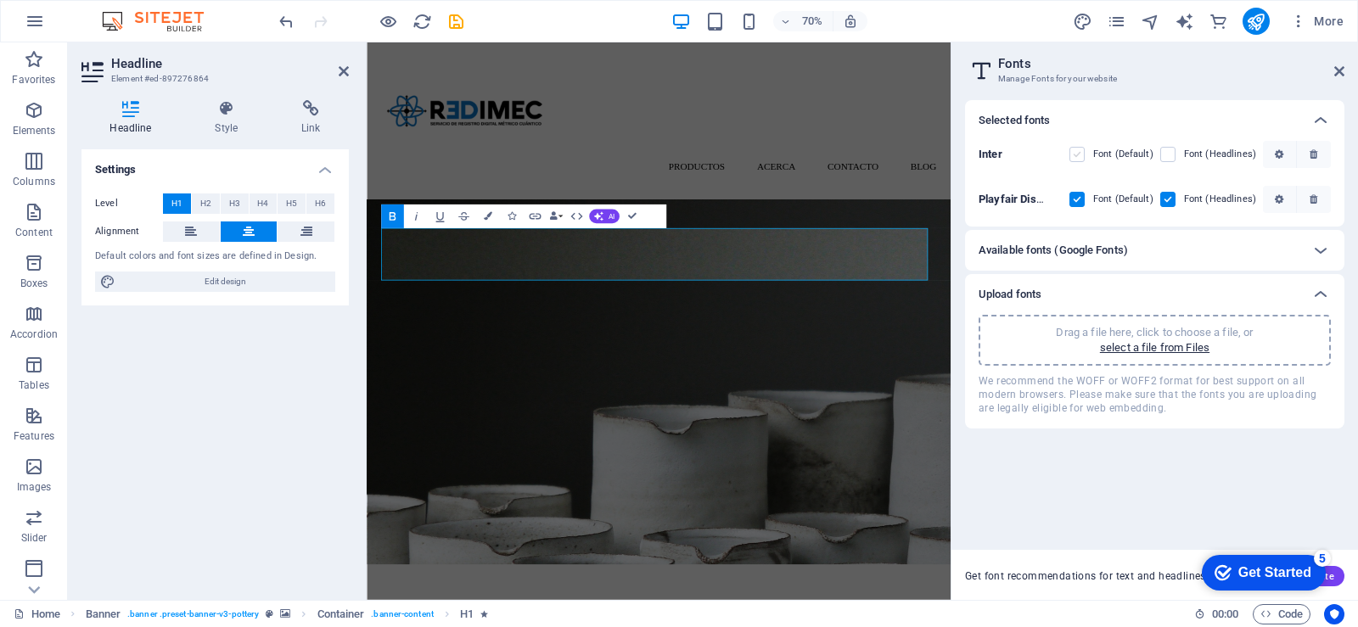
click at [1082, 152] on label at bounding box center [1077, 154] width 15 height 15
click at [0, 0] on input "checkbox" at bounding box center [0, 0] width 0 height 0
click at [1164, 149] on label at bounding box center [1168, 154] width 15 height 15
click at [0, 0] on input "checkbox" at bounding box center [0, 0] width 0 height 0
click at [1207, 460] on div "Selected fonts Inter Font (Default) Font (Headlines) Playfair Display Font (Def…" at bounding box center [1155, 318] width 380 height 436
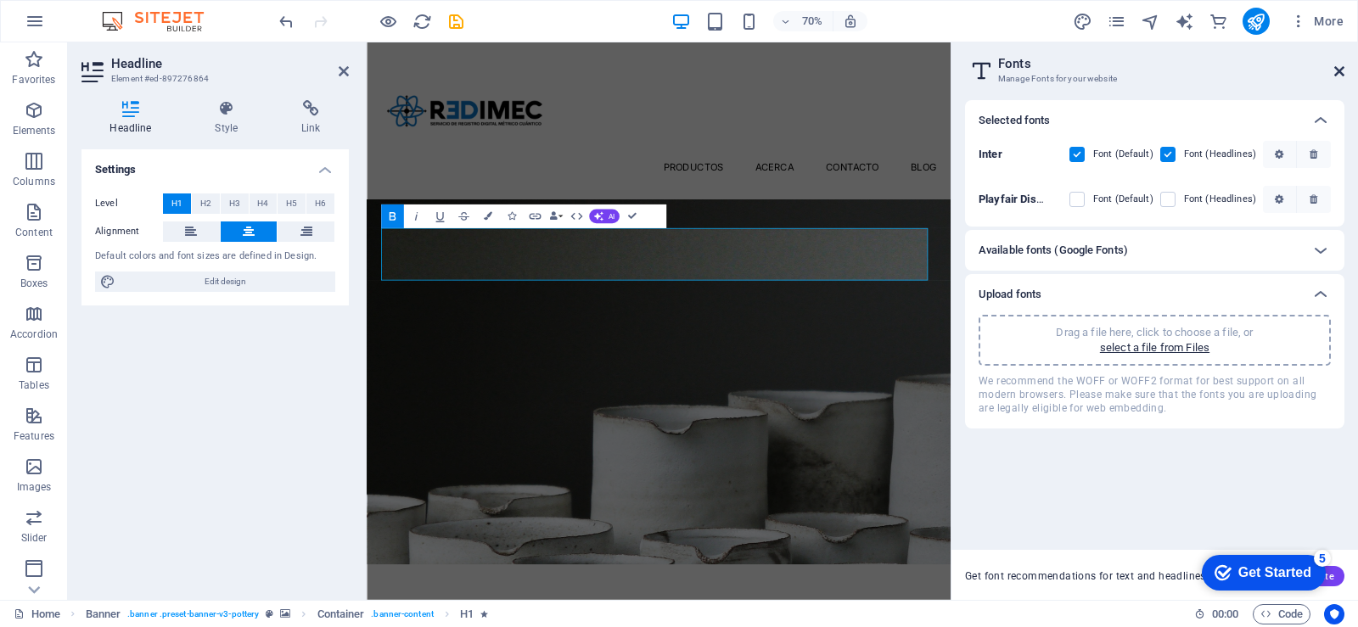
click at [1339, 70] on icon at bounding box center [1340, 72] width 10 height 14
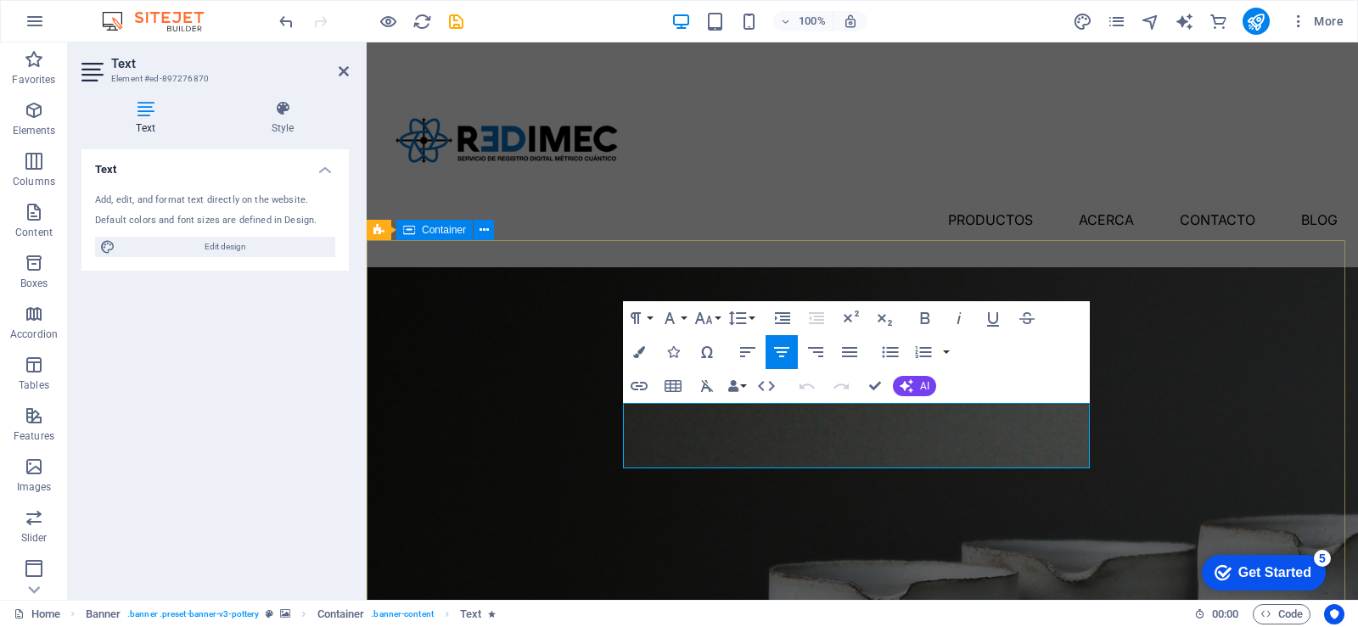
drag, startPoint x: 891, startPoint y: 462, endPoint x: 629, endPoint y: 426, distance: 263.9
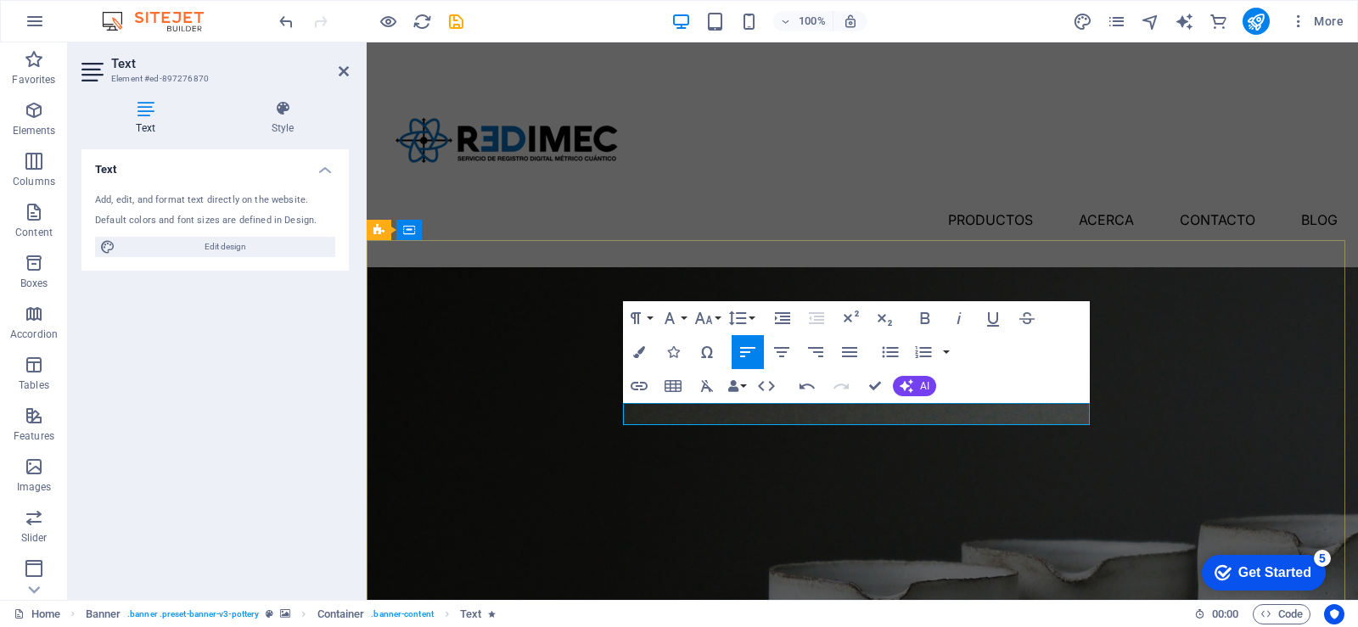
click at [256, 250] on span "Edit design" at bounding box center [226, 247] width 210 height 20
select select "px"
select select "300"
select select "px"
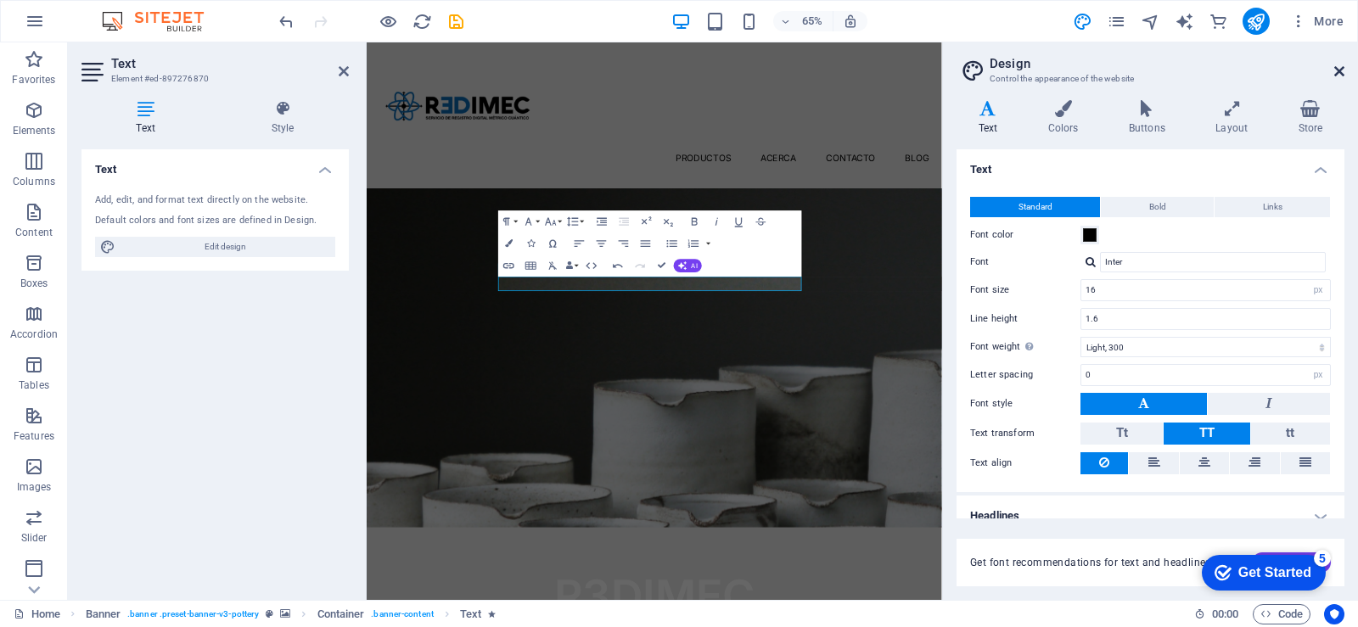
click at [1338, 74] on icon at bounding box center [1340, 72] width 10 height 14
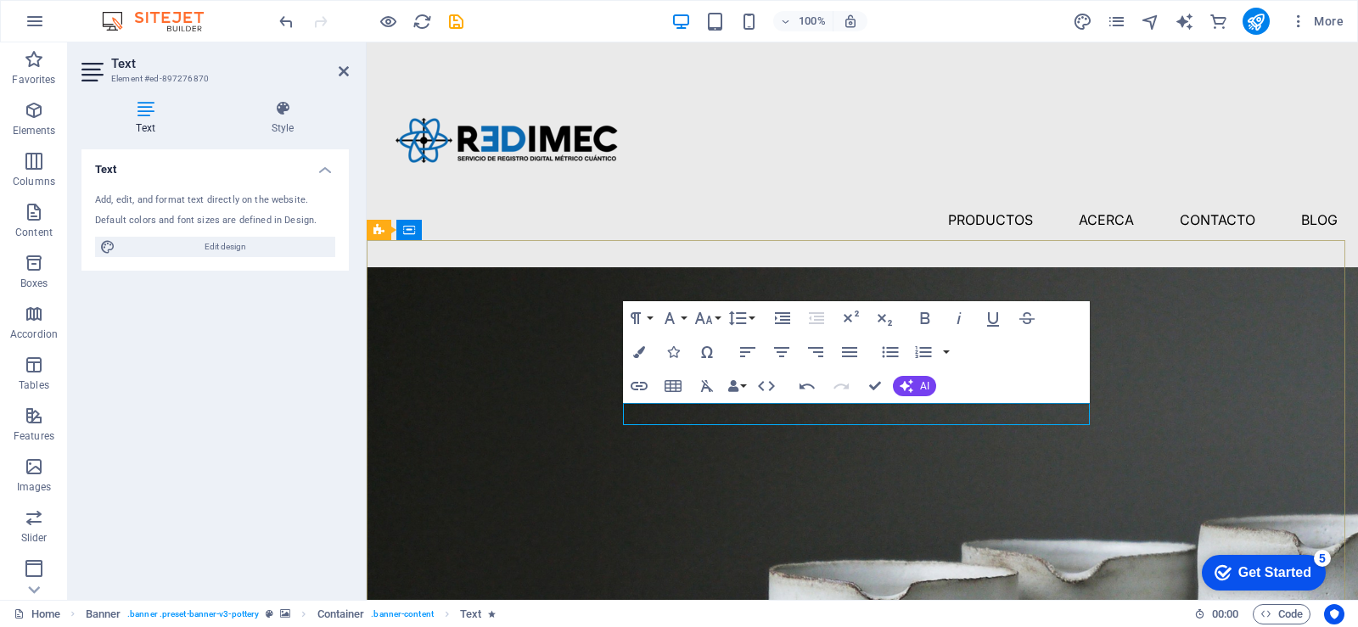
click at [176, 239] on span "Edit design" at bounding box center [226, 247] width 210 height 20
select select "px"
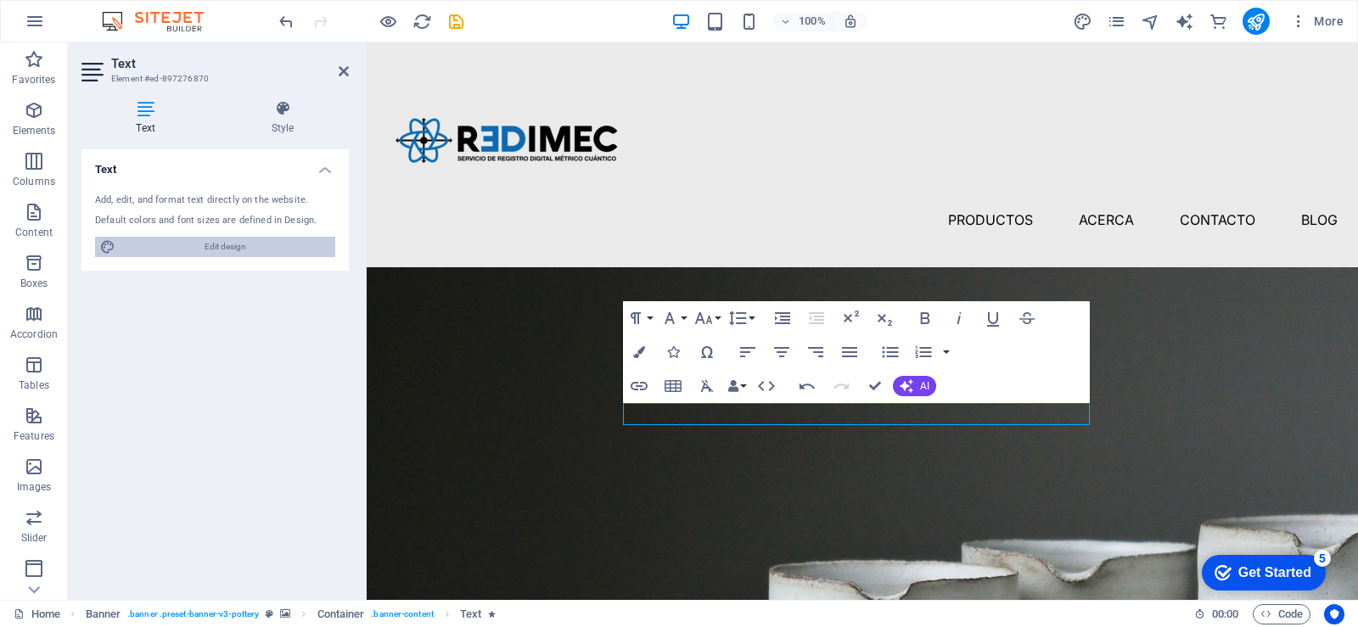
select select "300"
select select "px"
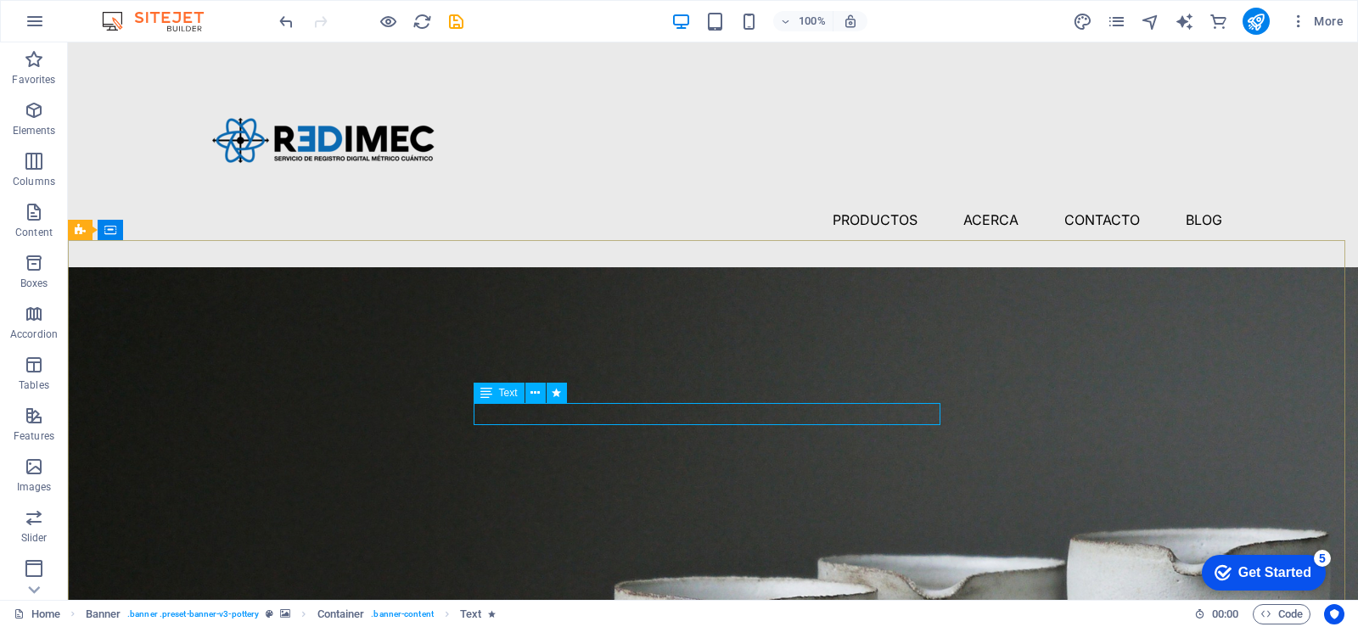
click at [515, 397] on span "Text" at bounding box center [508, 393] width 19 height 10
click at [502, 397] on span "Text" at bounding box center [508, 393] width 19 height 10
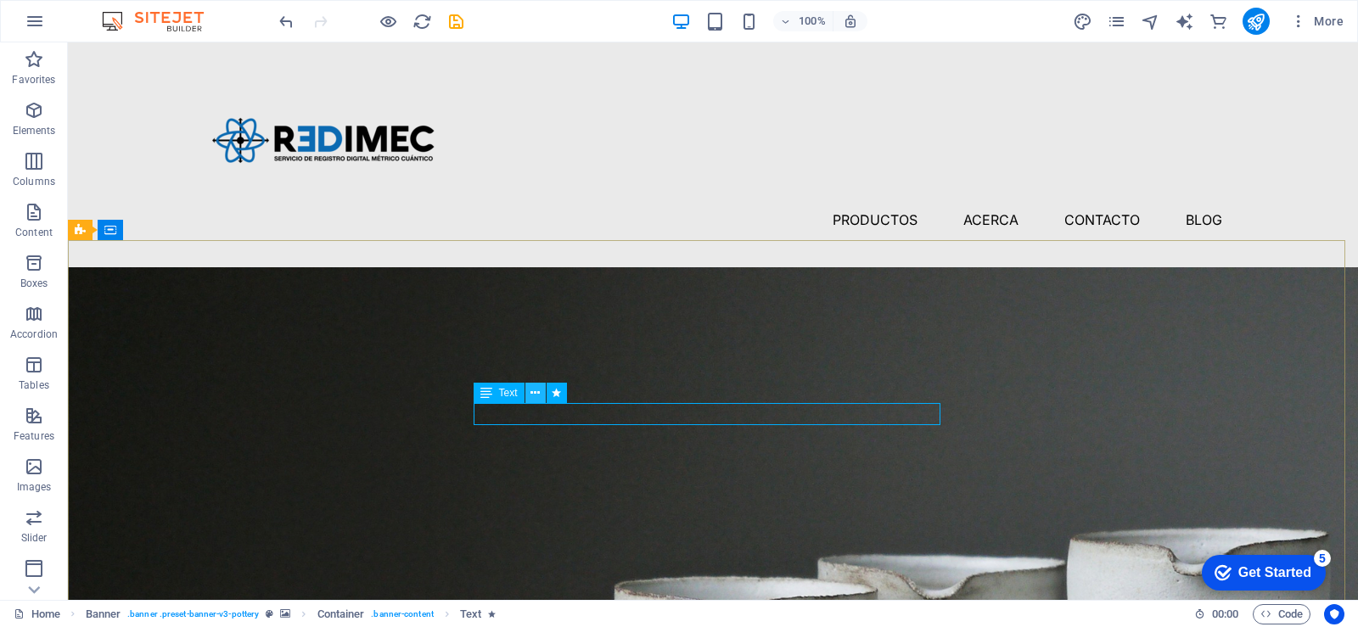
click at [534, 388] on icon at bounding box center [535, 394] width 9 height 18
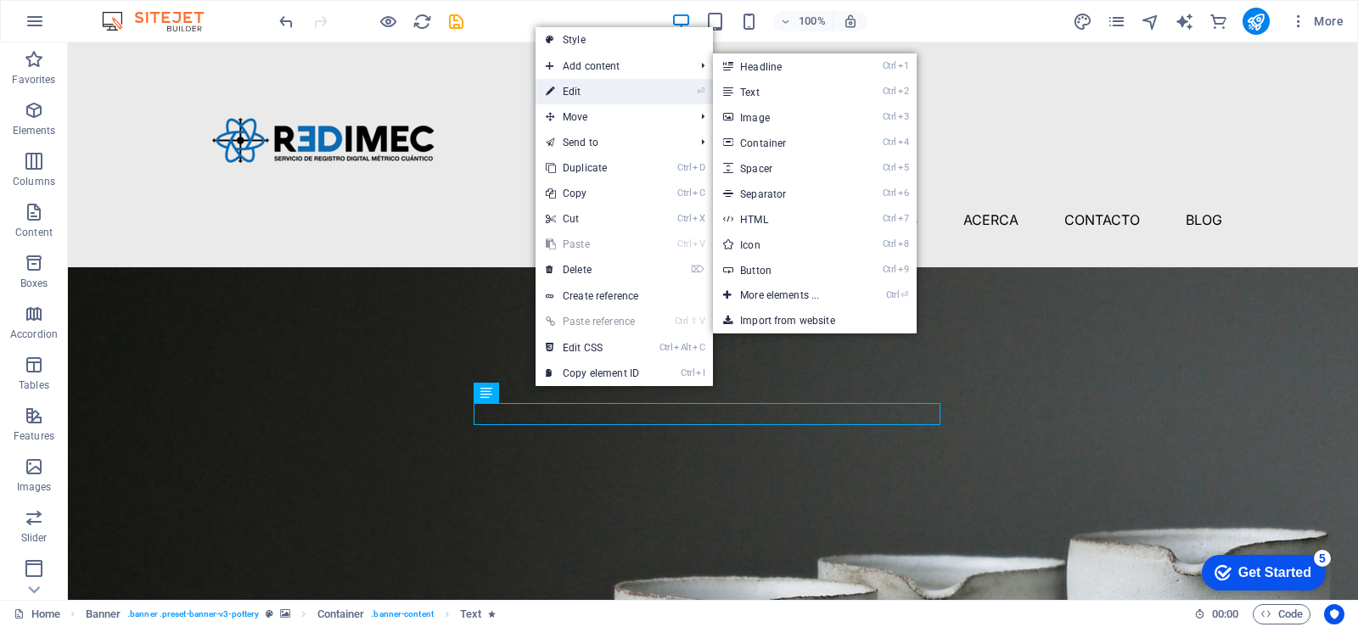
click at [603, 93] on link "⏎ Edit" at bounding box center [593, 91] width 114 height 25
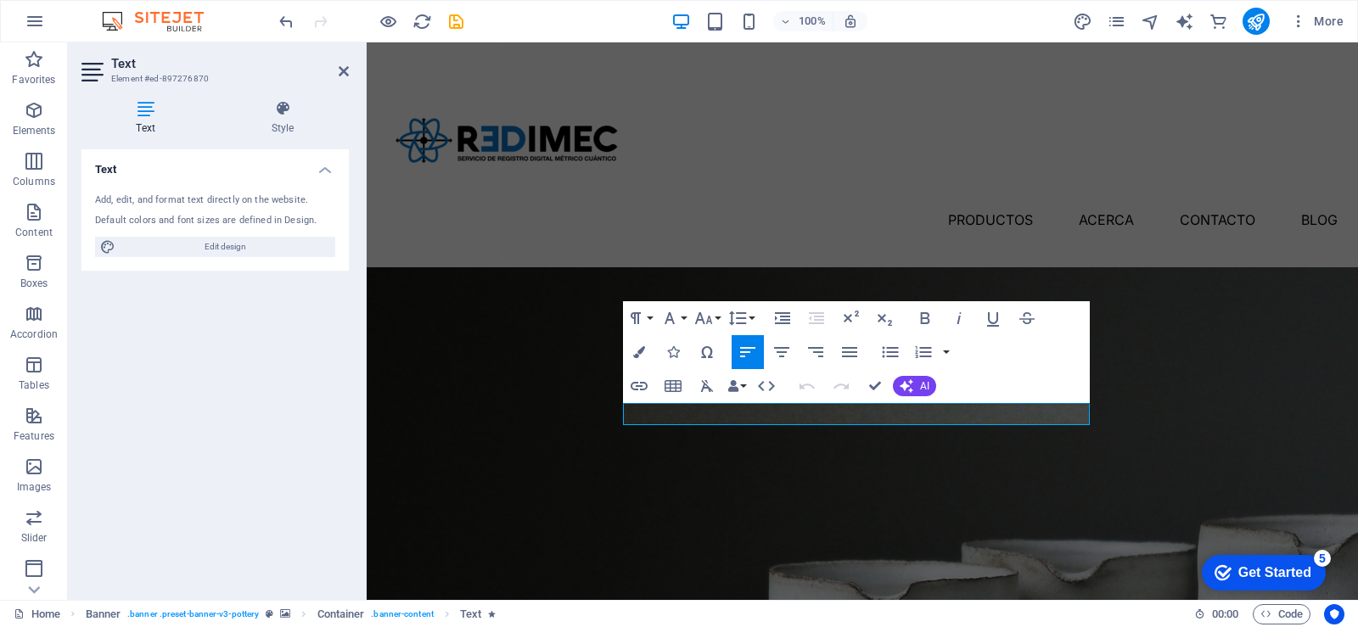
click at [119, 185] on div "Add, edit, and format text directly on the website. Default colors and font siz…" at bounding box center [215, 225] width 267 height 91
click at [162, 245] on span "Edit design" at bounding box center [226, 247] width 210 height 20
select select "px"
select select "300"
select select "px"
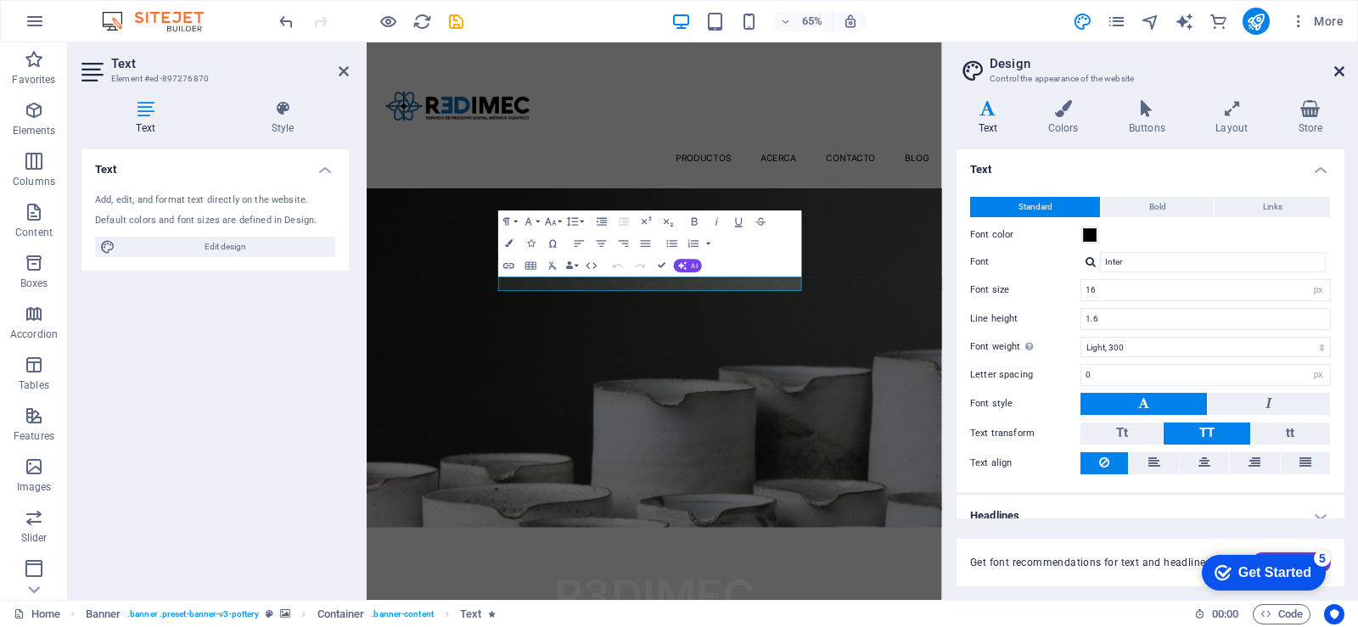
click at [1340, 70] on icon at bounding box center [1340, 72] width 10 height 14
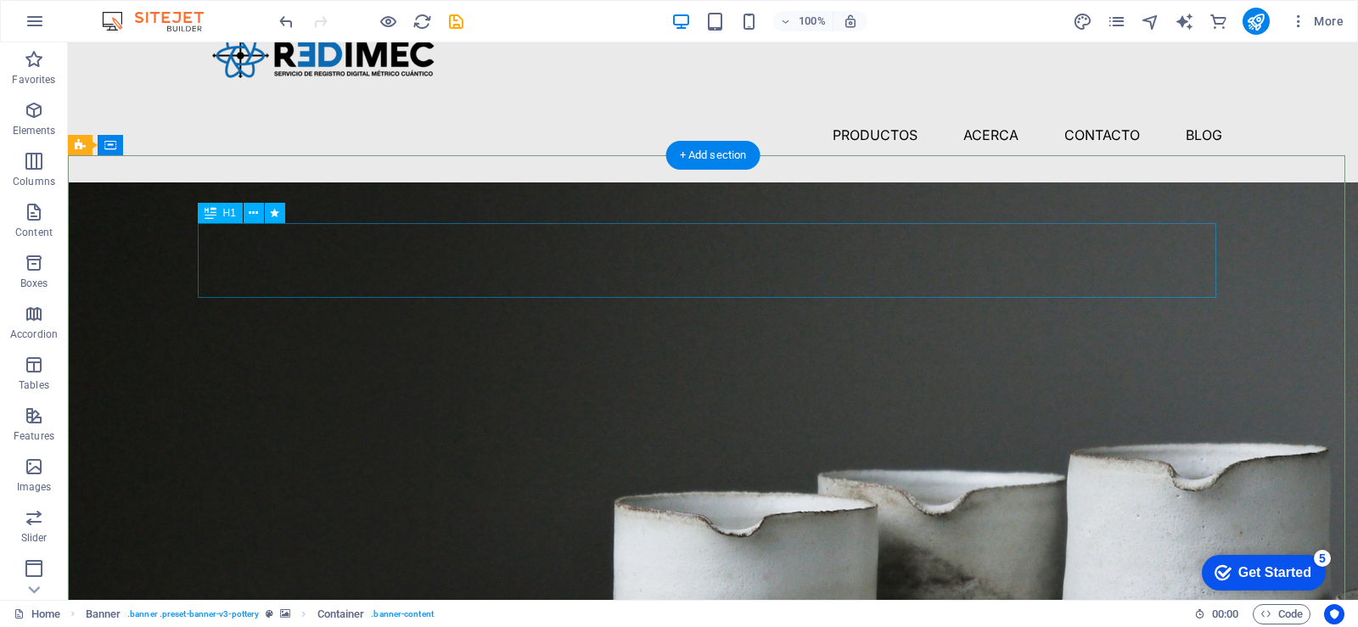
scroll to position [170, 0]
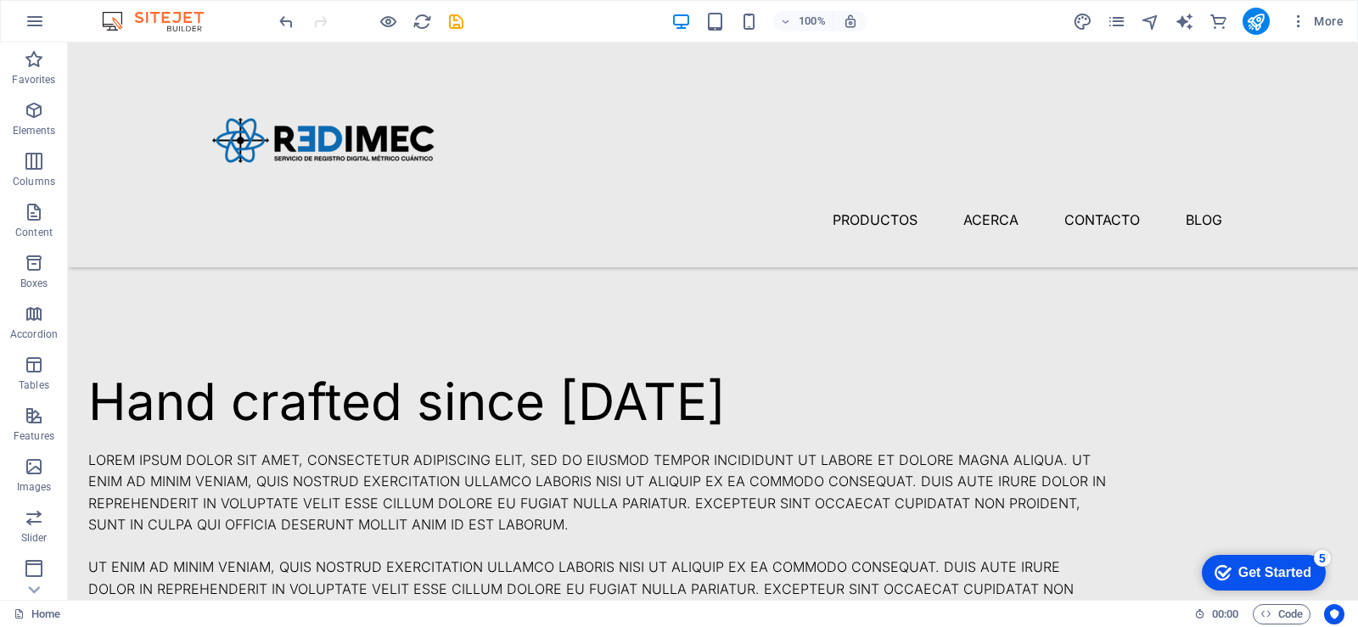
scroll to position [1189, 0]
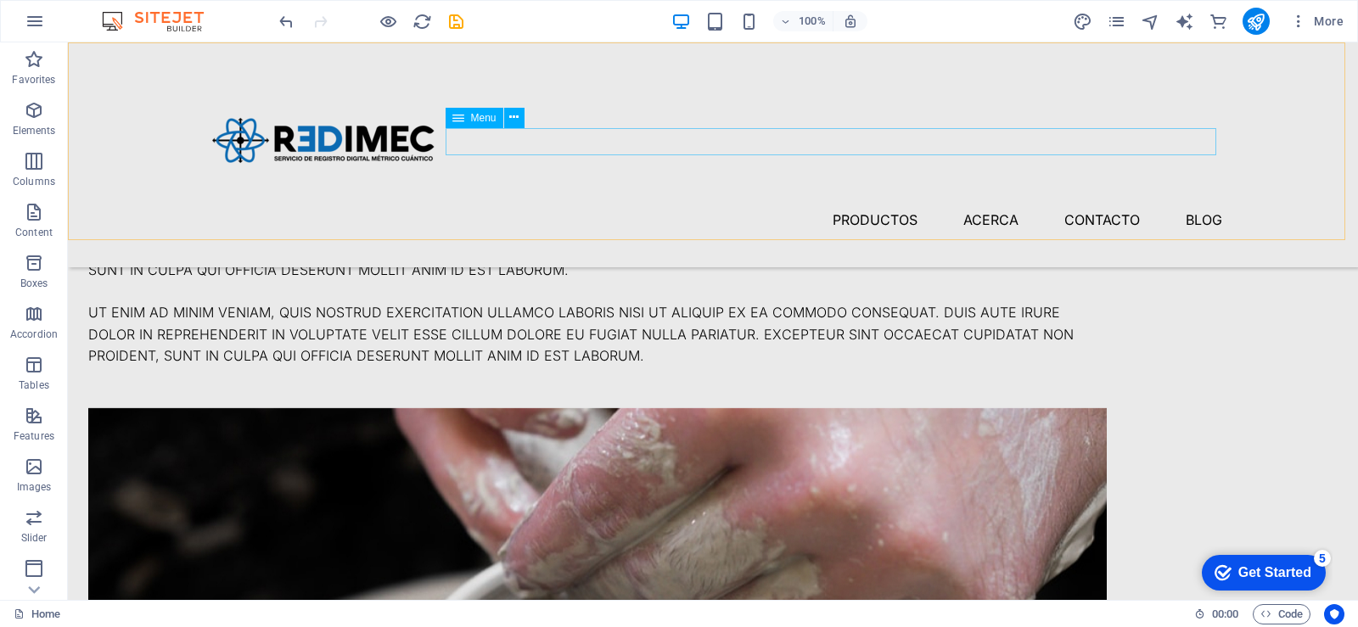
click at [878, 206] on nav "PRODUCTOS ACERCA CONTACTO Blog" at bounding box center [713, 219] width 1019 height 27
click at [1319, 23] on span "More" at bounding box center [1317, 21] width 53 height 17
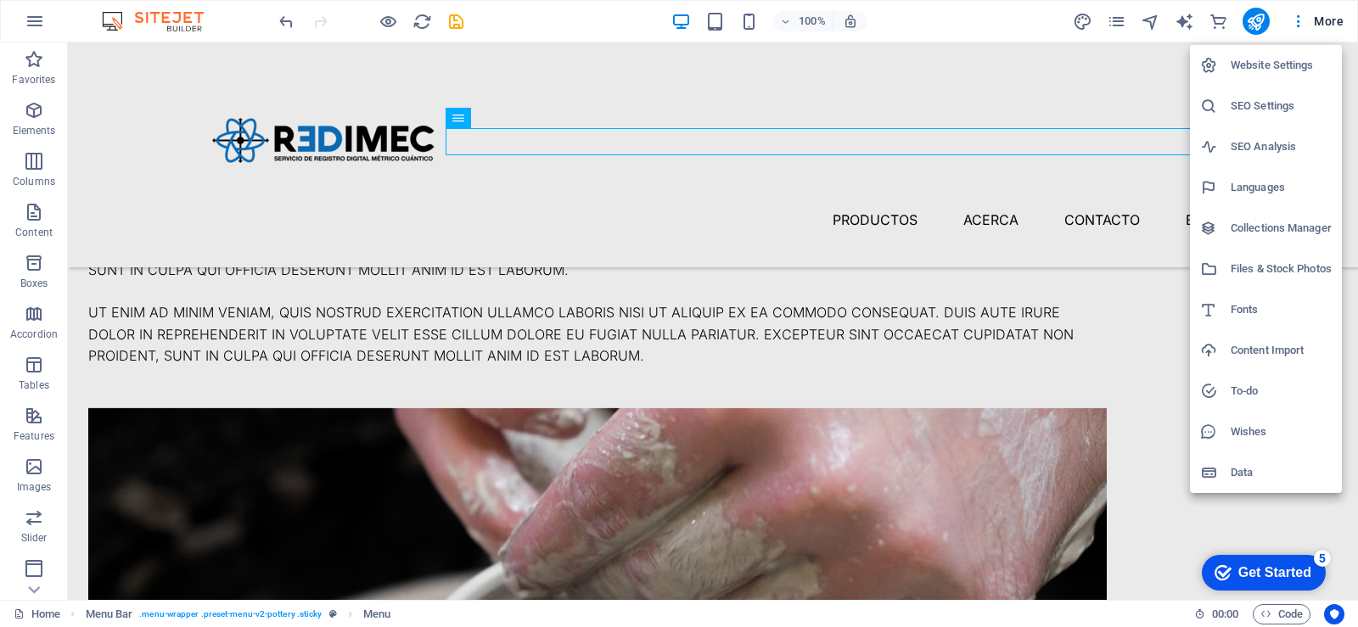
click at [804, 200] on div at bounding box center [679, 313] width 1358 height 627
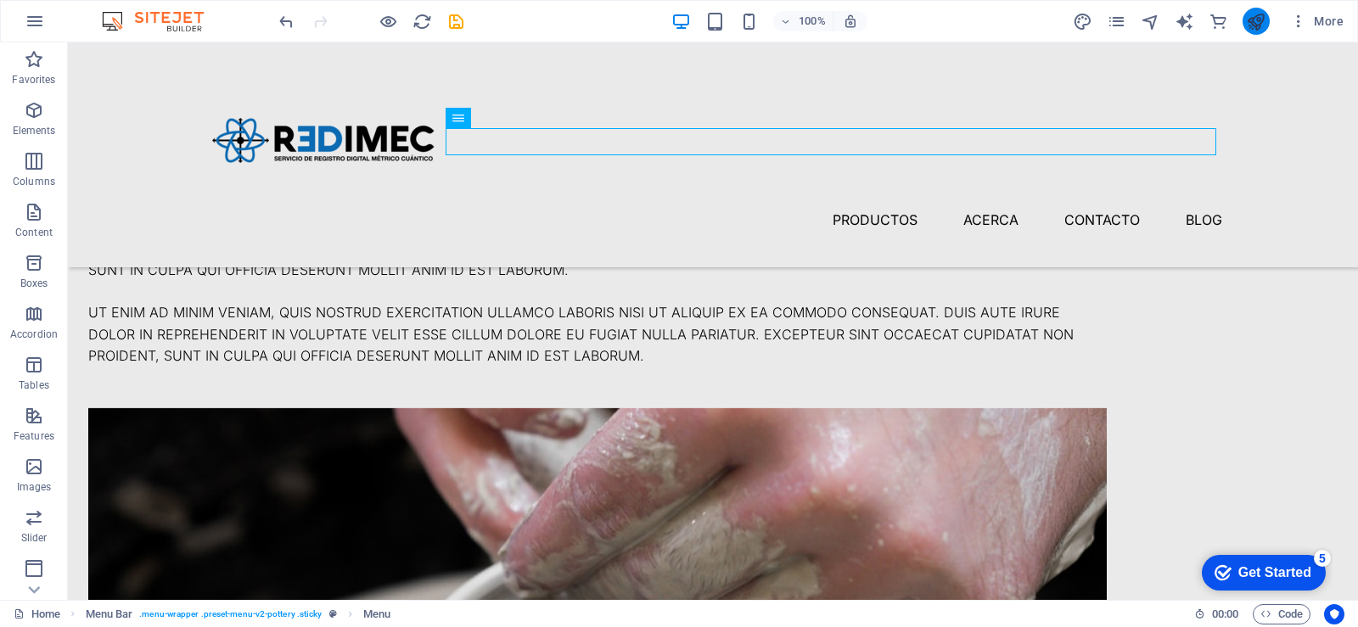
click at [1251, 16] on icon "publish" at bounding box center [1256, 22] width 20 height 20
